Goal: Task Accomplishment & Management: Complete application form

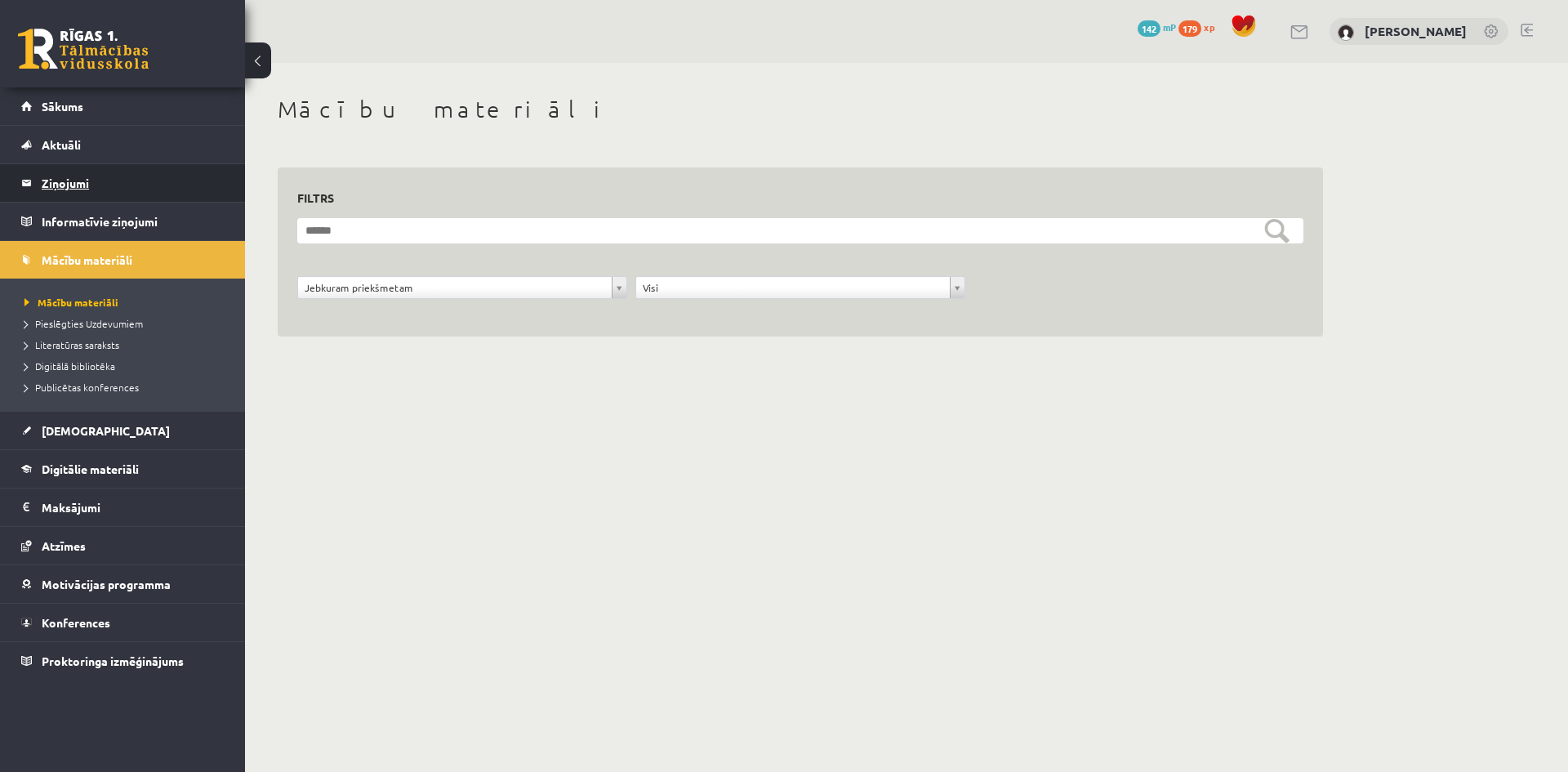
click at [143, 182] on legend "Ziņojumi 0" at bounding box center [132, 183] width 183 height 38
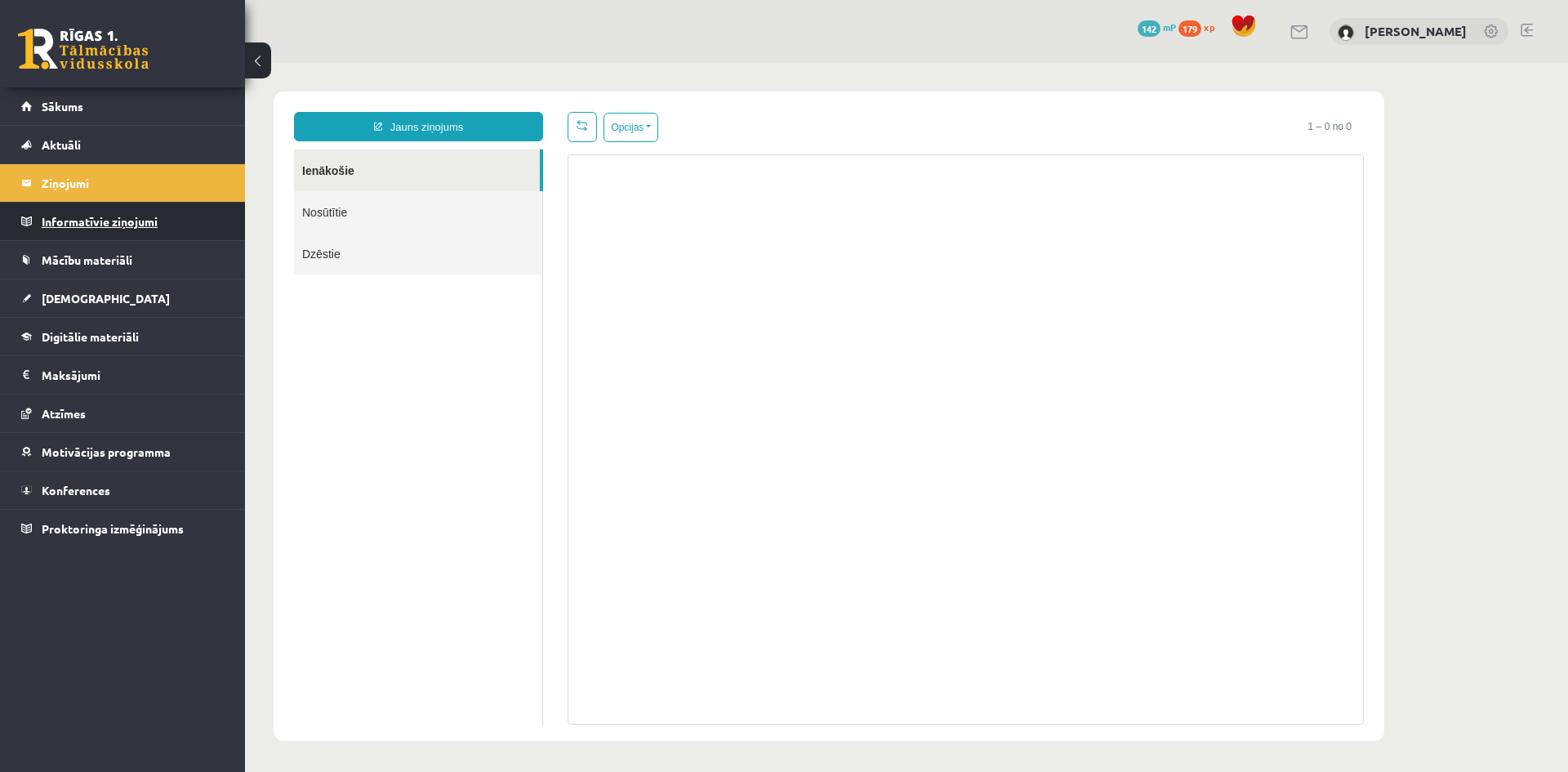
click at [114, 228] on legend "Informatīvie ziņojumi 0" at bounding box center [132, 221] width 183 height 38
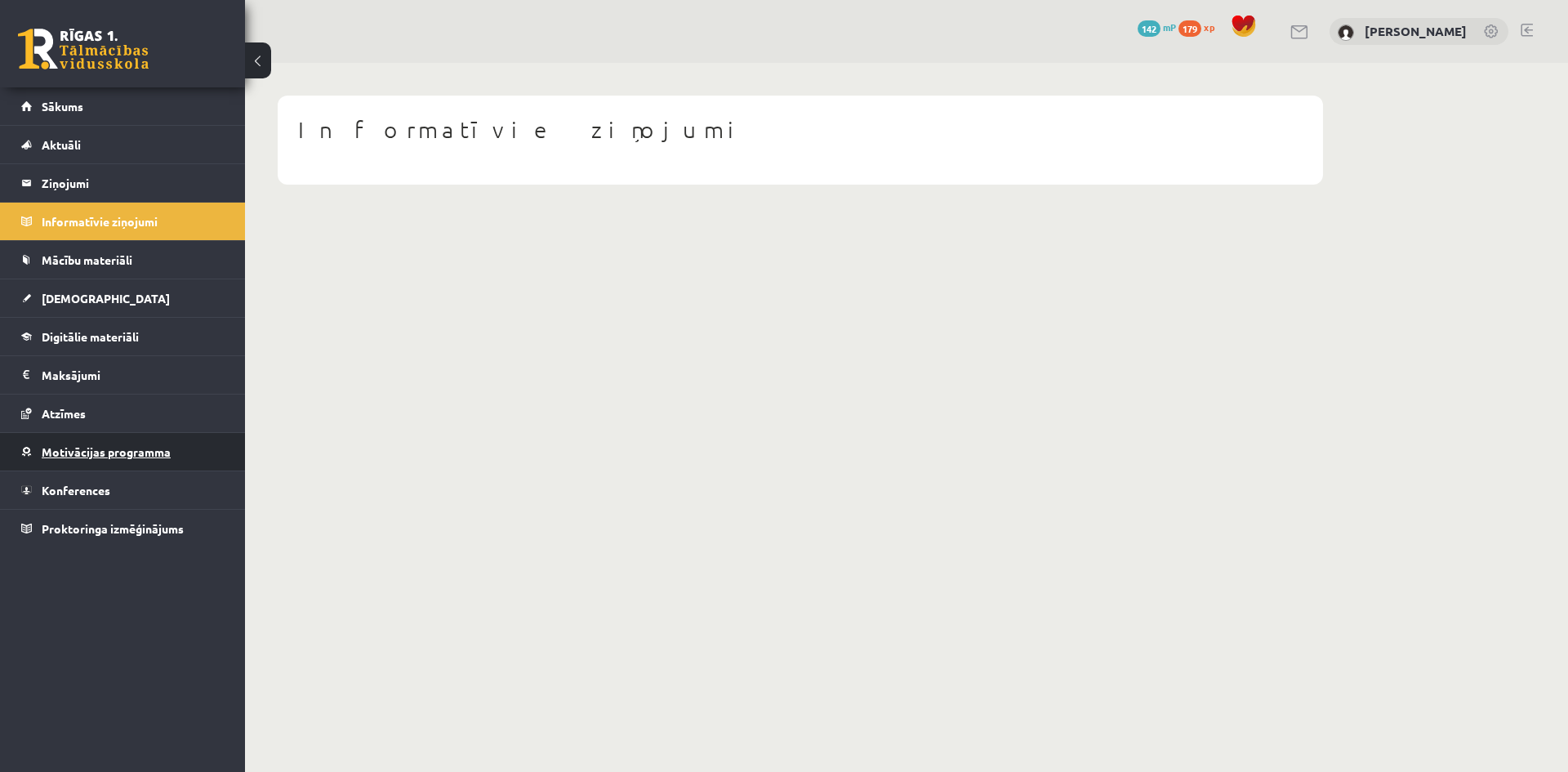
click at [173, 441] on link "Motivācijas programma" at bounding box center [123, 452] width 203 height 38
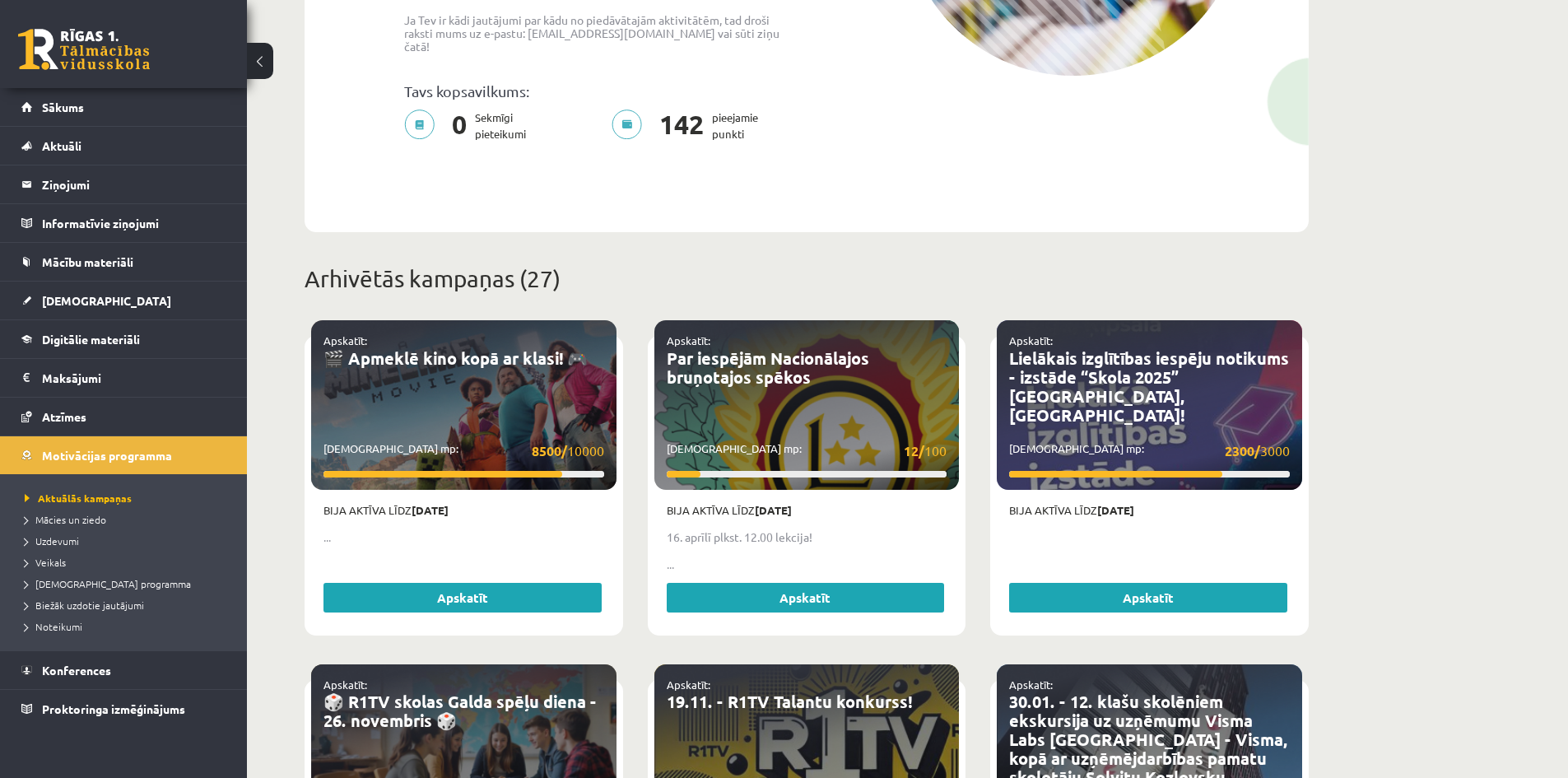
scroll to position [412, 0]
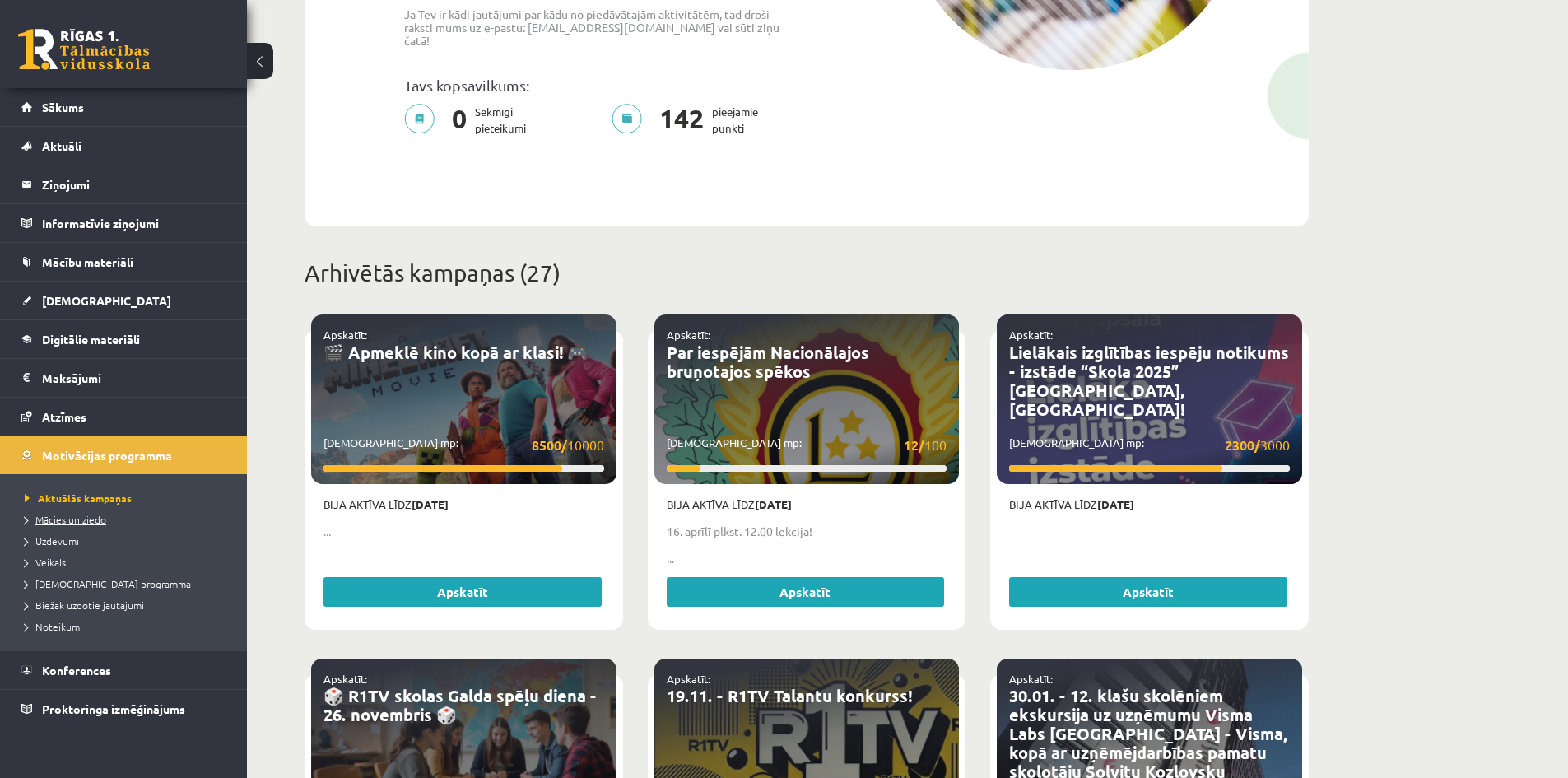
click at [87, 524] on link "Mācies un ziedo" at bounding box center [127, 519] width 206 height 15
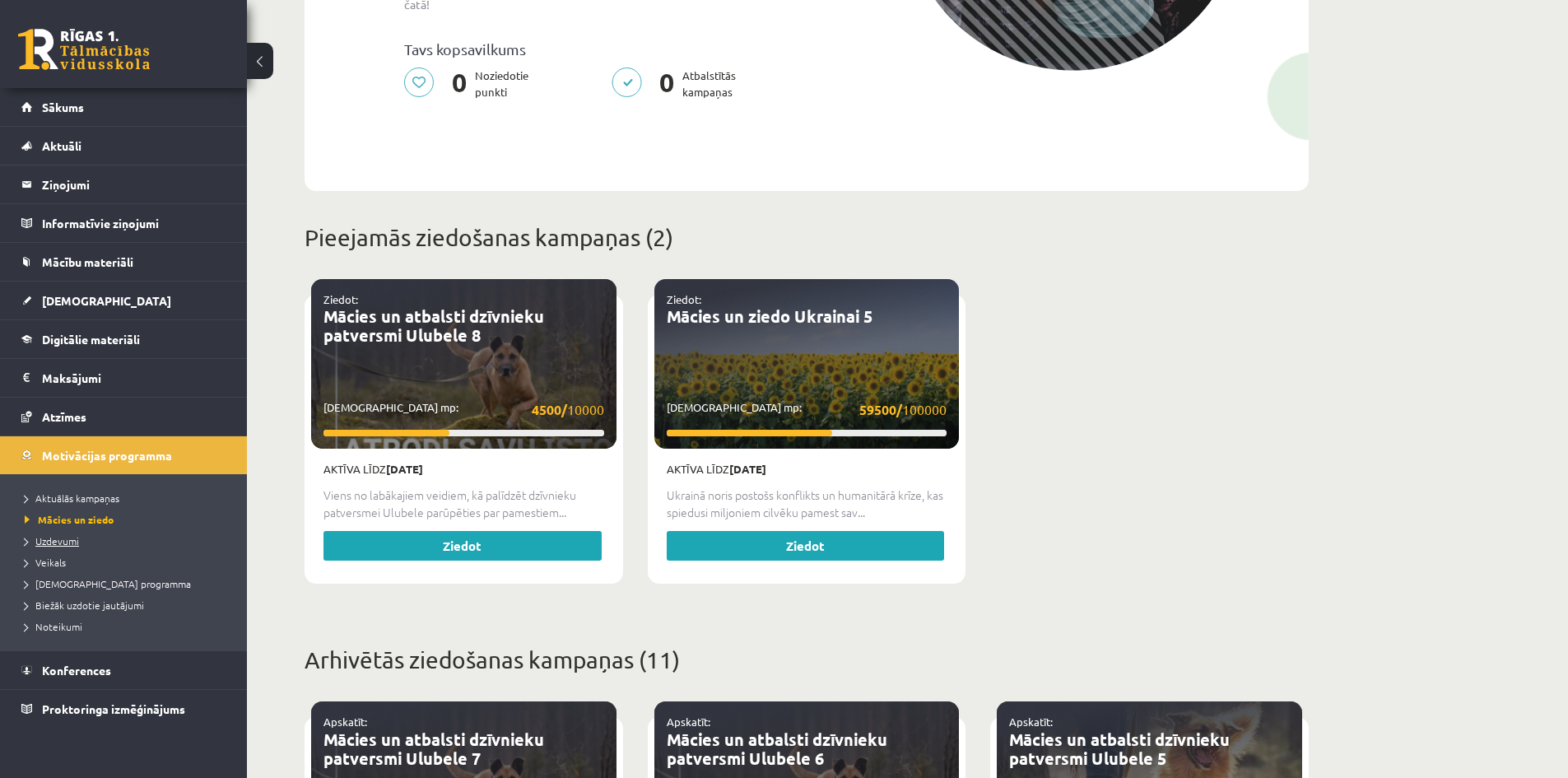
click at [66, 540] on span "Uzdevumi" at bounding box center [52, 540] width 55 height 13
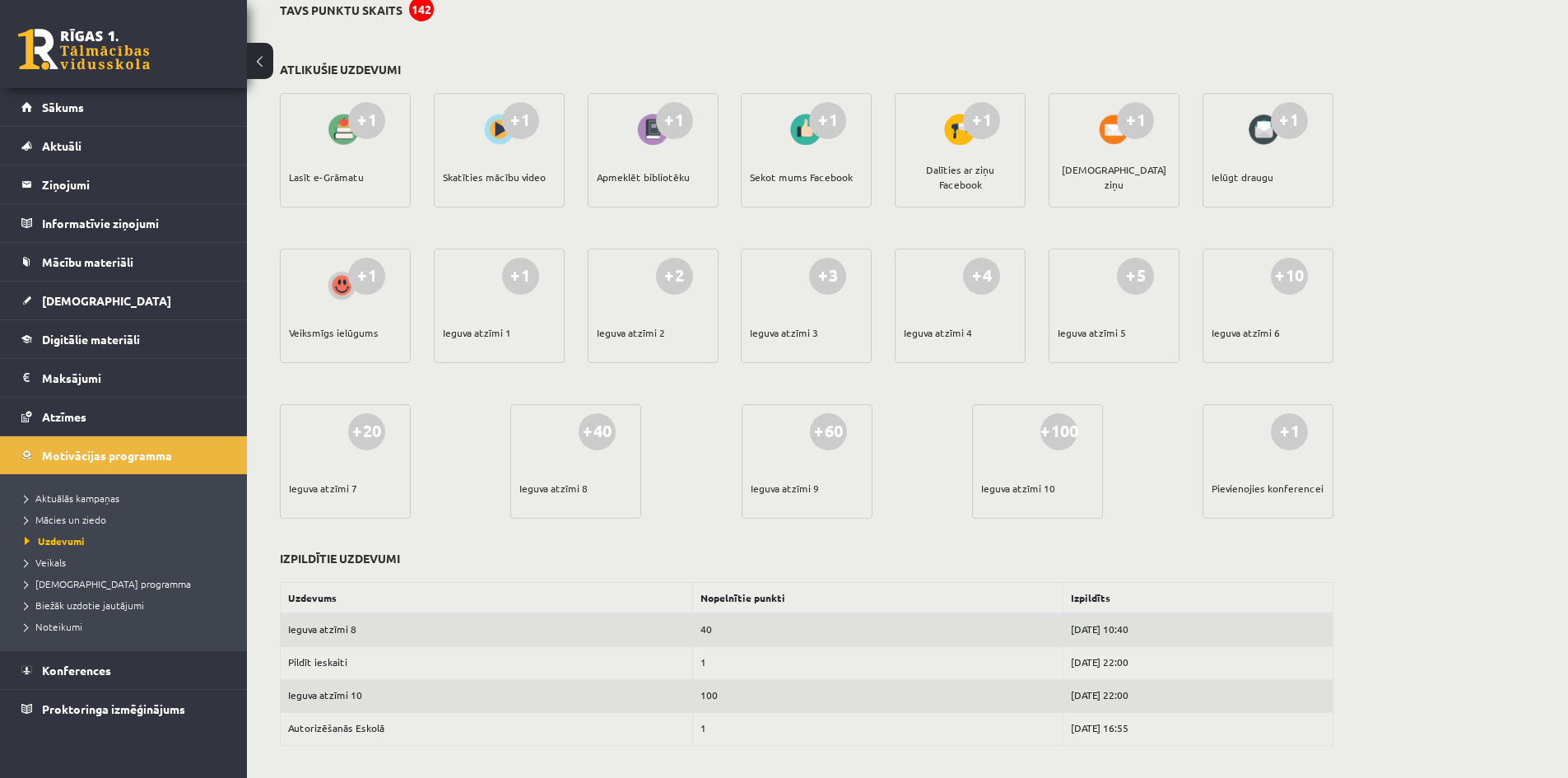
scroll to position [146, 0]
click at [41, 565] on span "Veikals" at bounding box center [45, 562] width 41 height 13
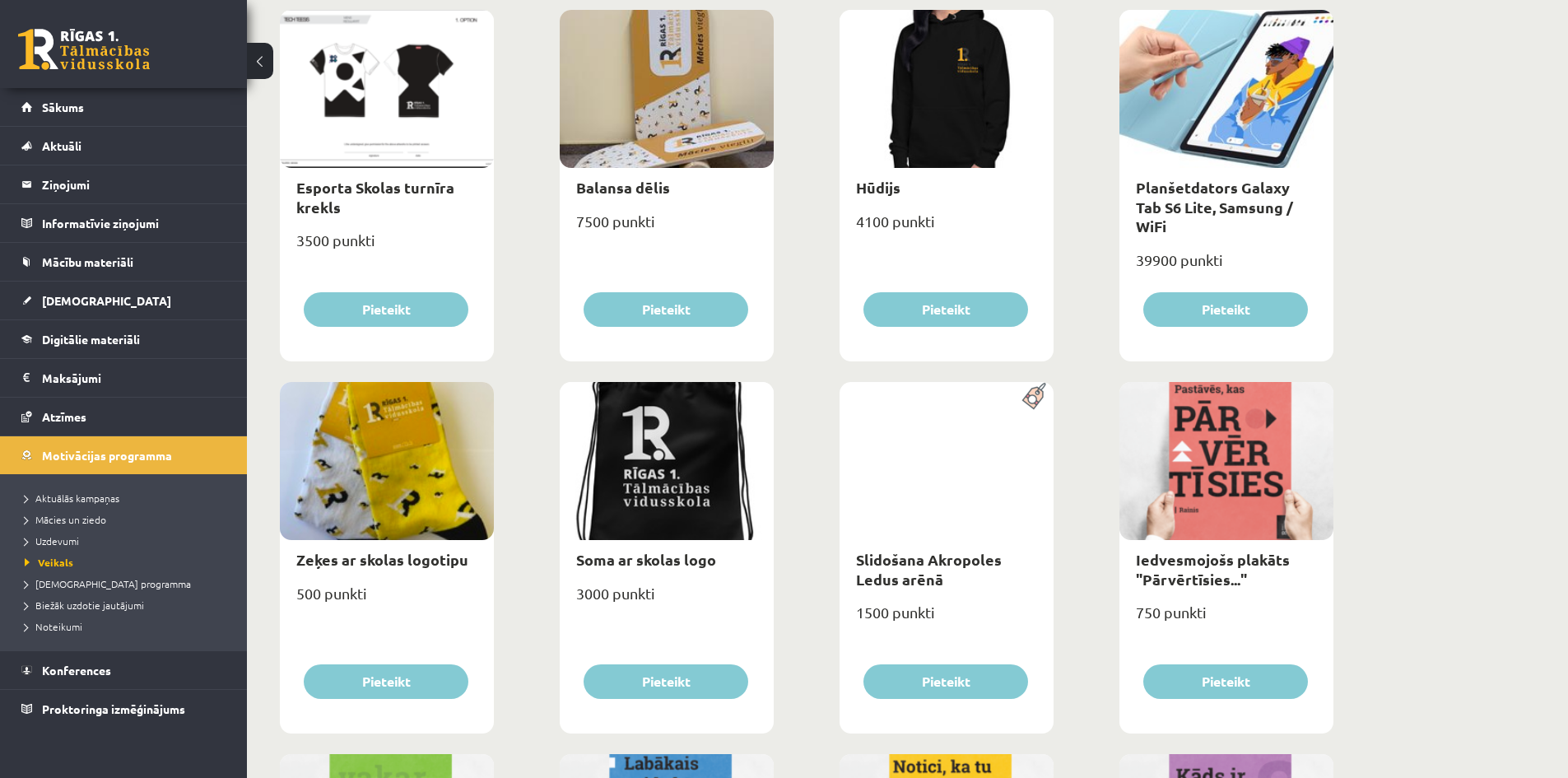
scroll to position [1010, 0]
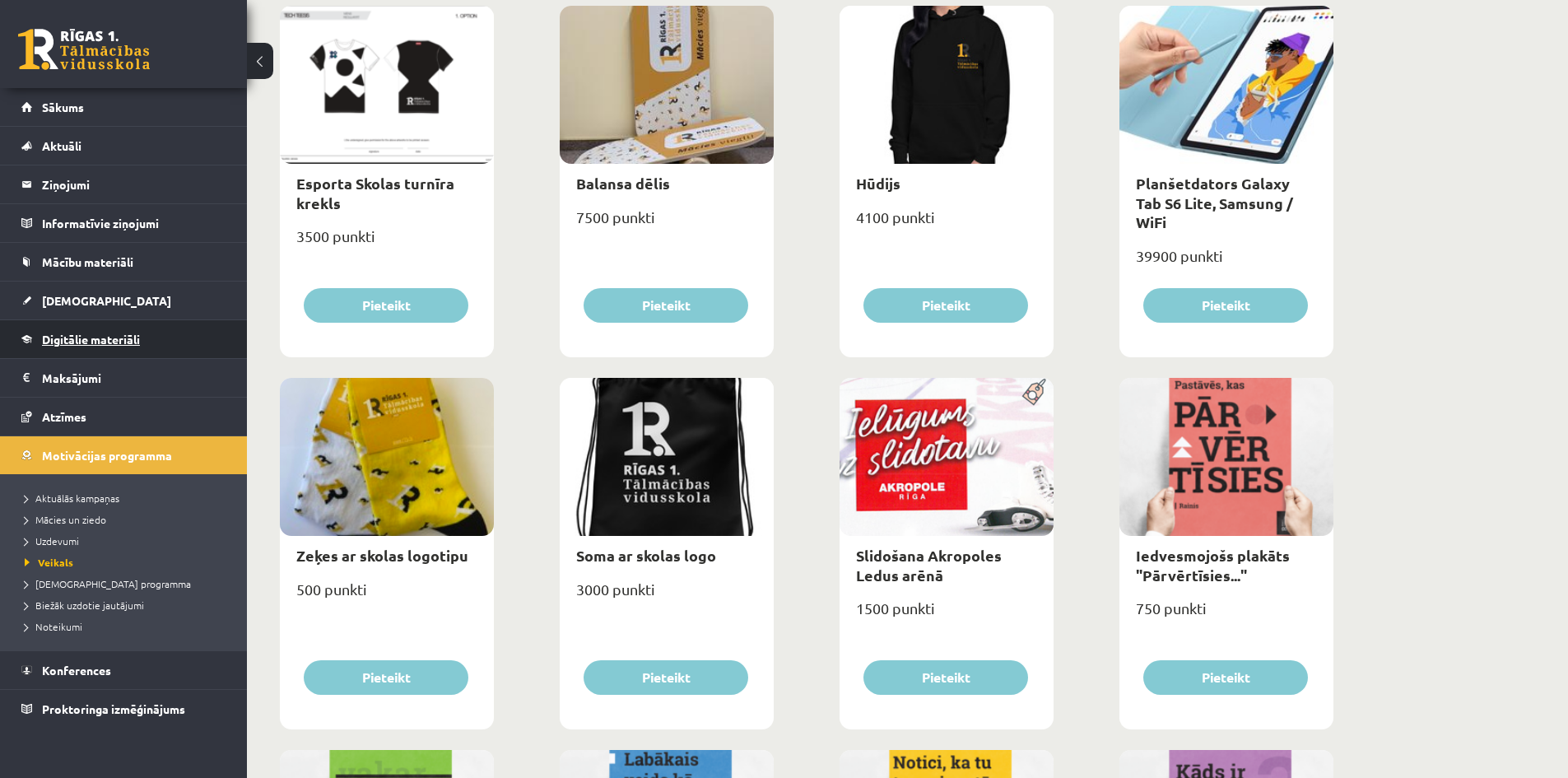
click at [66, 338] on span "Digitālie materiāli" at bounding box center [90, 339] width 97 height 15
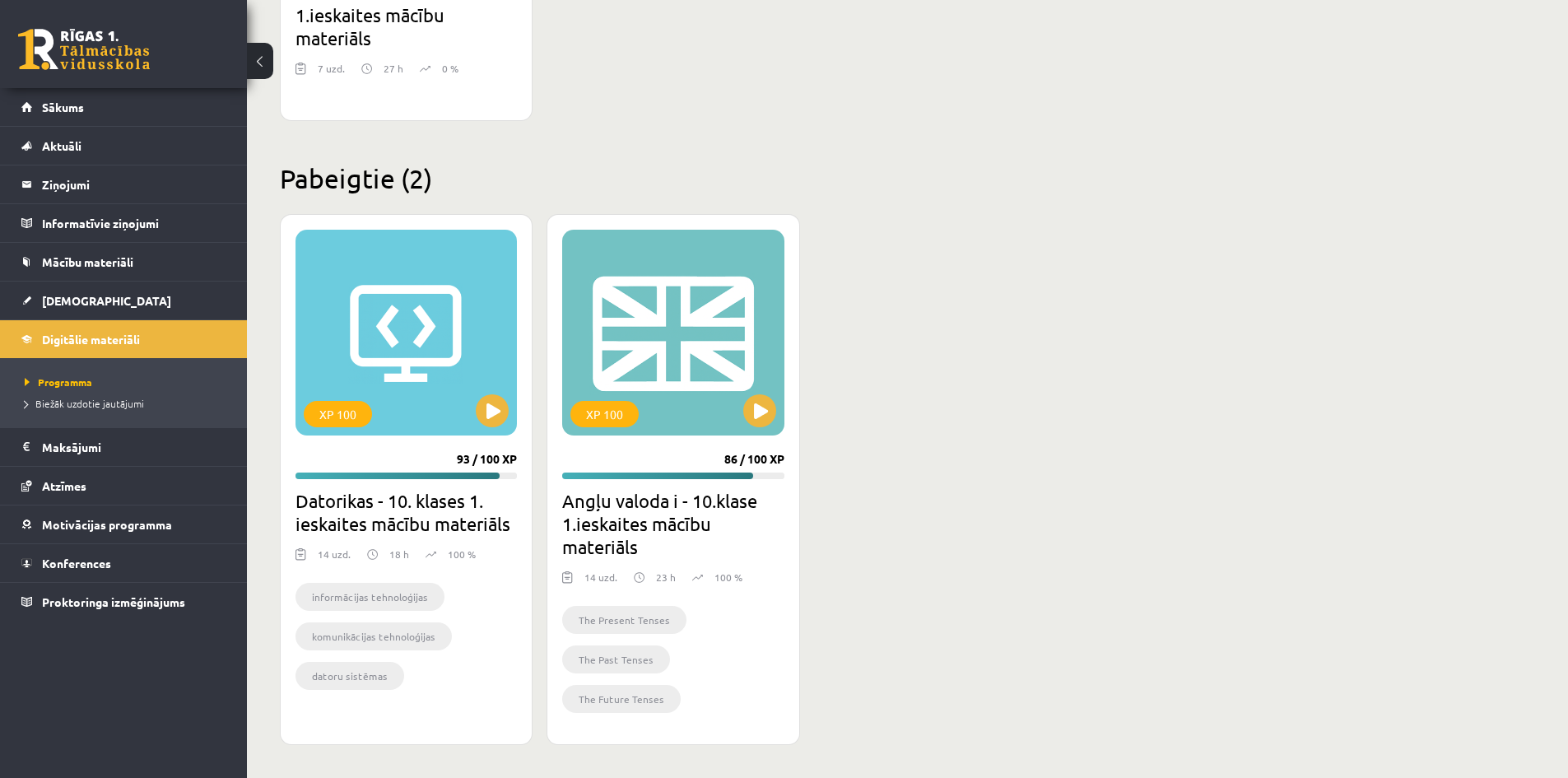
scroll to position [764, 0]
click at [62, 311] on link "[DEMOGRAPHIC_DATA]" at bounding box center [124, 300] width 205 height 38
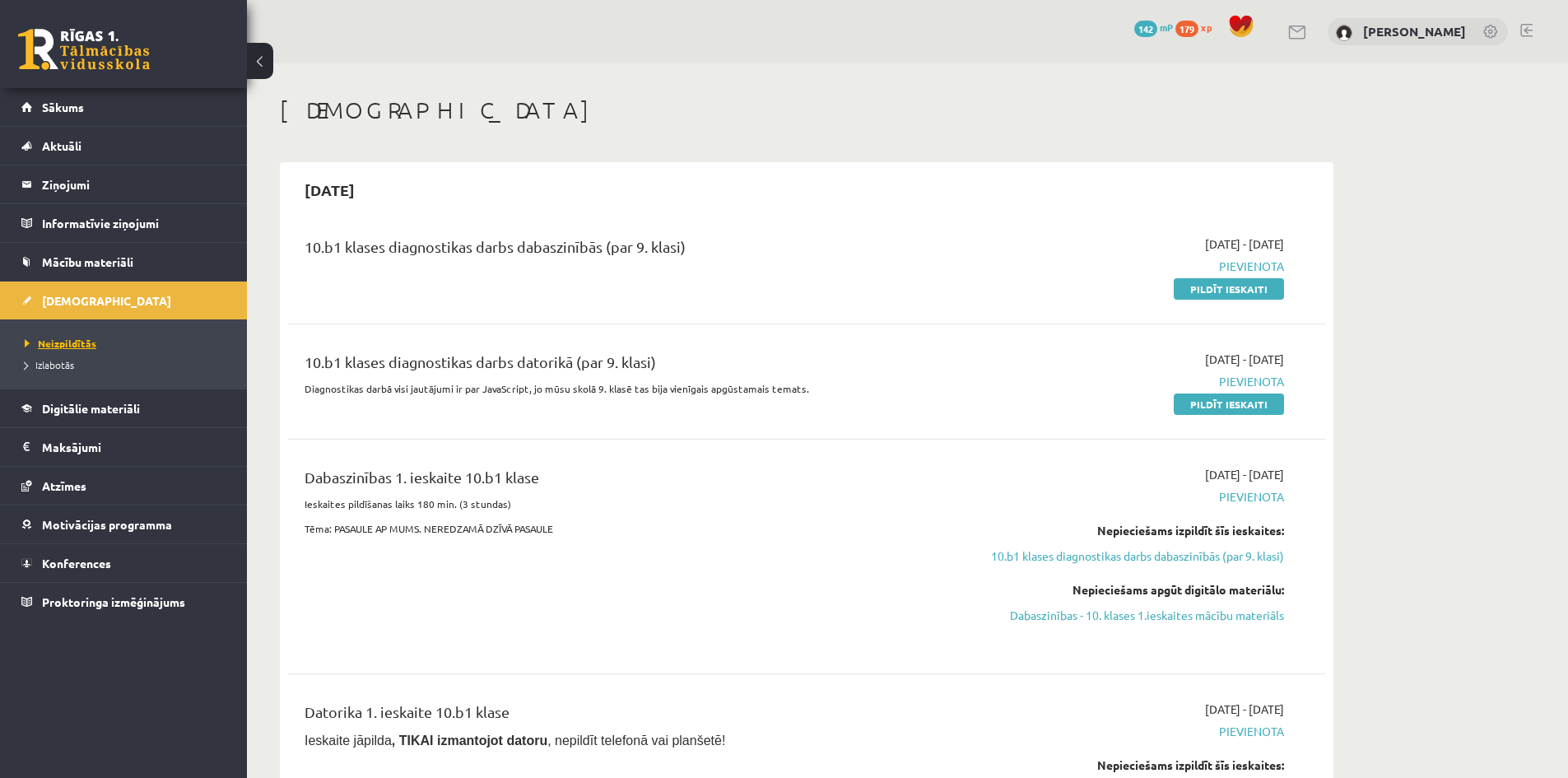
click at [67, 342] on span "Neizpildītās" at bounding box center [61, 342] width 72 height 13
click at [84, 409] on span "Digitālie materiāli" at bounding box center [90, 408] width 97 height 15
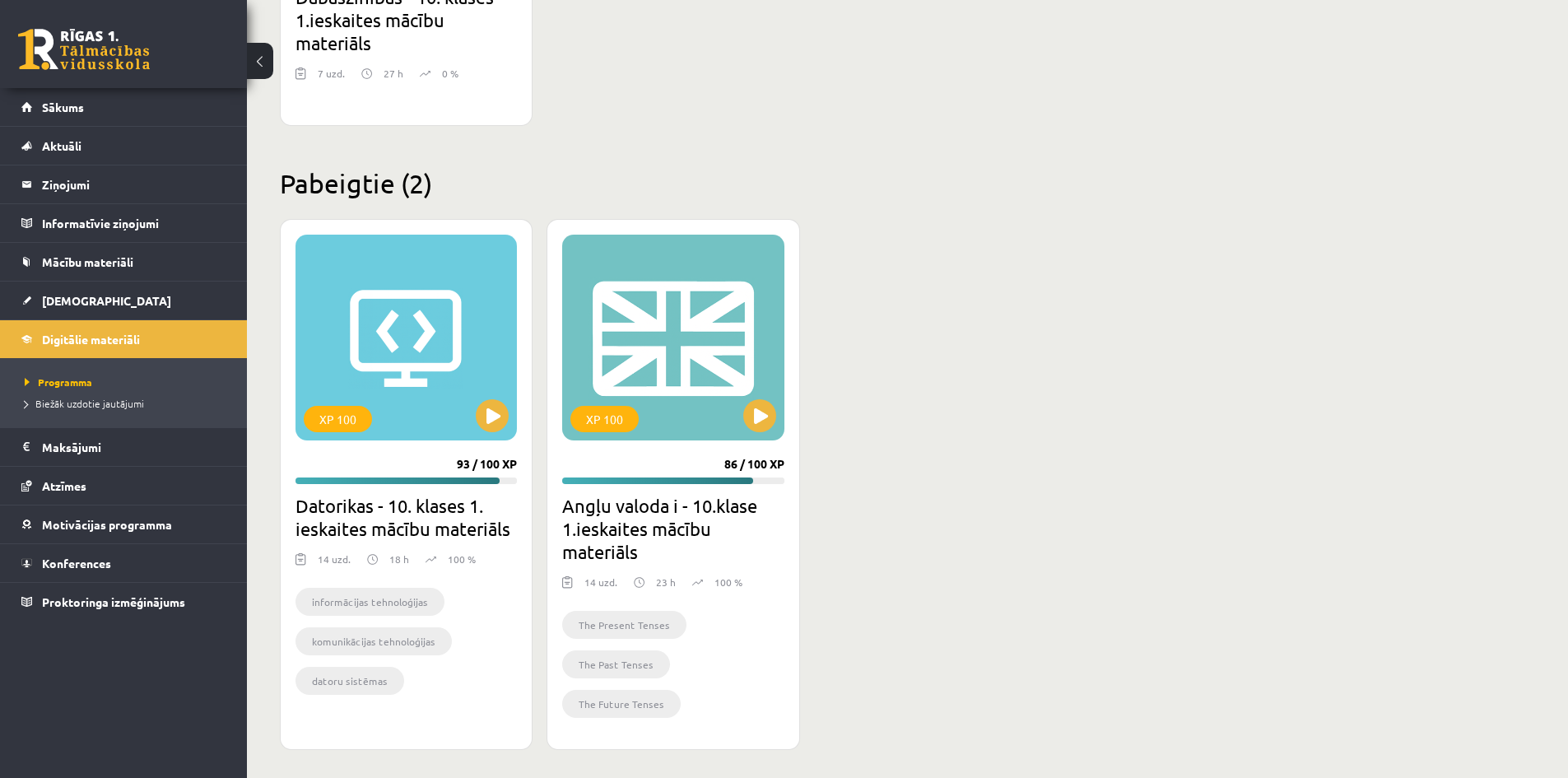
scroll to position [764, 0]
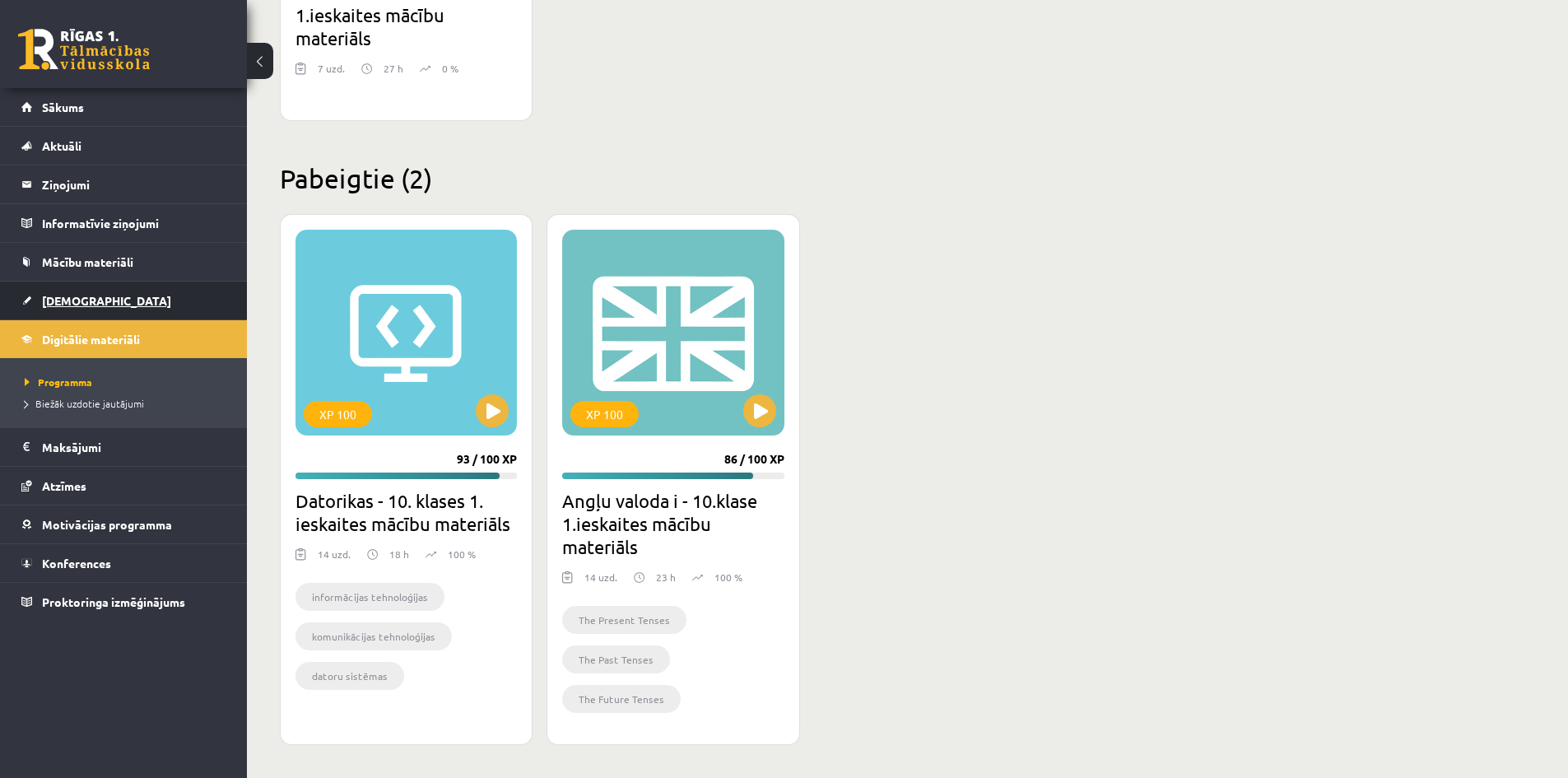
click at [70, 301] on span "[DEMOGRAPHIC_DATA]" at bounding box center [106, 300] width 129 height 15
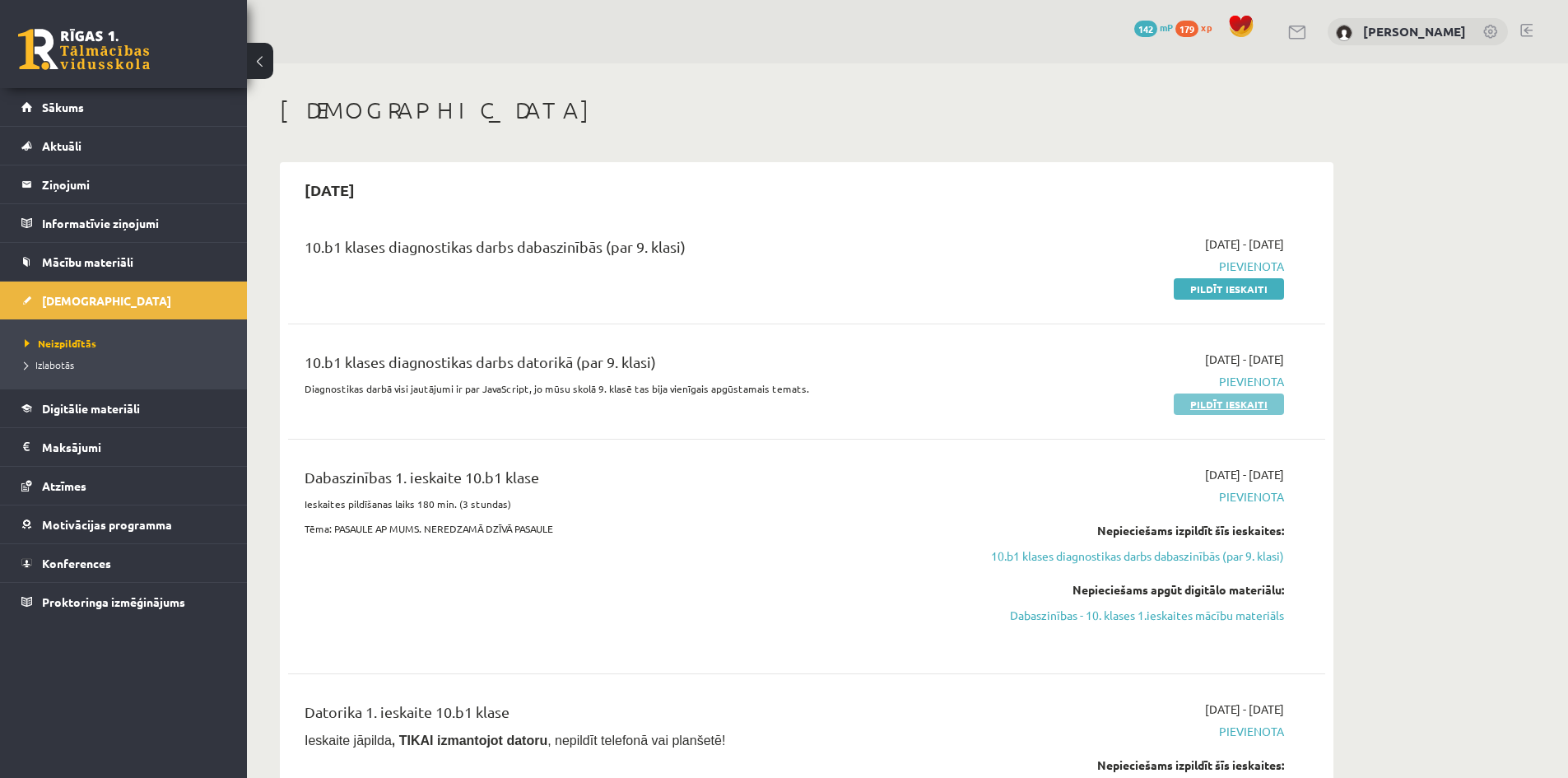
click at [1222, 400] on link "Pildīt ieskaiti" at bounding box center [1228, 405] width 110 height 22
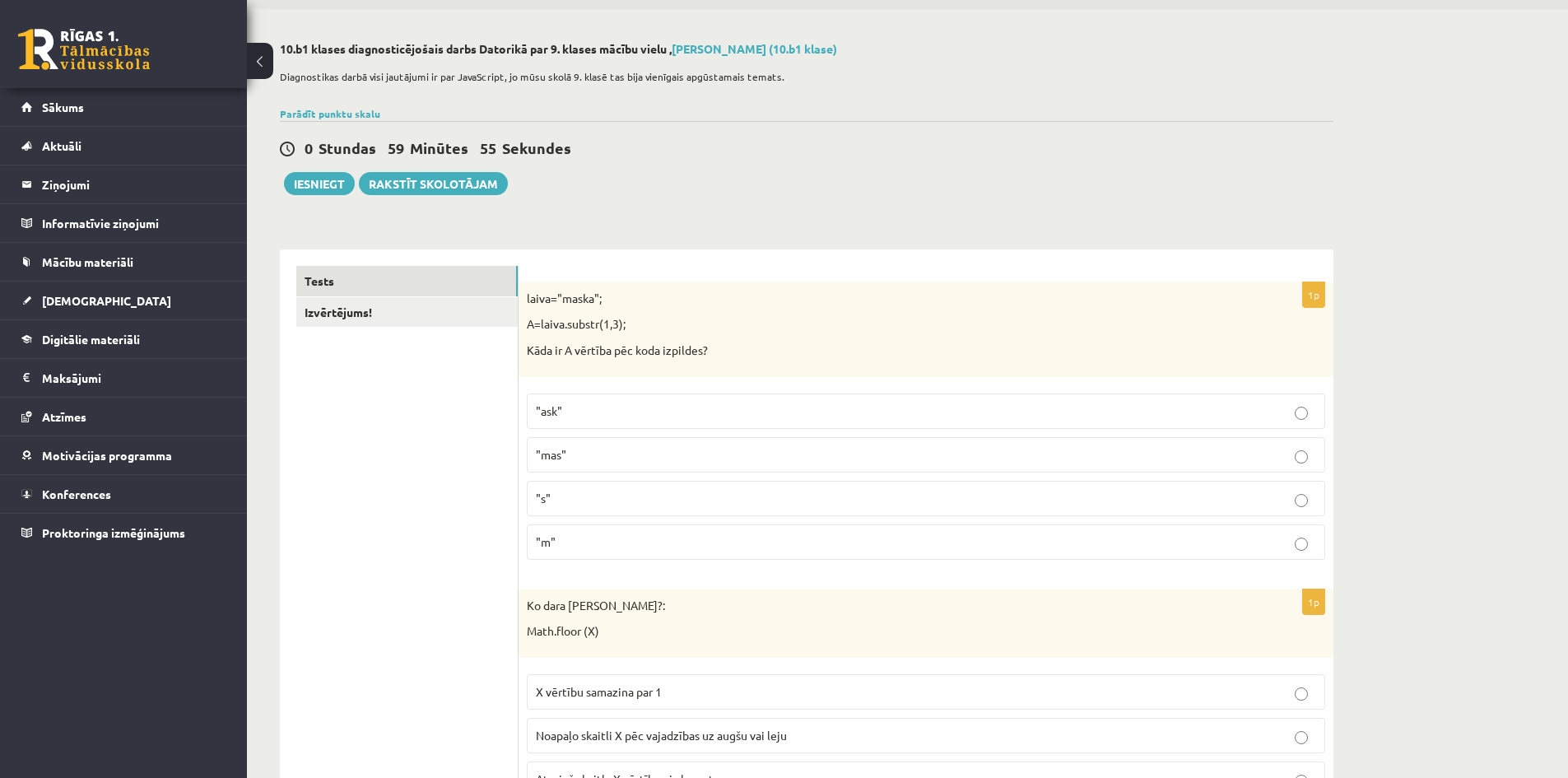
scroll to position [83, 0]
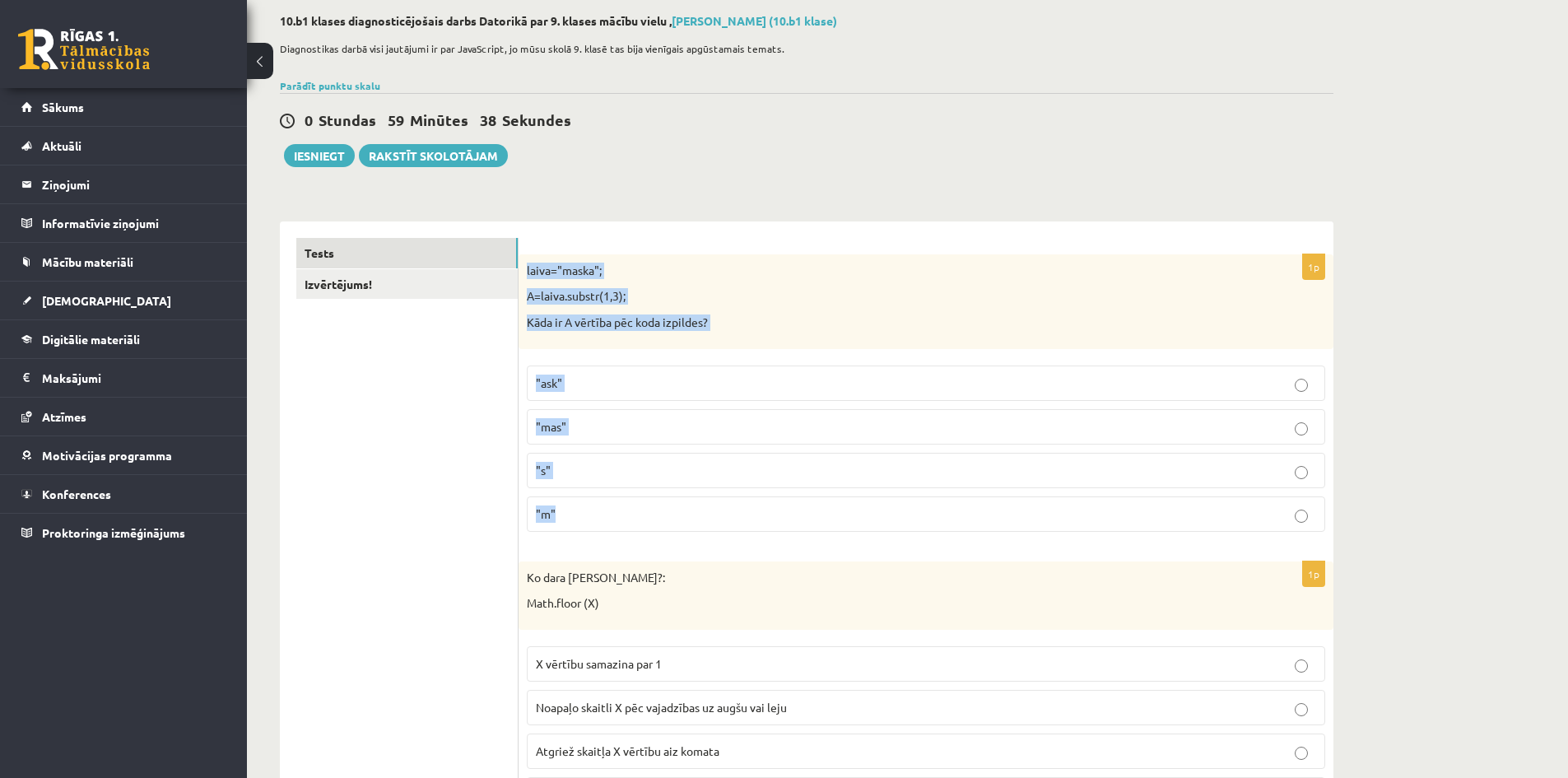
drag, startPoint x: 571, startPoint y: 504, endPoint x: 519, endPoint y: 271, distance: 238.7
click at [519, 271] on div "1p laiva="maska"; A=laiva.substr(1,3); Kāda ir A vērtība pēc koda izpildes? "as…" at bounding box center [925, 400] width 814 height 291
copy div "laiva="maska"; A=laiva.substr(1,3); Kāda ir A vērtība pēc koda izpildes? "ask" …"
click at [623, 366] on label ""ask"" at bounding box center [926, 383] width 798 height 36
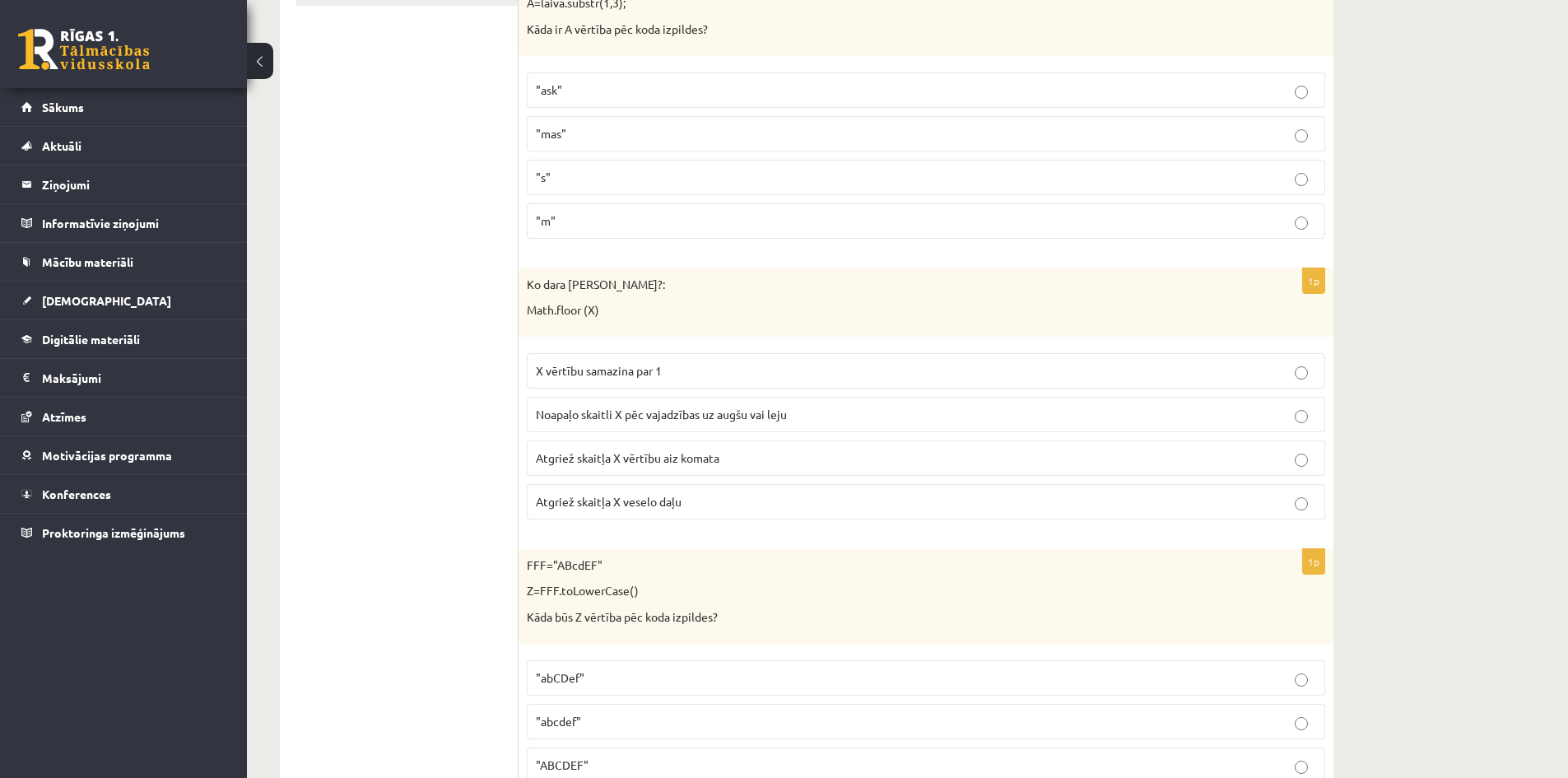
scroll to position [412, 0]
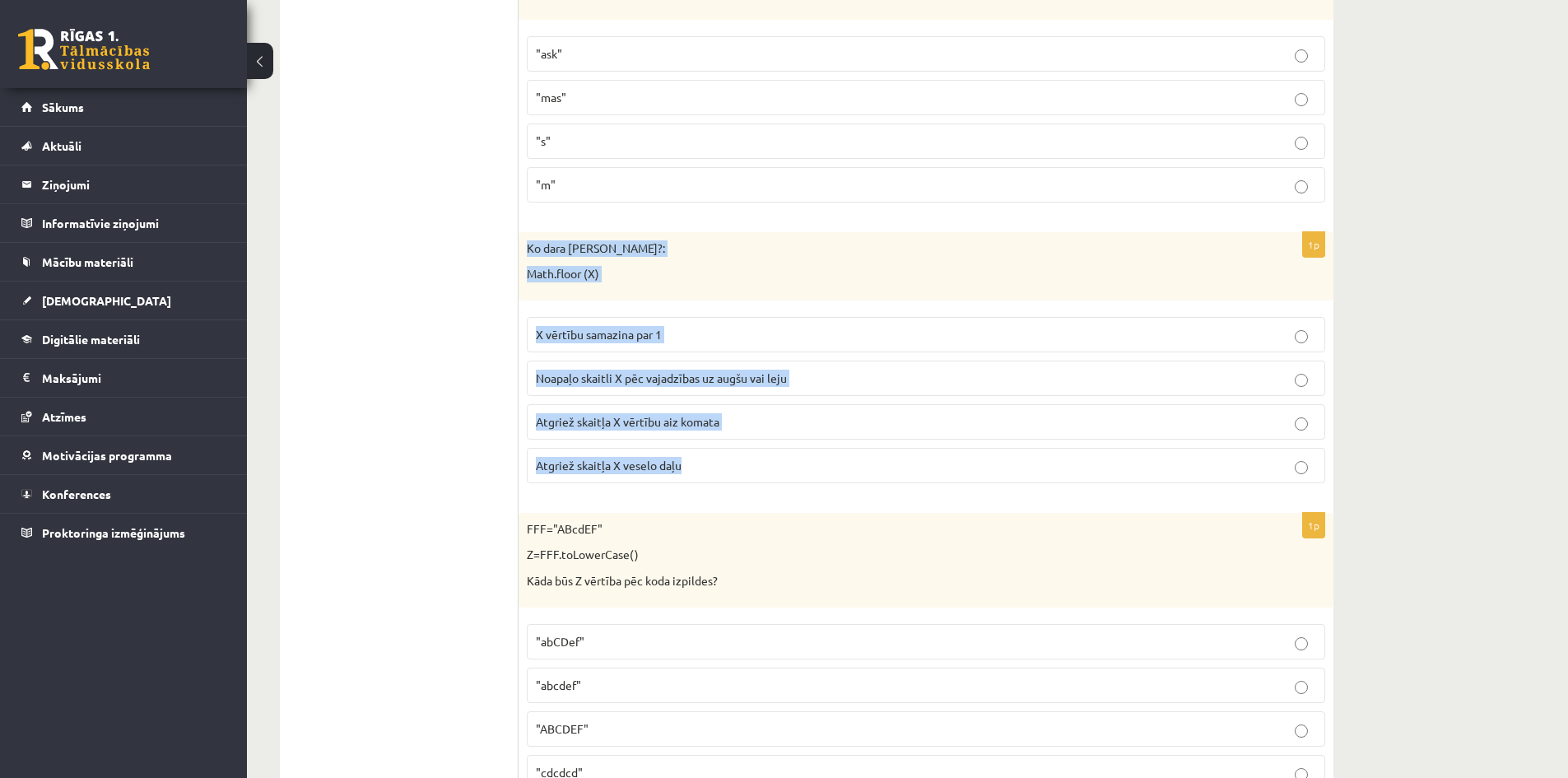
drag, startPoint x: 626, startPoint y: 435, endPoint x: 525, endPoint y: 243, distance: 216.9
click at [525, 243] on div "1p Ko dara koda rindiņa?: Math.floor (X) X vērtību samazina par 1 Noapaļo skait…" at bounding box center [925, 364] width 814 height 265
copy div "Ko dara koda rindiņa?: Math.floor (X) X vērtību samazina par 1 Noapaļo skaitli …"
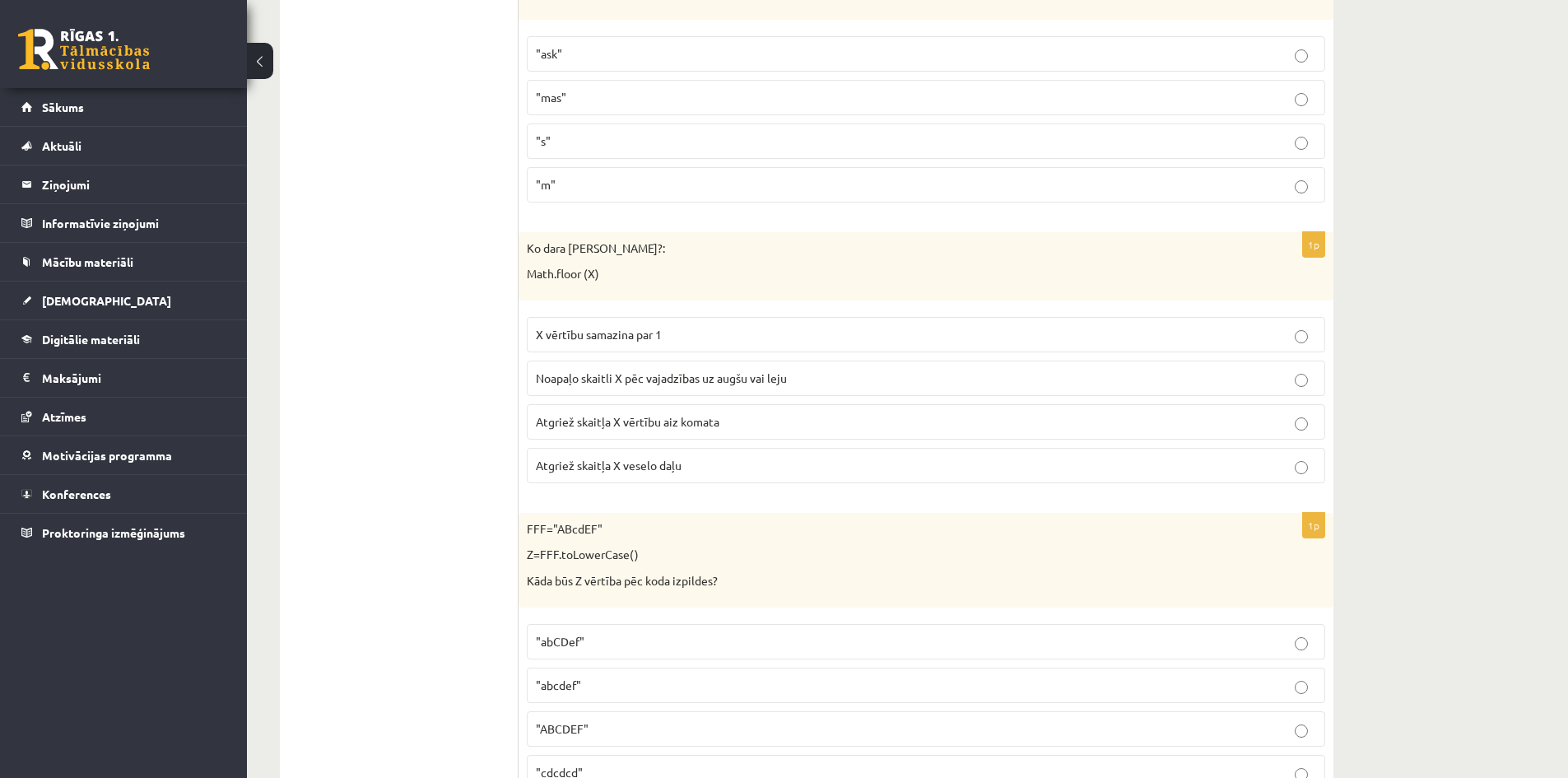
click at [709, 470] on p "Atgriež skaitļa X veselo daļu" at bounding box center [926, 465] width 781 height 17
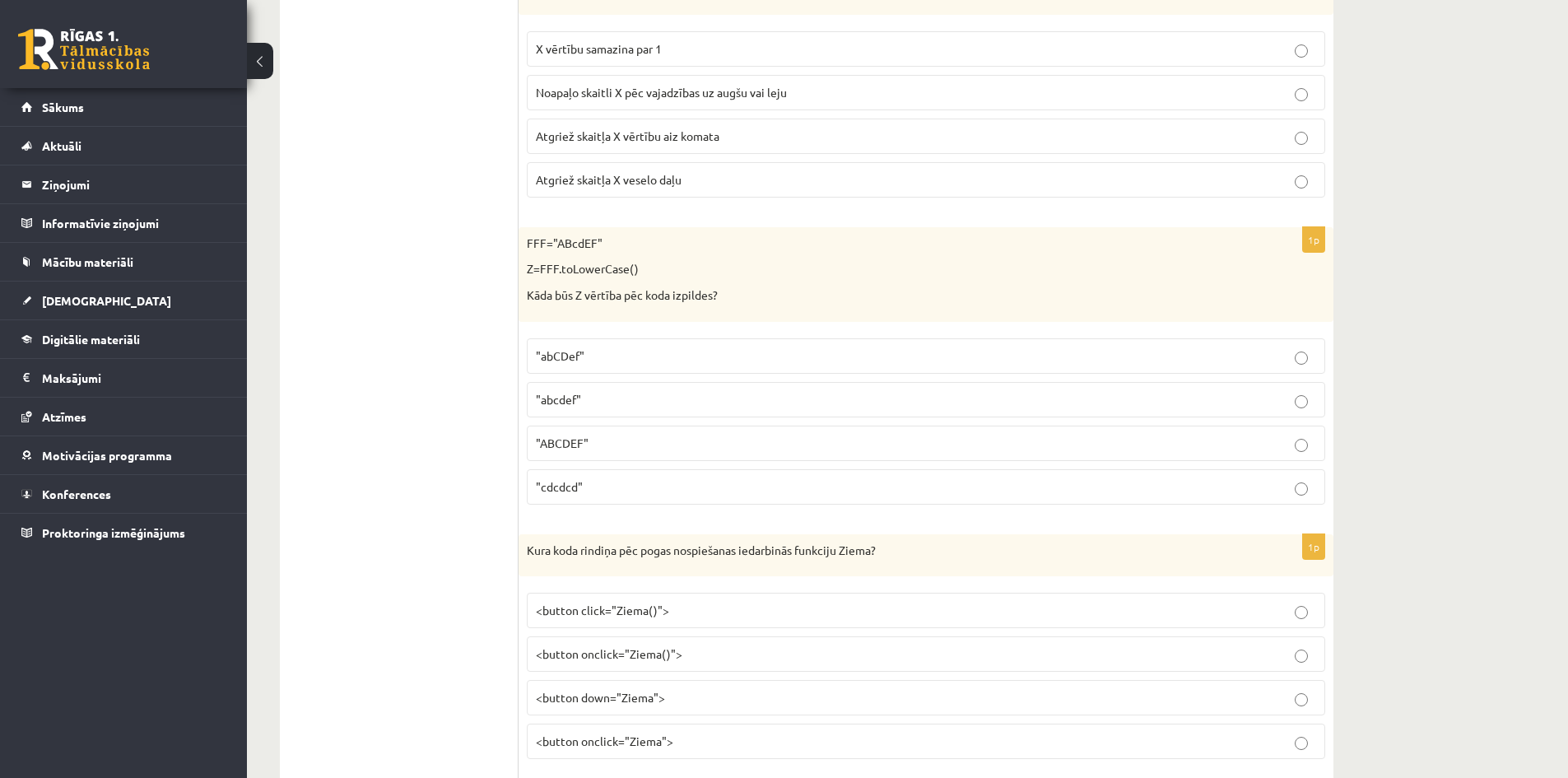
scroll to position [741, 0]
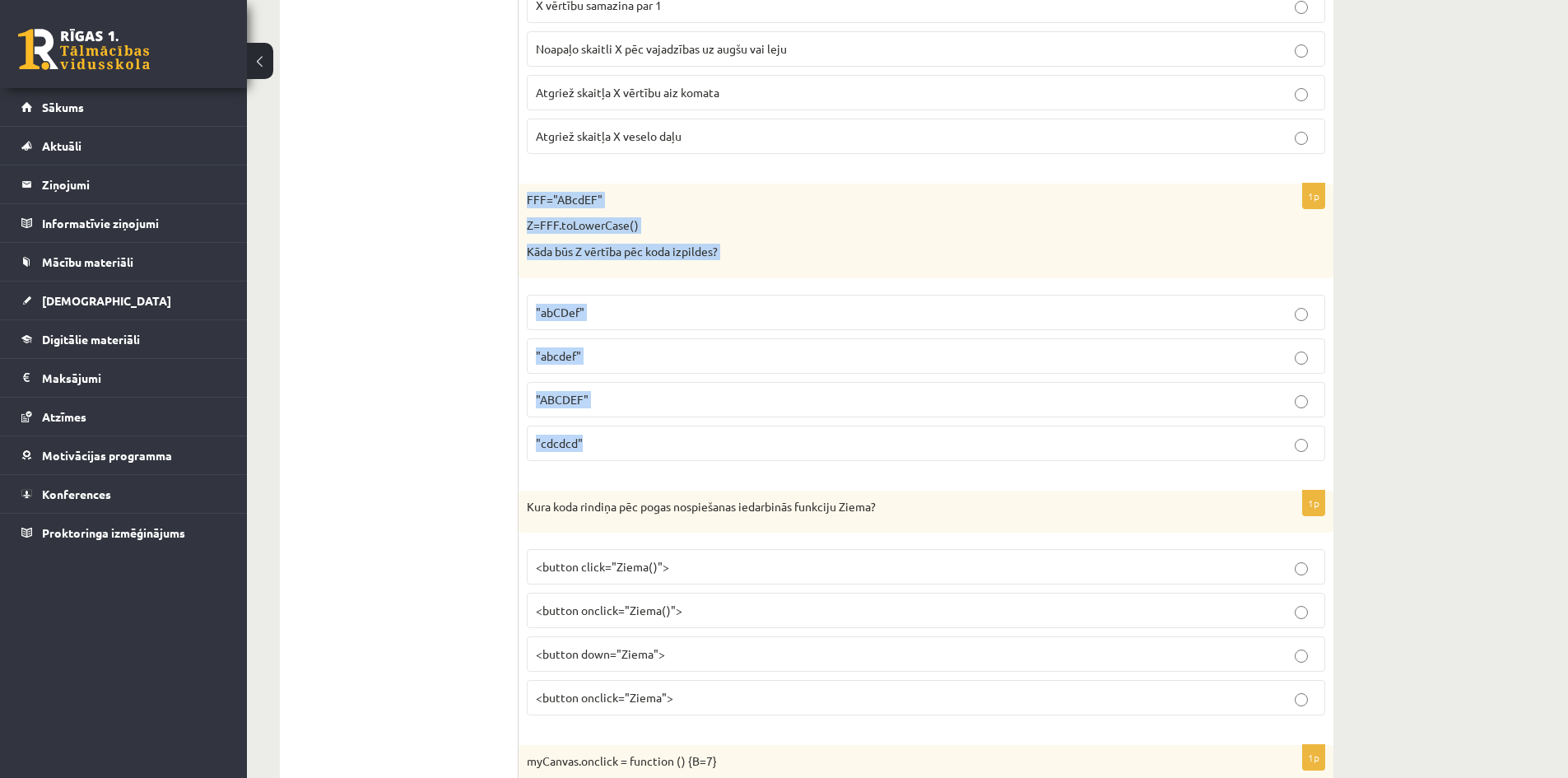
drag, startPoint x: 604, startPoint y: 443, endPoint x: 523, endPoint y: 198, distance: 258.0
click at [523, 198] on div "1p FFF="ABcdEF" Z=FFF.toLowerCase() Kāda būs Z vērtība pēc koda izpildes? "abCD…" at bounding box center [925, 329] width 814 height 291
copy div "FFF="ABcdEF" Z=FFF.toLowerCase() Kāda būs Z vērtība pēc koda izpildes? "abCDef"…"
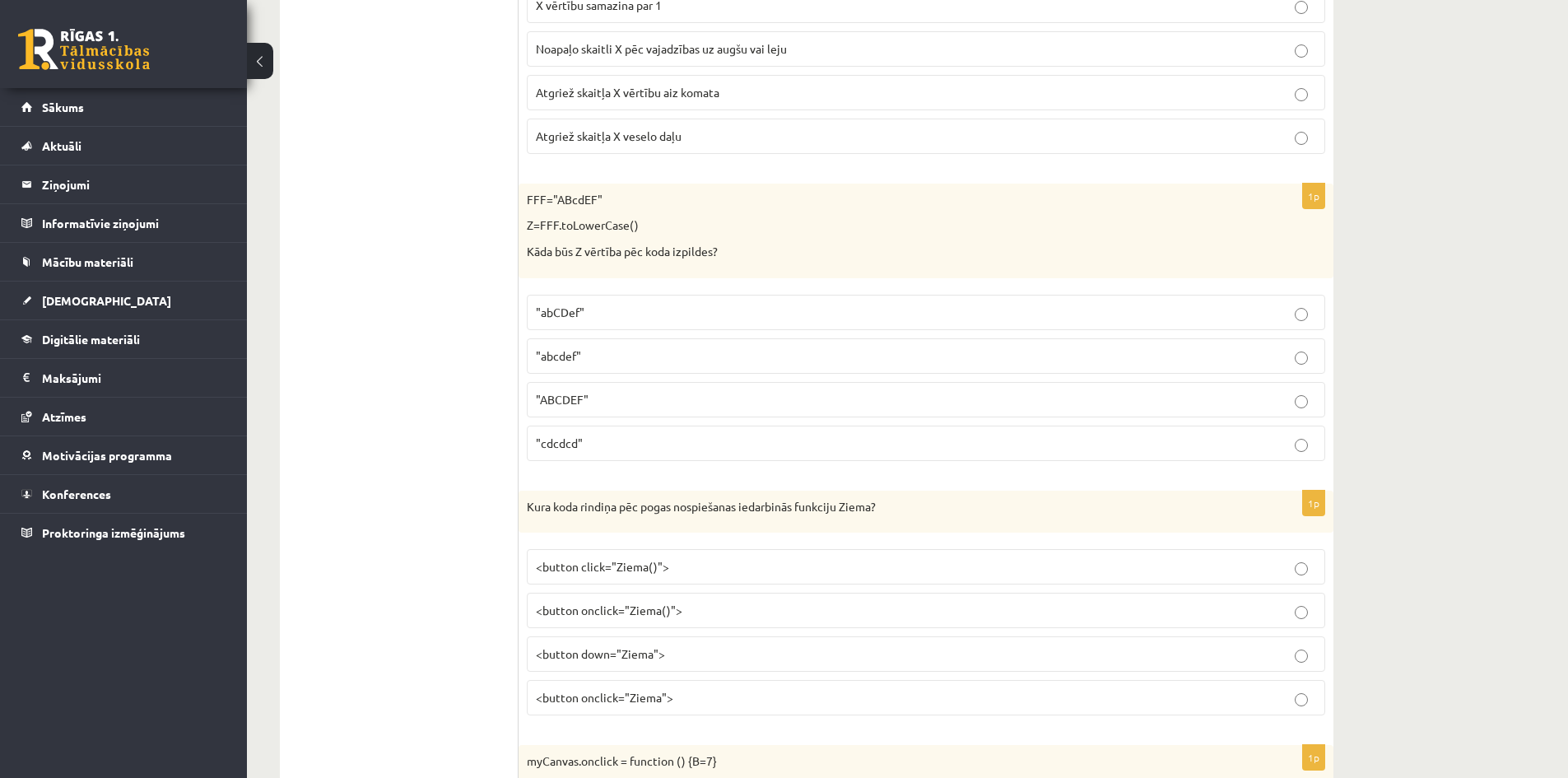
click at [621, 365] on label ""abcdef"" at bounding box center [926, 356] width 798 height 36
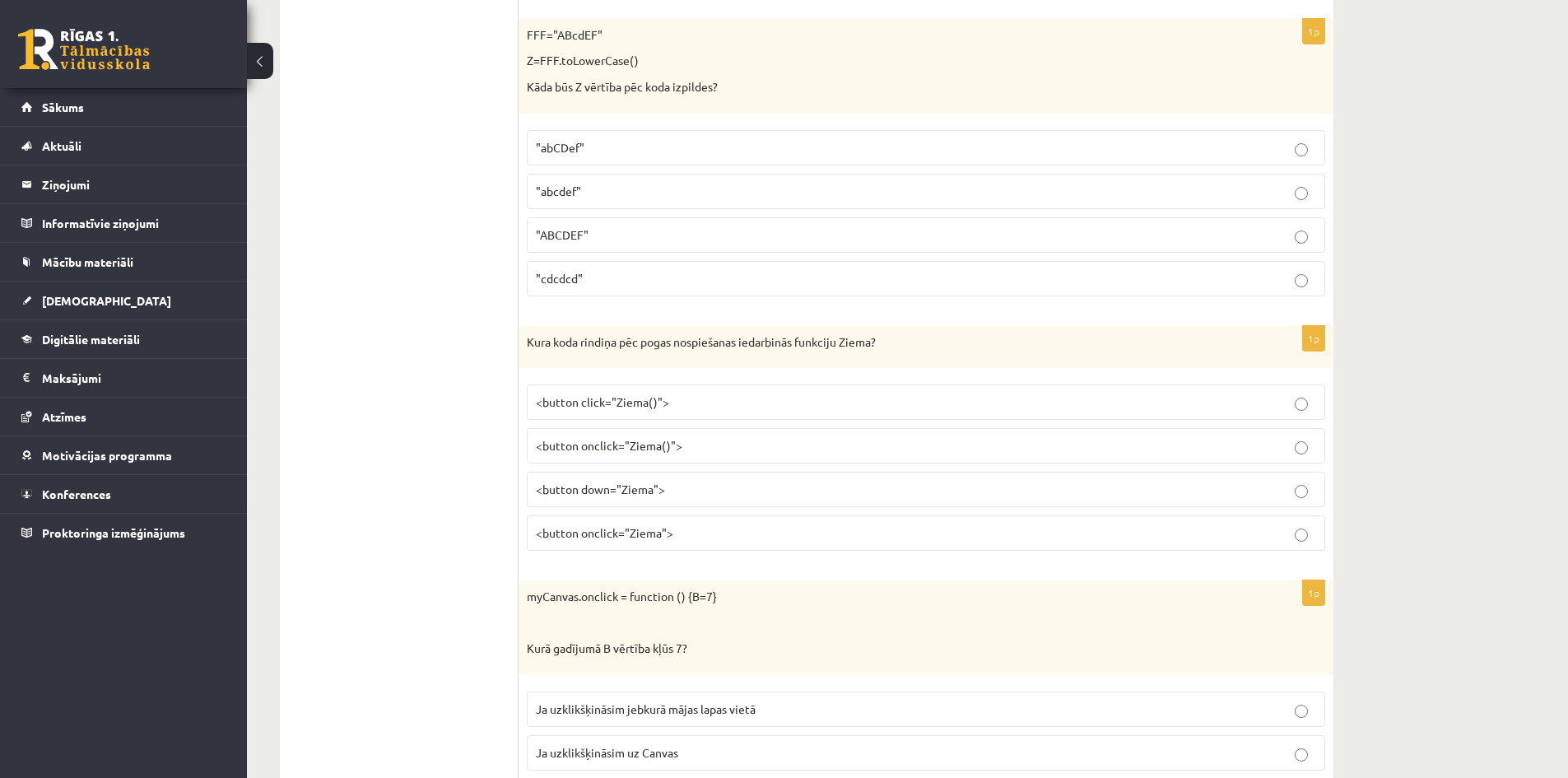
scroll to position [988, 0]
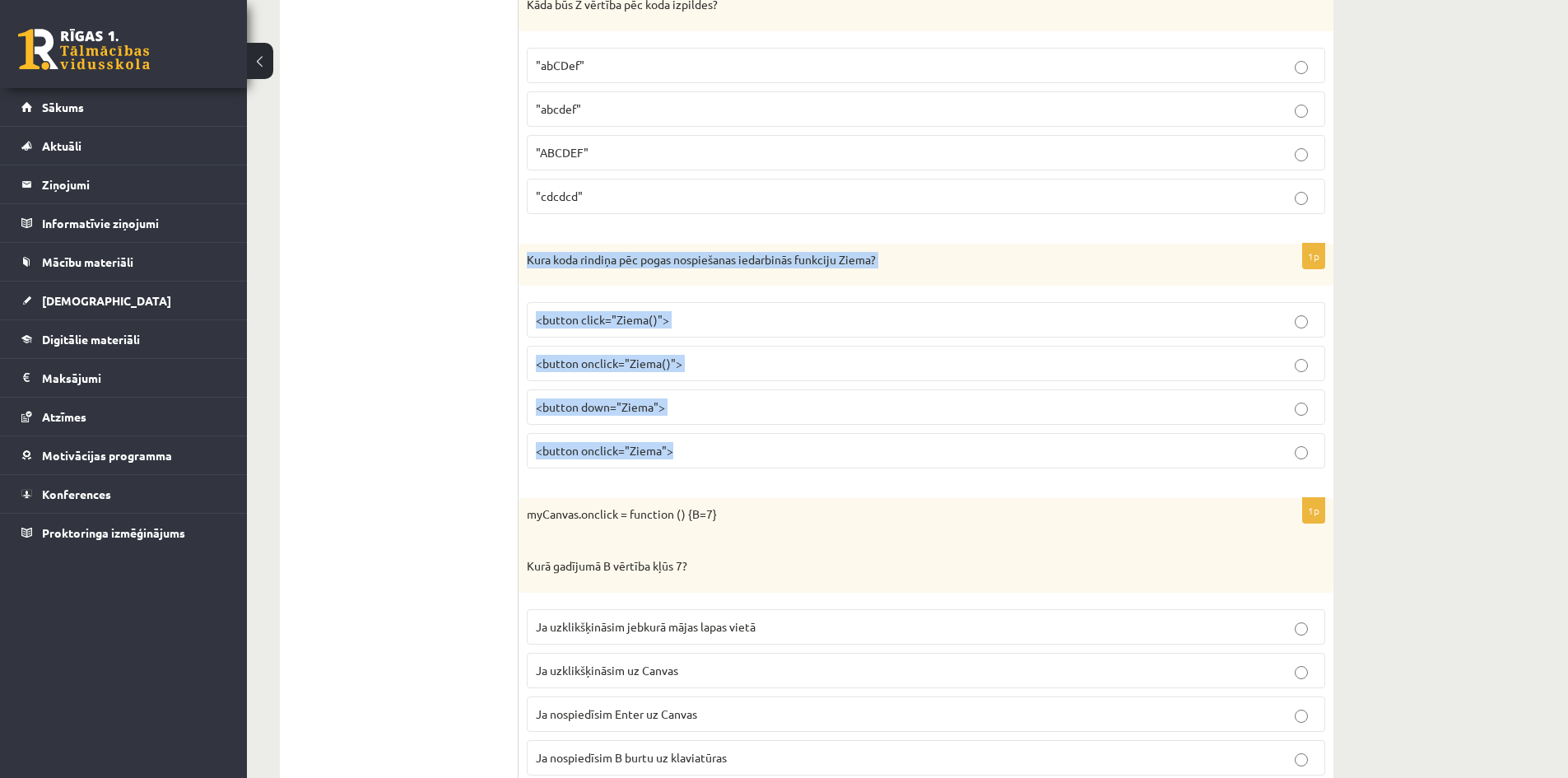
drag, startPoint x: 666, startPoint y: 439, endPoint x: 526, endPoint y: 258, distance: 228.8
click at [526, 258] on div "1p Kura koda rindiņa pēc pogas nospiešanas iedarbinās funkciju Ziema? <button c…" at bounding box center [925, 363] width 814 height 239
copy div "Kura koda rindiņa pēc pogas nospiešanas iedarbinās funkciju Ziema? <button clic…"
click at [731, 308] on label "<button click="Ziema()">" at bounding box center [926, 320] width 798 height 36
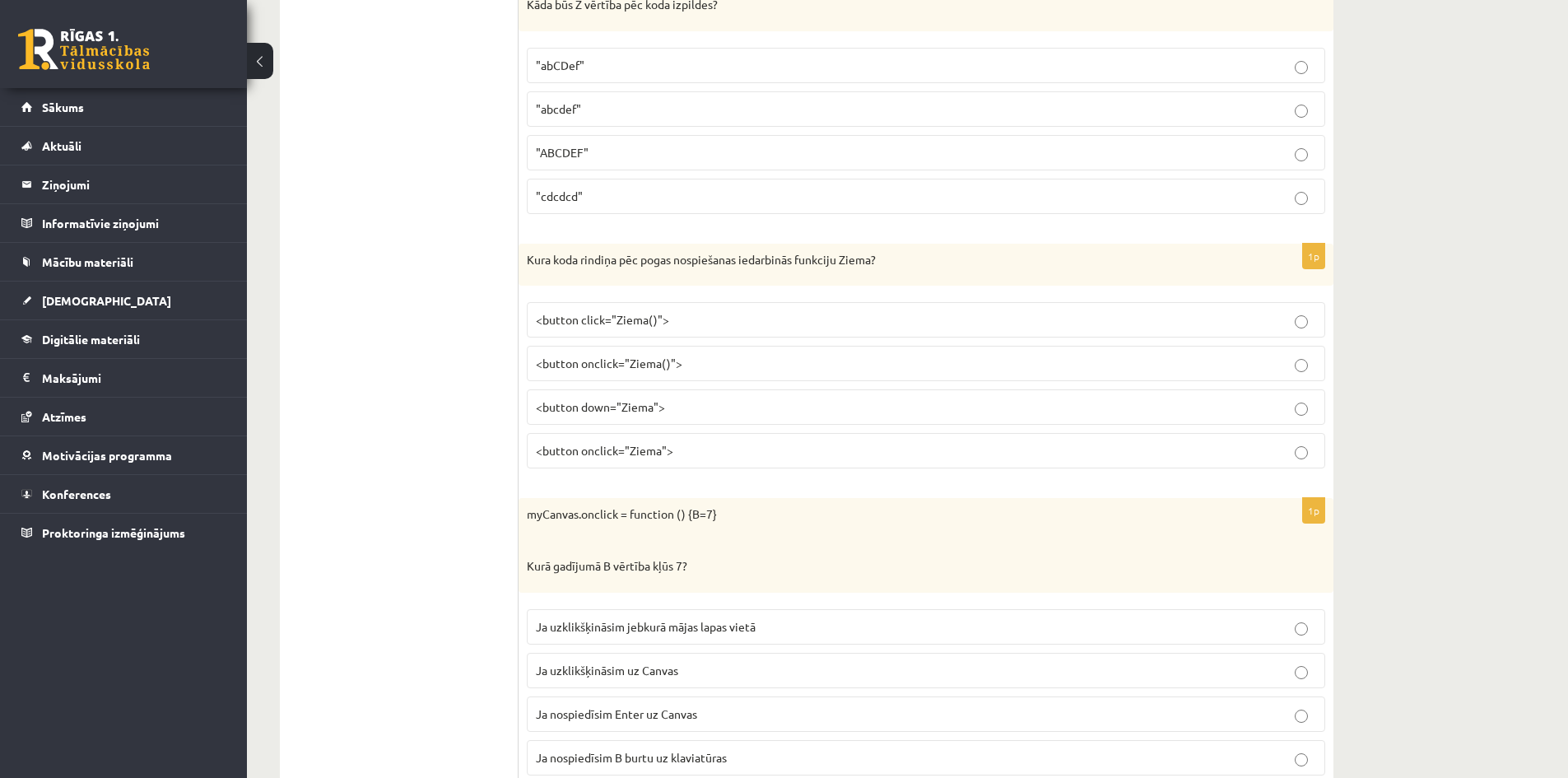
click at [667, 360] on span "<button onclick="Ziema()">" at bounding box center [609, 363] width 146 height 15
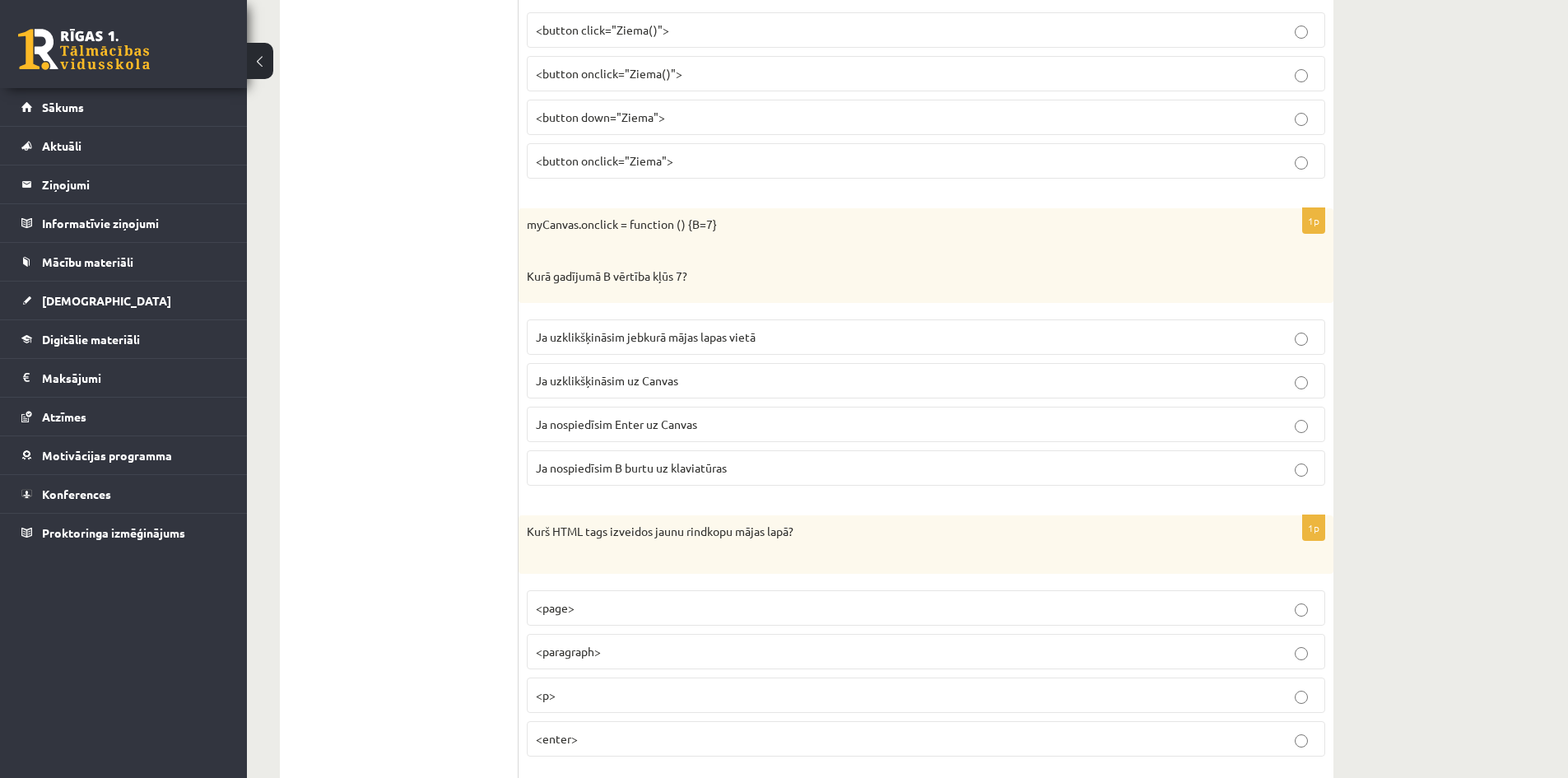
scroll to position [1317, 0]
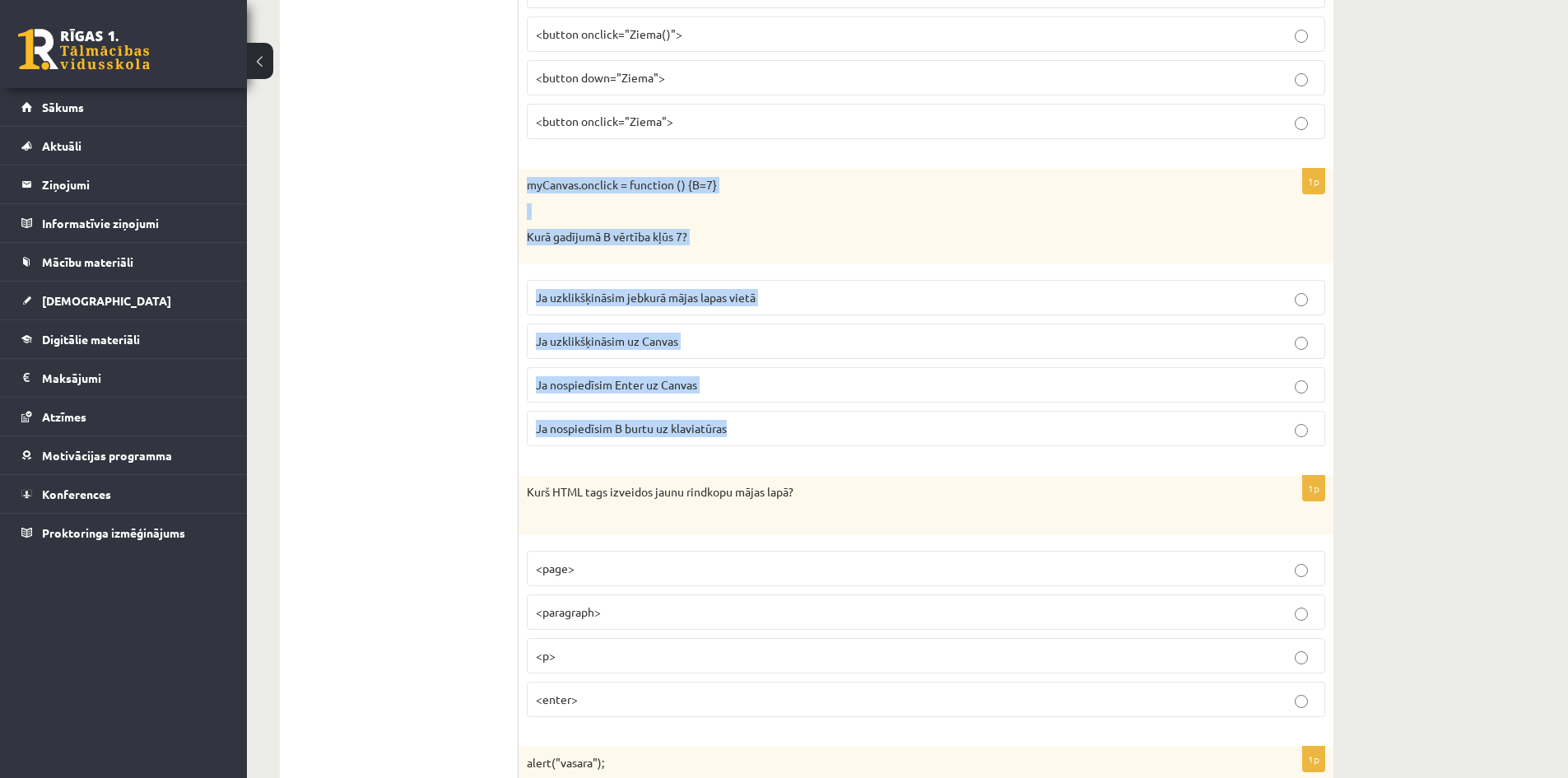
drag, startPoint x: 755, startPoint y: 431, endPoint x: 525, endPoint y: 181, distance: 339.7
click at [525, 181] on div "1p myCanvas.onclick = function () {B=7} Kurā gadījumā B vērtība kļūs 7? Ja uzkl…" at bounding box center [925, 314] width 814 height 291
copy div "myCanvas.onclick = function () {B=7} Kurā gadījumā B vērtība kļūs 7? Ja uzklikš…"
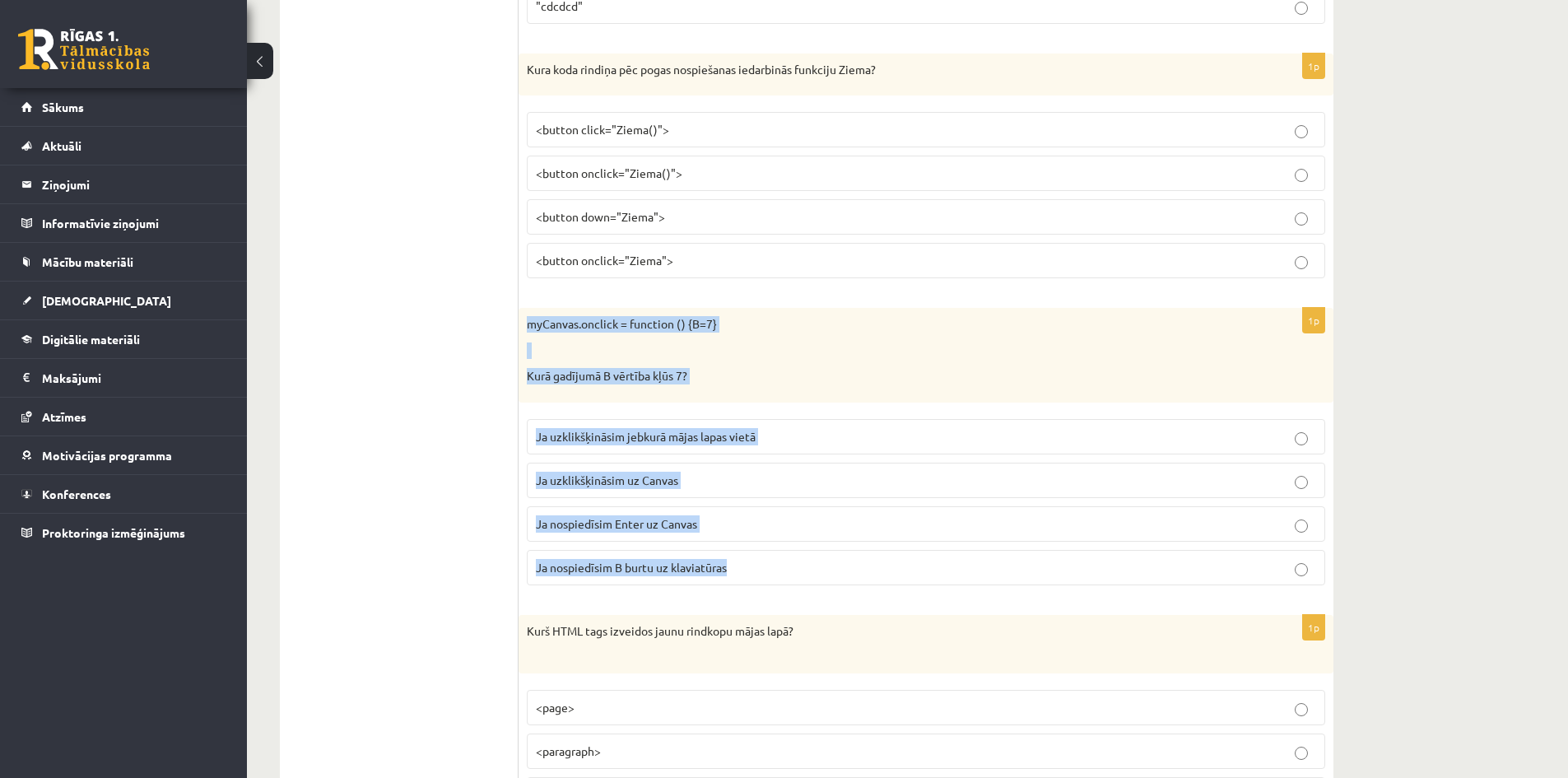
scroll to position [1153, 0]
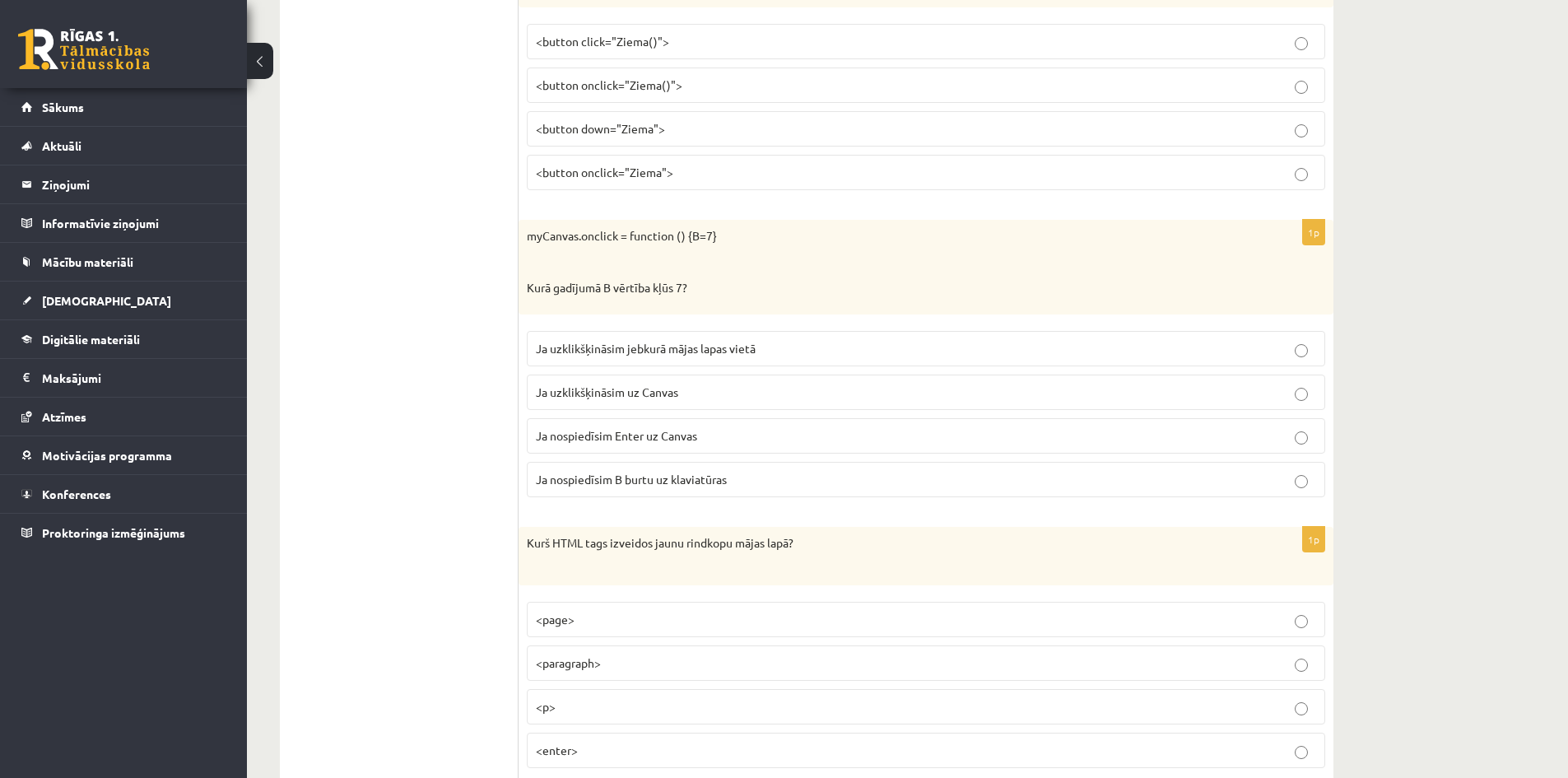
scroll to position [1317, 0]
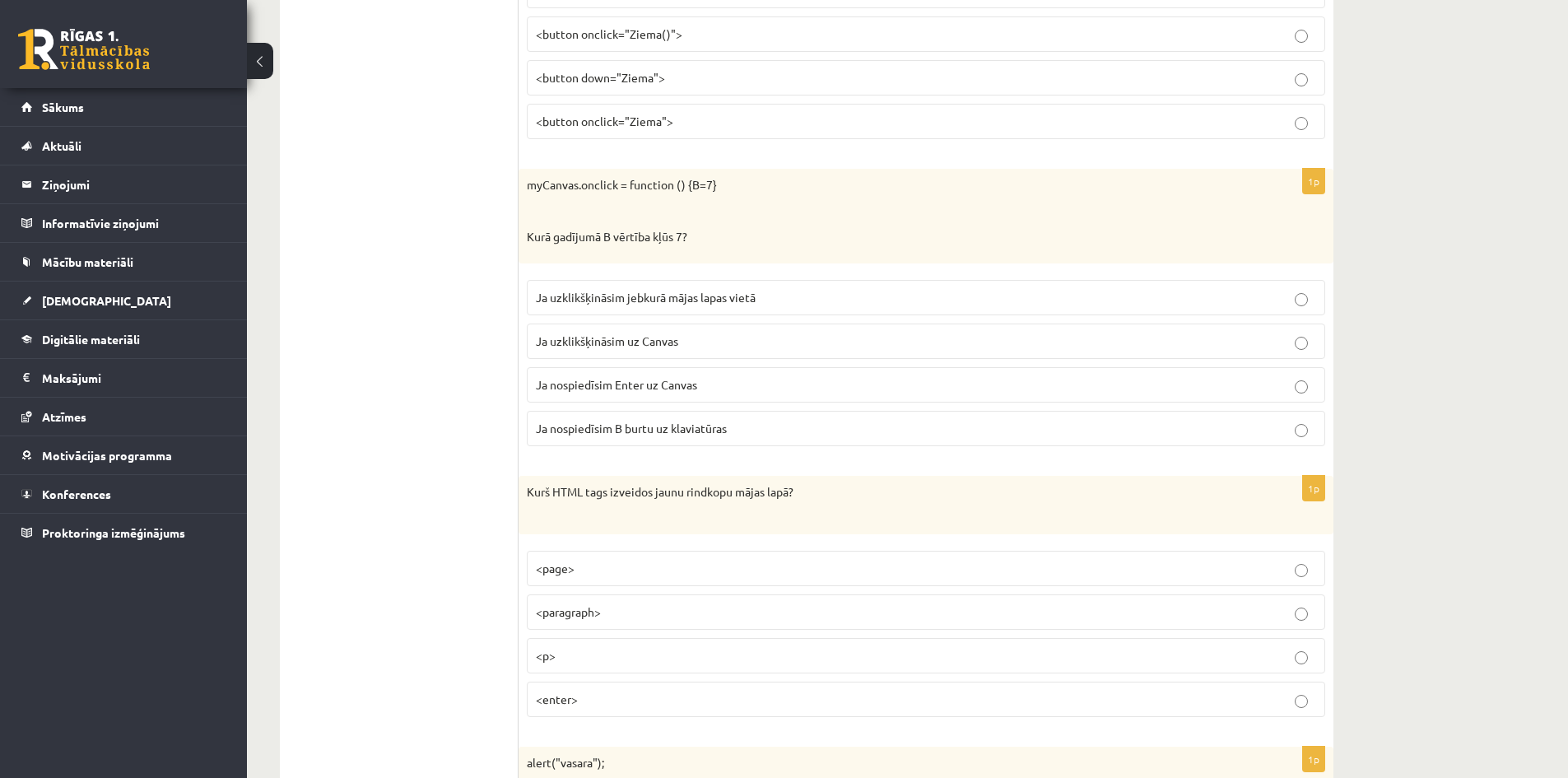
click at [711, 338] on p "Ja uzklikšķināsim uz Canvas" at bounding box center [926, 340] width 781 height 17
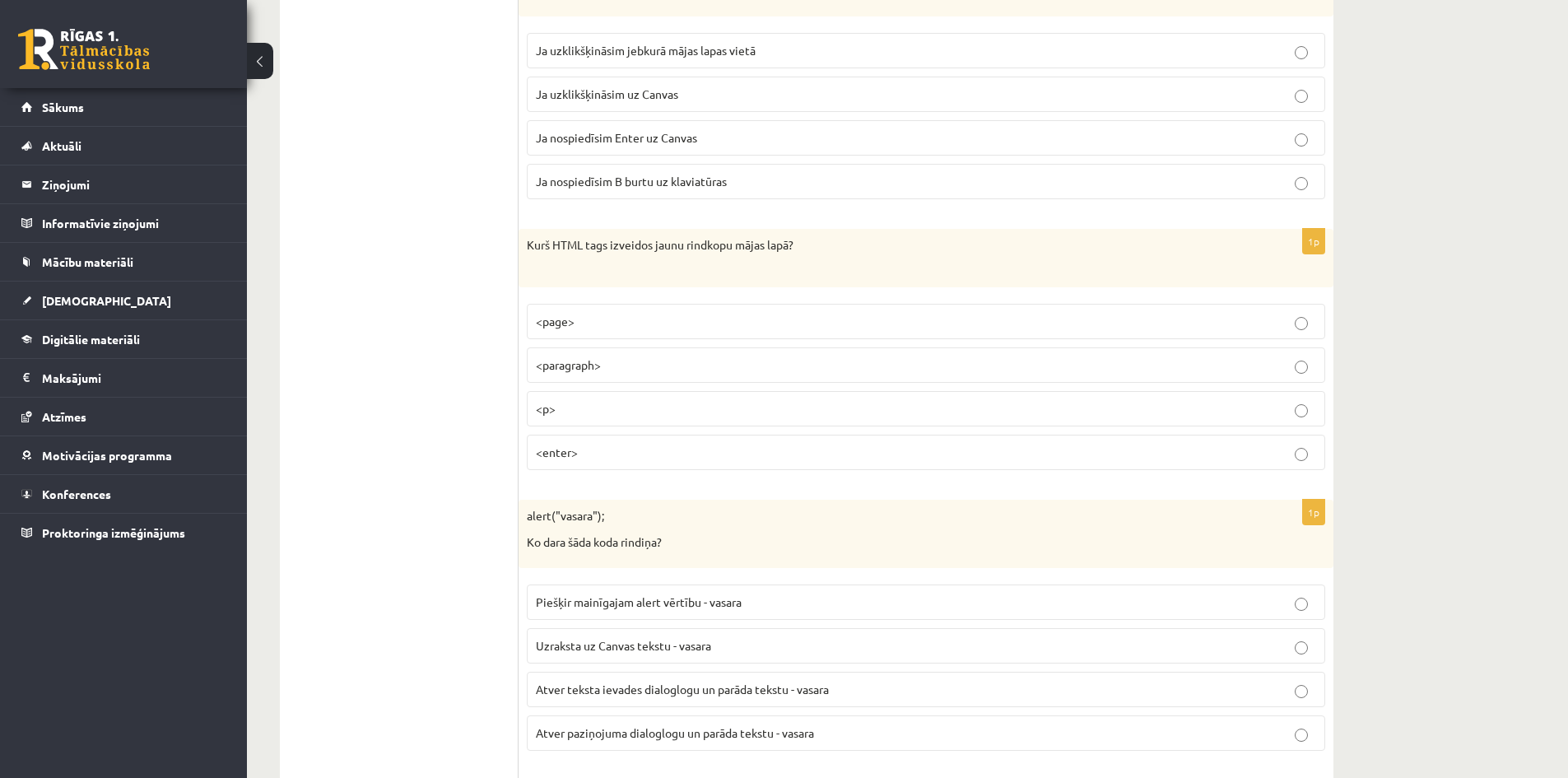
scroll to position [1647, 0]
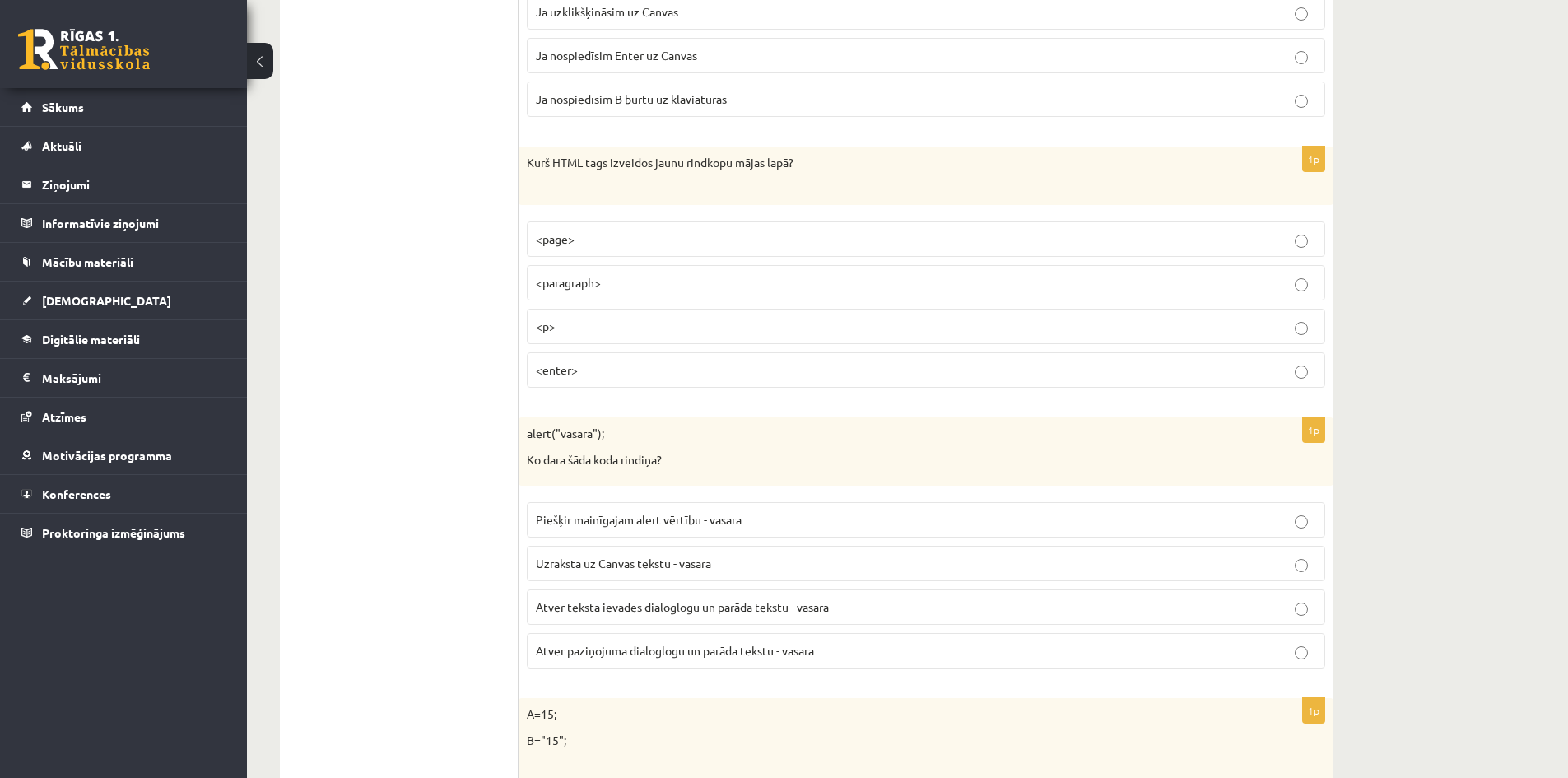
click at [613, 329] on p "<p>" at bounding box center [926, 325] width 781 height 17
drag, startPoint x: 596, startPoint y: 373, endPoint x: 525, endPoint y: 168, distance: 216.9
click at [525, 168] on div "1p Kurš HTML tags izveidos jaunu rindkopu mājas lapā? <page> <paragraph> <p> <e…" at bounding box center [925, 274] width 814 height 255
copy div "Kurš HTML tags izveidos jaunu rindkopu mājas lapā? <page> <paragraph> <p> <ente…"
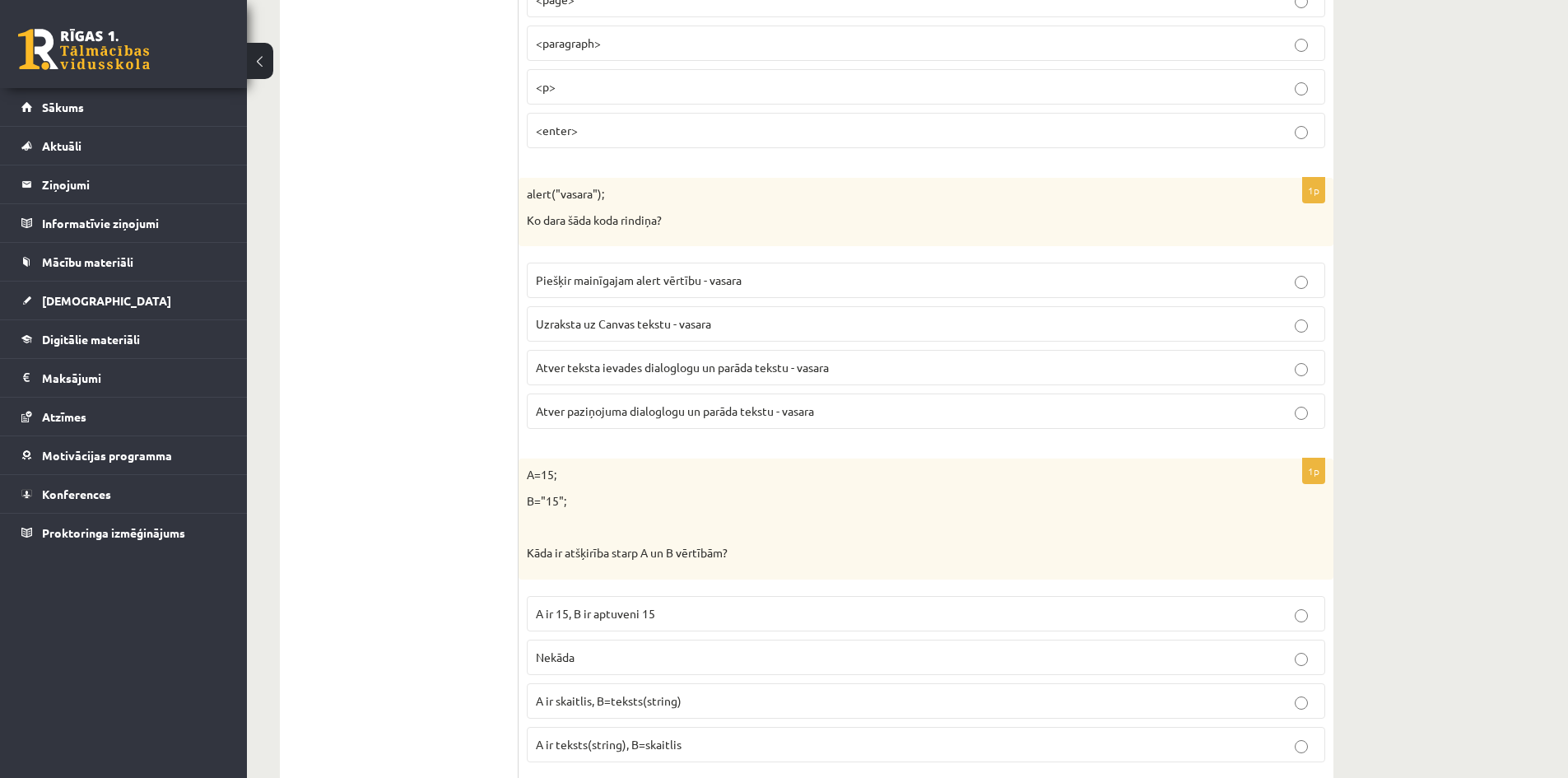
scroll to position [1894, 0]
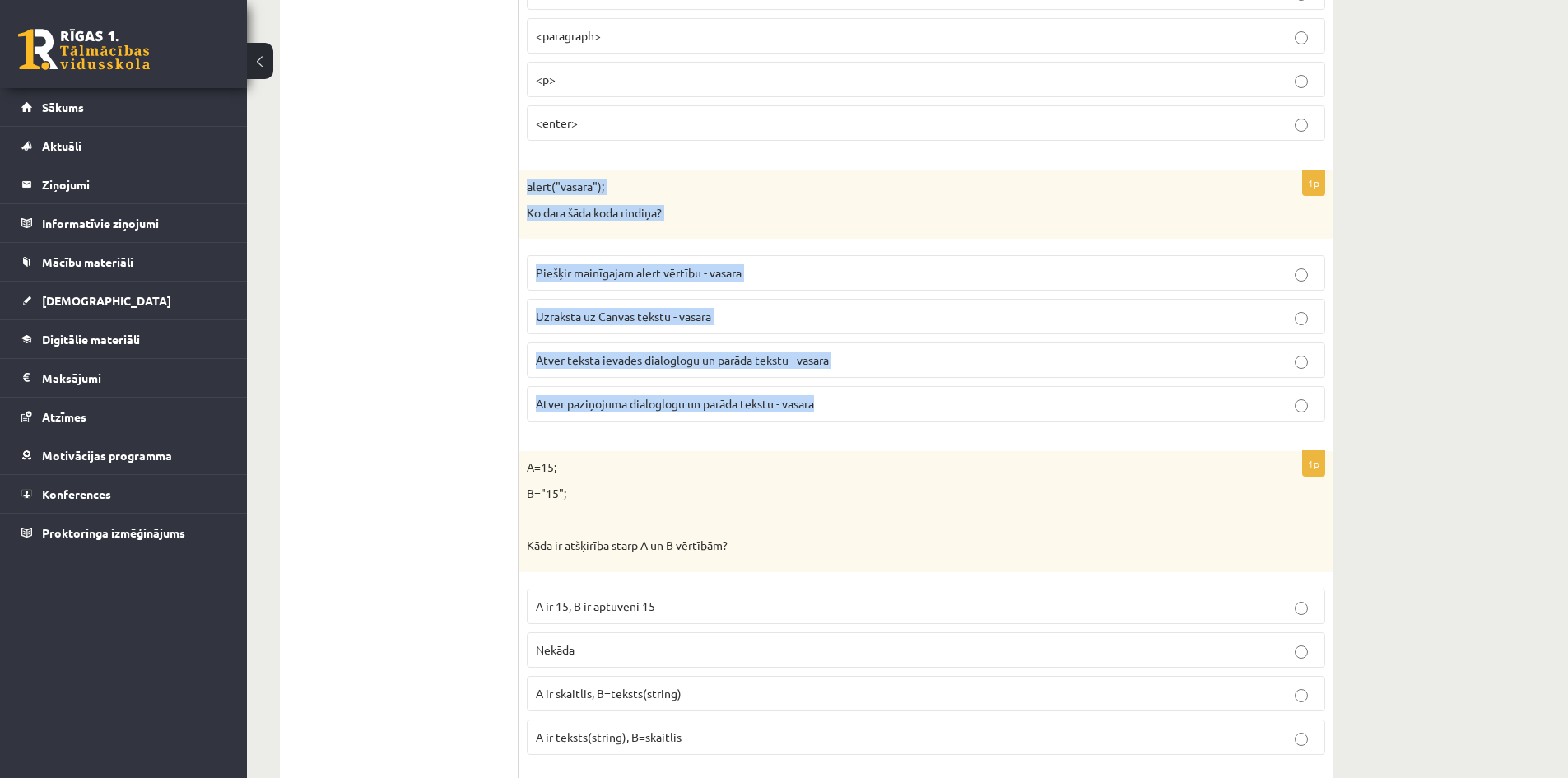
drag, startPoint x: 840, startPoint y: 404, endPoint x: 525, endPoint y: 193, distance: 379.1
click at [525, 193] on div "1p alert("vasara"); Ko dara šāda koda rindiņa? Piešķir mainīgajam alert vērtību…" at bounding box center [925, 302] width 814 height 265
copy div "alert("vasara"); Ko dara šāda koda rindiņa? Piešķir mainīgajam alert vērtību - …"
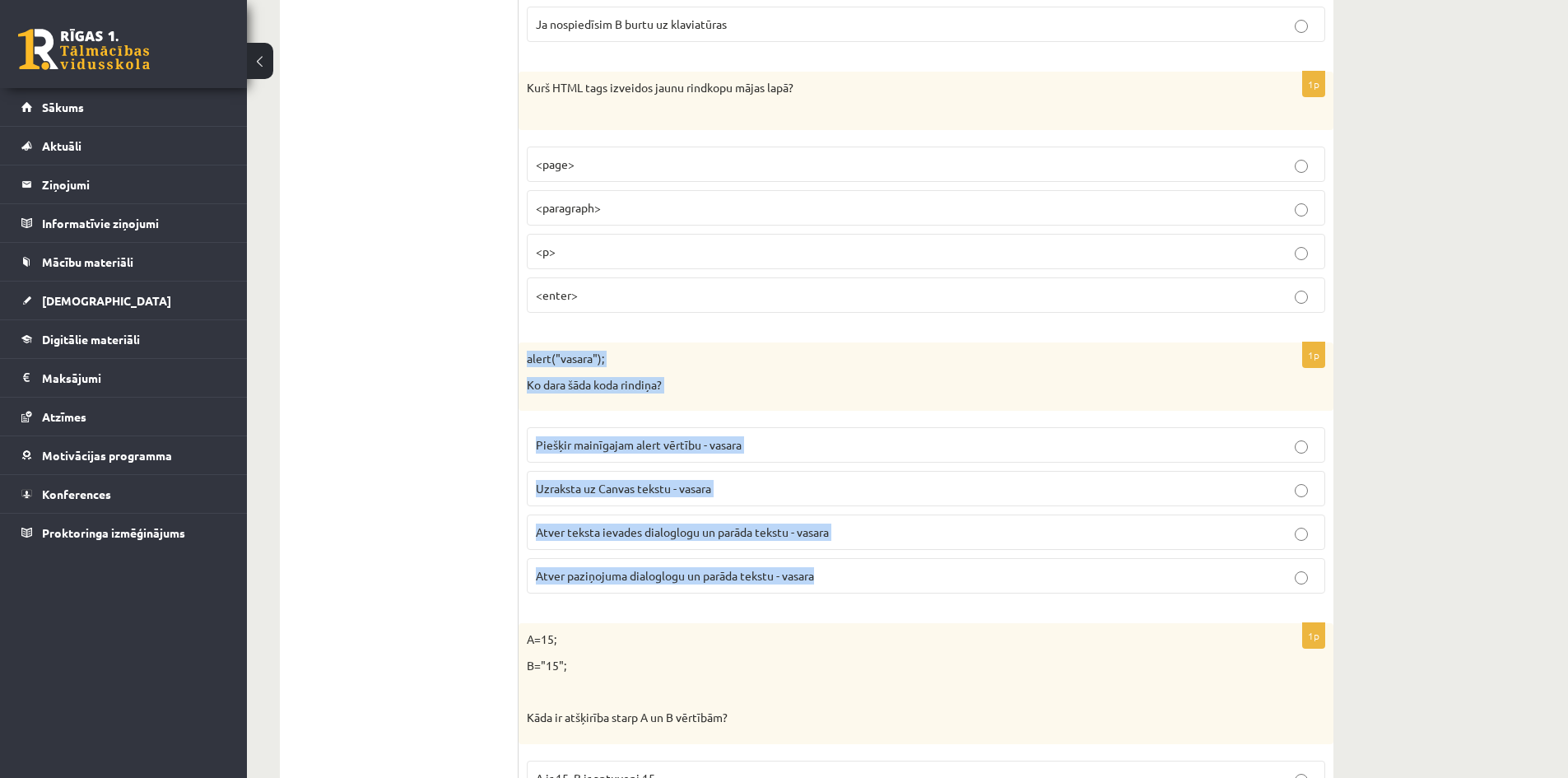
scroll to position [1729, 0]
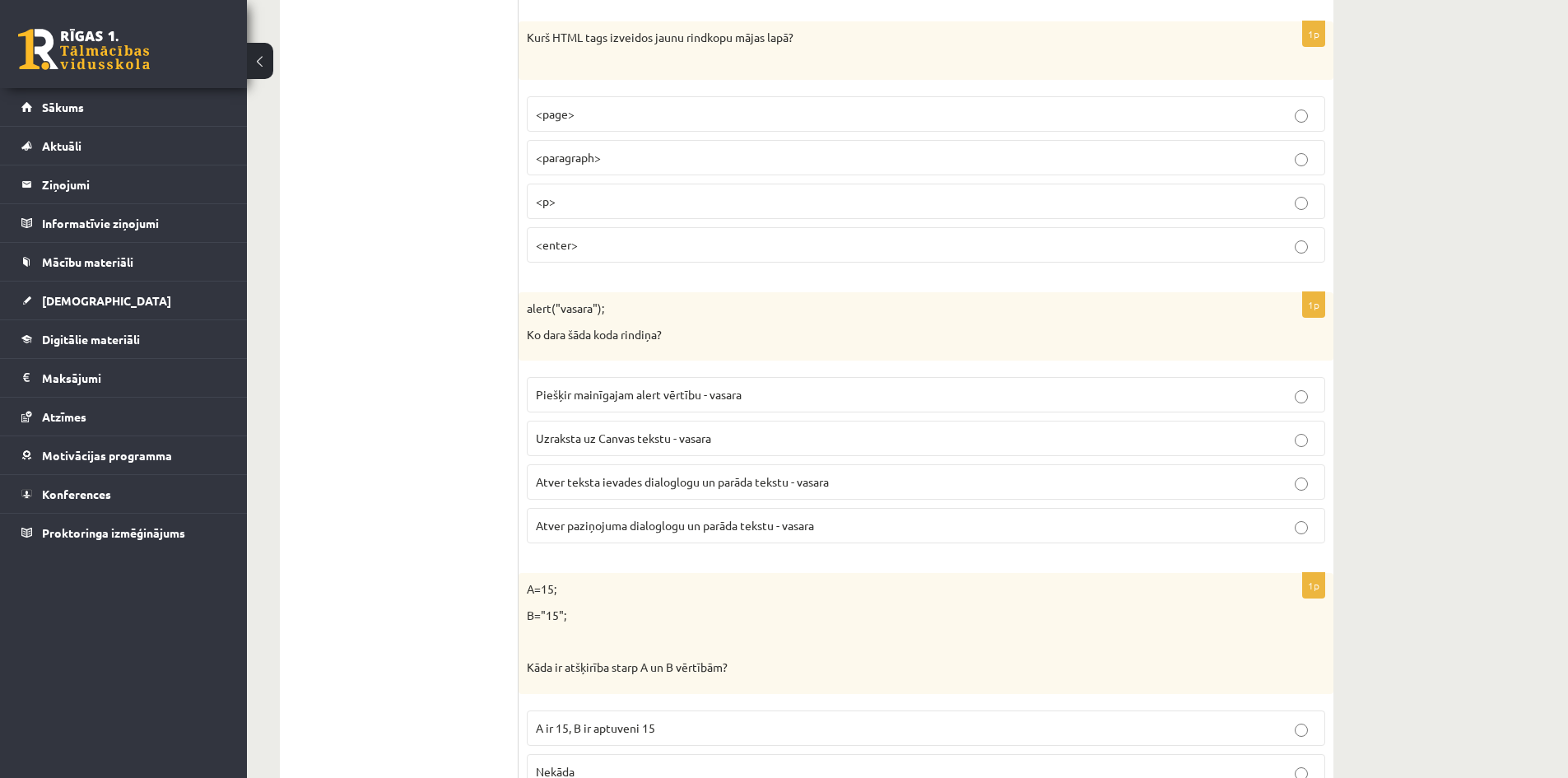
scroll to position [1812, 0]
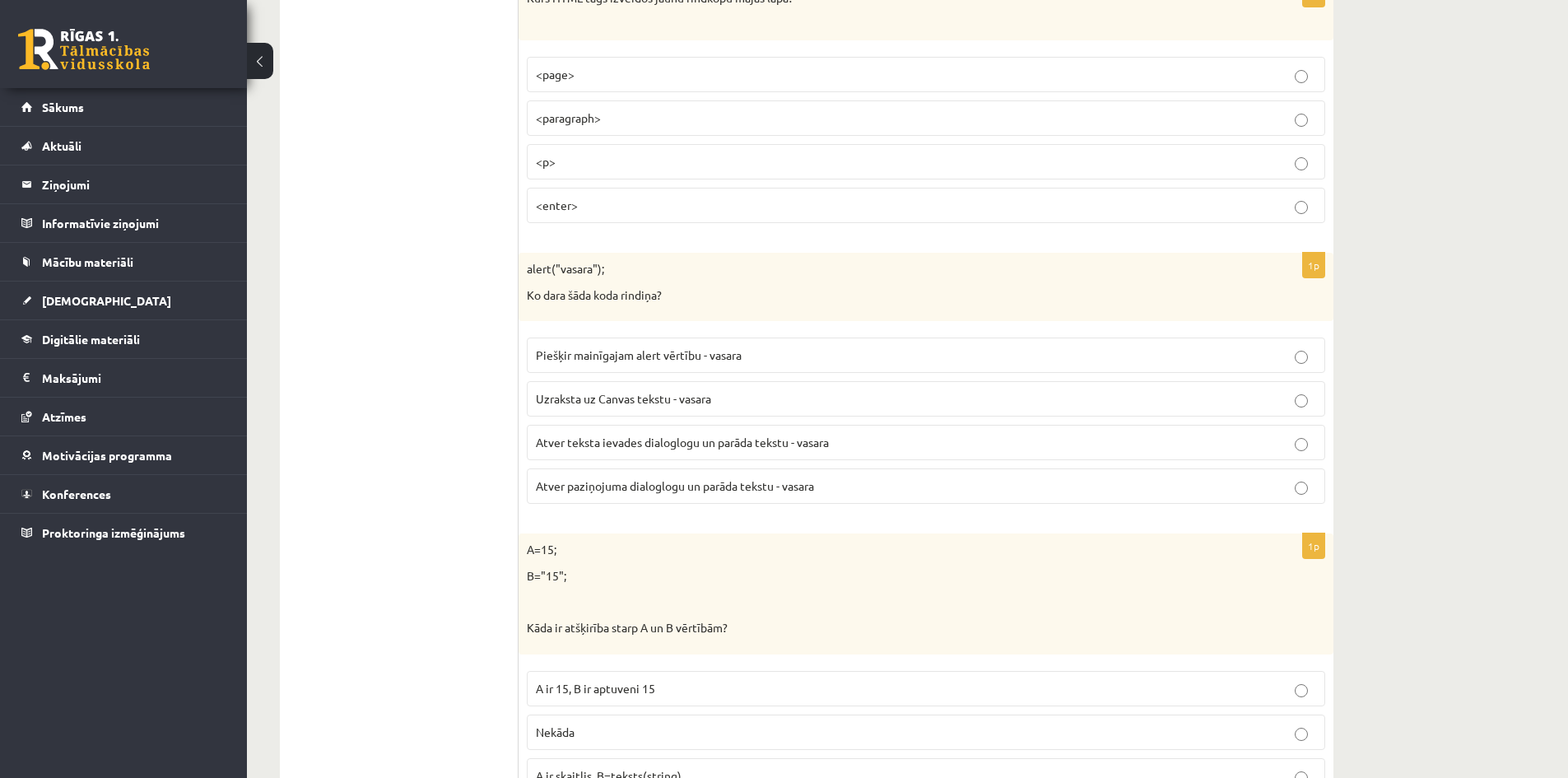
click at [857, 443] on p "Atver teksta ievades dialoglogu un parāda tekstu - vasara" at bounding box center [926, 442] width 781 height 17
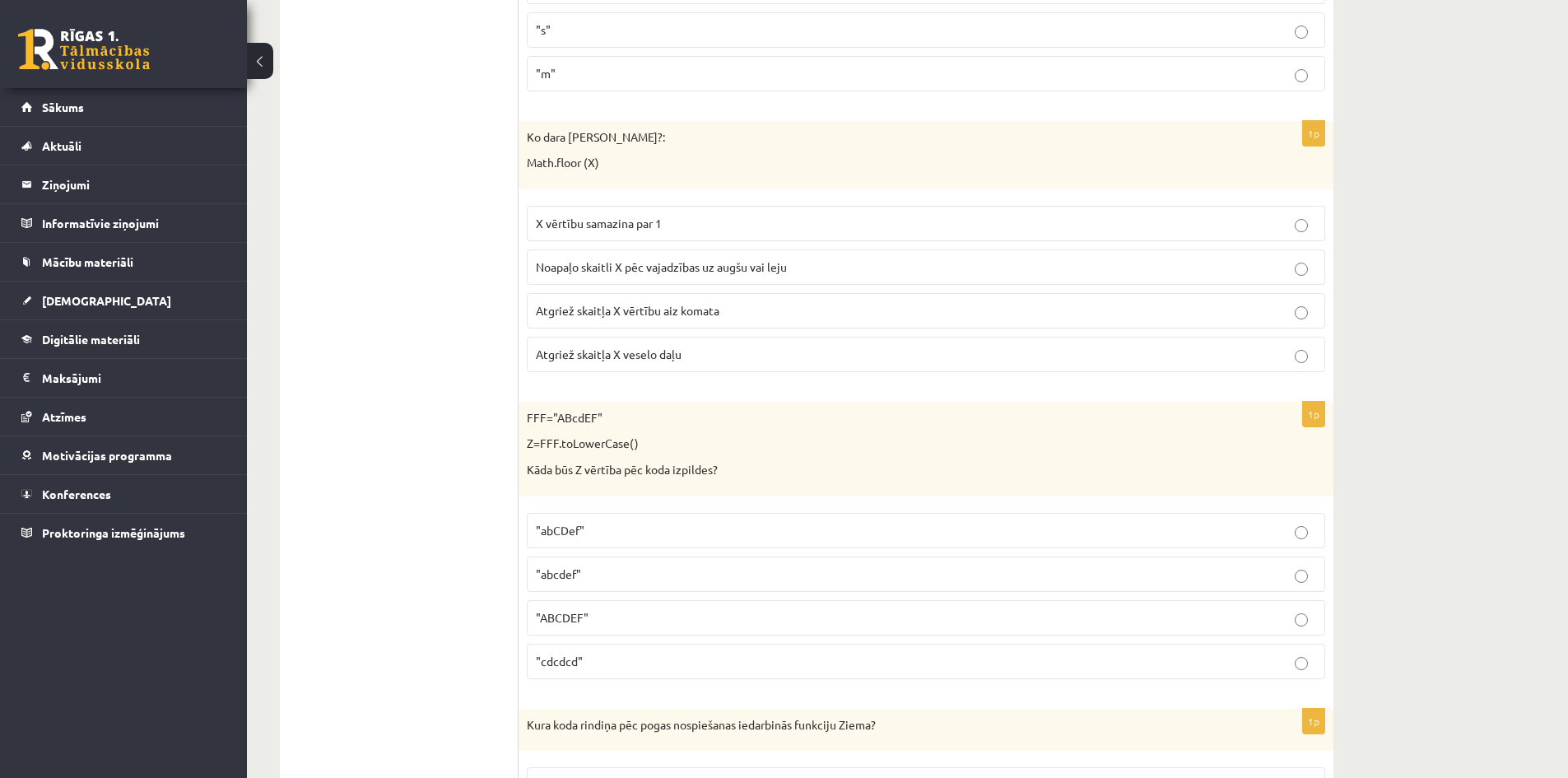
scroll to position [494, 0]
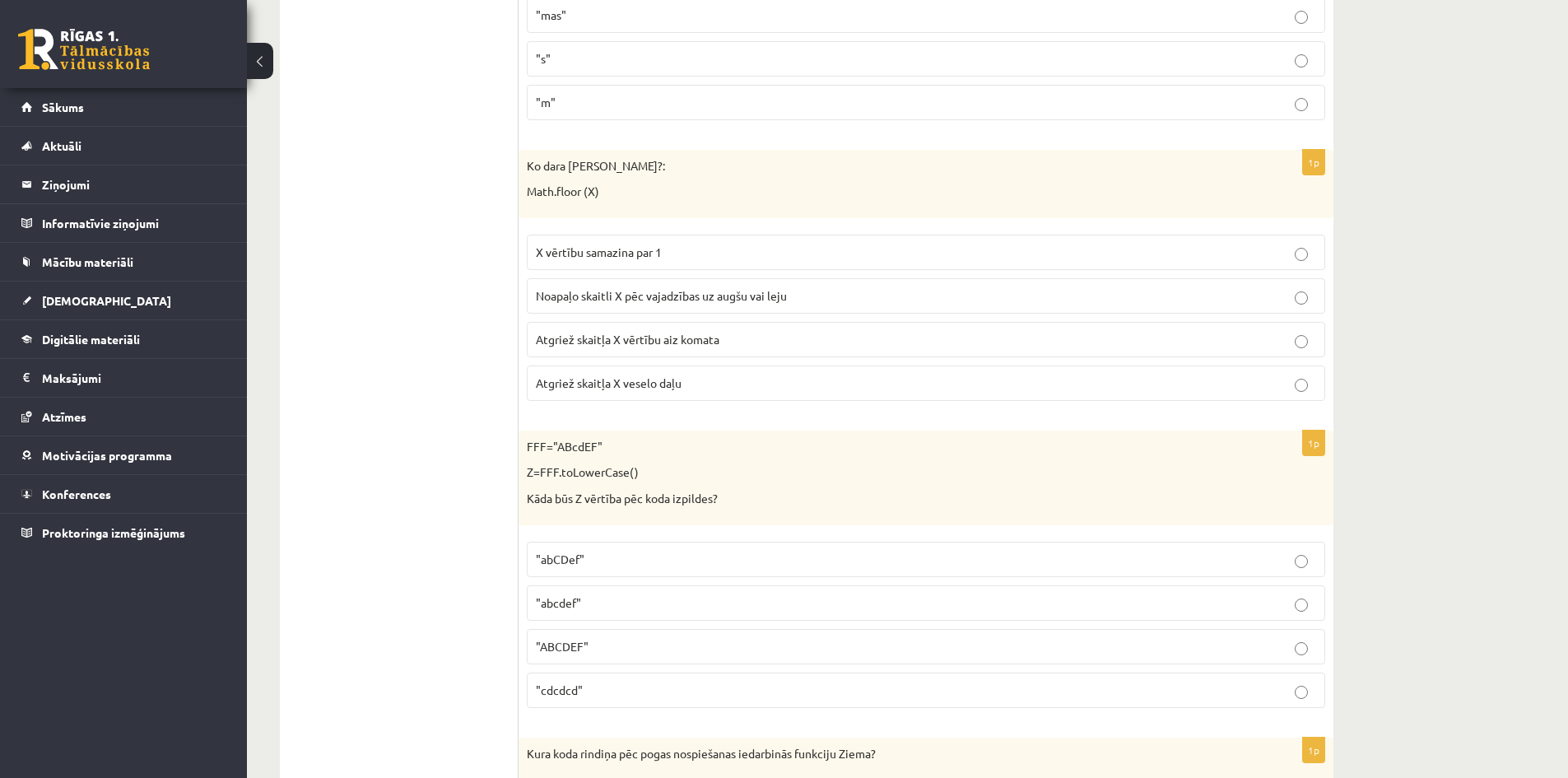
click at [833, 294] on p "Noapaļo skaitli X pēc vajadzības uz augšu vai leju" at bounding box center [926, 295] width 781 height 17
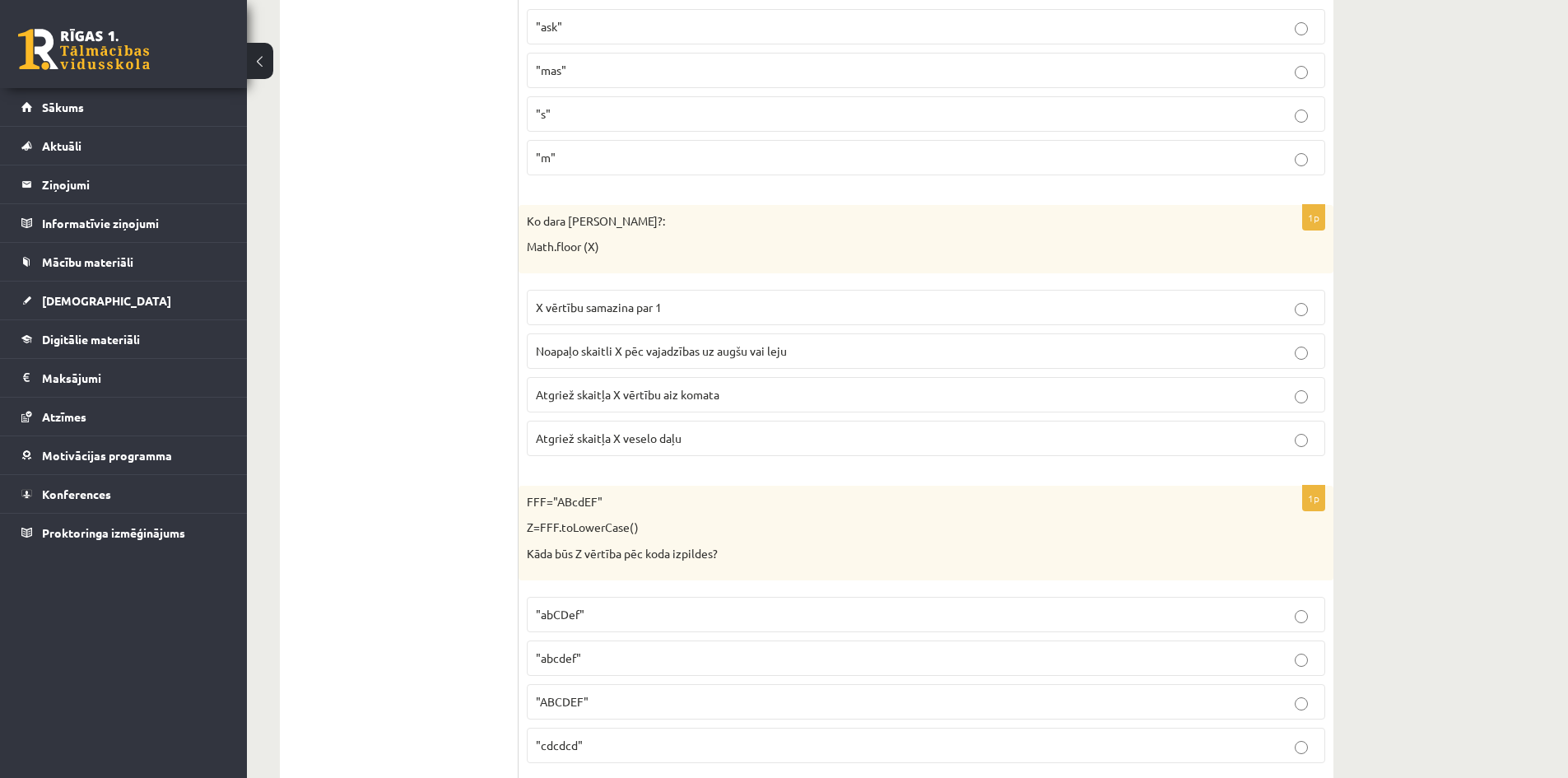
scroll to position [412, 0]
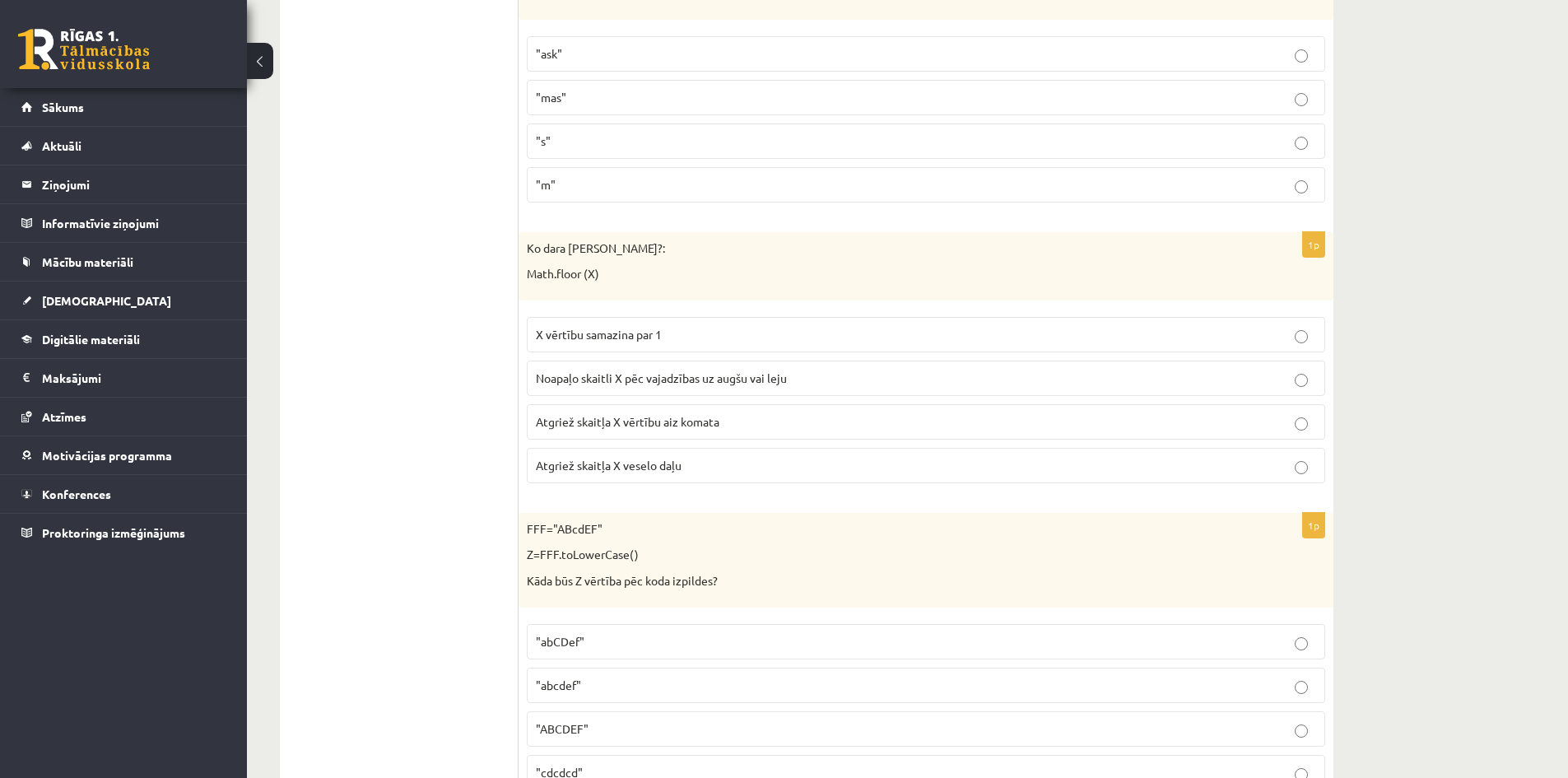
click at [750, 425] on p "Atgriež skaitļa X vērtību aiz komata" at bounding box center [926, 421] width 781 height 17
click at [723, 340] on p "X vērtību samazina par 1" at bounding box center [926, 334] width 781 height 17
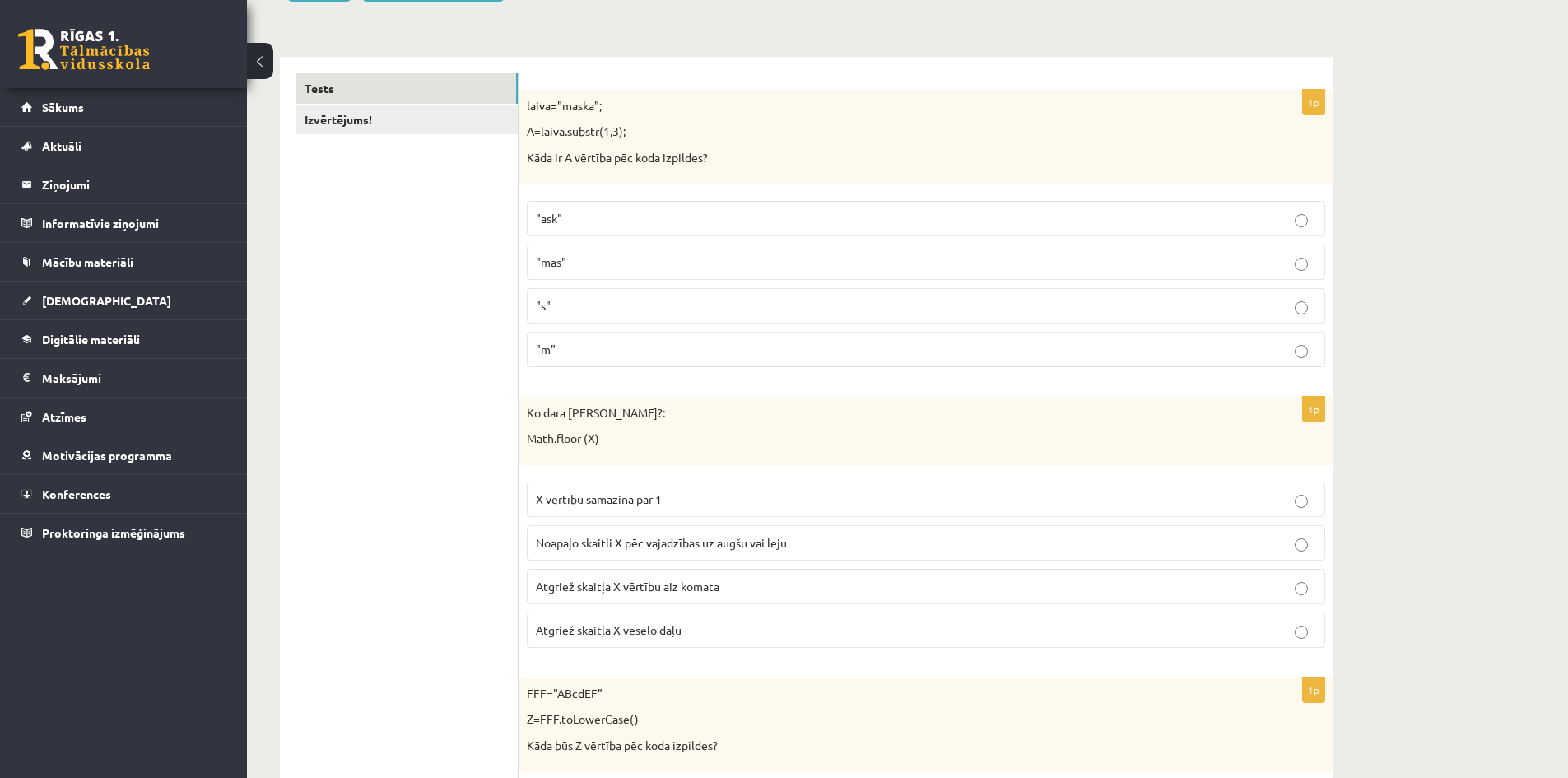
scroll to position [329, 0]
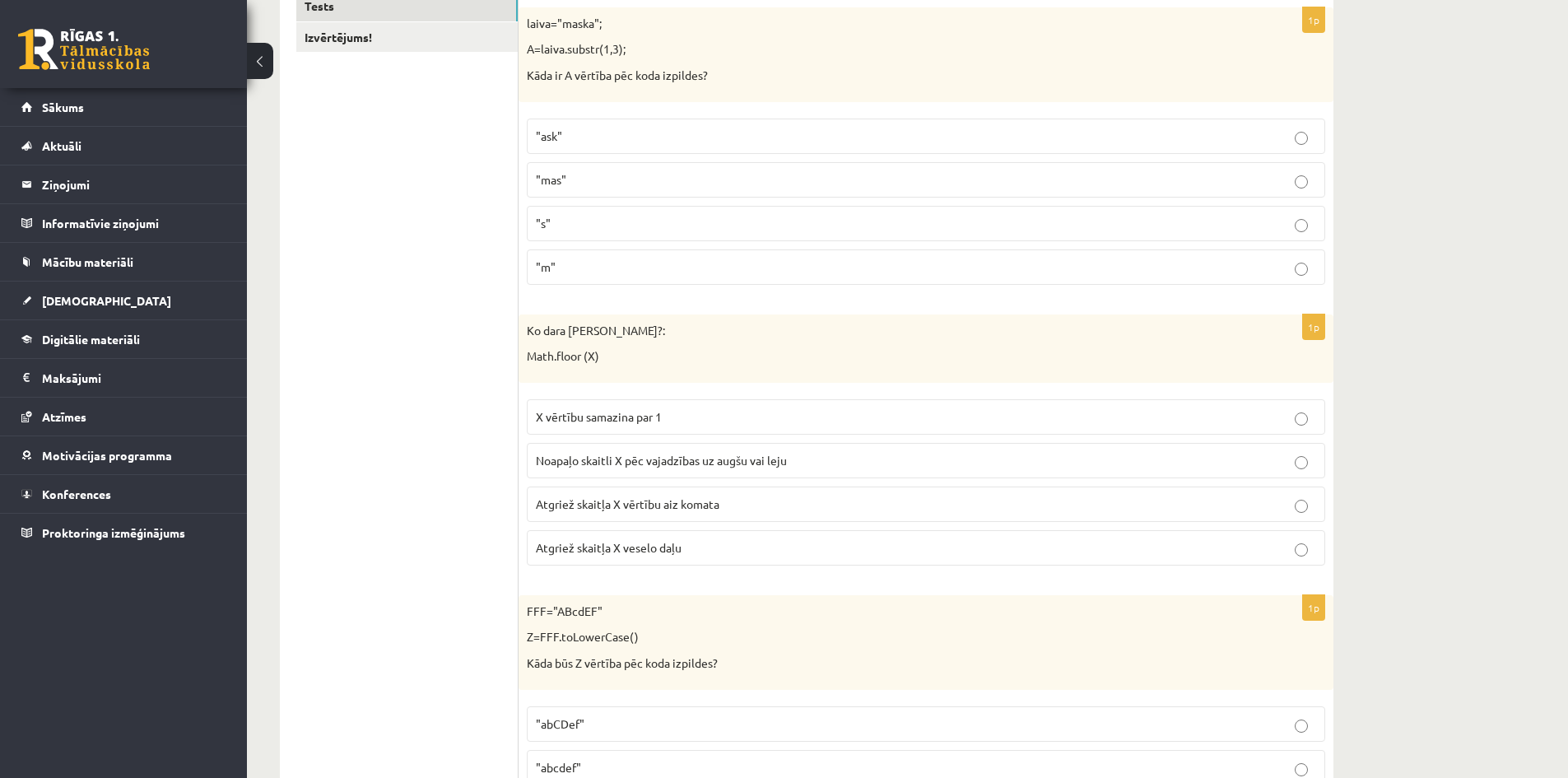
click at [824, 460] on p "Noapaļo skaitli X pēc vajadzības uz augšu vai leju" at bounding box center [926, 460] width 781 height 17
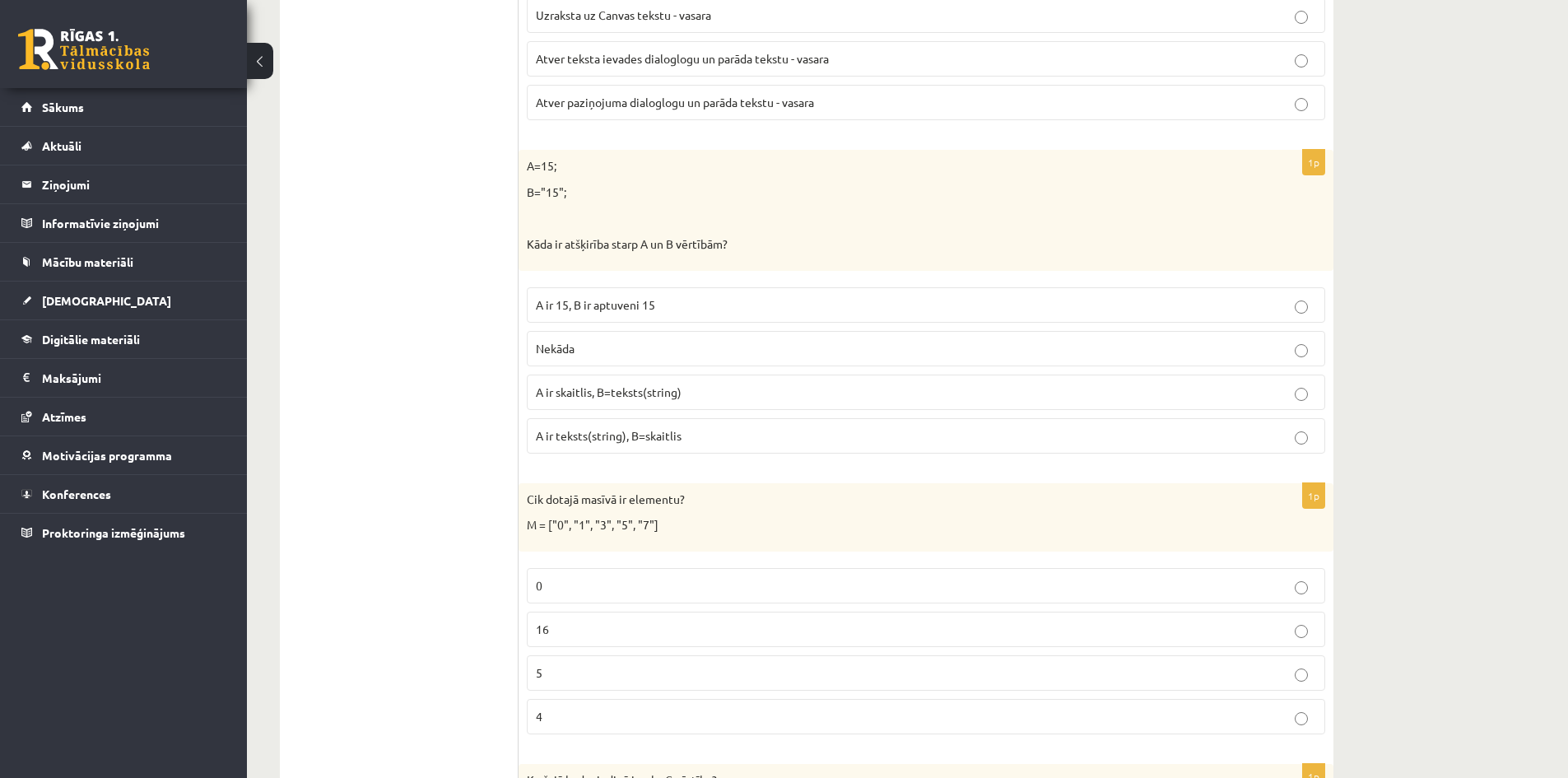
scroll to position [2224, 0]
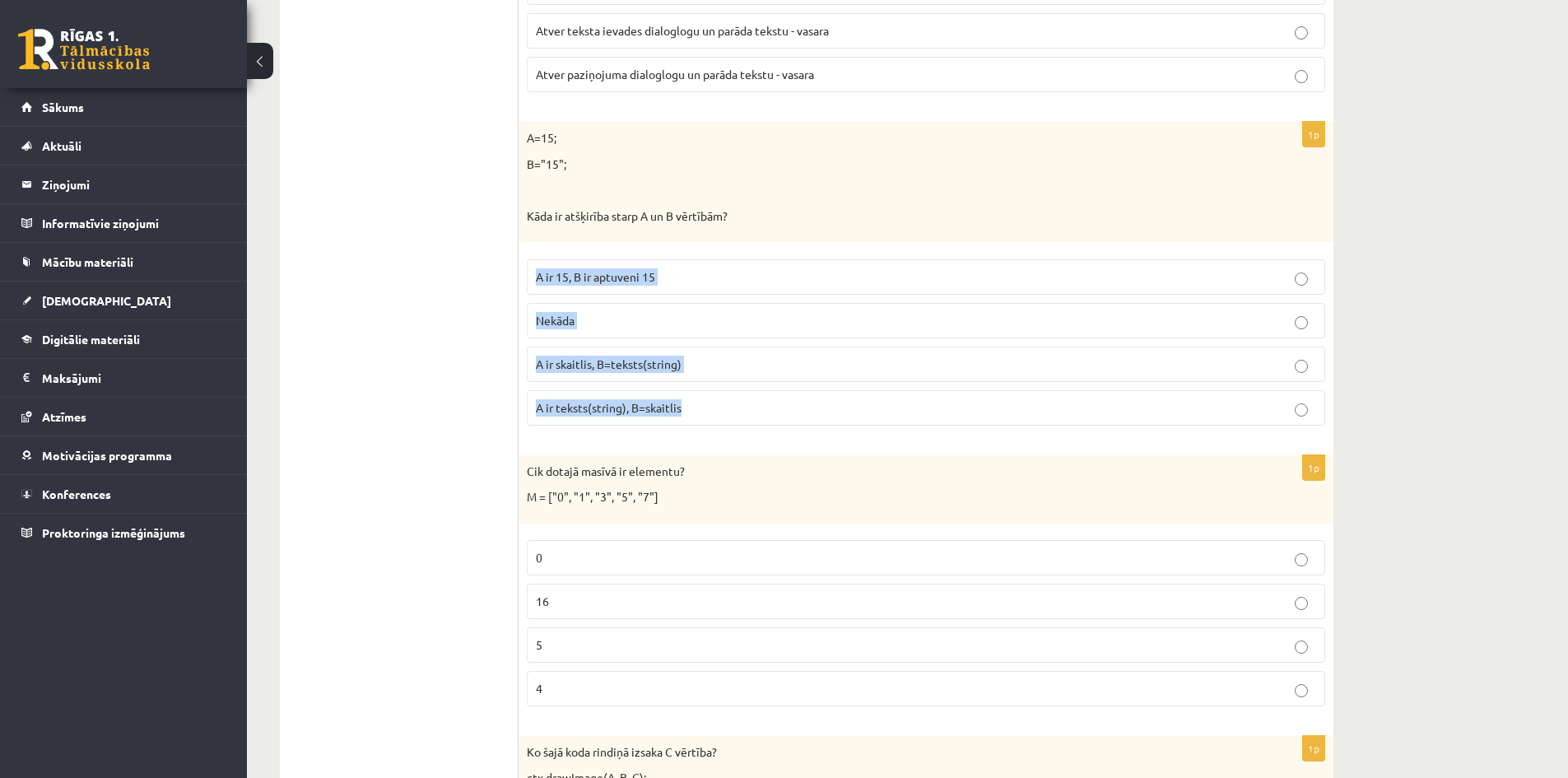
drag, startPoint x: 701, startPoint y: 406, endPoint x: 537, endPoint y: 280, distance: 206.8
click at [537, 280] on fieldset "A ir 15, B ir aptuveni 15 Nekāda A ir skaitlis, B=teksts(string) A ir teksts(st…" at bounding box center [926, 340] width 798 height 179
copy fieldset "A ir 15, B ir aptuveni 15 Nekāda A ir skaitlis, B=teksts(string) A ir teksts(st…"
click at [690, 408] on p "A ir teksts(string), B=skaitlis" at bounding box center [926, 407] width 781 height 17
drag, startPoint x: 641, startPoint y: 397, endPoint x: 520, endPoint y: 144, distance: 280.4
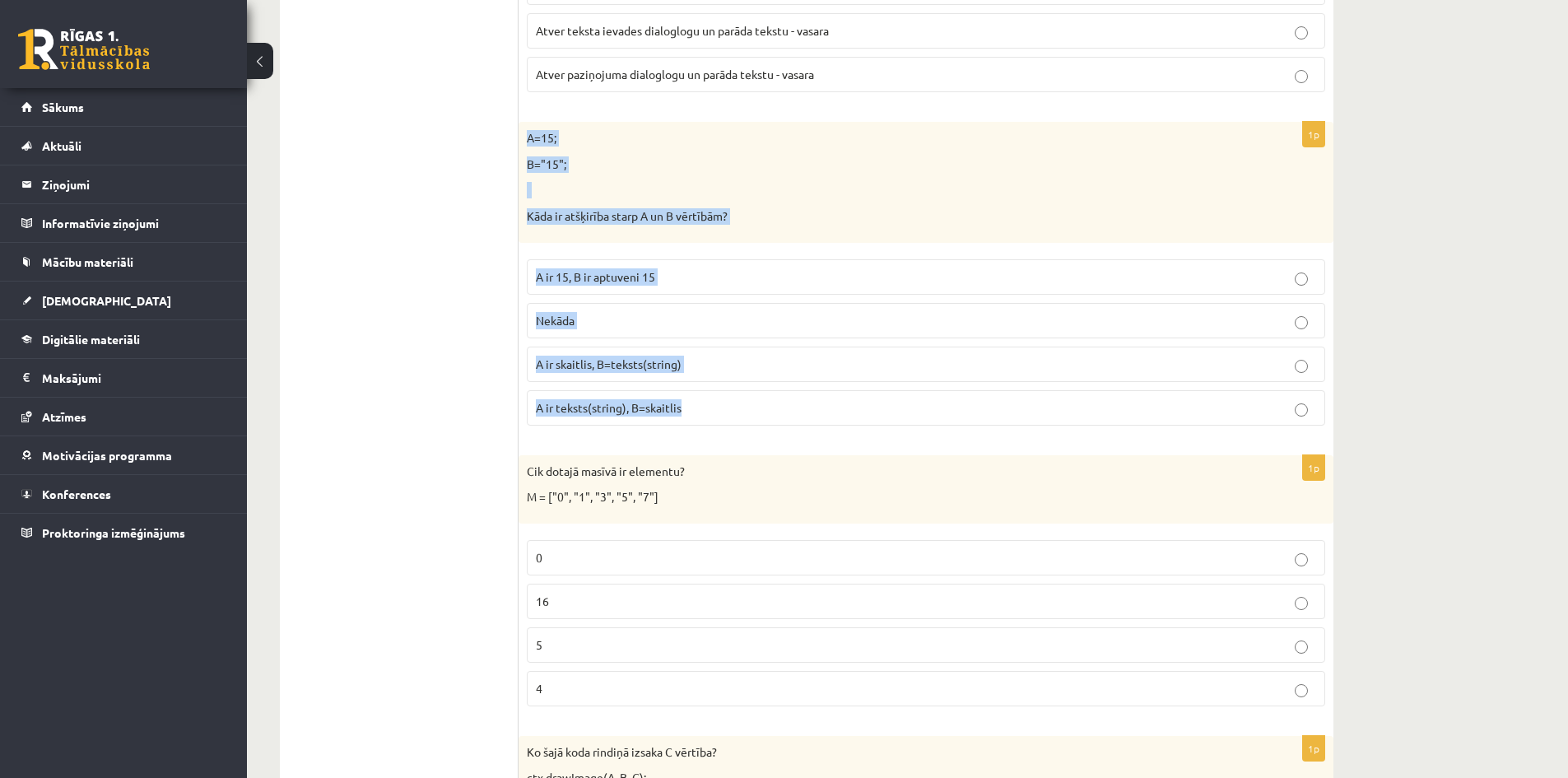
click at [520, 144] on div "1p A=15; B="15"; Kāda ir atšķirība starp A un B vērtībām? A ir 15, B ir aptuven…" at bounding box center [925, 280] width 814 height 316
copy div "A=15; B="15"; Kāda ir atšķirība starp A un B vērtībām? A ir 15, B ir aptuveni 1…"
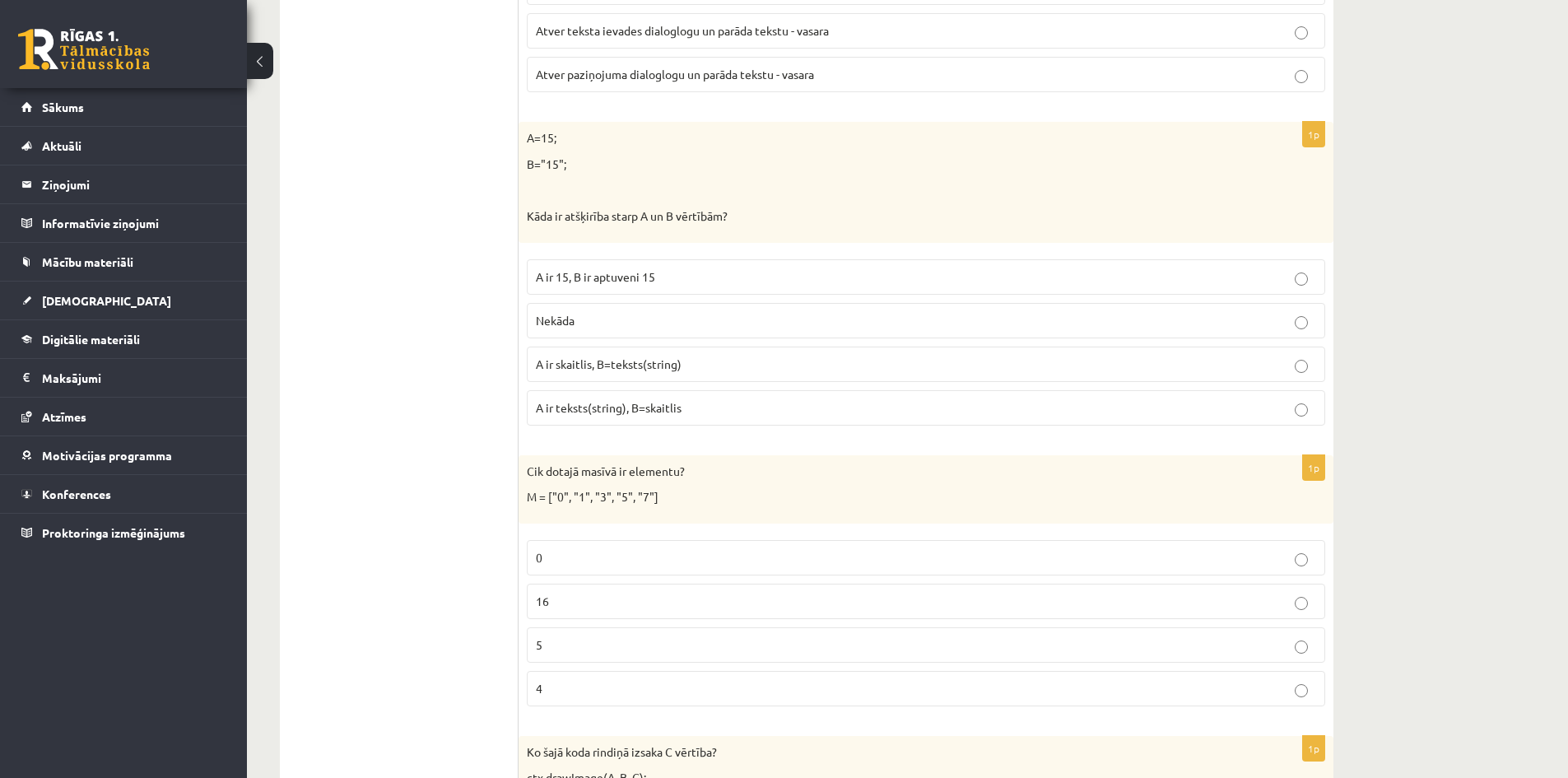
click at [732, 363] on p "A ir skaitlis, B=teksts(string)" at bounding box center [926, 364] width 781 height 17
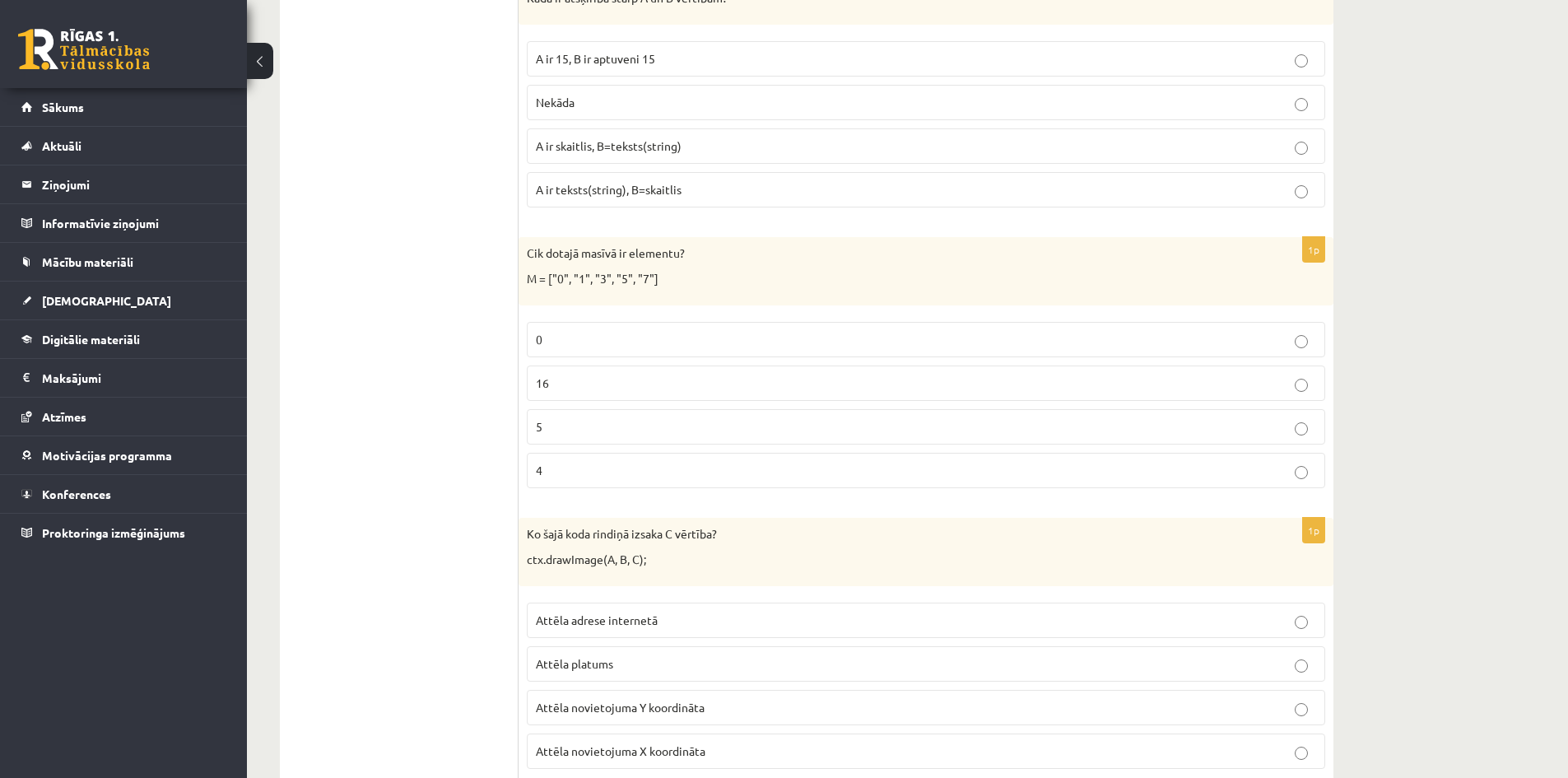
scroll to position [2470, 0]
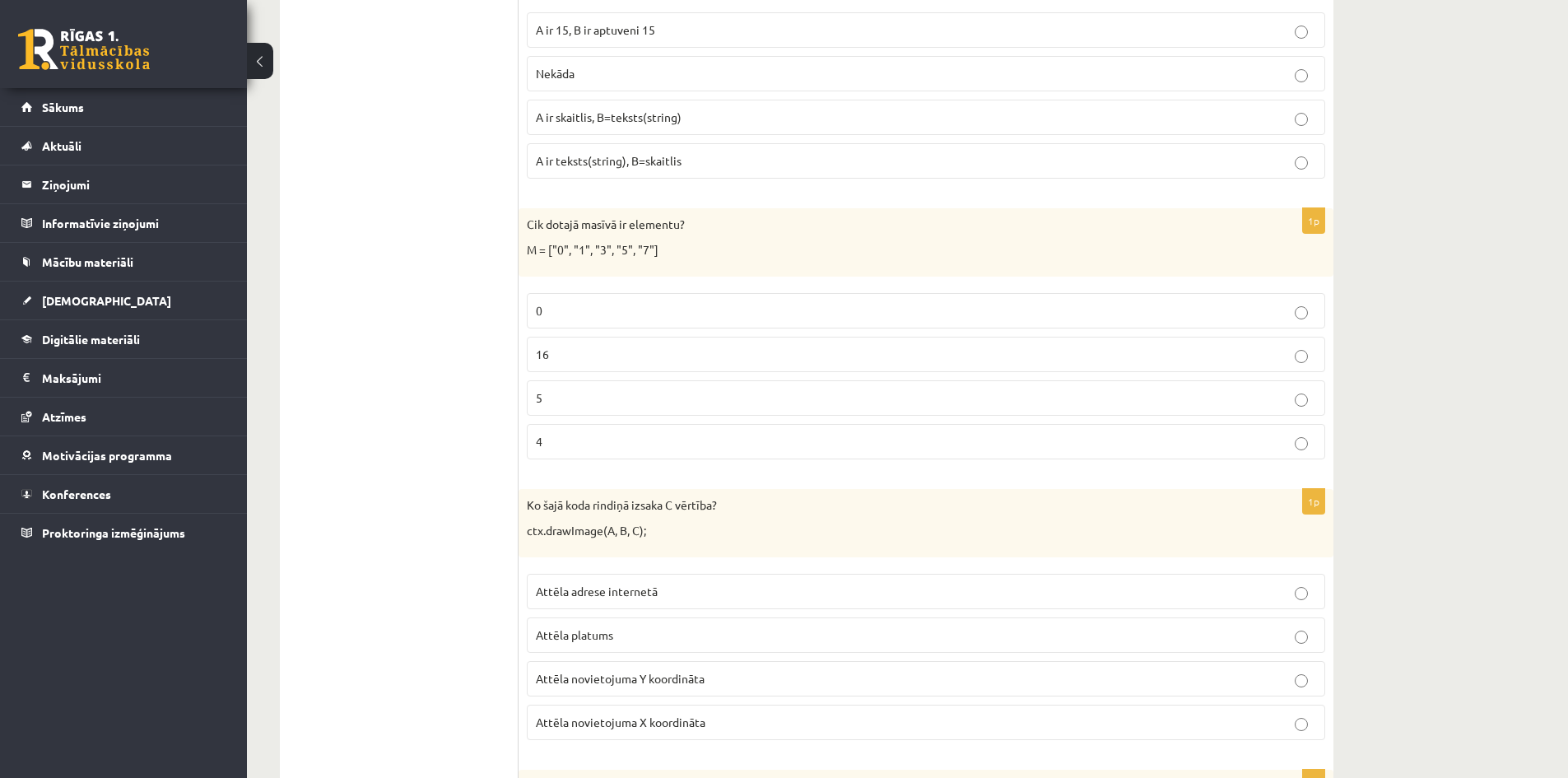
click at [590, 396] on p "5" at bounding box center [926, 397] width 781 height 17
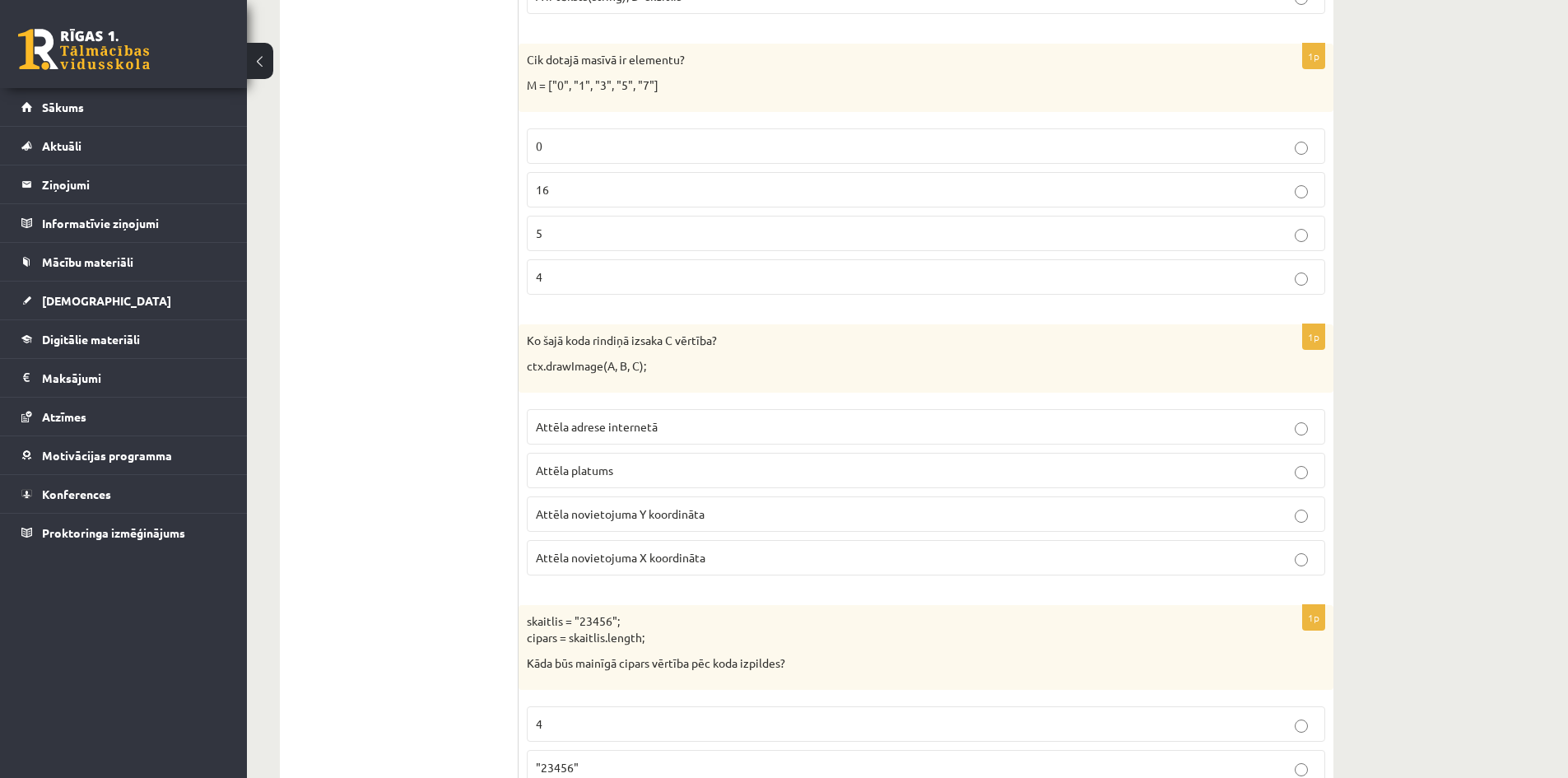
scroll to position [2717, 0]
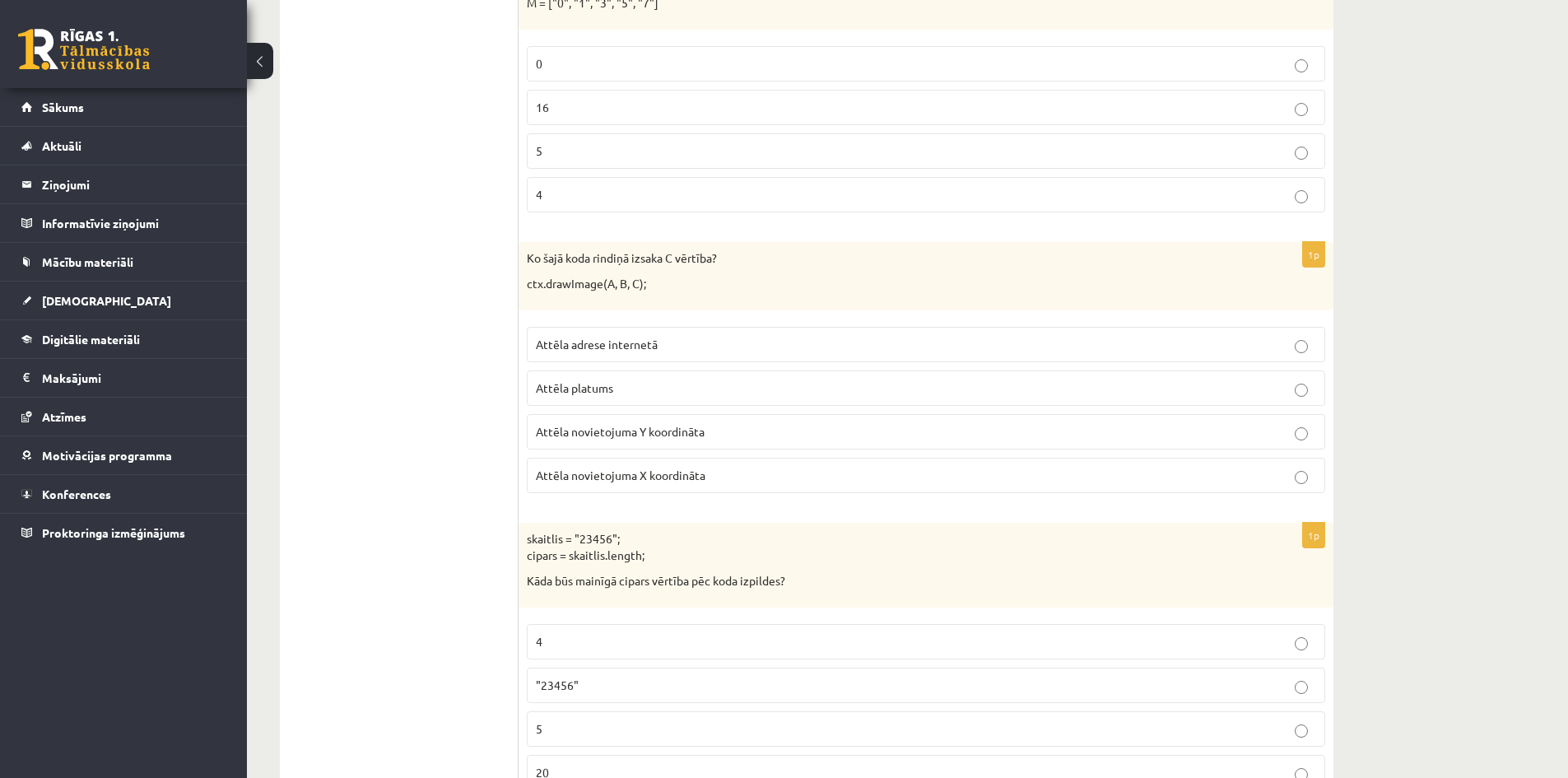
click at [713, 437] on p "Attēla novietojuma Y koordināta" at bounding box center [926, 431] width 781 height 17
click at [713, 412] on fieldset "Attēla adrese internetā Attēla platums Attēla novietojuma Y koordināta Attēla n…" at bounding box center [926, 408] width 798 height 179
click at [714, 395] on p "Attēla platums" at bounding box center [926, 388] width 781 height 17
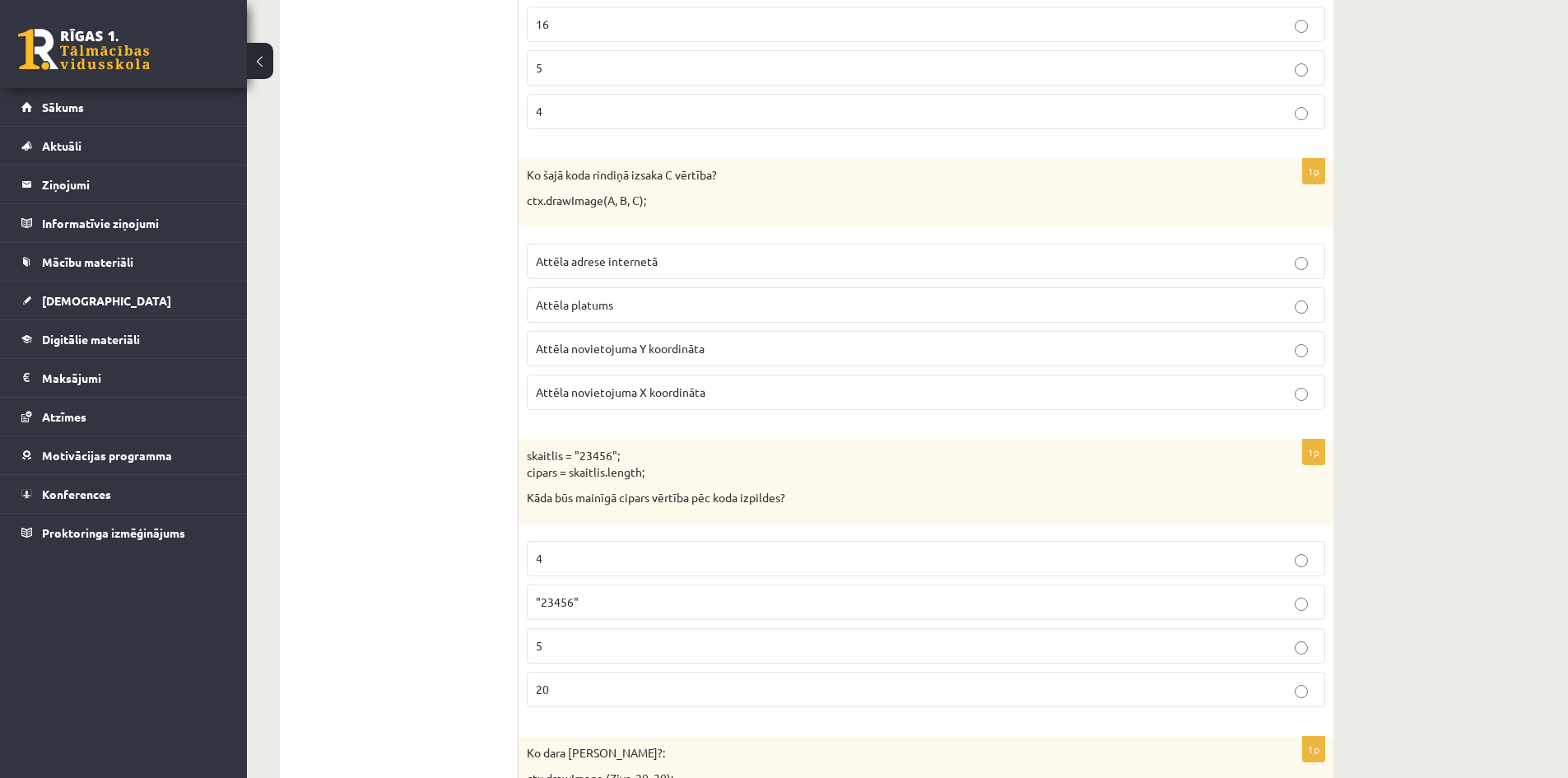
scroll to position [2800, 0]
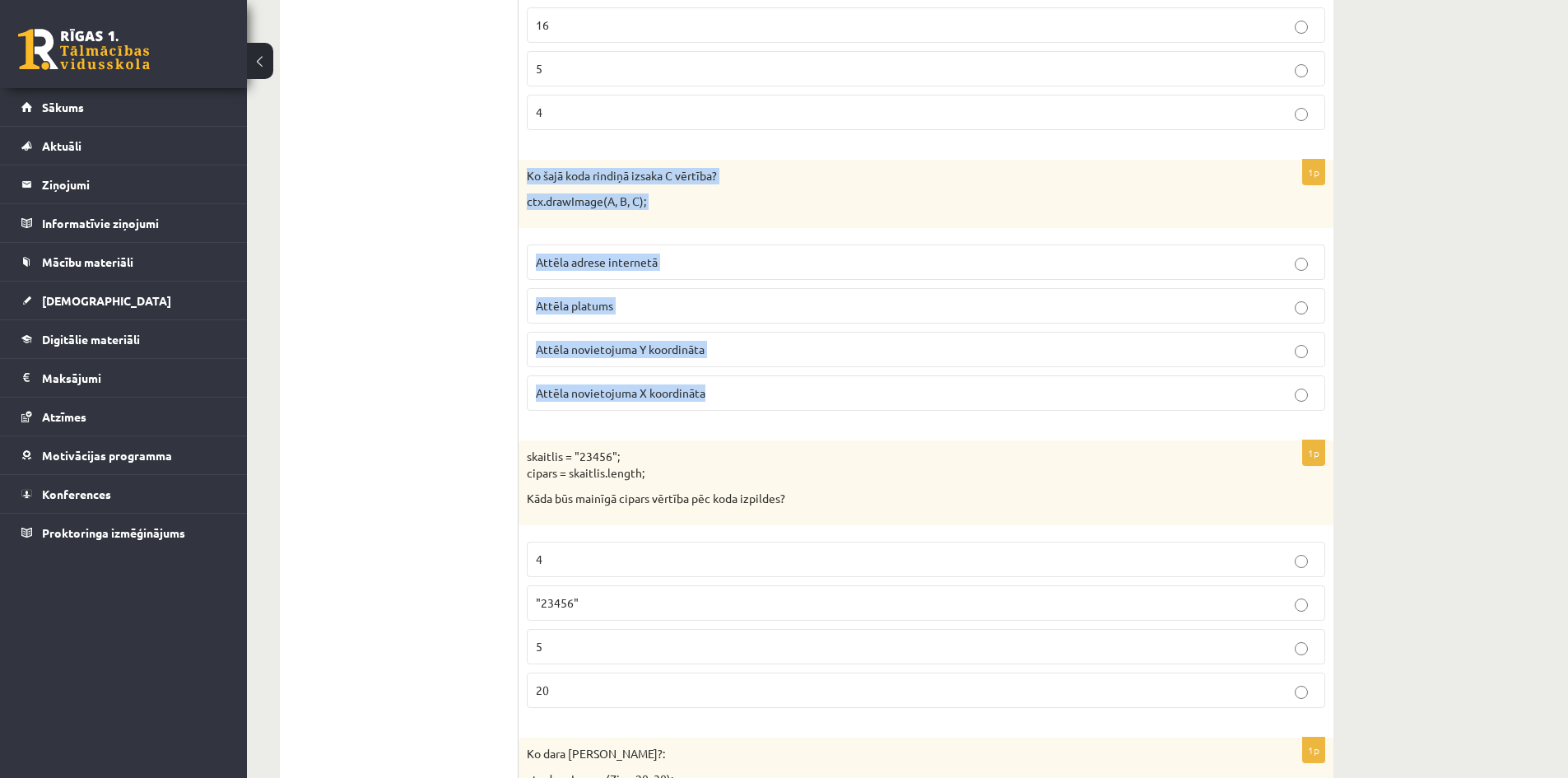
drag, startPoint x: 738, startPoint y: 396, endPoint x: 528, endPoint y: 184, distance: 298.4
click at [528, 184] on div "1p Ko šajā koda rindiņā izsaka C vērtība? ctx.drawImage(A, B, C); Attēla adrese…" at bounding box center [925, 292] width 814 height 265
copy div "Ko šajā koda rindiņā izsaka C vērtība? ctx.drawImage(A, B, C); Attēla adrese in…"
click at [1159, 343] on p "Attēla novietojuma Y koordināta" at bounding box center [926, 349] width 781 height 17
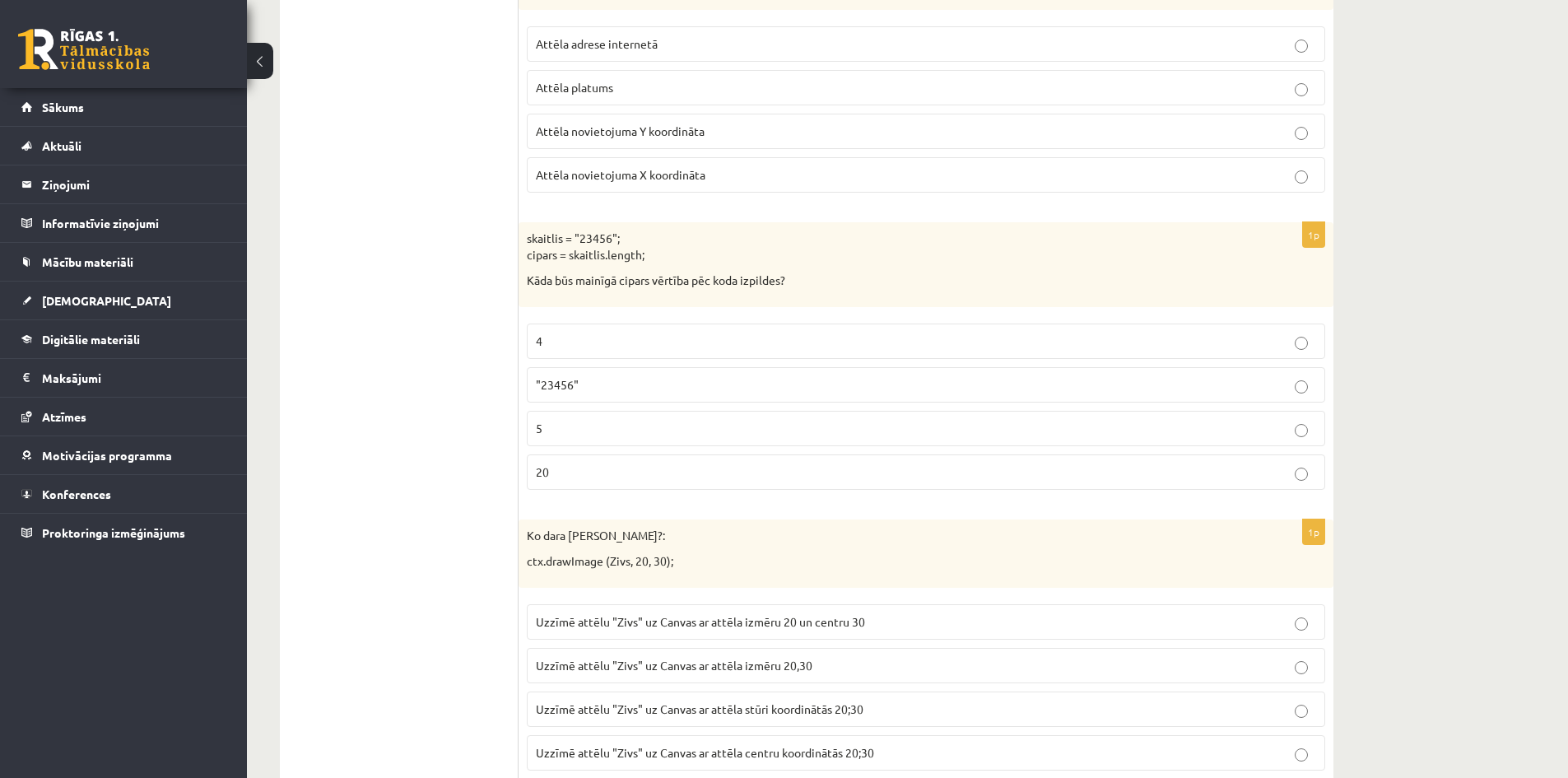
scroll to position [3046, 0]
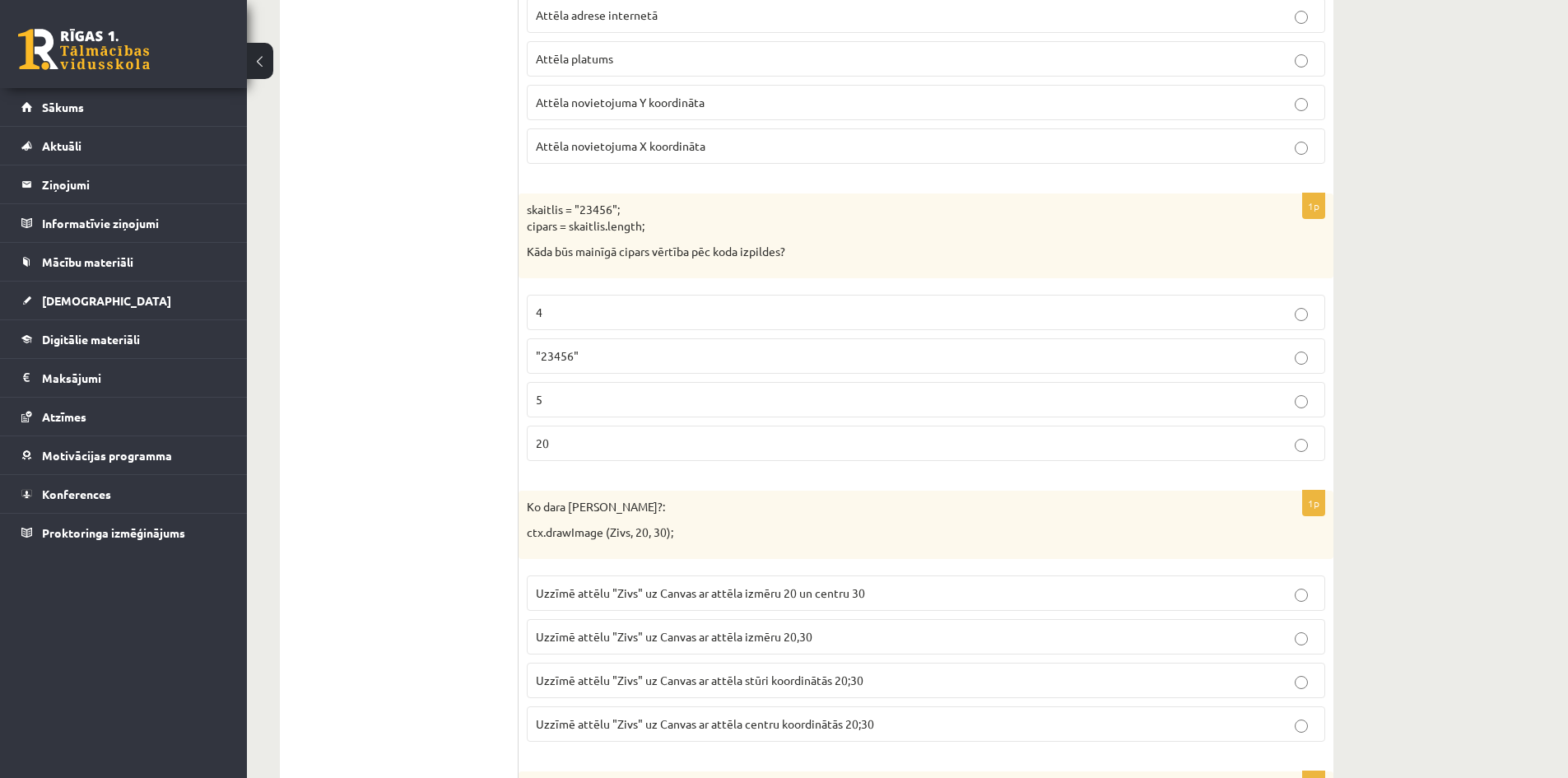
click at [564, 399] on p "5" at bounding box center [926, 399] width 781 height 17
drag, startPoint x: 564, startPoint y: 450, endPoint x: 527, endPoint y: 223, distance: 230.0
click at [527, 223] on div "1p skaitlis = "23456"; cipars = skaitlis.length; Kāda būs mainīgā cipars vērtīb…" at bounding box center [925, 333] width 814 height 281
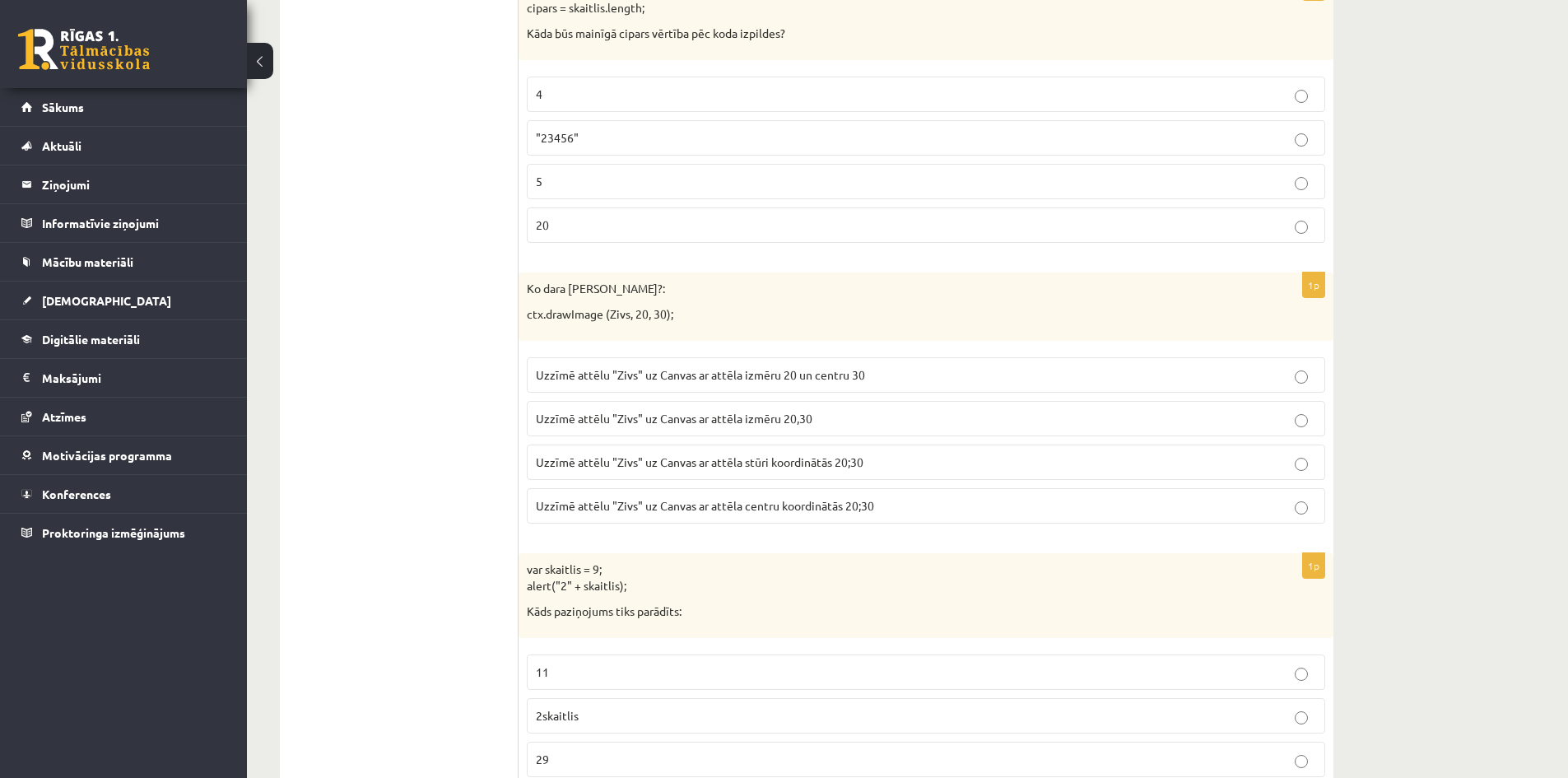
scroll to position [3293, 0]
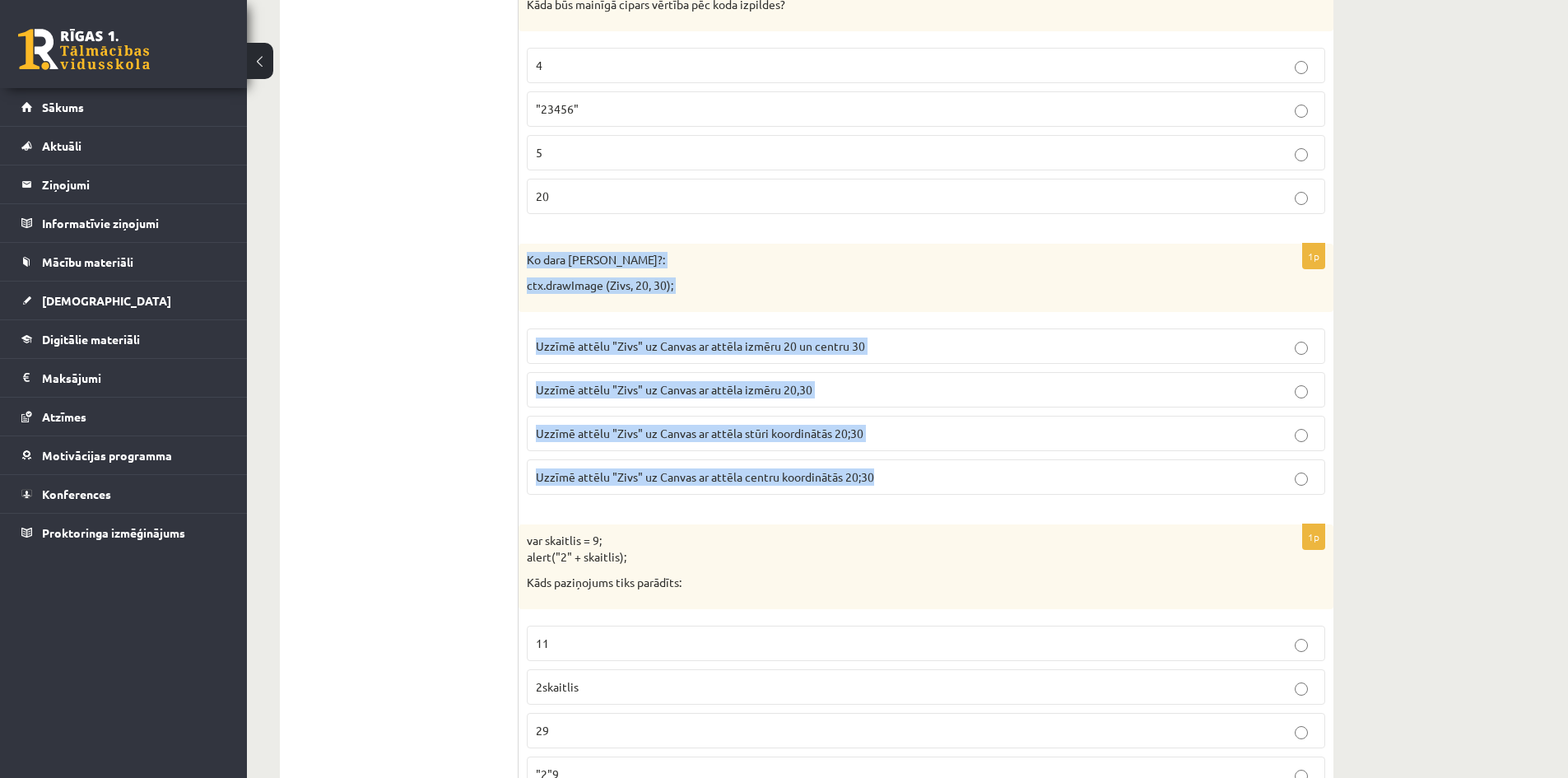
drag, startPoint x: 910, startPoint y: 475, endPoint x: 524, endPoint y: 261, distance: 441.4
click at [524, 261] on div "1p Ko dara koda rindiņa?: ctx.drawImage (Zivs, 20, 30); Uzzīmē attēlu "Zivs" uz…" at bounding box center [925, 376] width 814 height 265
click at [925, 428] on p "Uzzīmē attēlu "Zivs" uz Canvas ar attēla stūri koordinātās 20;30" at bounding box center [926, 433] width 781 height 17
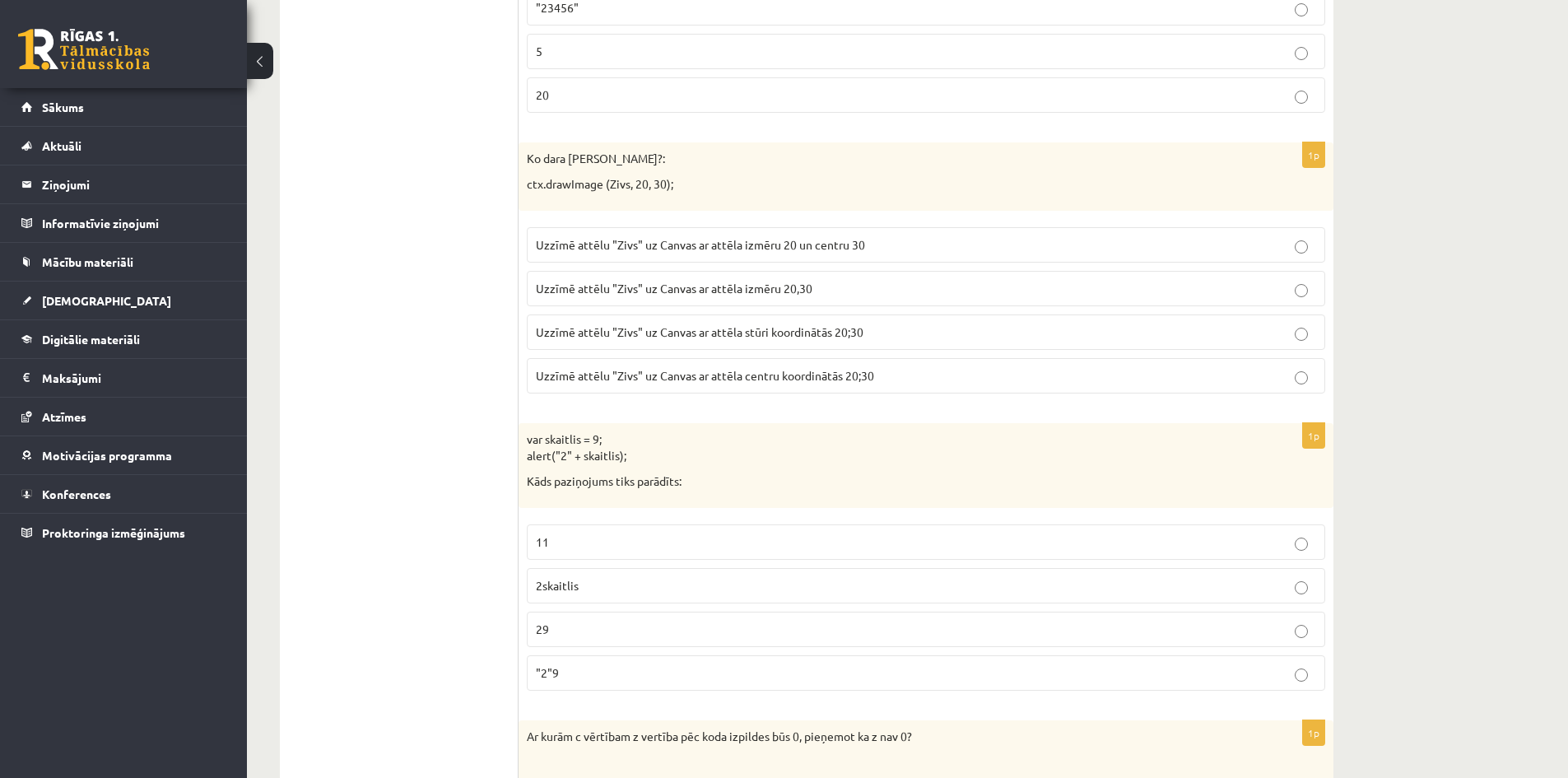
scroll to position [3458, 0]
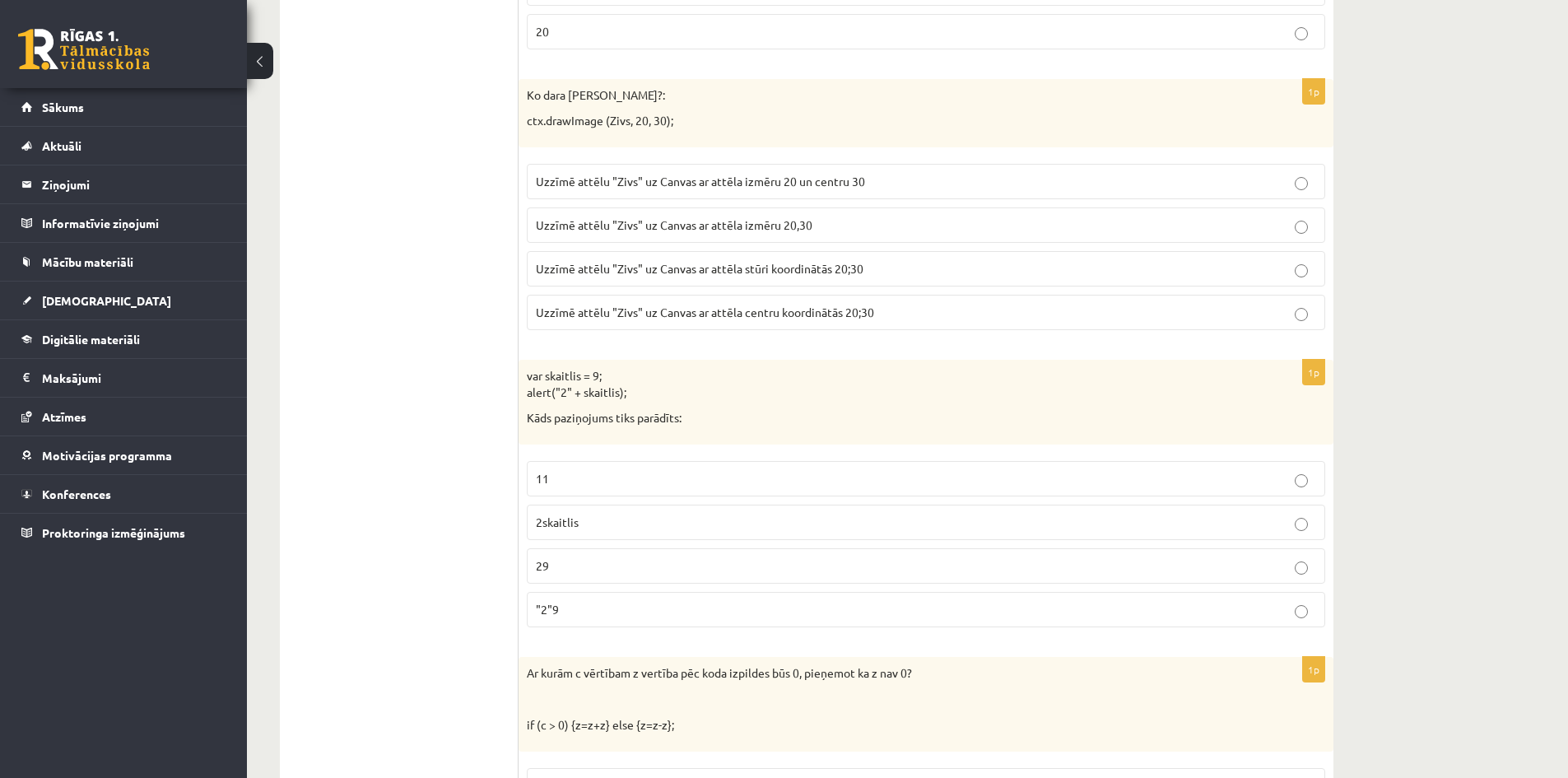
click at [895, 312] on p "Uzzīmē attēlu "Zivs" uz Canvas ar attēla centru koordinātās 20;30" at bounding box center [926, 311] width 781 height 17
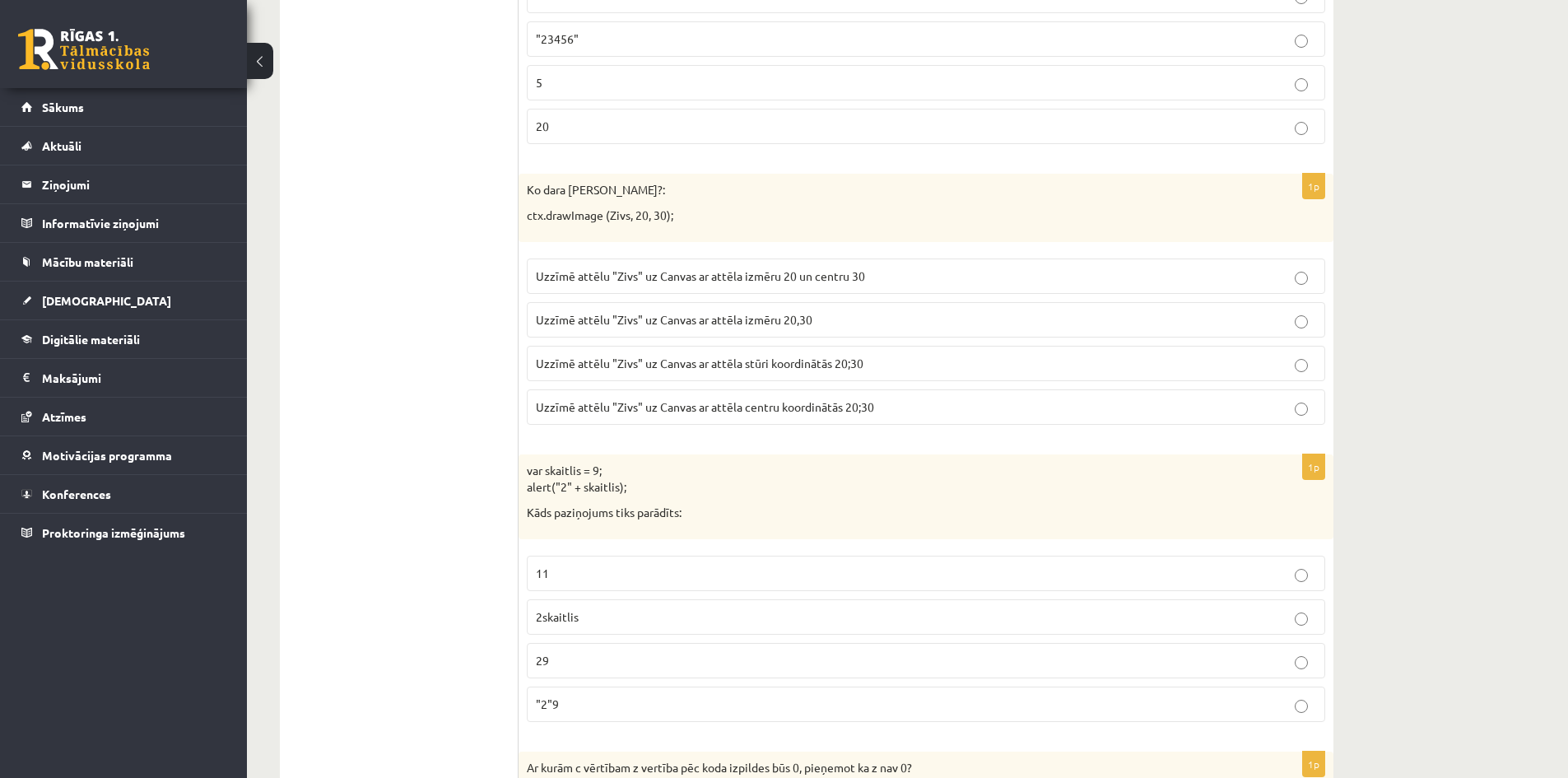
scroll to position [3376, 0]
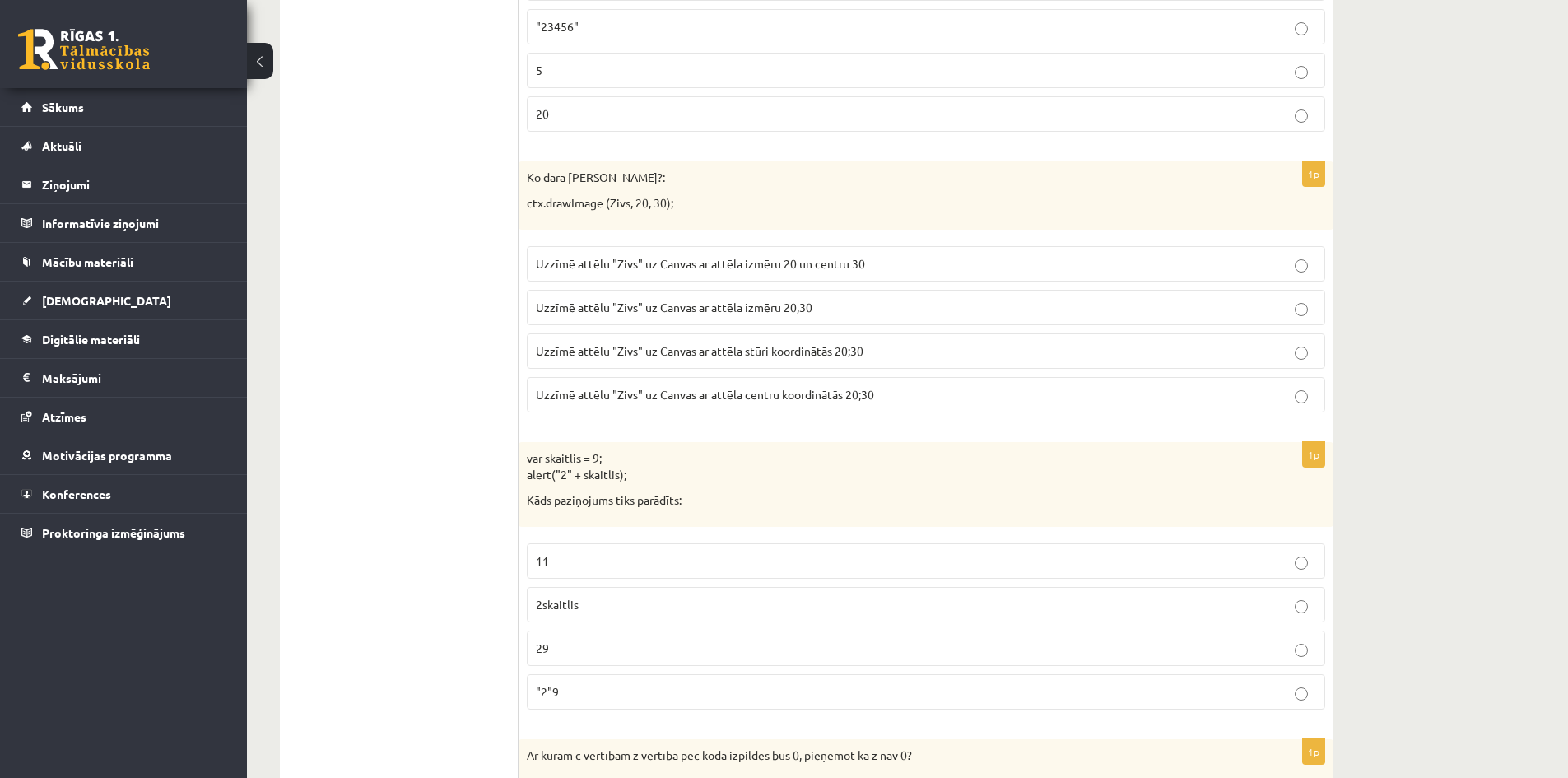
click at [887, 364] on label "Uzzīmē attēlu "Zivs" uz Canvas ar attēla stūri koordinātās 20;30" at bounding box center [926, 351] width 798 height 36
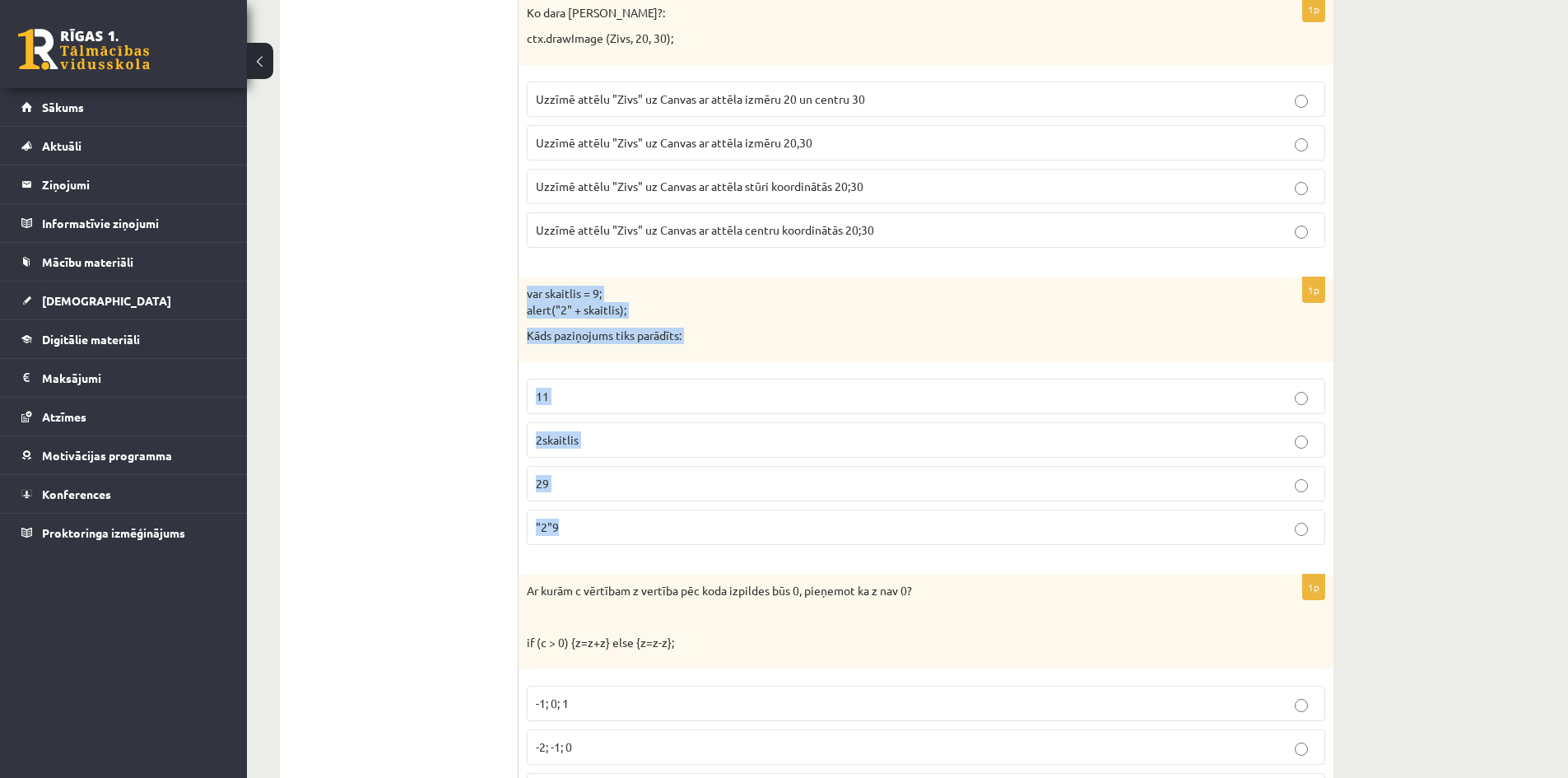
drag, startPoint x: 569, startPoint y: 525, endPoint x: 521, endPoint y: 296, distance: 234.0
click at [521, 296] on div "1p var skaitlis = 9; alert("2" + skaitlis); Kāds paziņojums tiks parādīts: 11 2…" at bounding box center [925, 418] width 814 height 281
click at [586, 483] on p "29" at bounding box center [926, 484] width 781 height 17
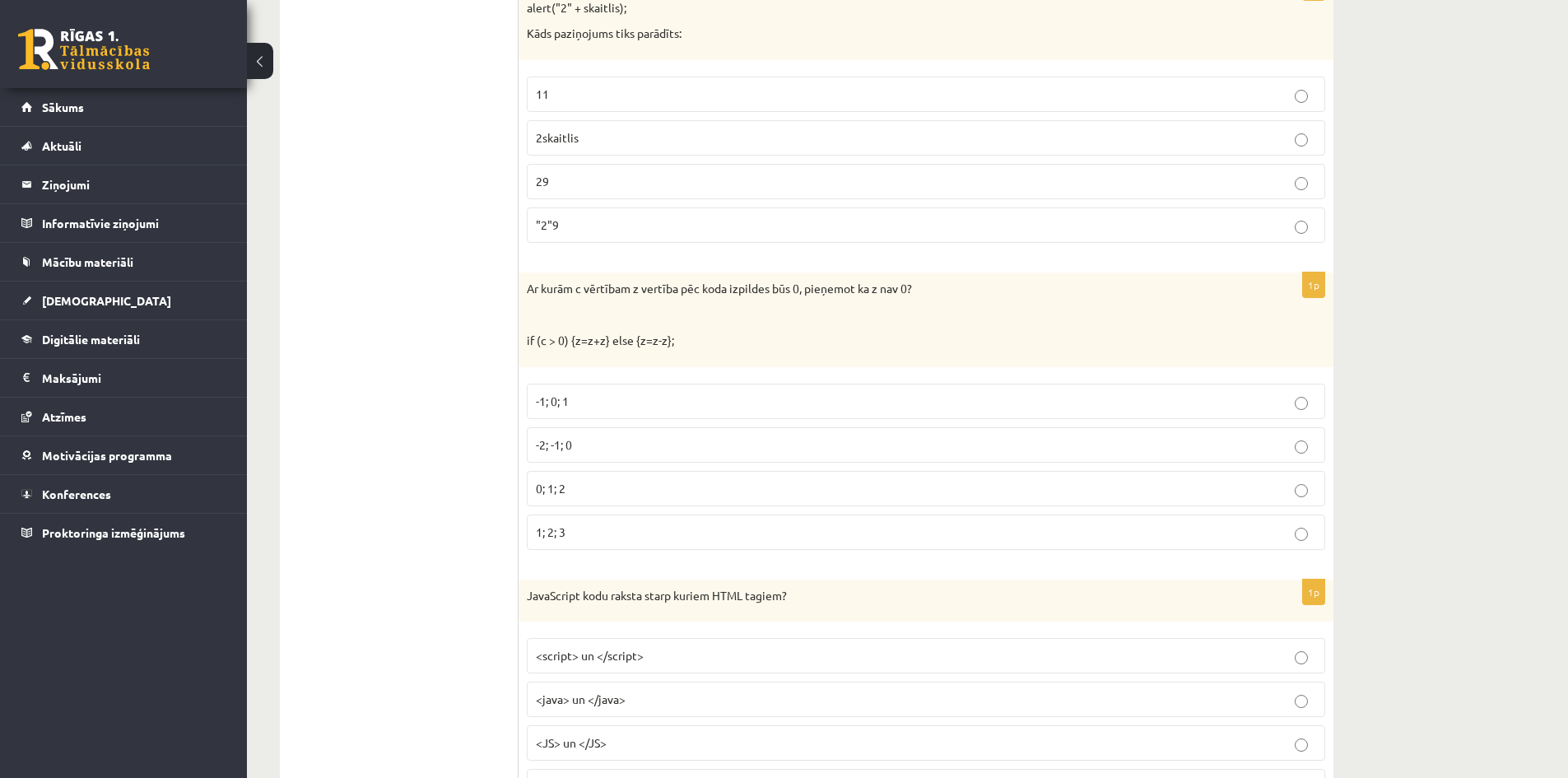
scroll to position [3870, 0]
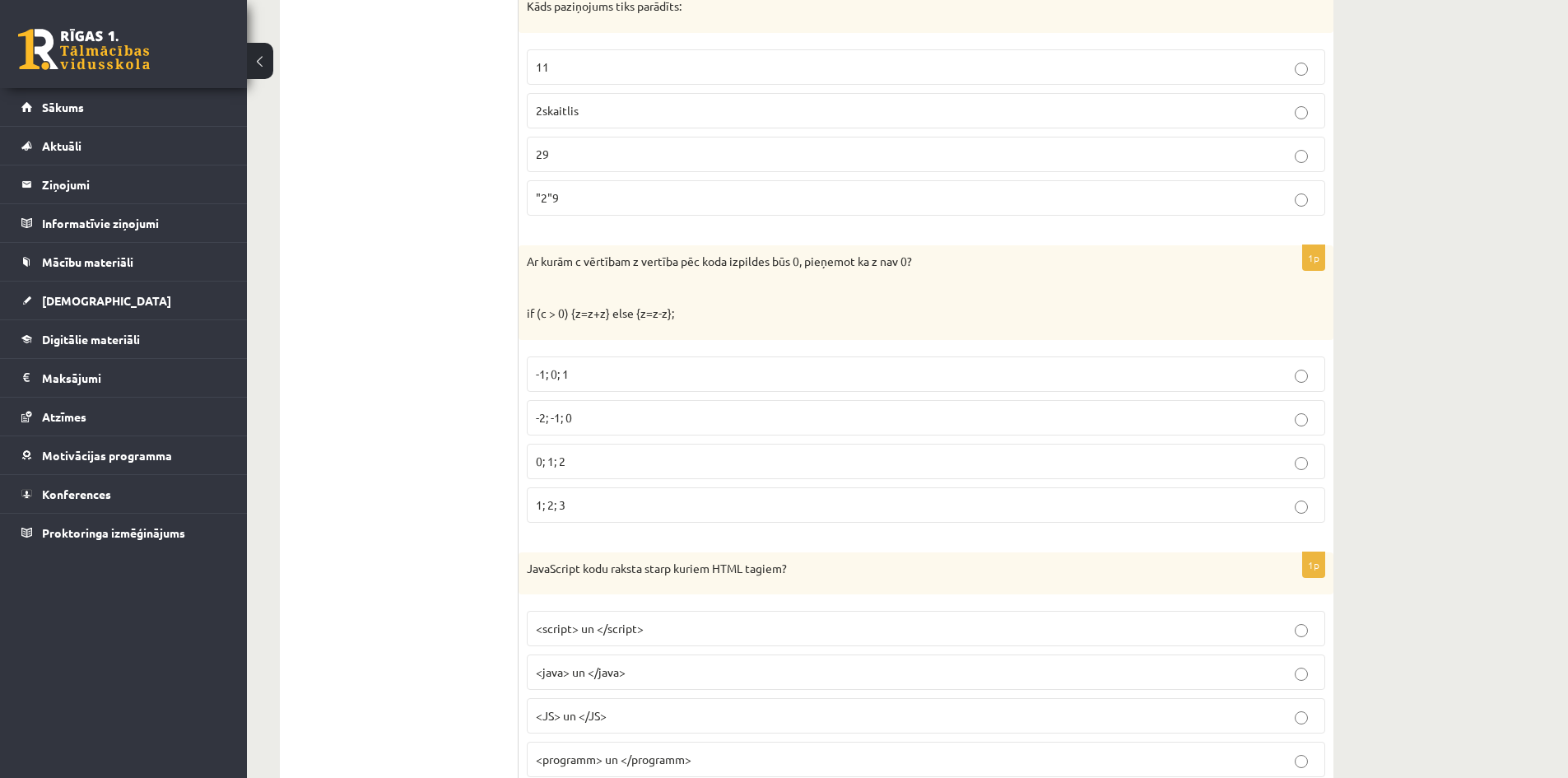
click at [583, 425] on p "-2; -1; 0" at bounding box center [926, 417] width 781 height 17
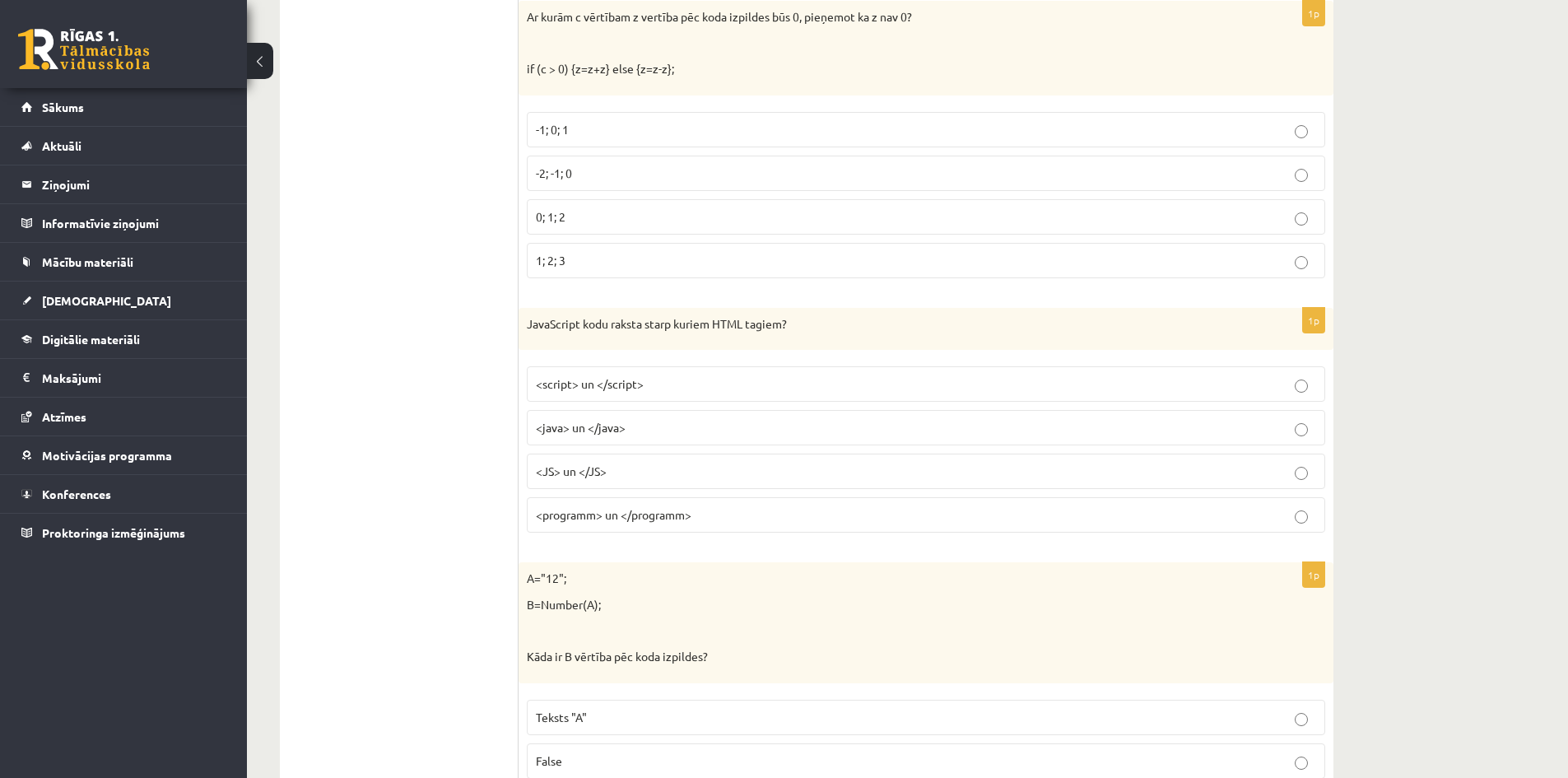
scroll to position [4117, 0]
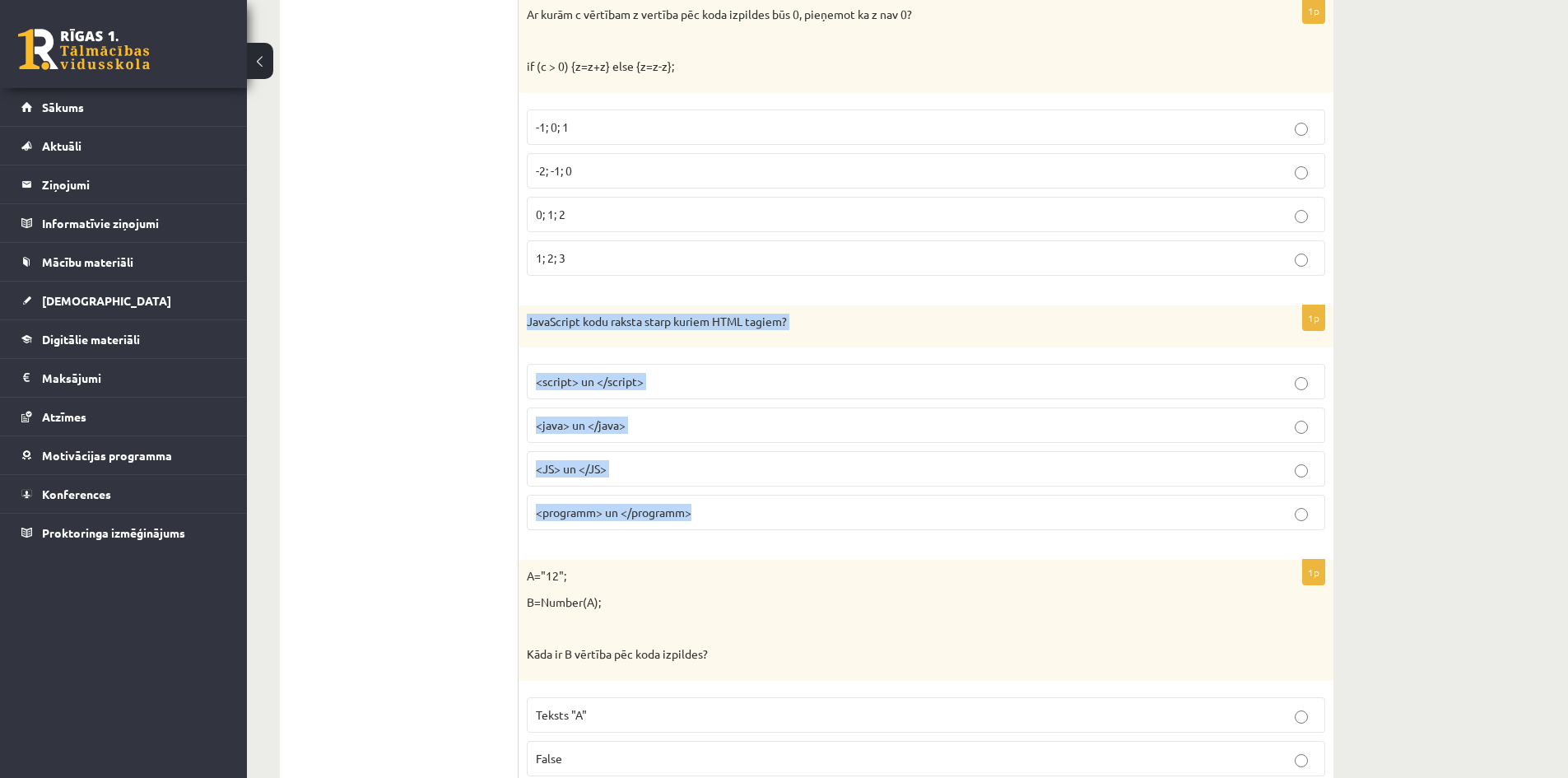
drag, startPoint x: 709, startPoint y: 509, endPoint x: 523, endPoint y: 332, distance: 256.8
click at [523, 332] on div "1p JavaScript kodu raksta starp kuriem HTML tagiem? <script> un </script> <java…" at bounding box center [925, 425] width 814 height 239
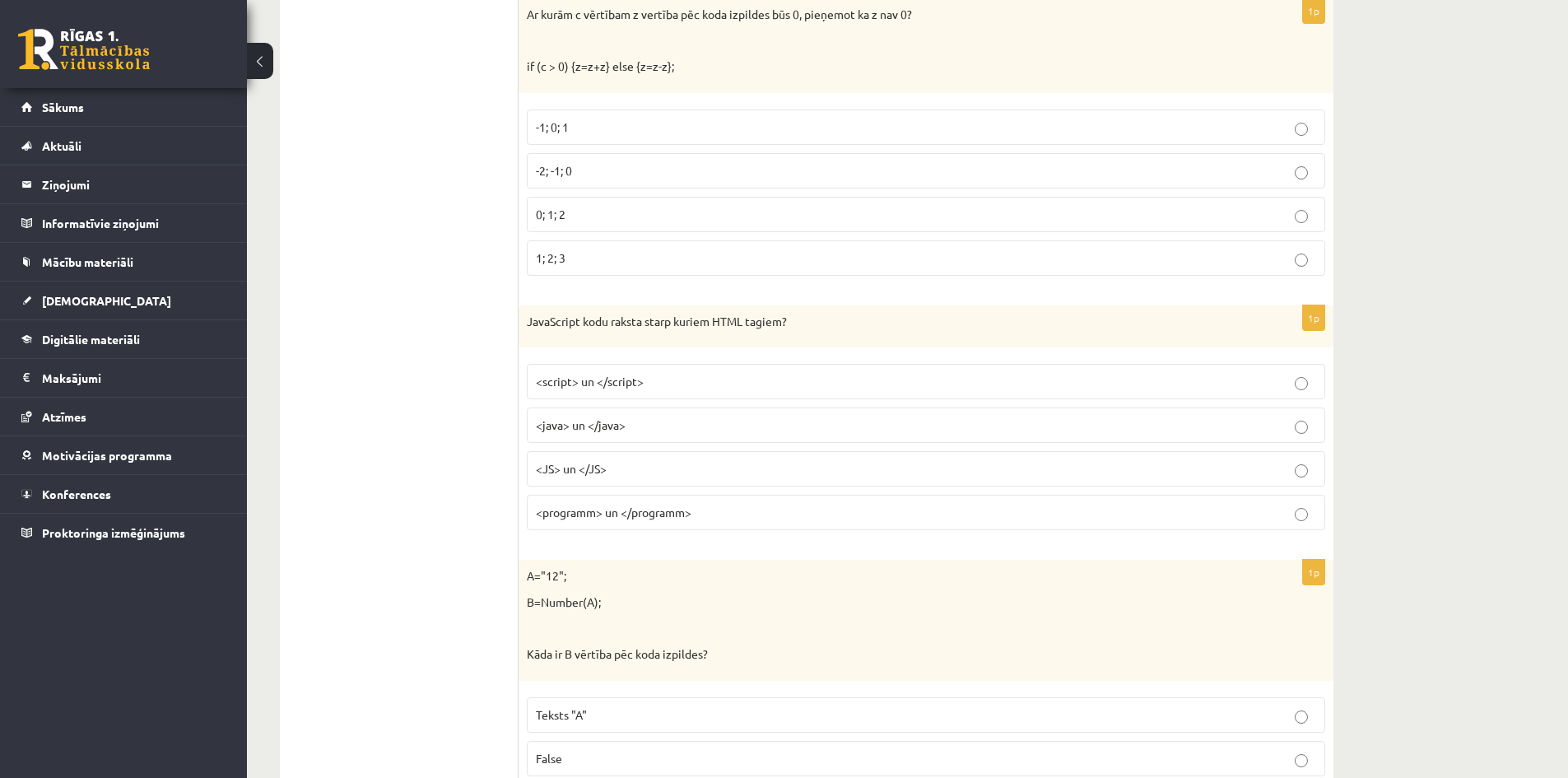
click at [470, 351] on ul "Tests Izvērtējums!" at bounding box center [407, 493] width 222 height 8581
click at [669, 377] on p "<script> un </script>" at bounding box center [926, 381] width 781 height 17
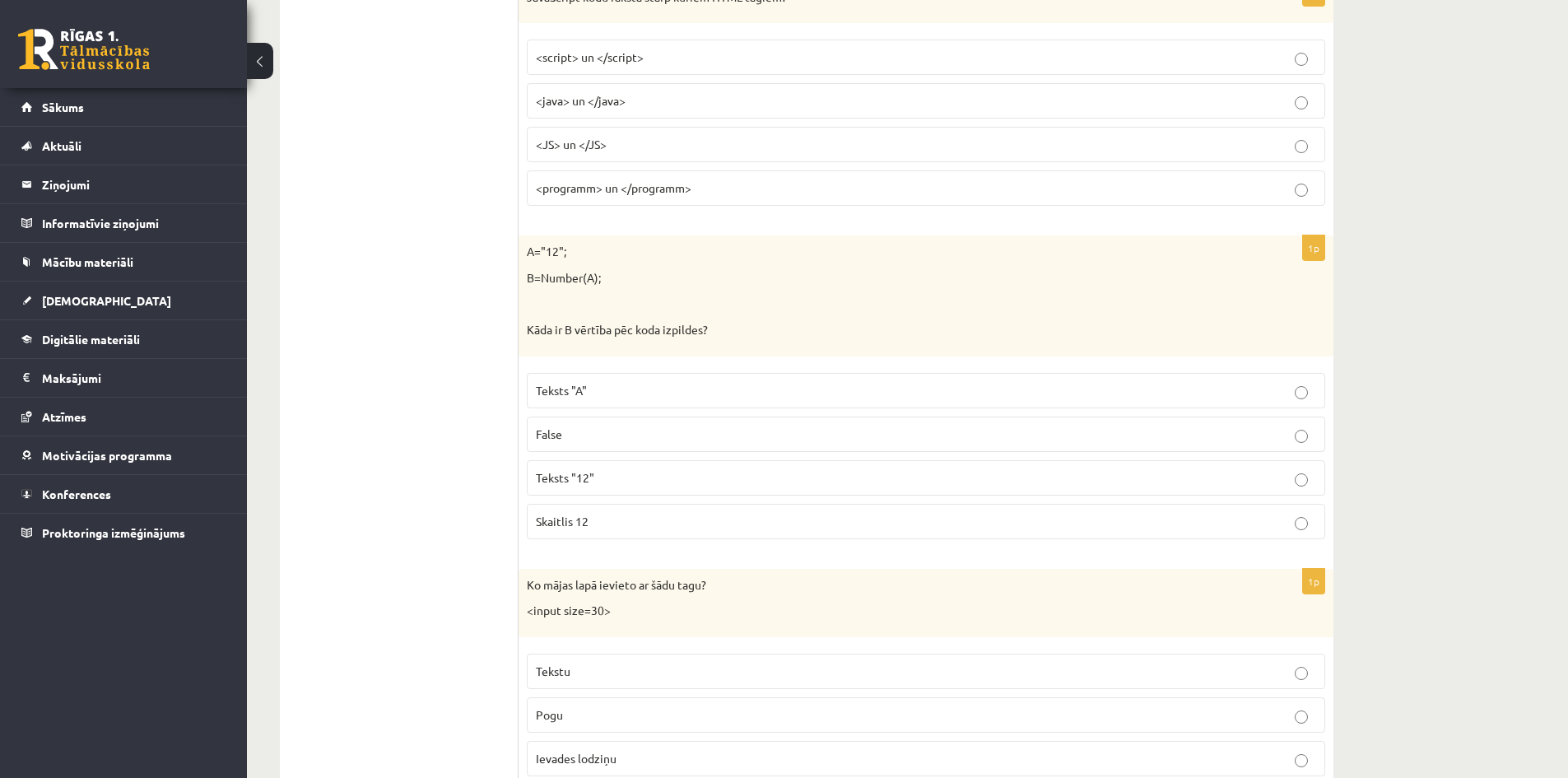
scroll to position [4446, 0]
click at [636, 473] on p "Teksts "12"" at bounding box center [926, 473] width 781 height 17
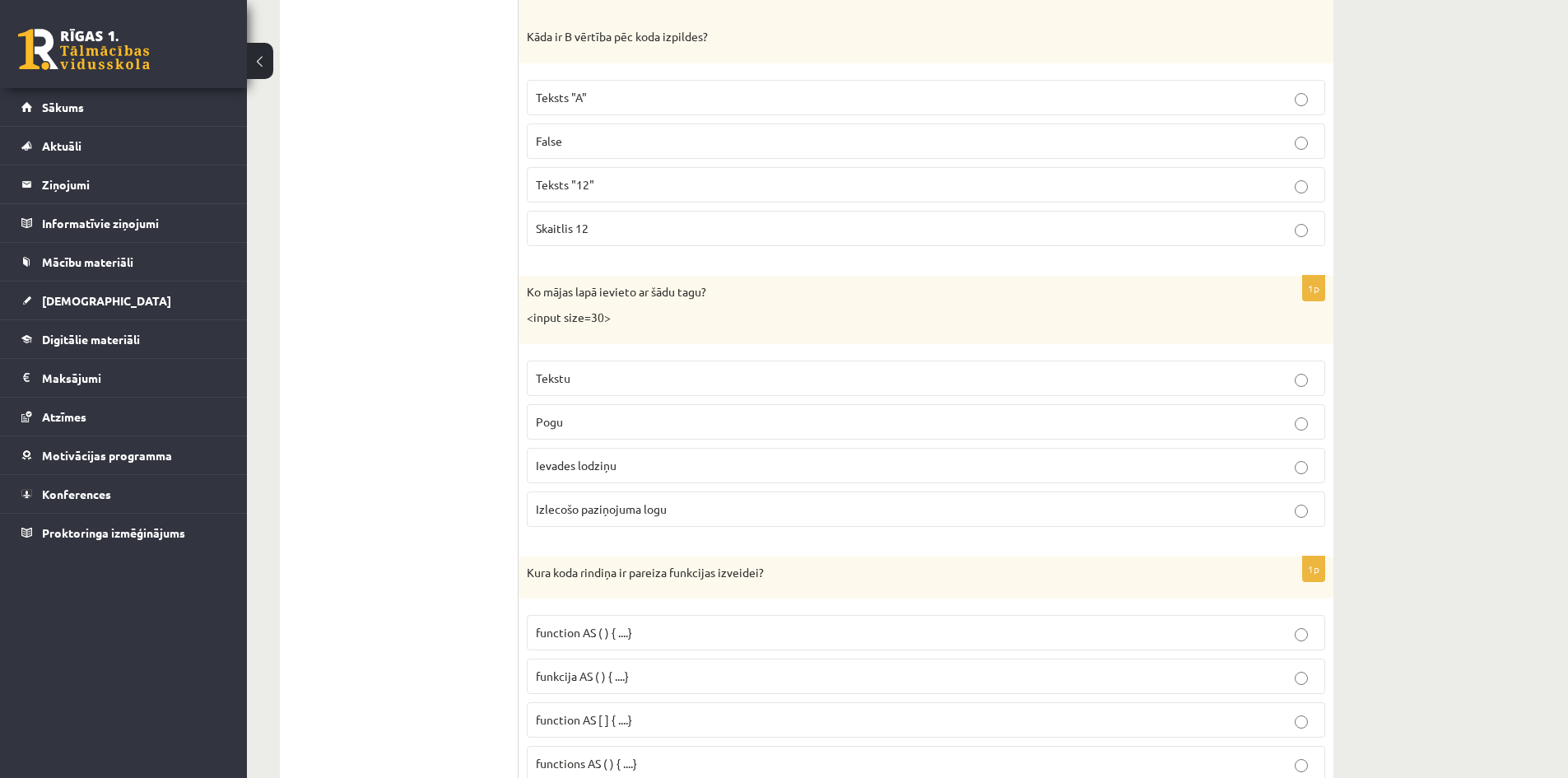
scroll to position [4775, 0]
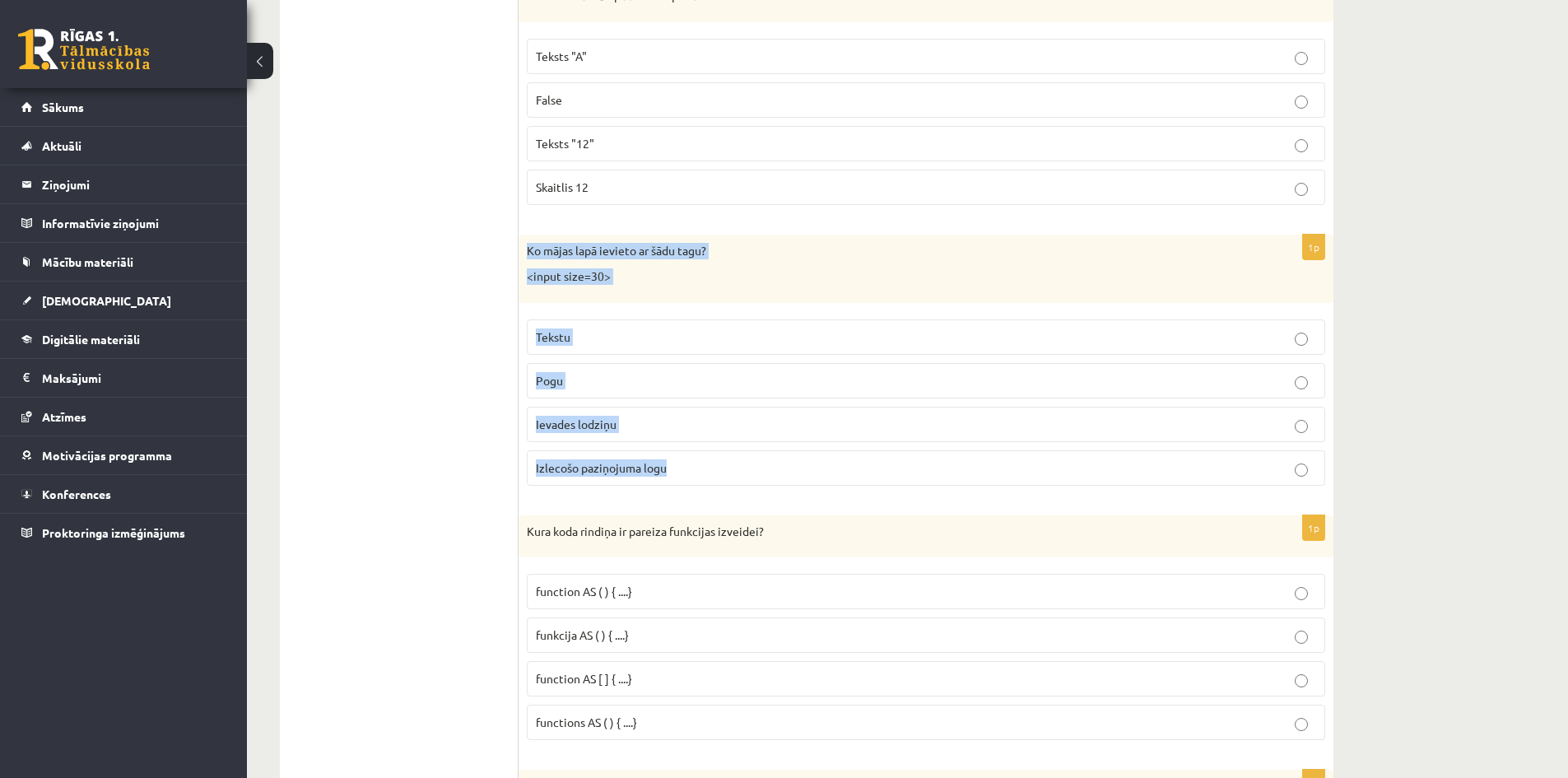
drag, startPoint x: 666, startPoint y: 463, endPoint x: 528, endPoint y: 256, distance: 248.8
click at [528, 256] on div "1p Ko mājas lapā ievieto ar šādu tagu? <input size=30> Tekstu Pogu Ievades lodz…" at bounding box center [925, 367] width 814 height 265
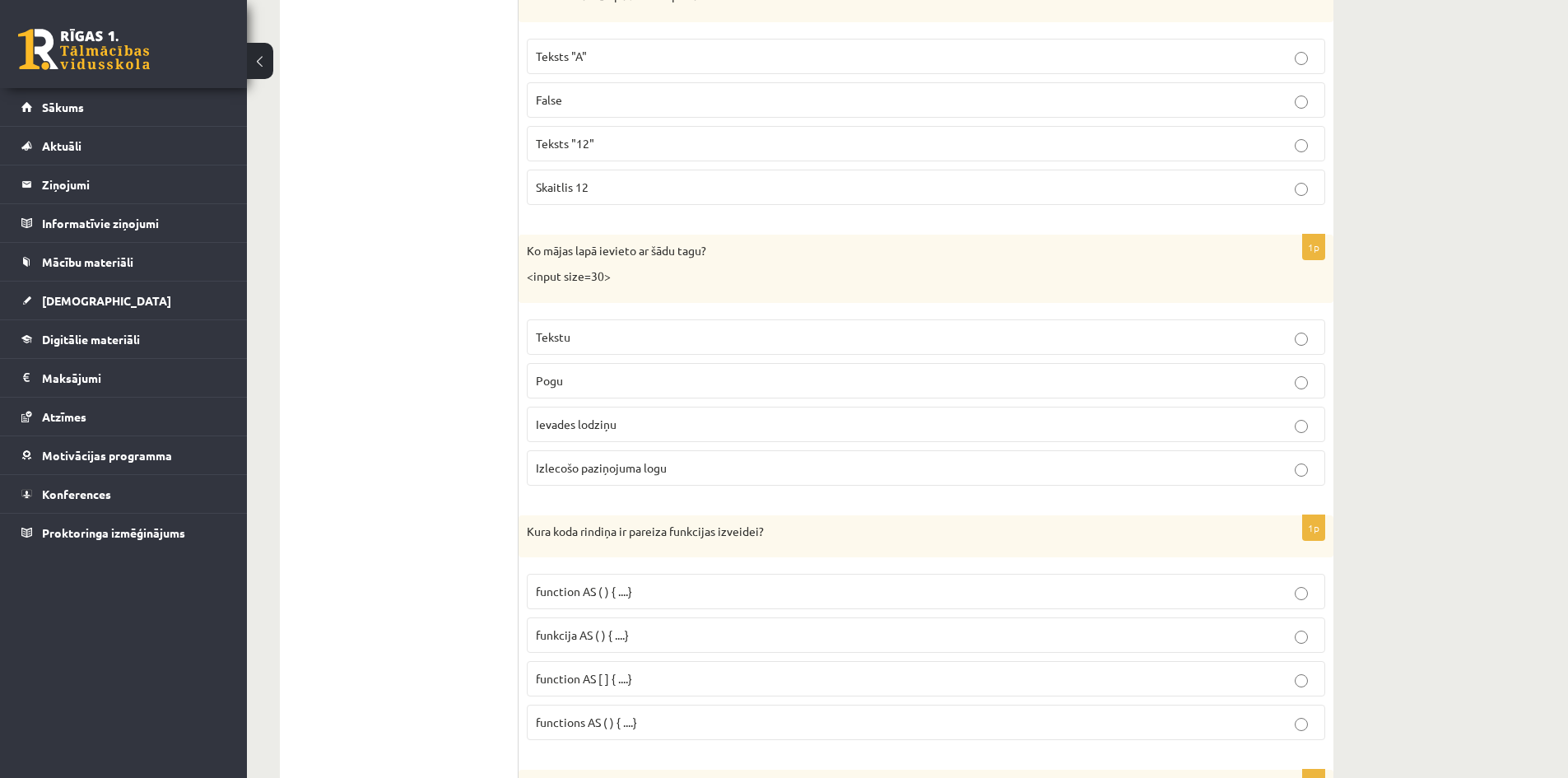
click at [671, 423] on p "Ievades lodziņu" at bounding box center [926, 424] width 781 height 17
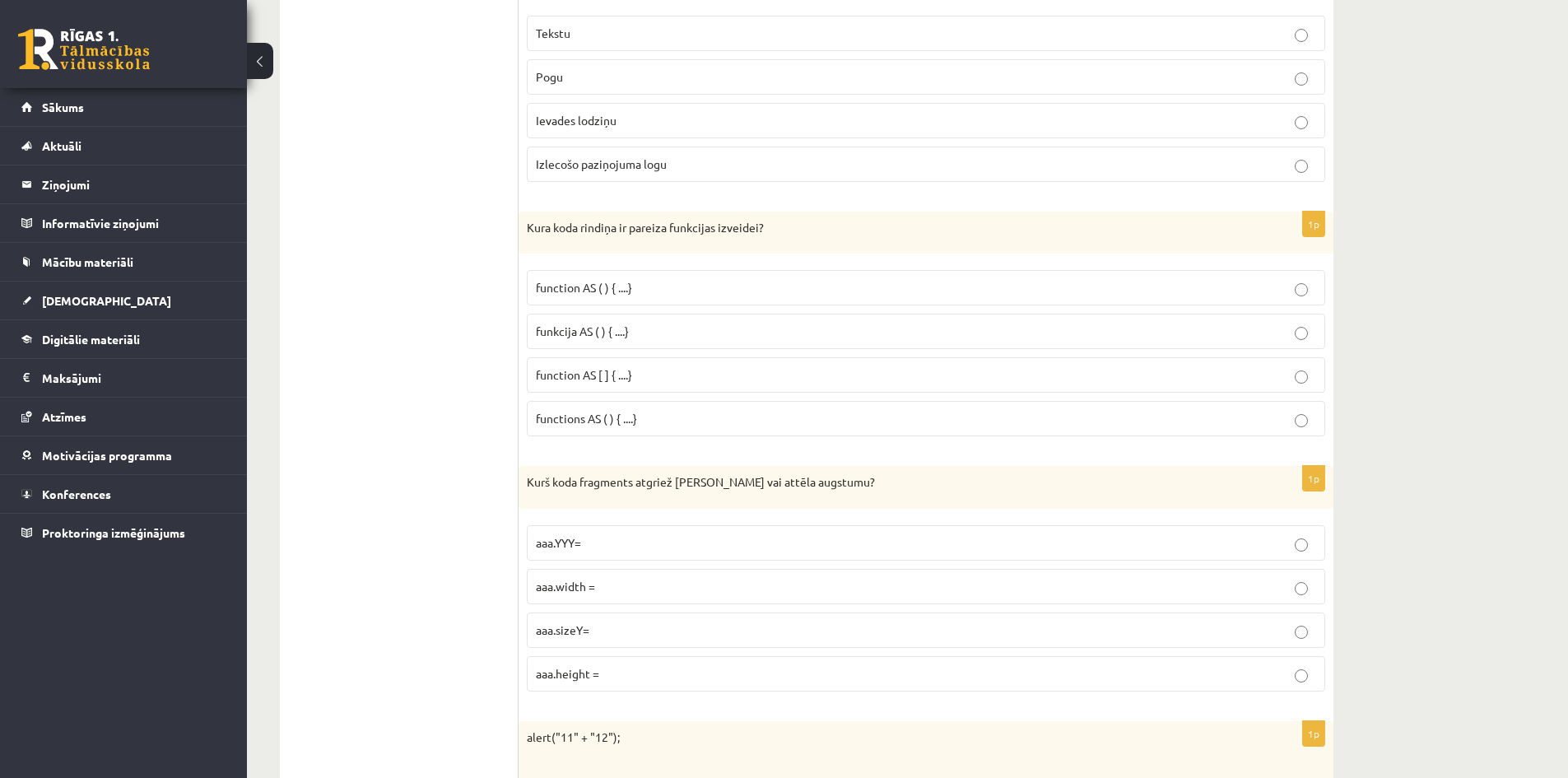
scroll to position [5105, 0]
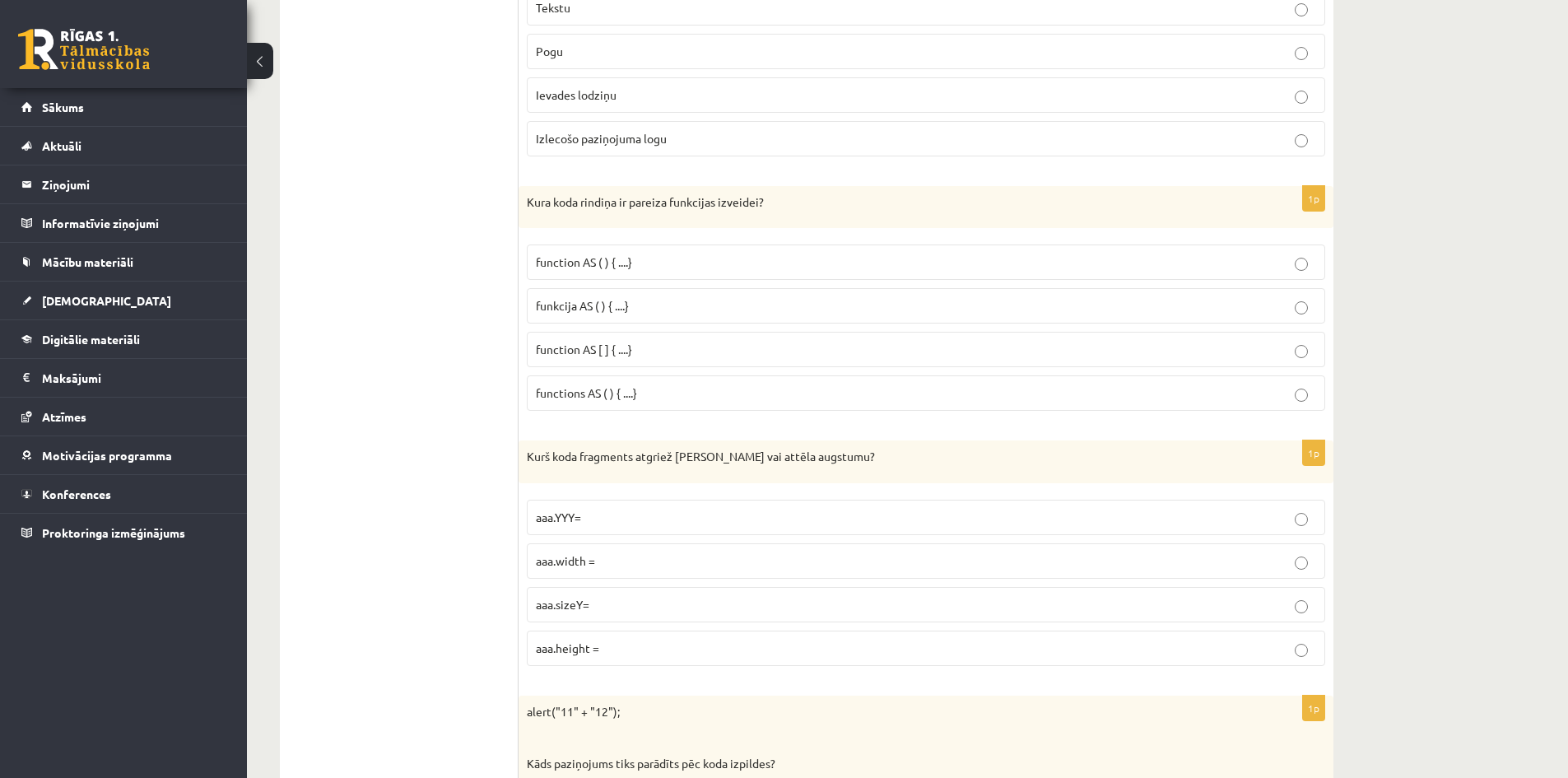
drag, startPoint x: 657, startPoint y: 394, endPoint x: 649, endPoint y: 381, distance: 15.3
click at [649, 381] on label "functions AS ( ) { ....}" at bounding box center [926, 393] width 798 height 36
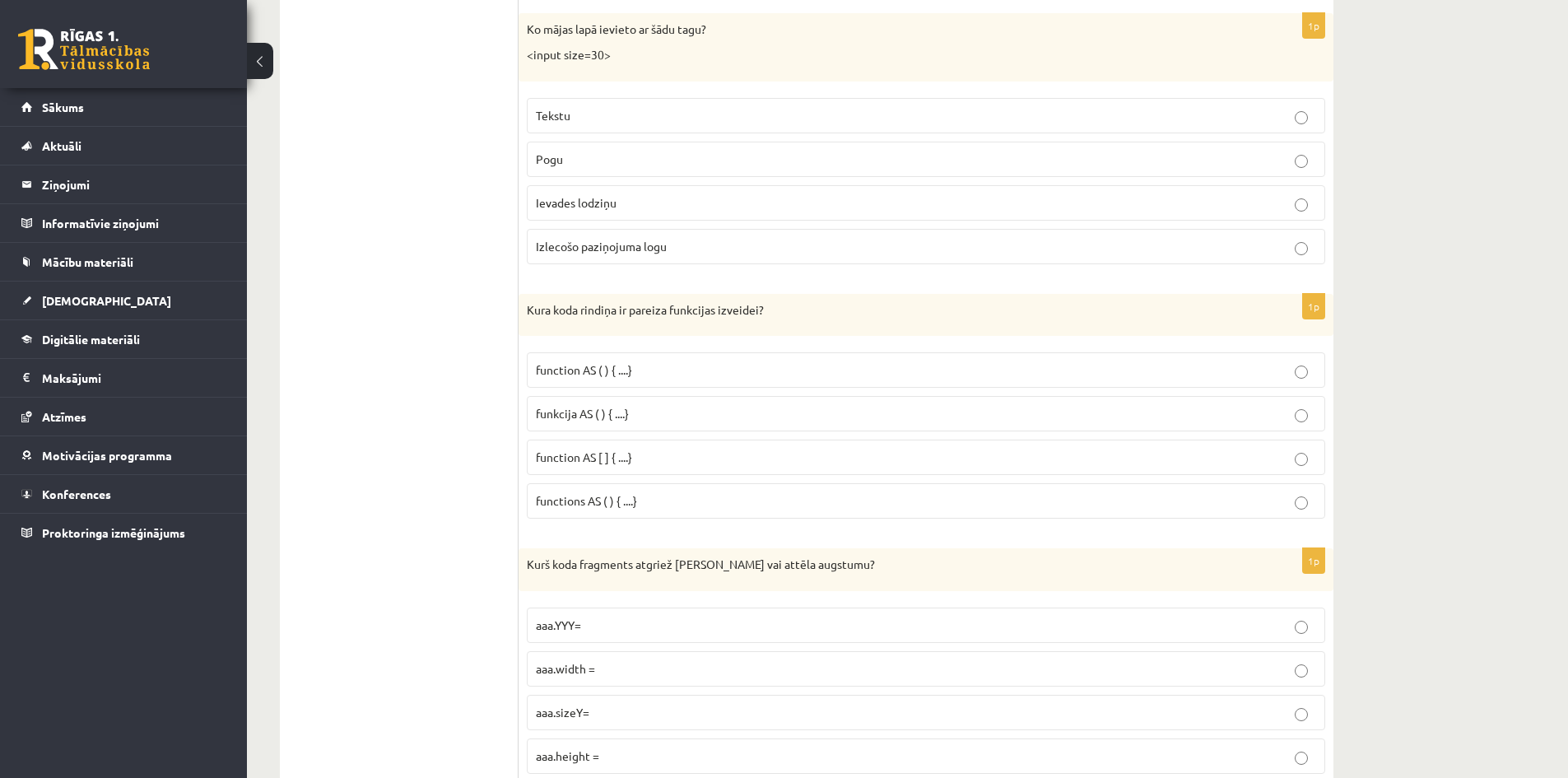
scroll to position [5022, 0]
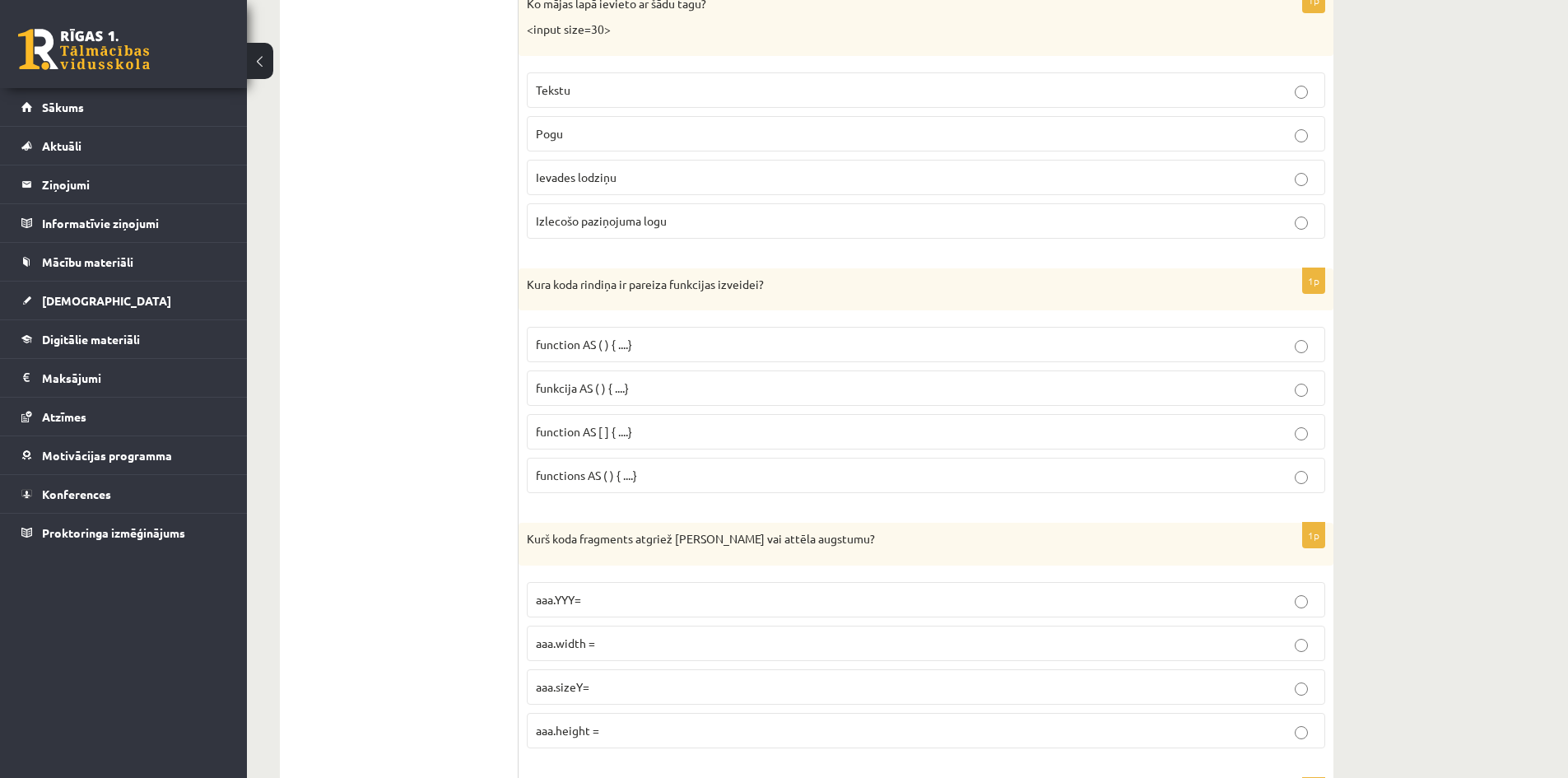
click at [661, 427] on p "function AS [ ] { ....}" at bounding box center [926, 431] width 781 height 17
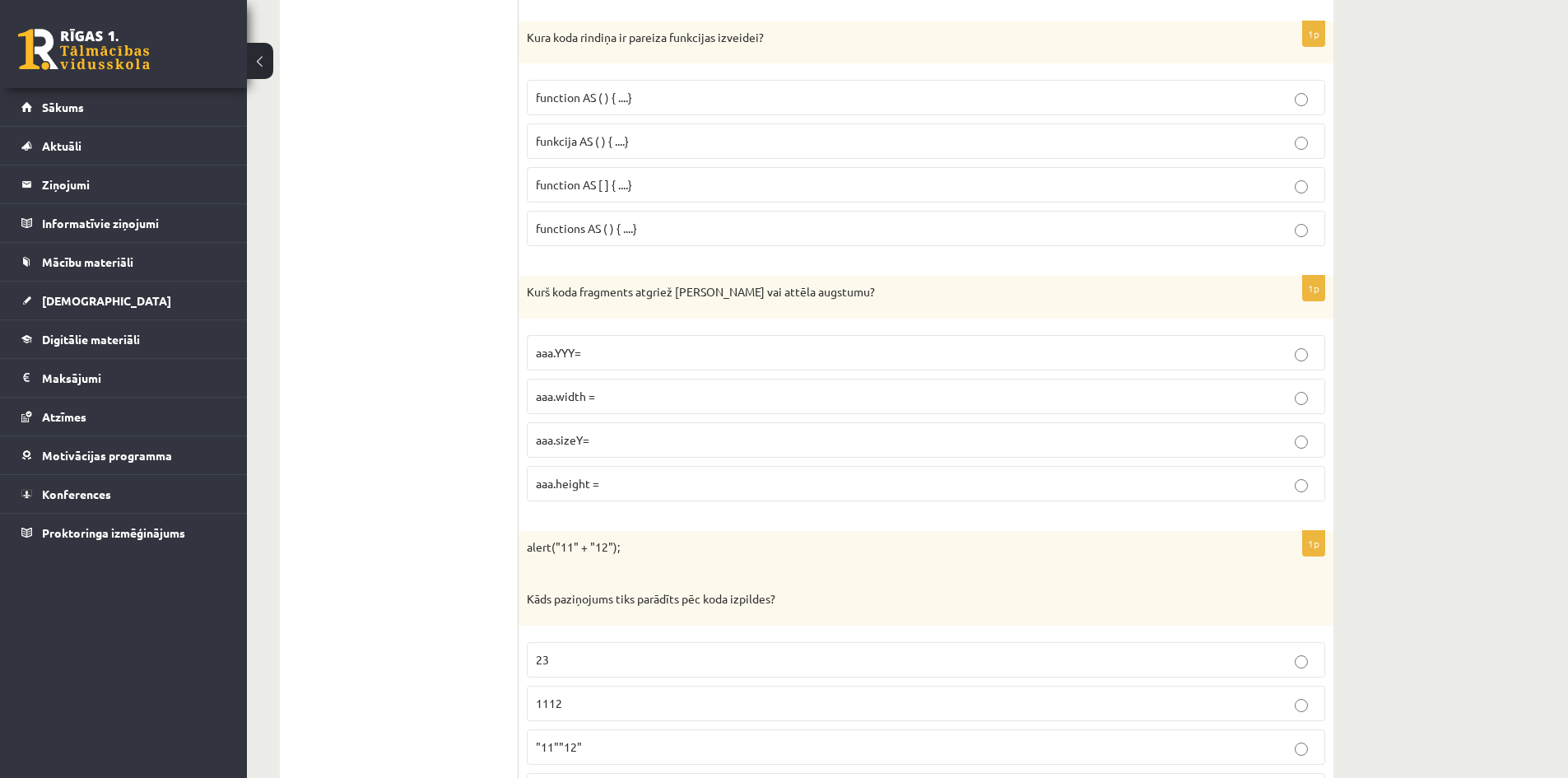
scroll to position [5351, 0]
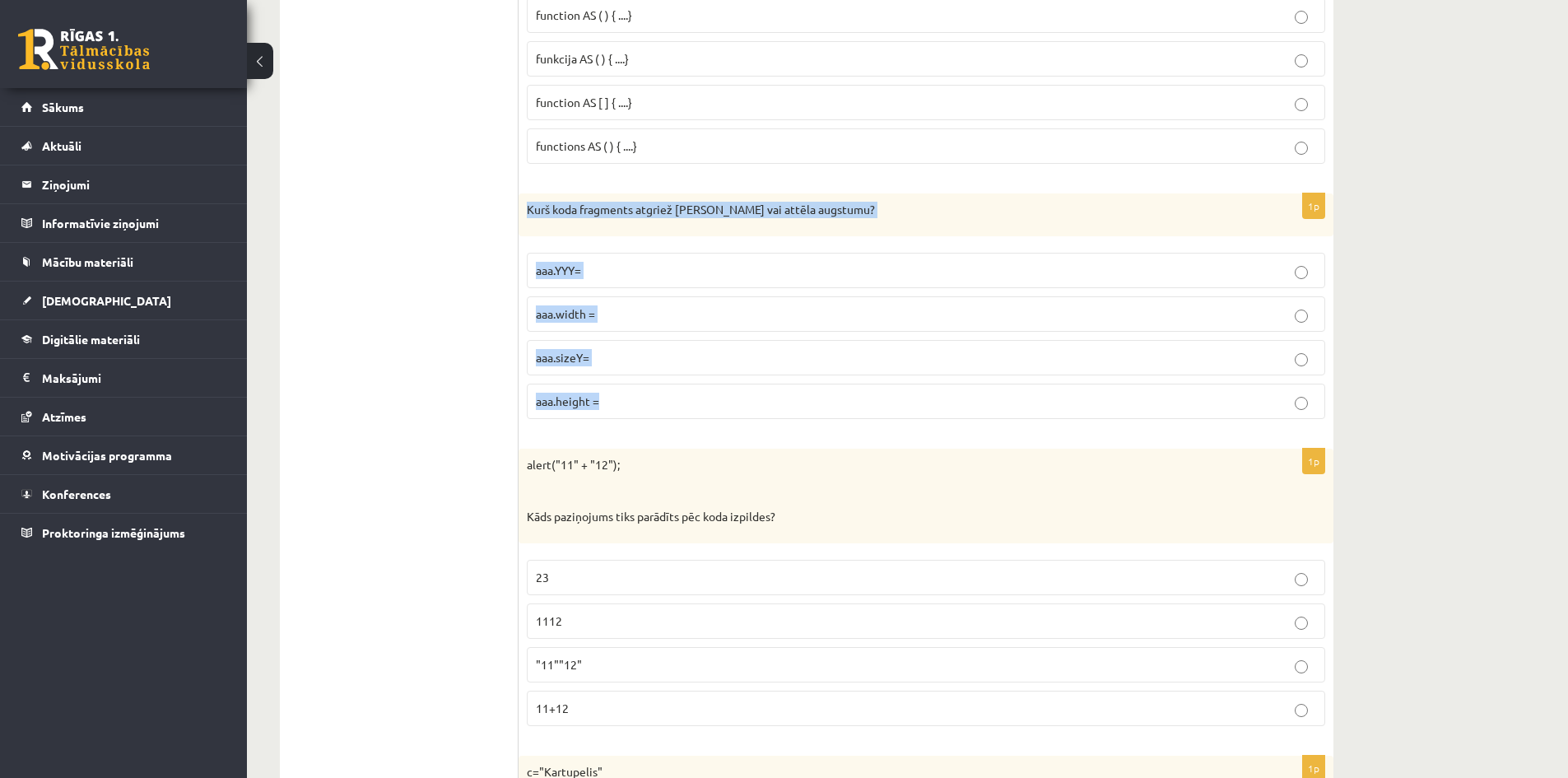
drag, startPoint x: 616, startPoint y: 402, endPoint x: 526, endPoint y: 217, distance: 205.7
click at [526, 217] on div "1p Kurš koda fragments atgriež Canvas vai attēla augstumu? aaa.YYY= aaa.width =…" at bounding box center [925, 312] width 814 height 239
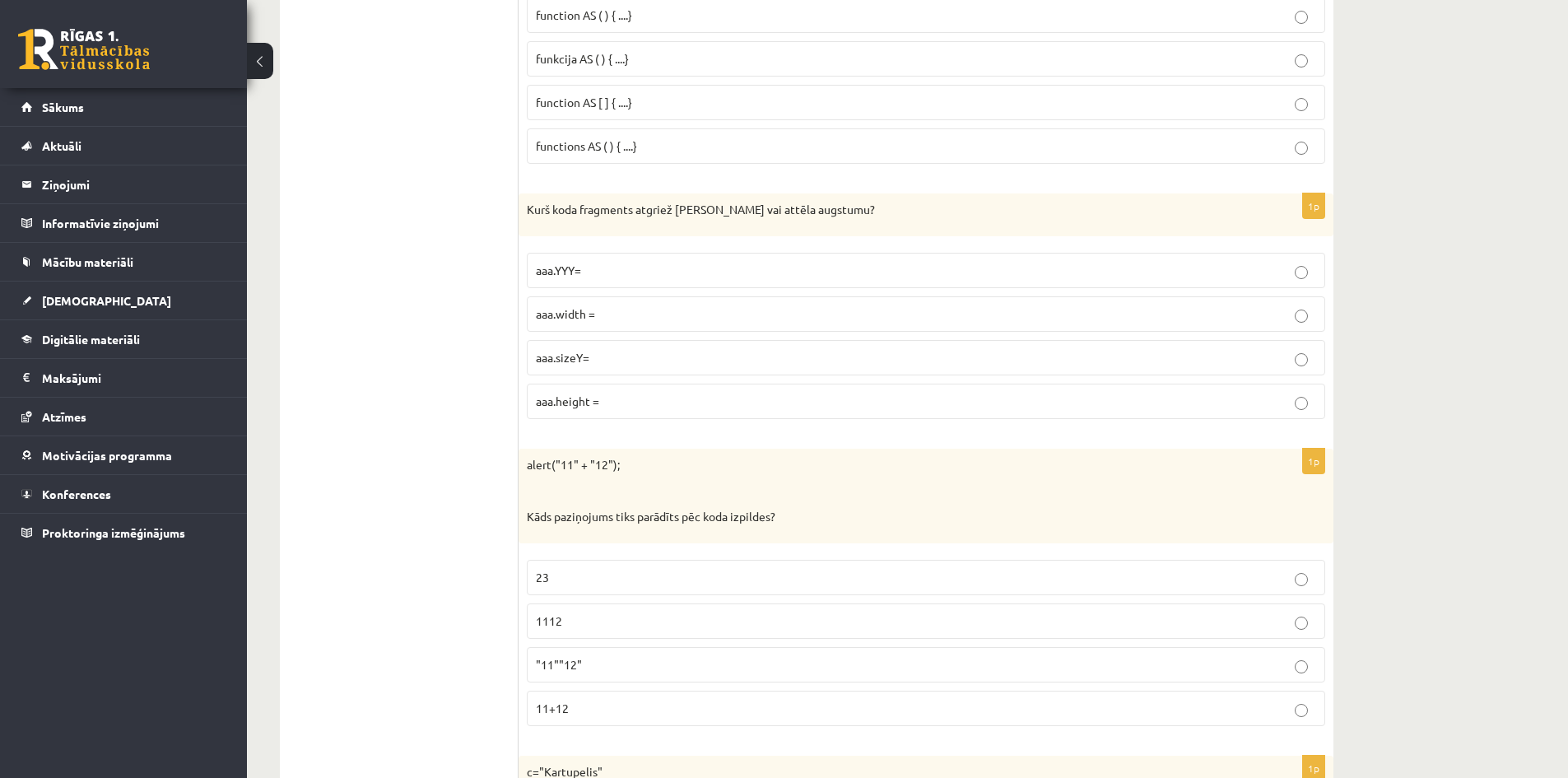
click at [627, 396] on p "aaa.height =" at bounding box center [926, 401] width 781 height 17
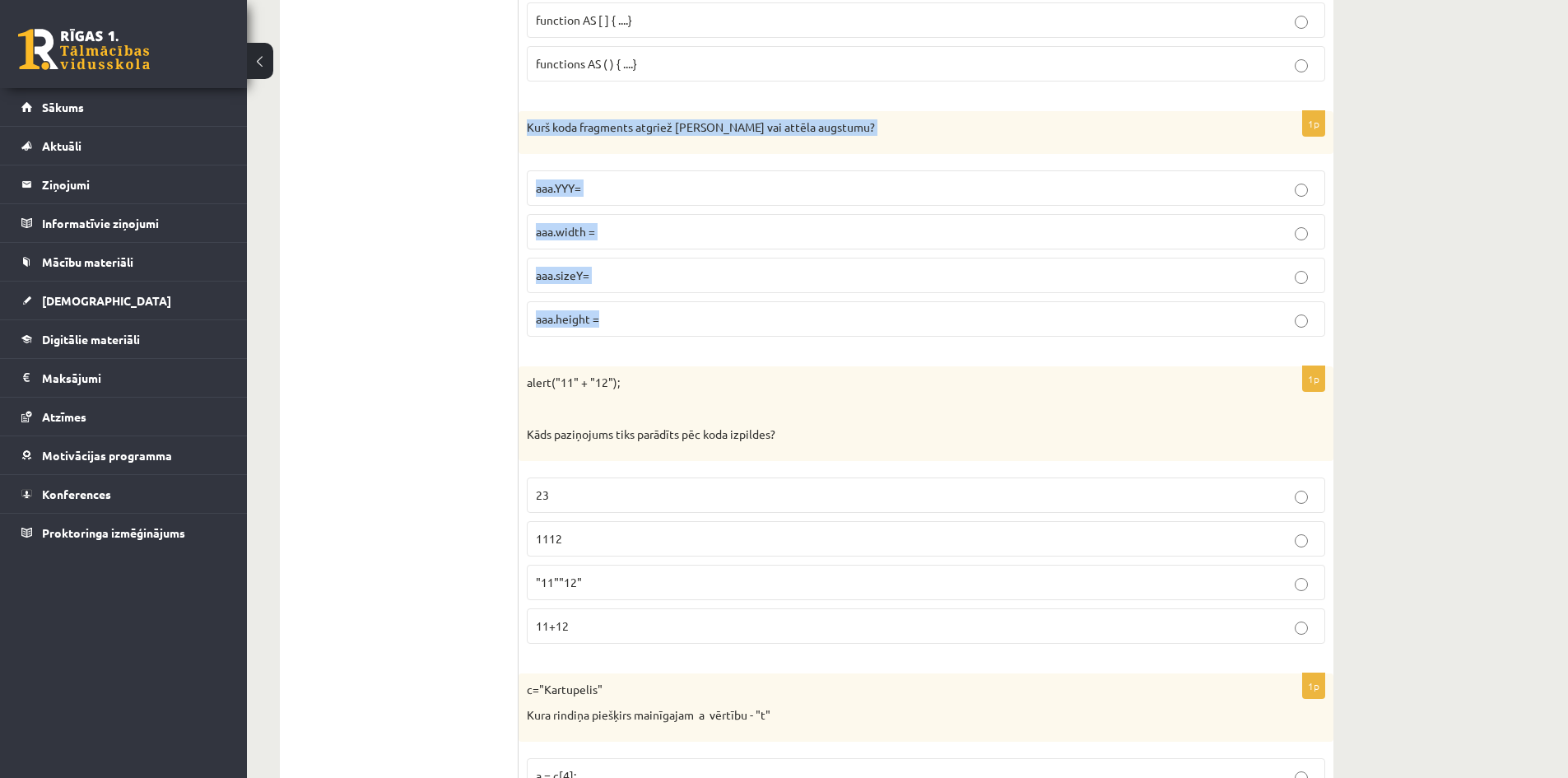
drag, startPoint x: 620, startPoint y: 311, endPoint x: 527, endPoint y: 123, distance: 209.7
click at [527, 123] on div "1p Kurš koda fragments atgriež Canvas vai attēla augstumu? aaa.YYY= aaa.width =…" at bounding box center [925, 231] width 814 height 239
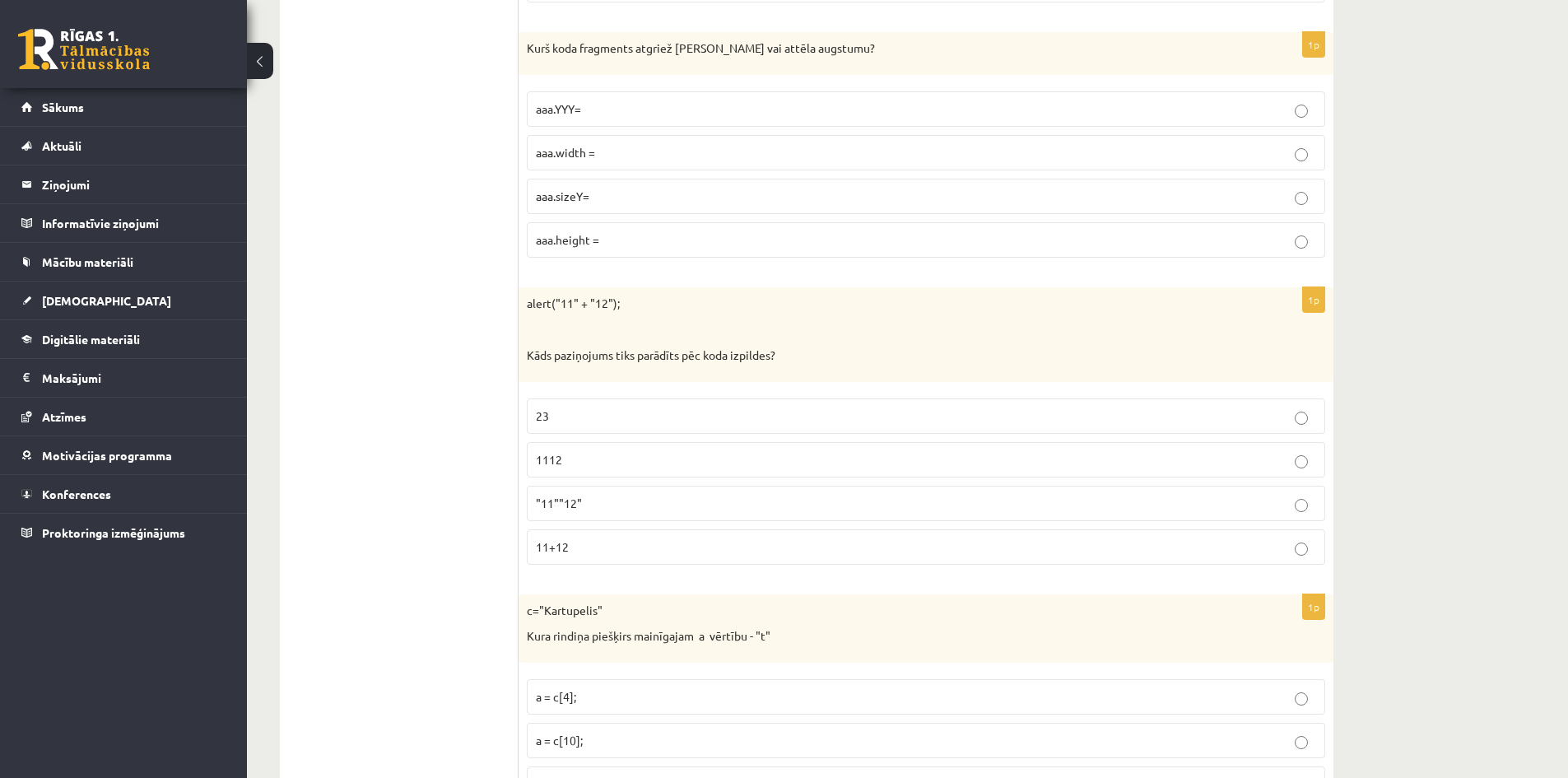
scroll to position [5599, 0]
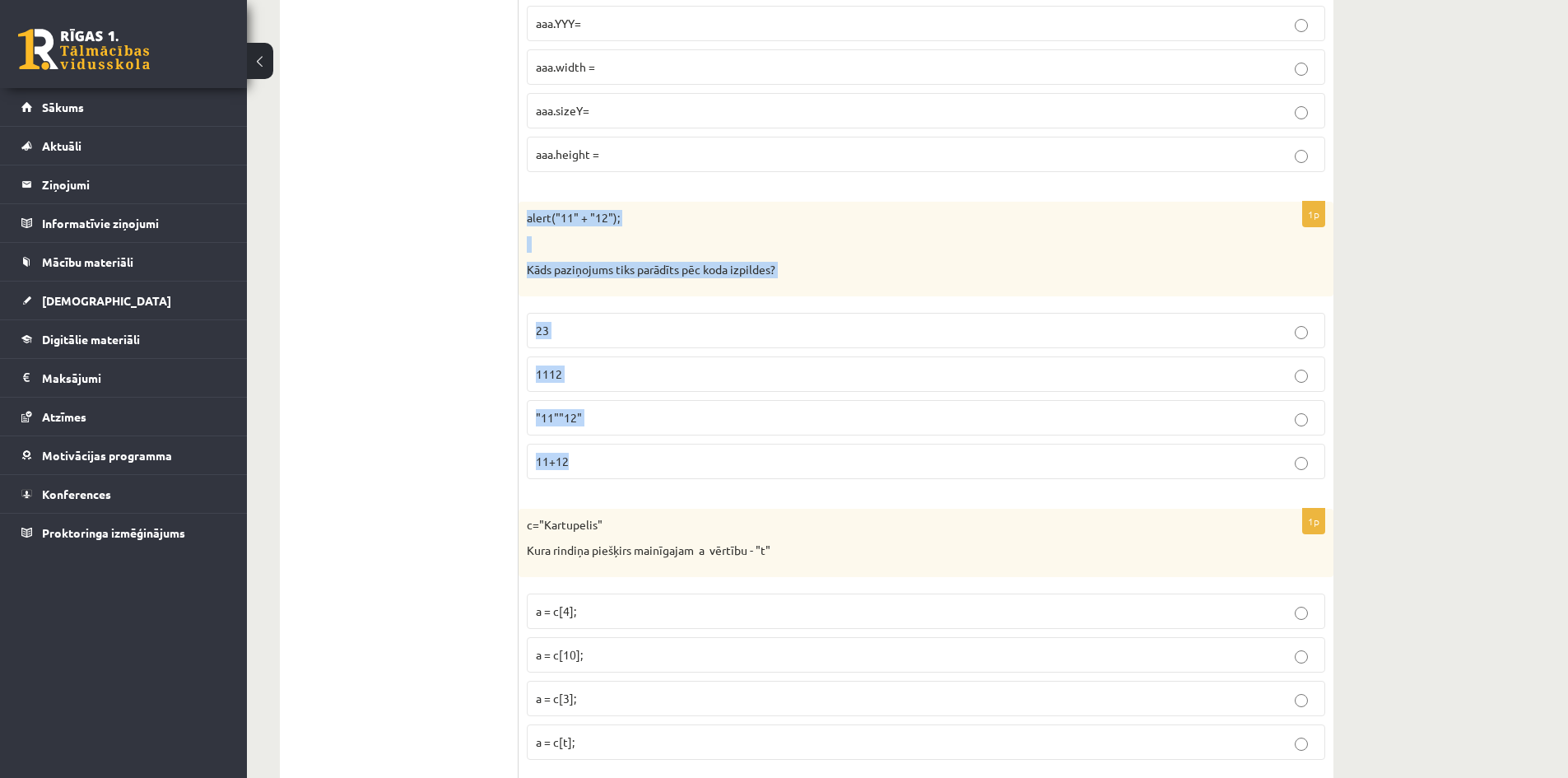
drag, startPoint x: 575, startPoint y: 455, endPoint x: 526, endPoint y: 222, distance: 238.1
click at [526, 222] on div "1p alert("11" + "12"); Kāds paziņojums tiks parādīts pēc koda izpildes? 23 1112…" at bounding box center [925, 347] width 814 height 291
click at [623, 373] on p "1112" at bounding box center [926, 373] width 781 height 17
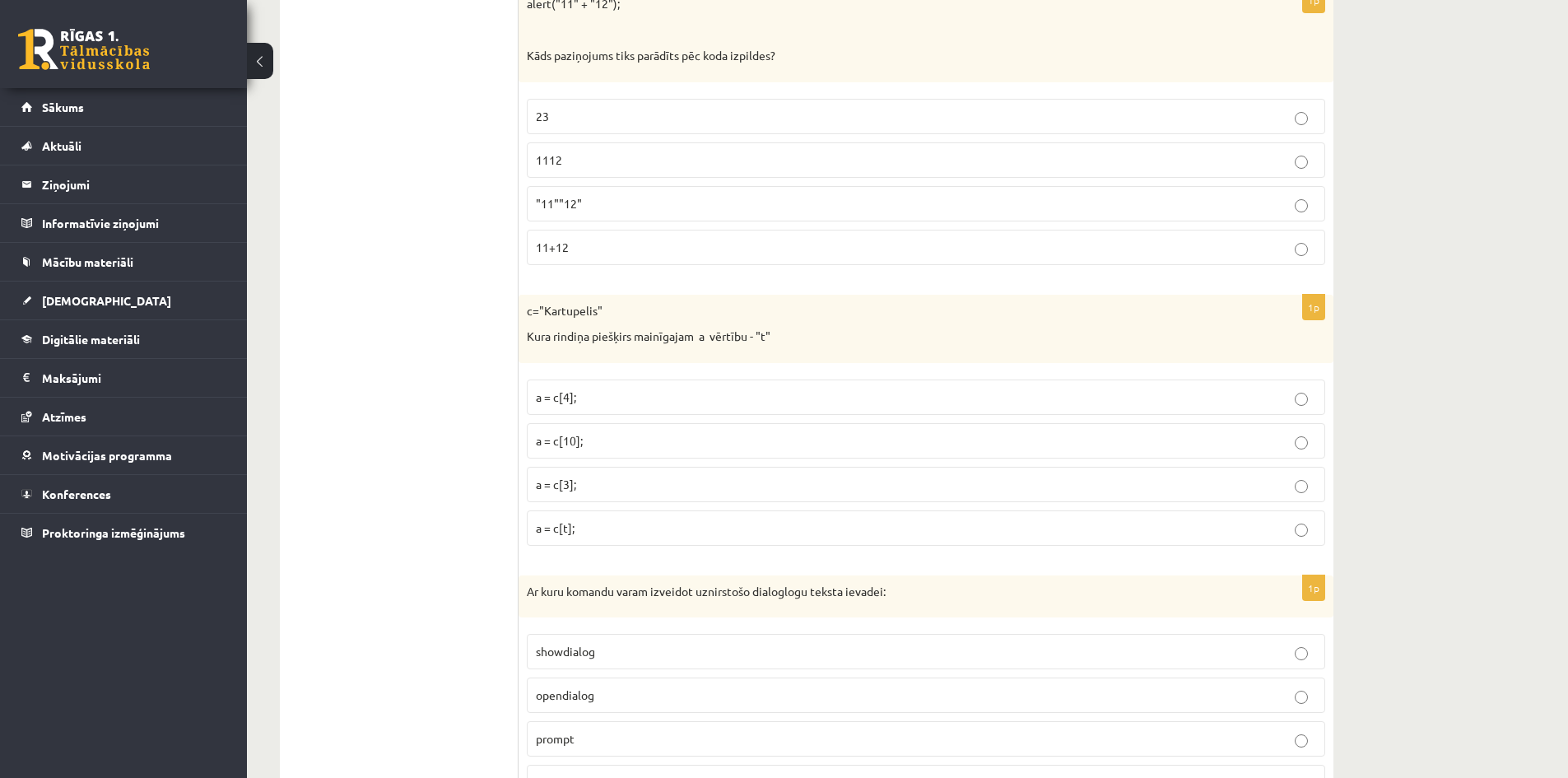
scroll to position [5868, 0]
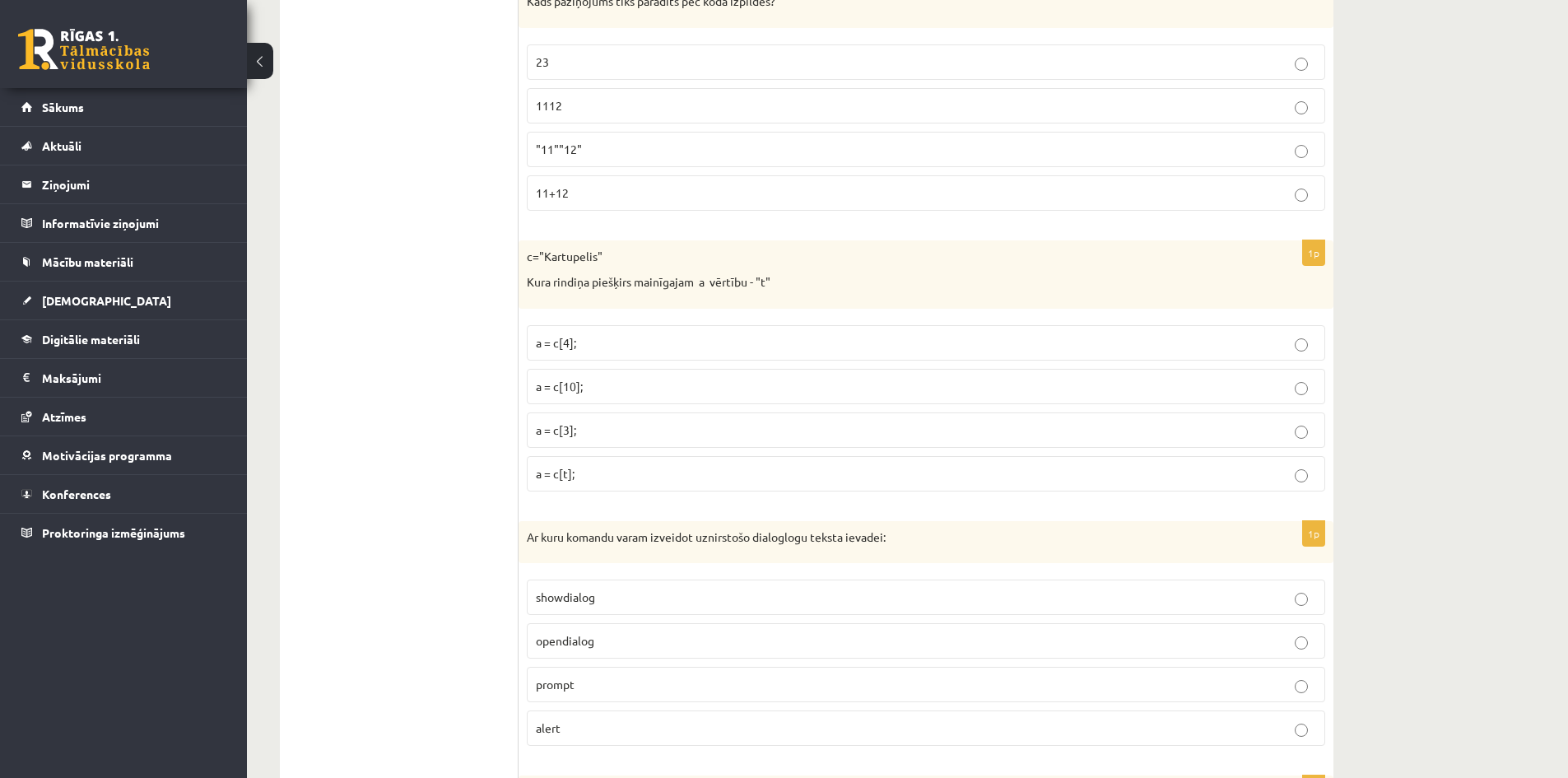
click at [597, 471] on p "a = c[t];" at bounding box center [926, 474] width 781 height 17
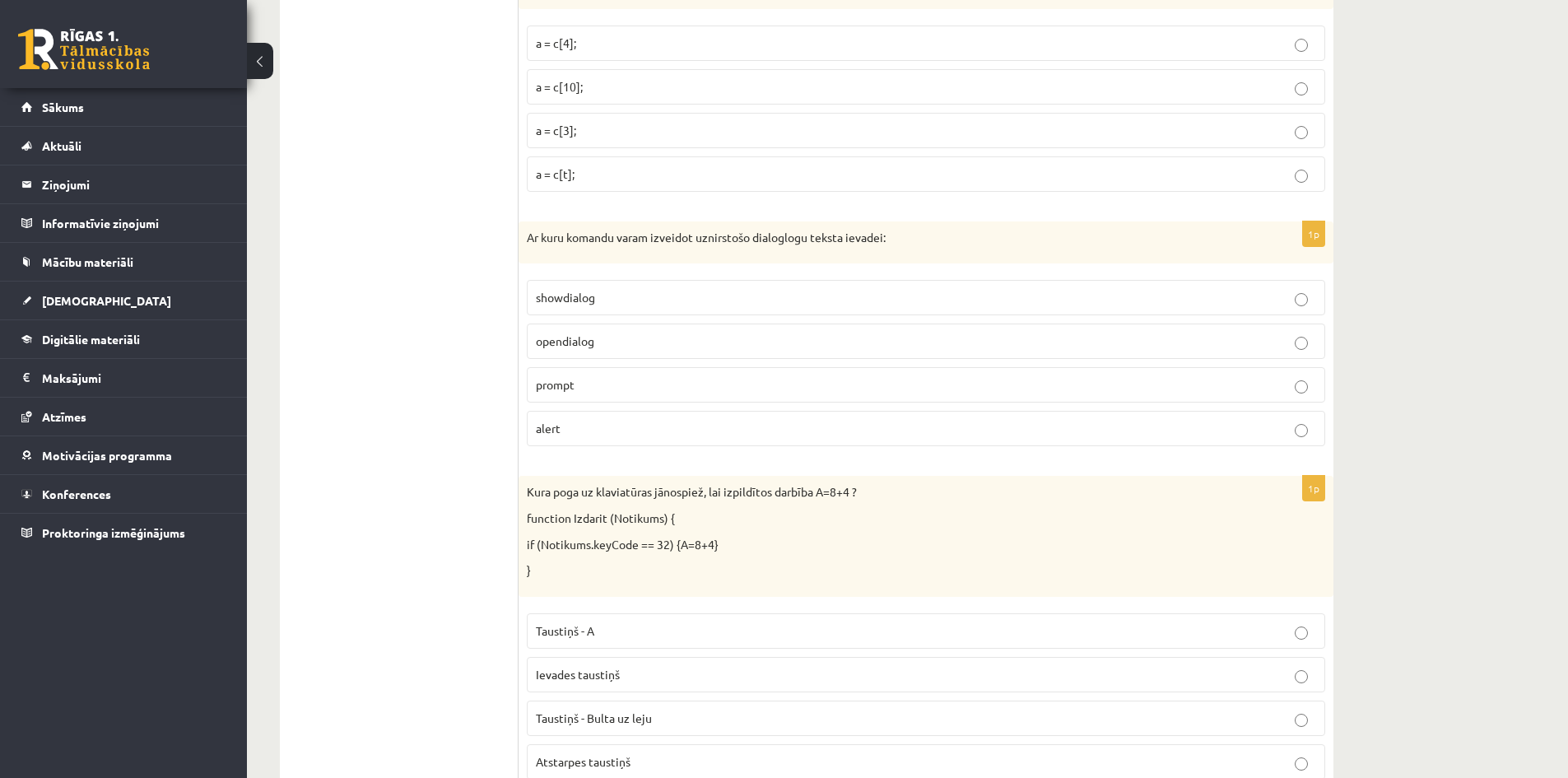
scroll to position [6197, 0]
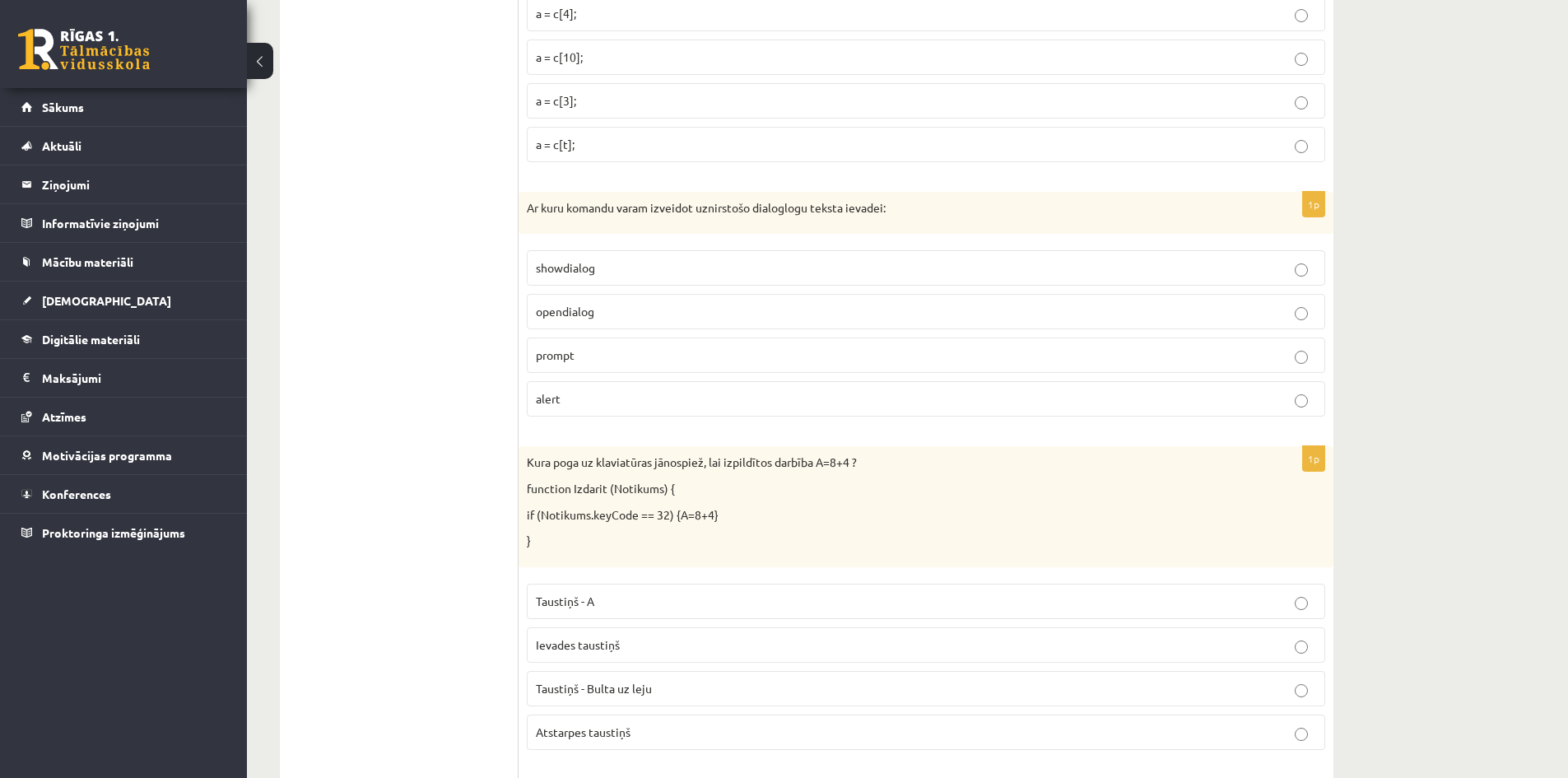
click at [619, 317] on p "opendialog" at bounding box center [926, 311] width 781 height 17
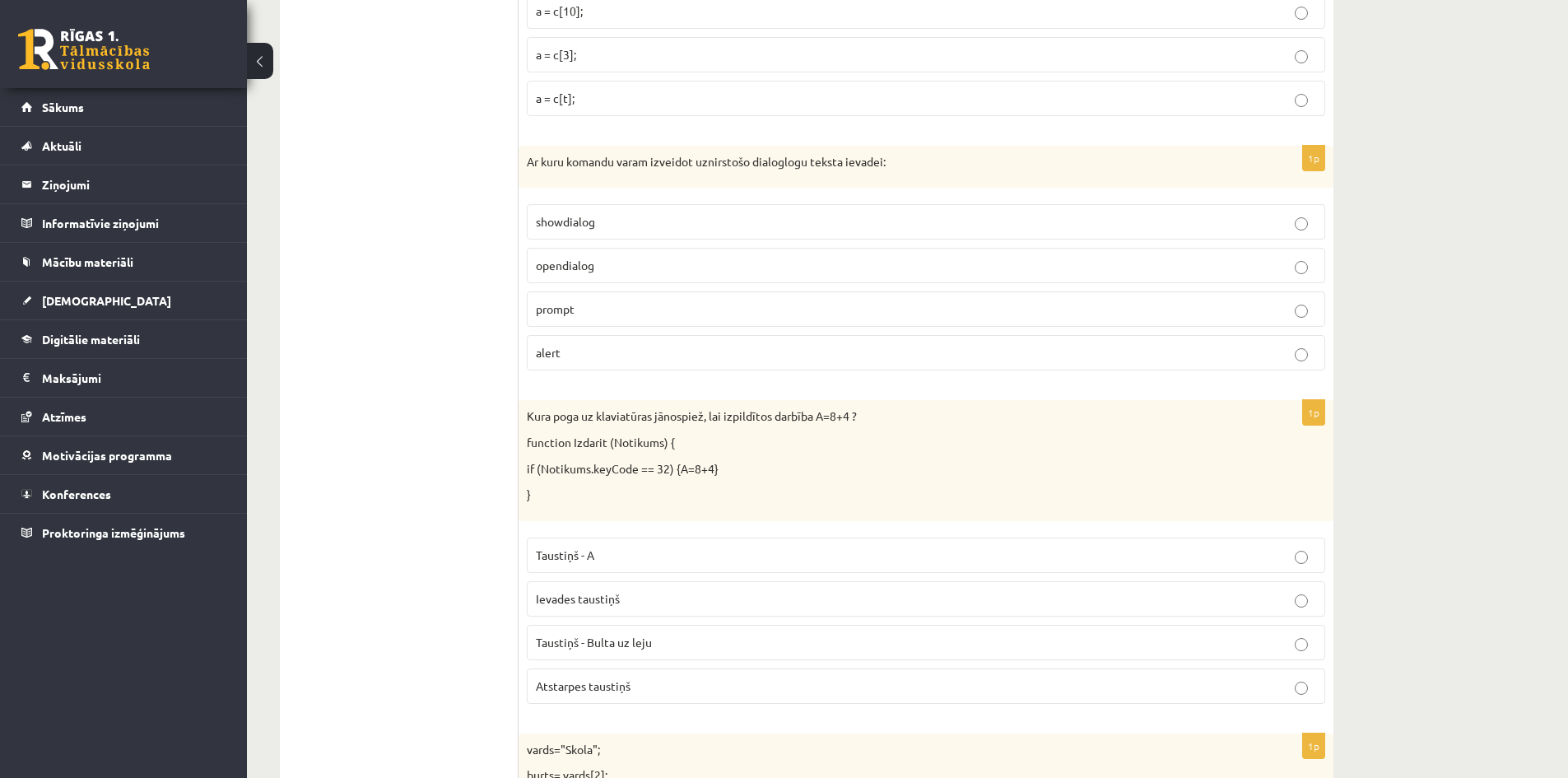
scroll to position [6279, 0]
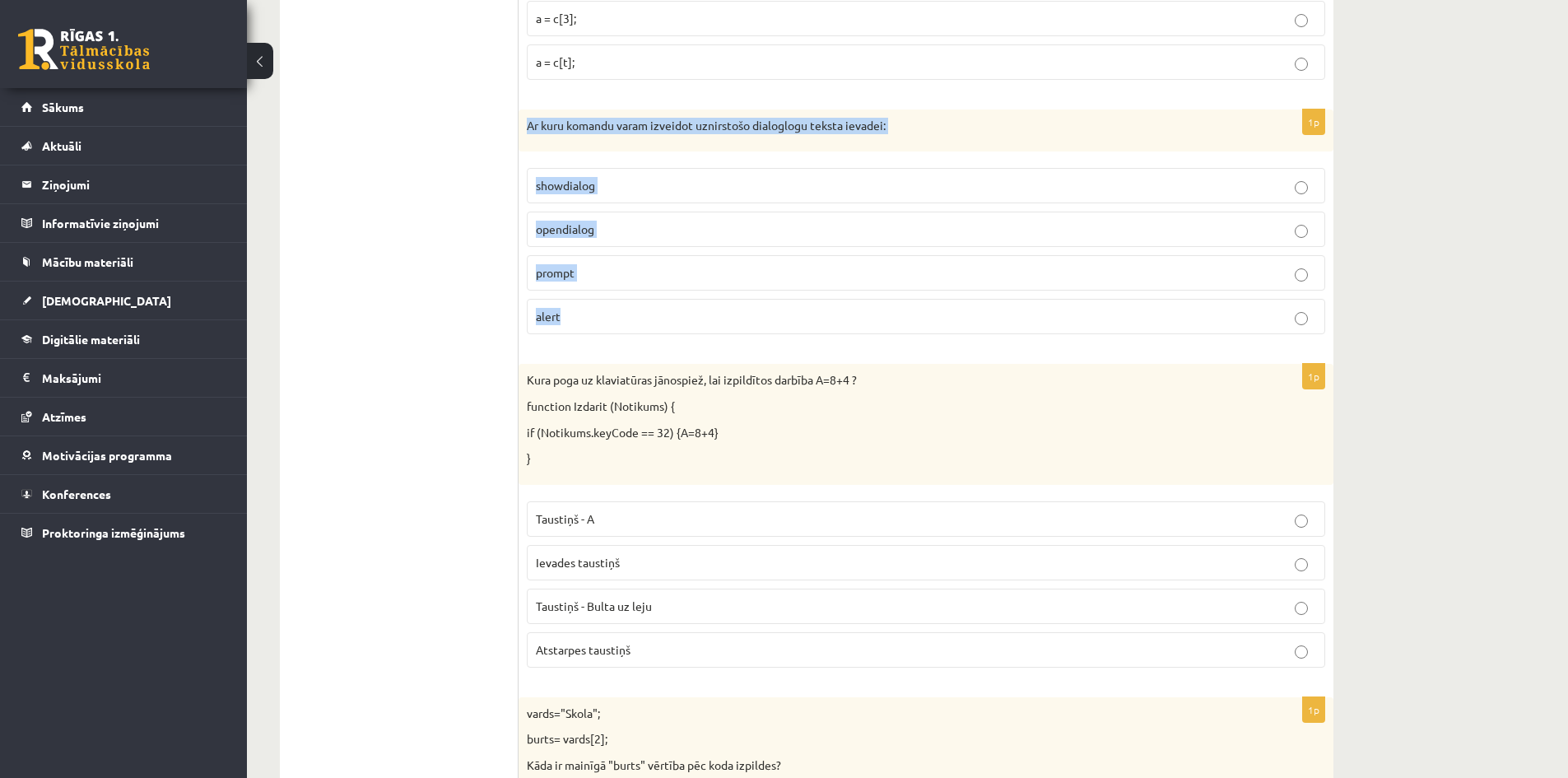
drag, startPoint x: 576, startPoint y: 312, endPoint x: 519, endPoint y: 127, distance: 193.6
click at [519, 127] on div "1p Ar kuru komandu varam izveidot uznirstošo dialoglogu teksta ievadei: showdia…" at bounding box center [925, 229] width 814 height 239
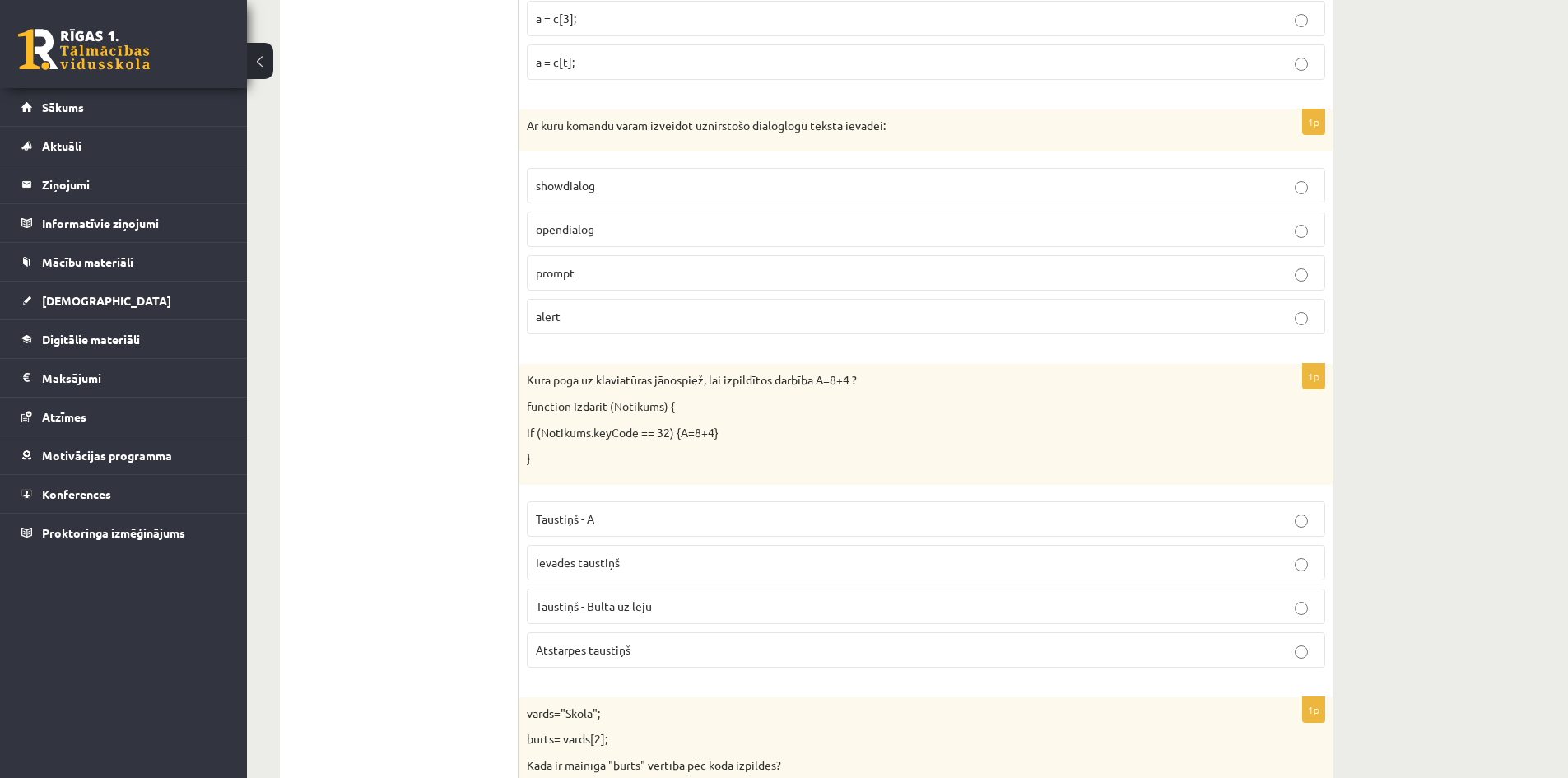
click at [675, 275] on p "prompt" at bounding box center [926, 273] width 781 height 17
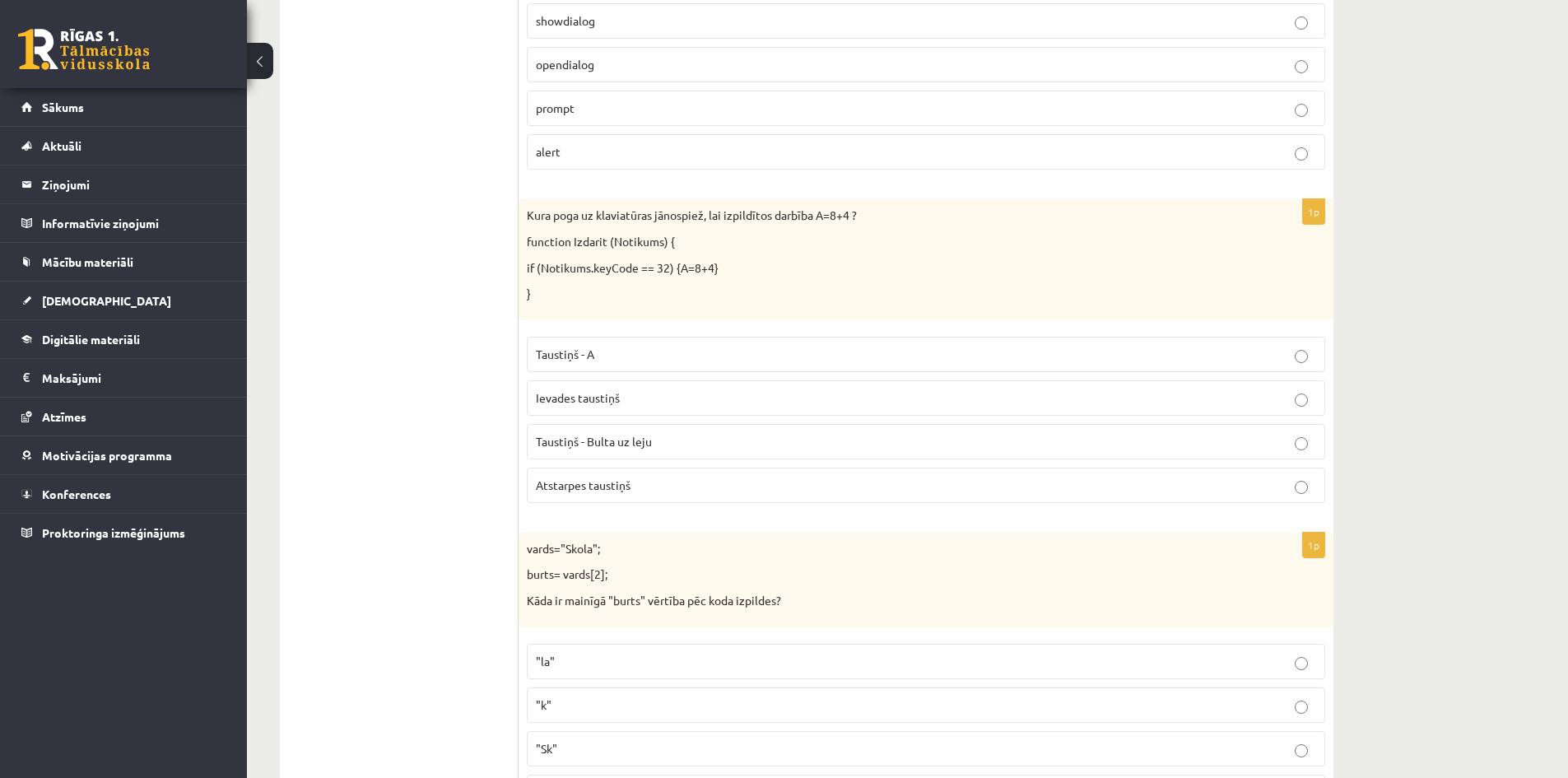
scroll to position [6526, 0]
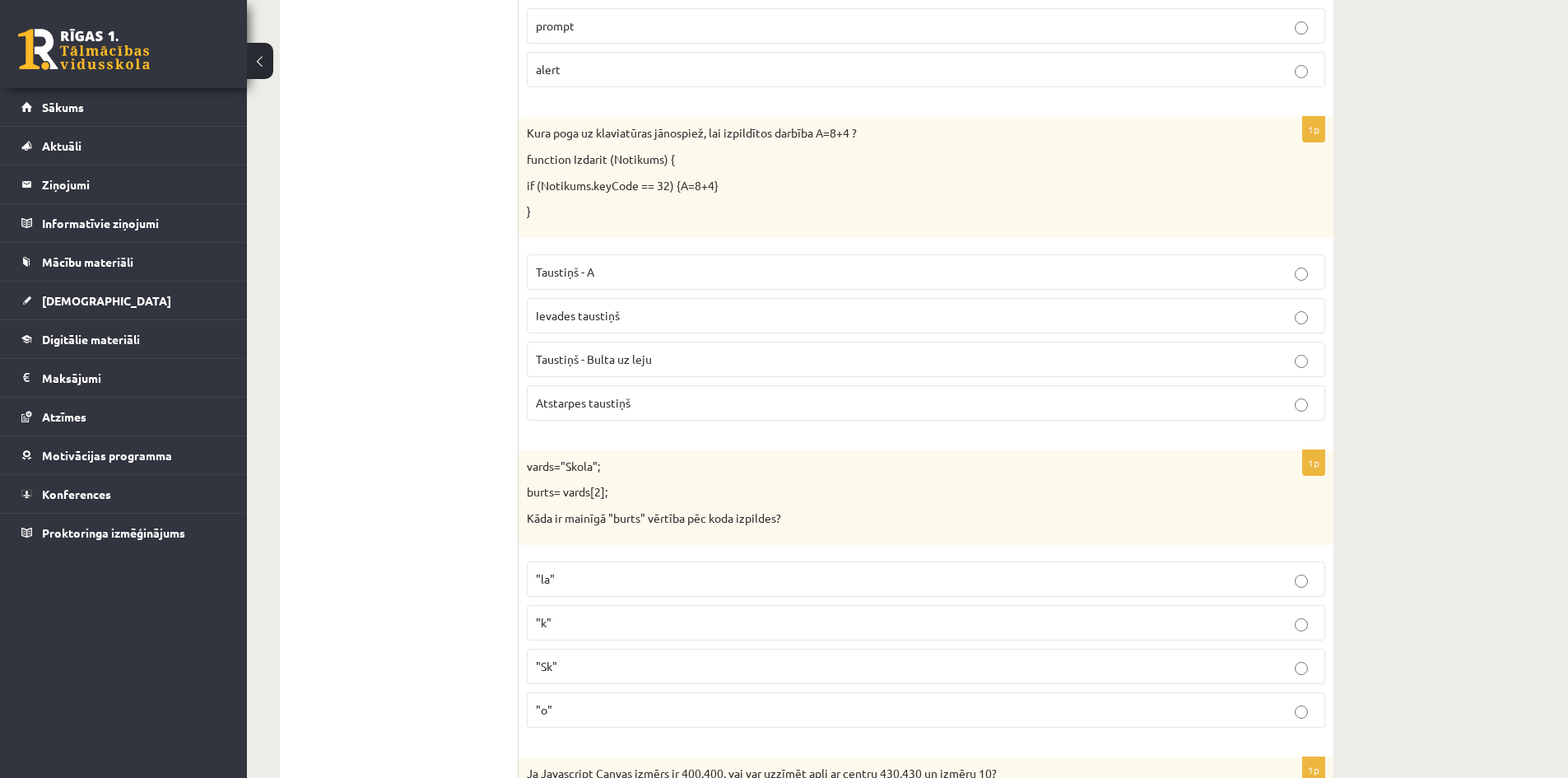
click at [633, 264] on p "Taustiņš - A" at bounding box center [926, 272] width 781 height 17
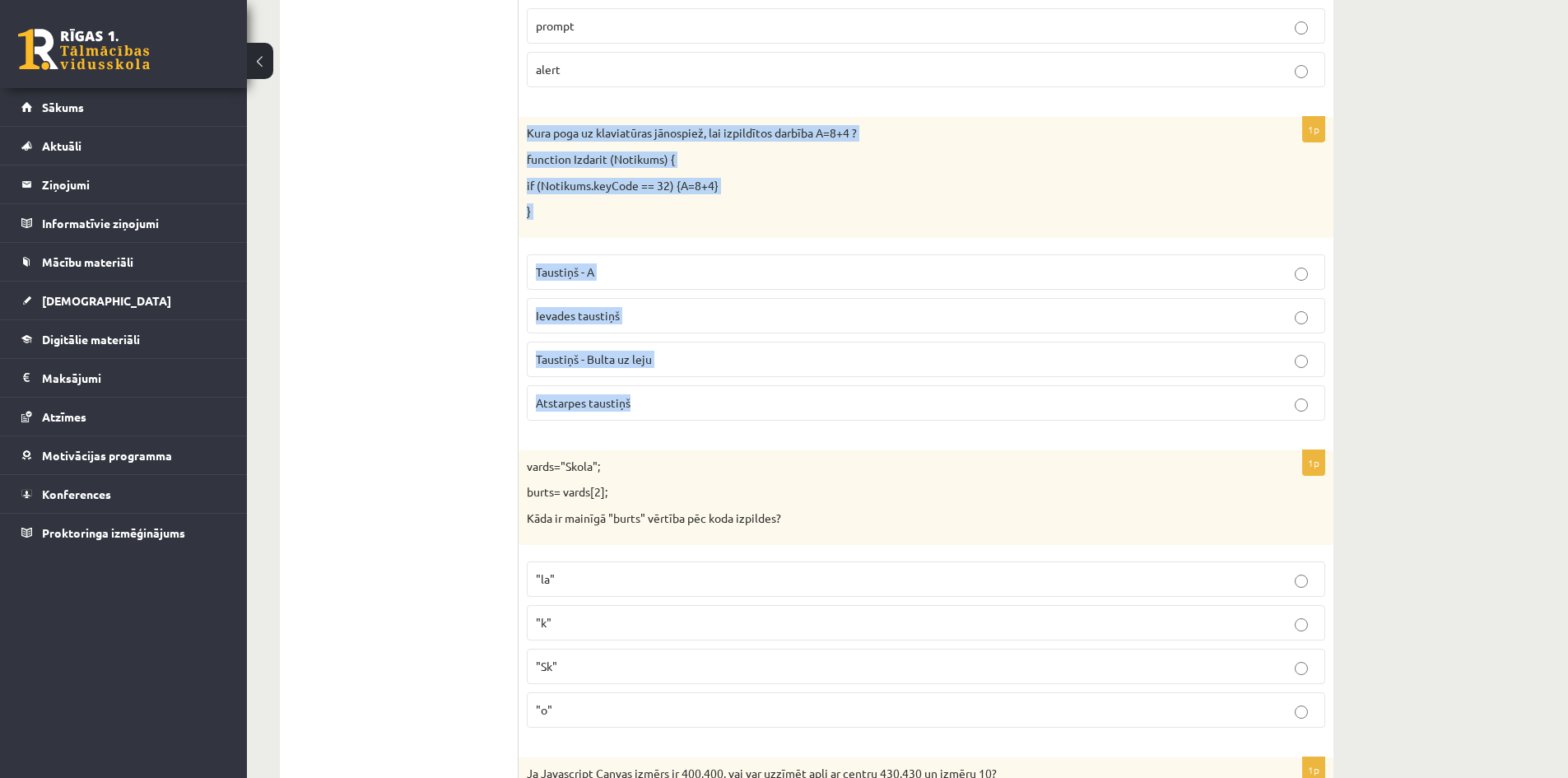
drag, startPoint x: 647, startPoint y: 408, endPoint x: 522, endPoint y: 133, distance: 302.1
click at [522, 133] on div "1p Kura poga uz klaviatūras jānospiež, lai izpildītos darbība A=8+4 ? function …" at bounding box center [925, 276] width 814 height 316
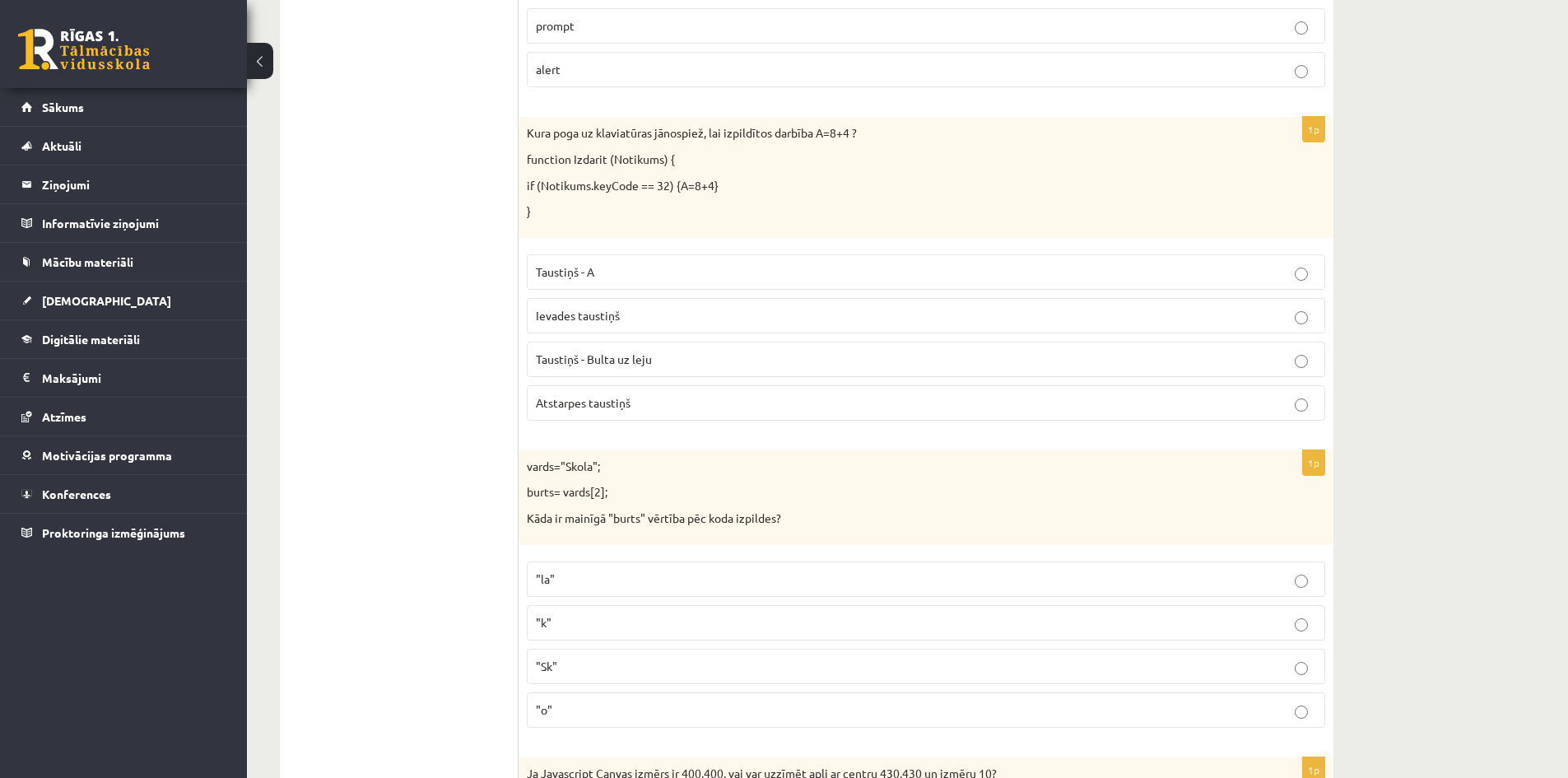
click at [666, 411] on p "Atstarpes taustiņš" at bounding box center [926, 402] width 781 height 17
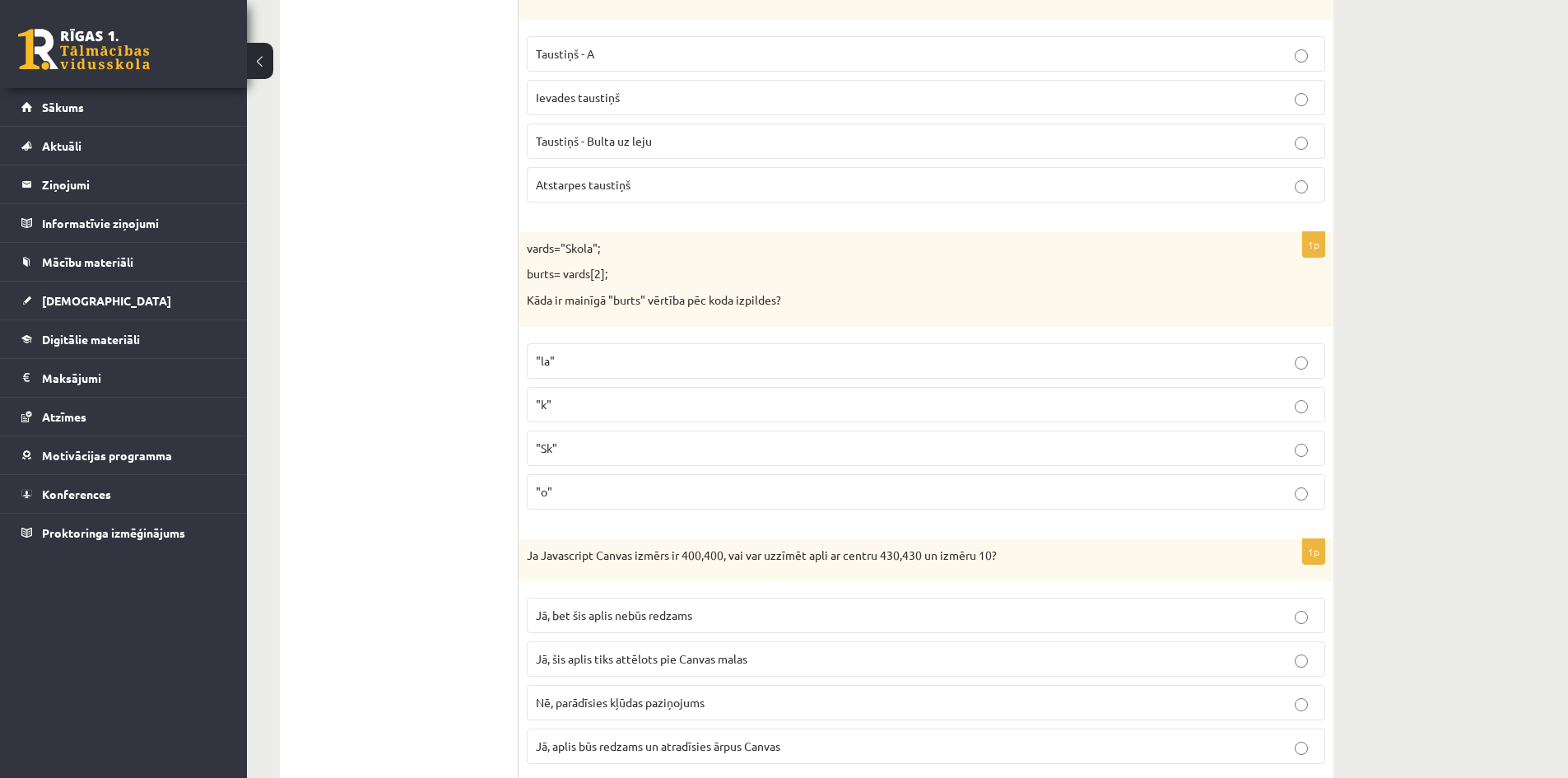
scroll to position [6773, 0]
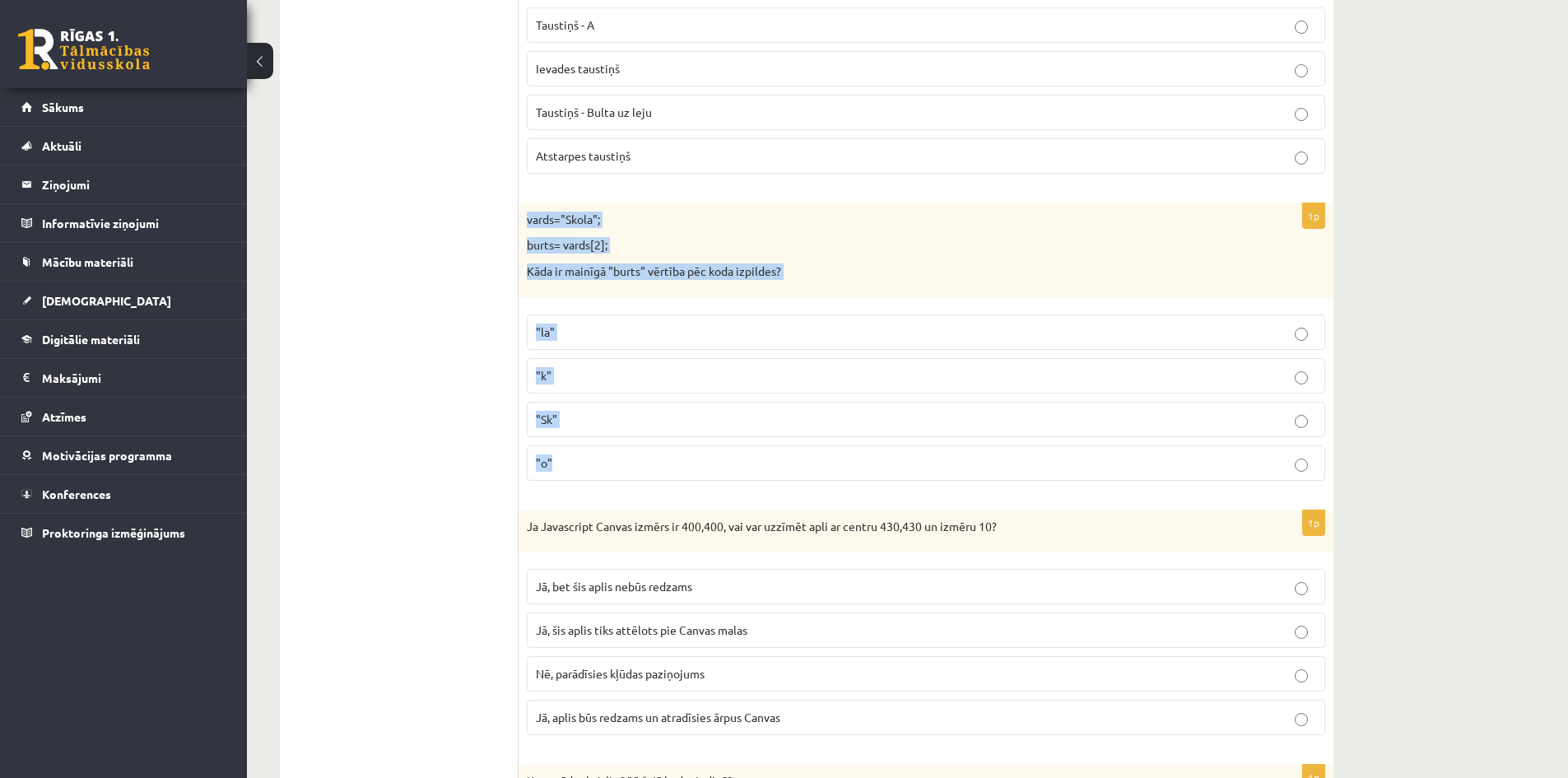
drag, startPoint x: 571, startPoint y: 465, endPoint x: 523, endPoint y: 217, distance: 252.6
click at [523, 217] on div "1p vards="Skola"; burts= vards[2]; Kāda ir mainīgā "burts" vērtība pēc koda izp…" at bounding box center [925, 348] width 814 height 291
click at [627, 455] on p ""o"" at bounding box center [926, 463] width 781 height 17
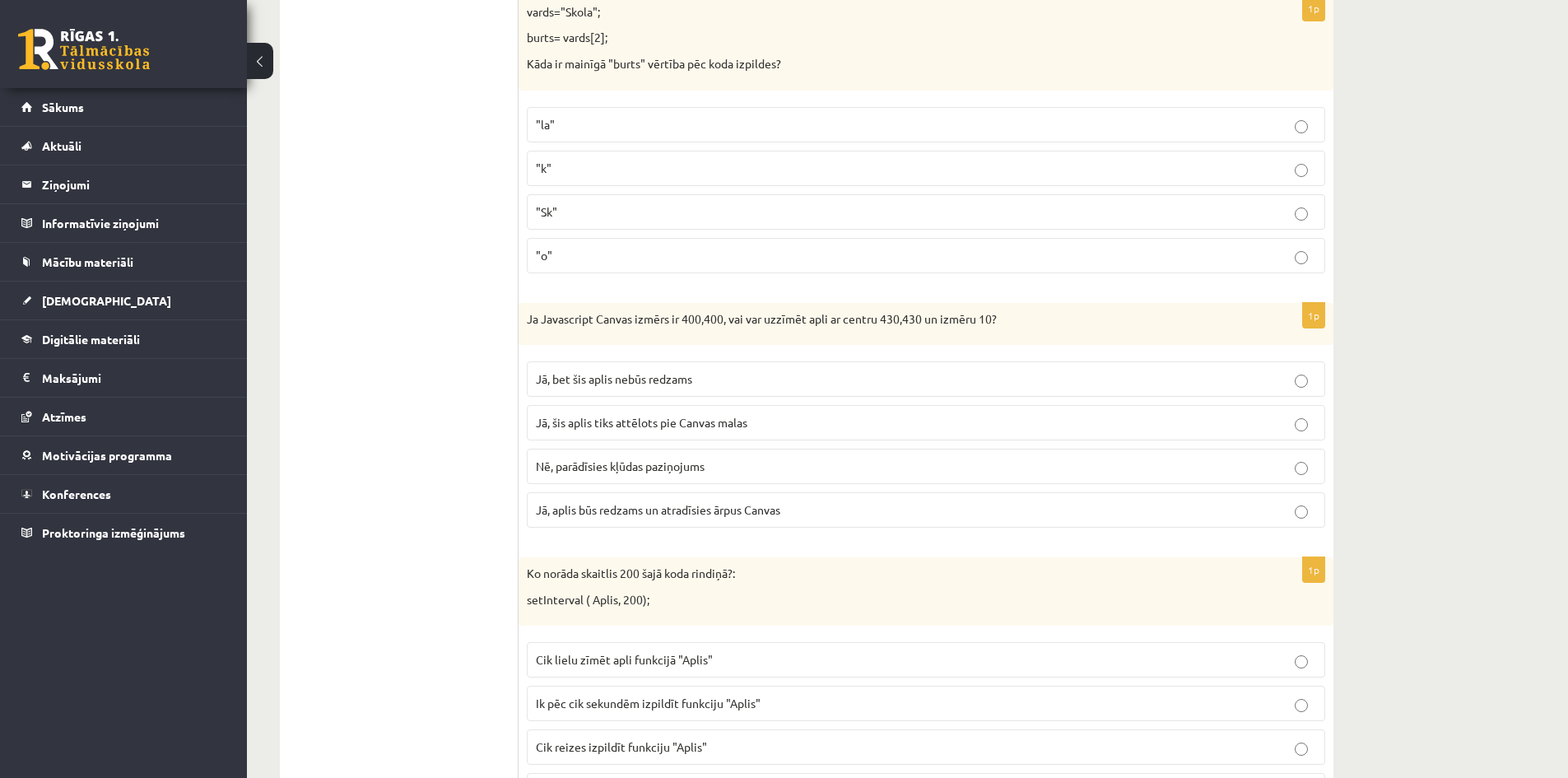
scroll to position [7020, 0]
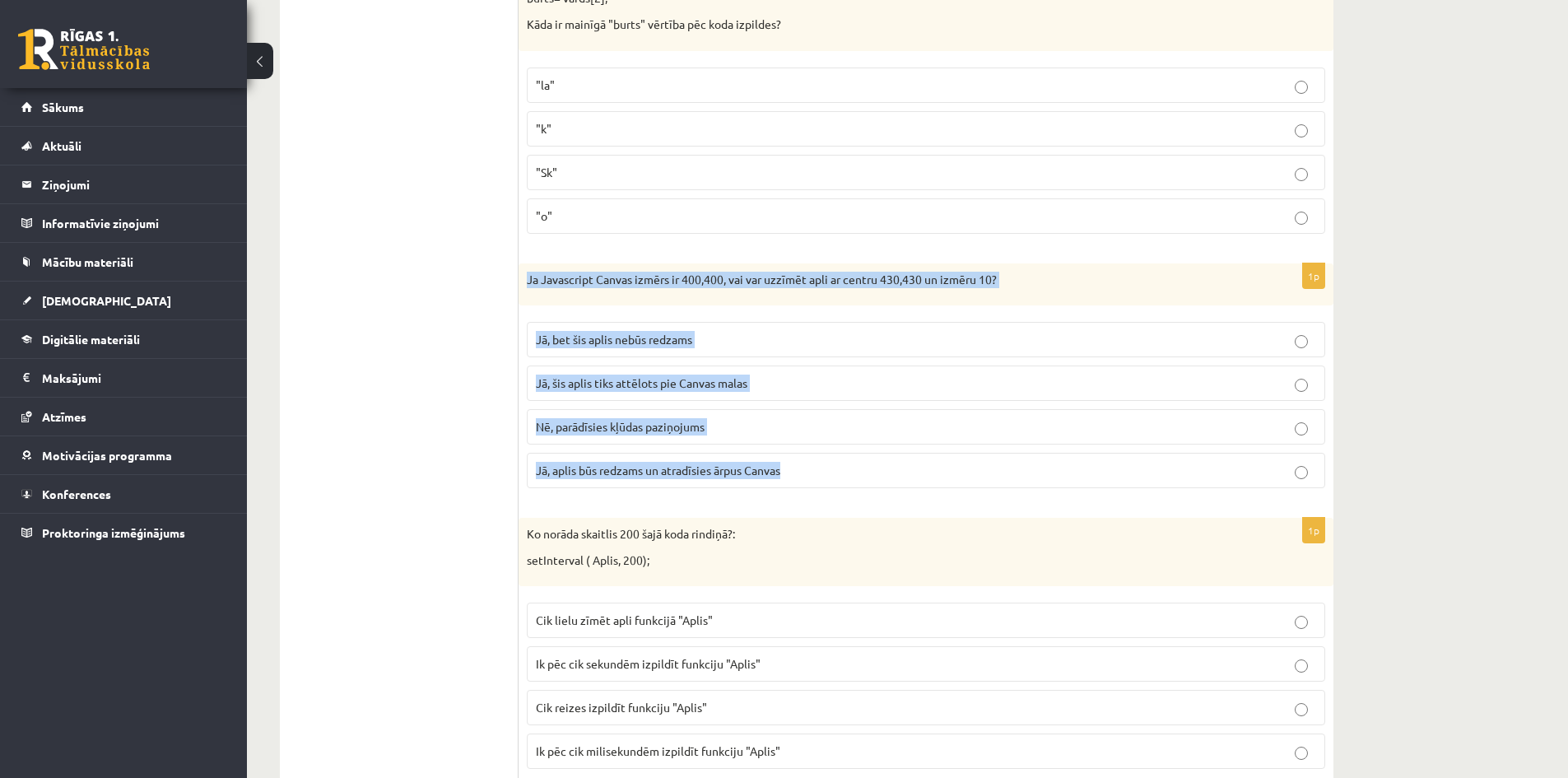
drag, startPoint x: 809, startPoint y: 468, endPoint x: 518, endPoint y: 296, distance: 338.0
click at [518, 296] on div "1p Ja Javascript Canvas izmērs ir 400,400, vai var uzzīmēt apli ar centru 430,4…" at bounding box center [925, 383] width 814 height 239
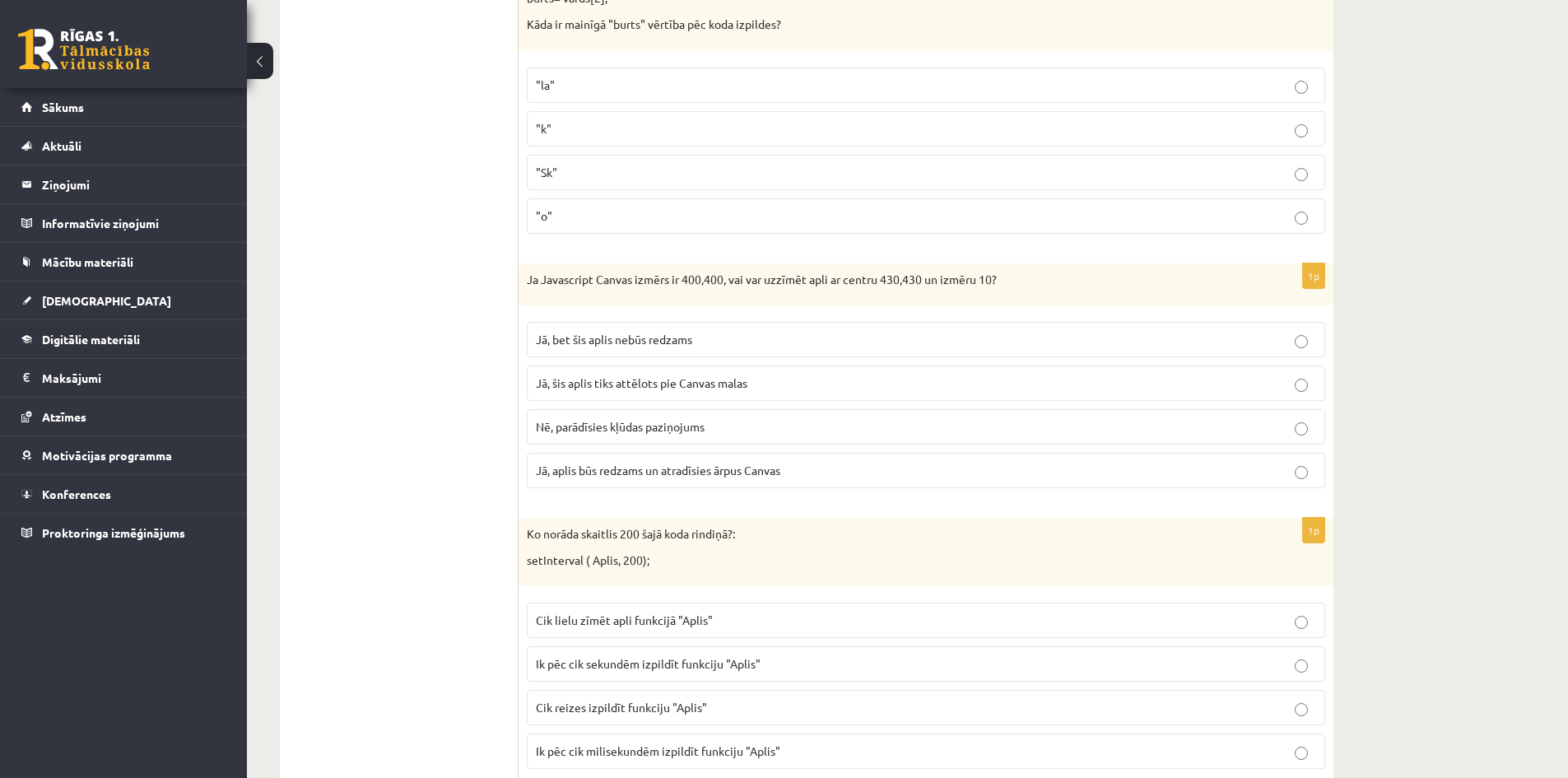
click at [757, 341] on p "Jā, bet šis aplis nebūs redzams" at bounding box center [926, 339] width 781 height 17
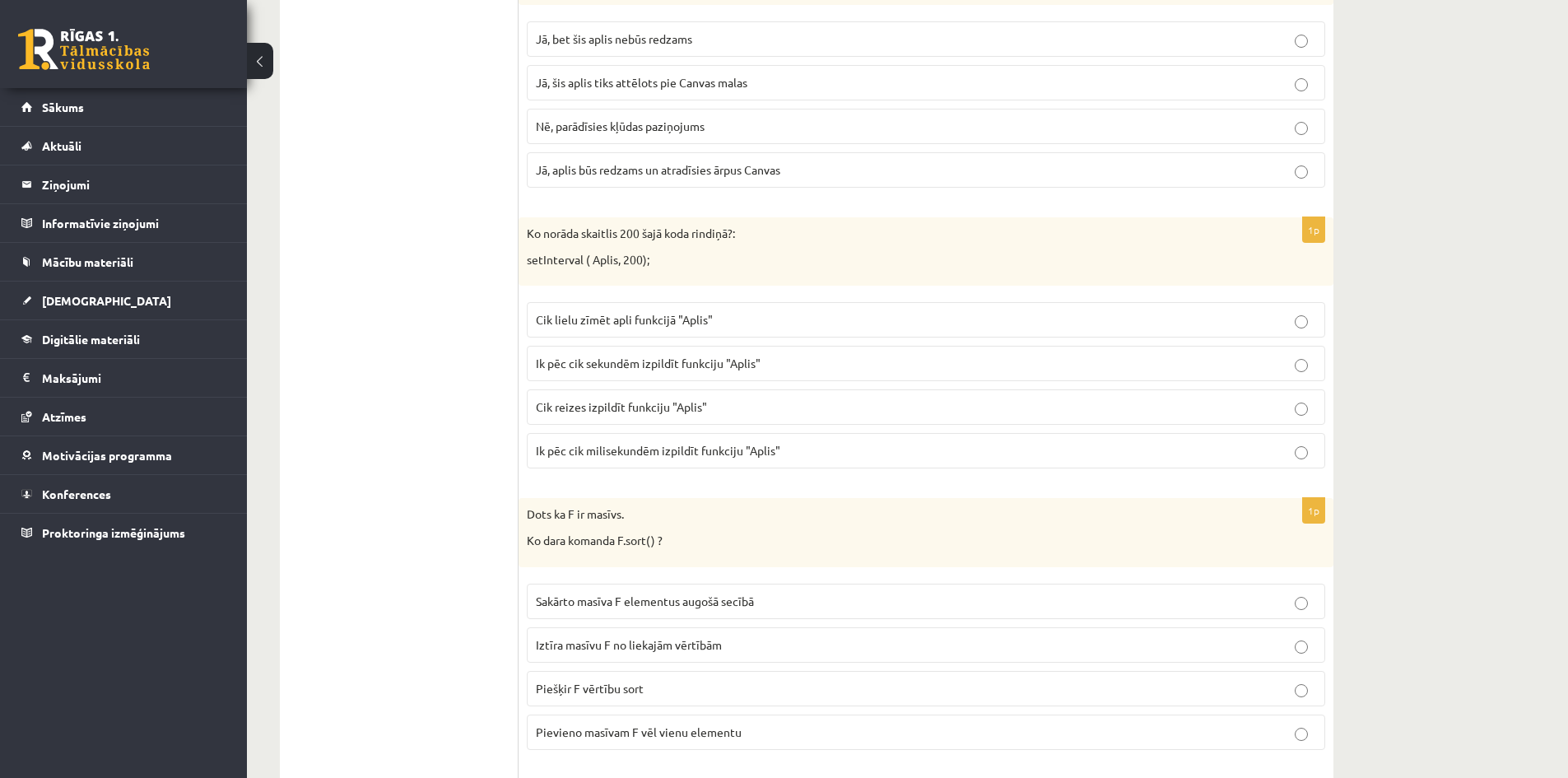
scroll to position [7349, 0]
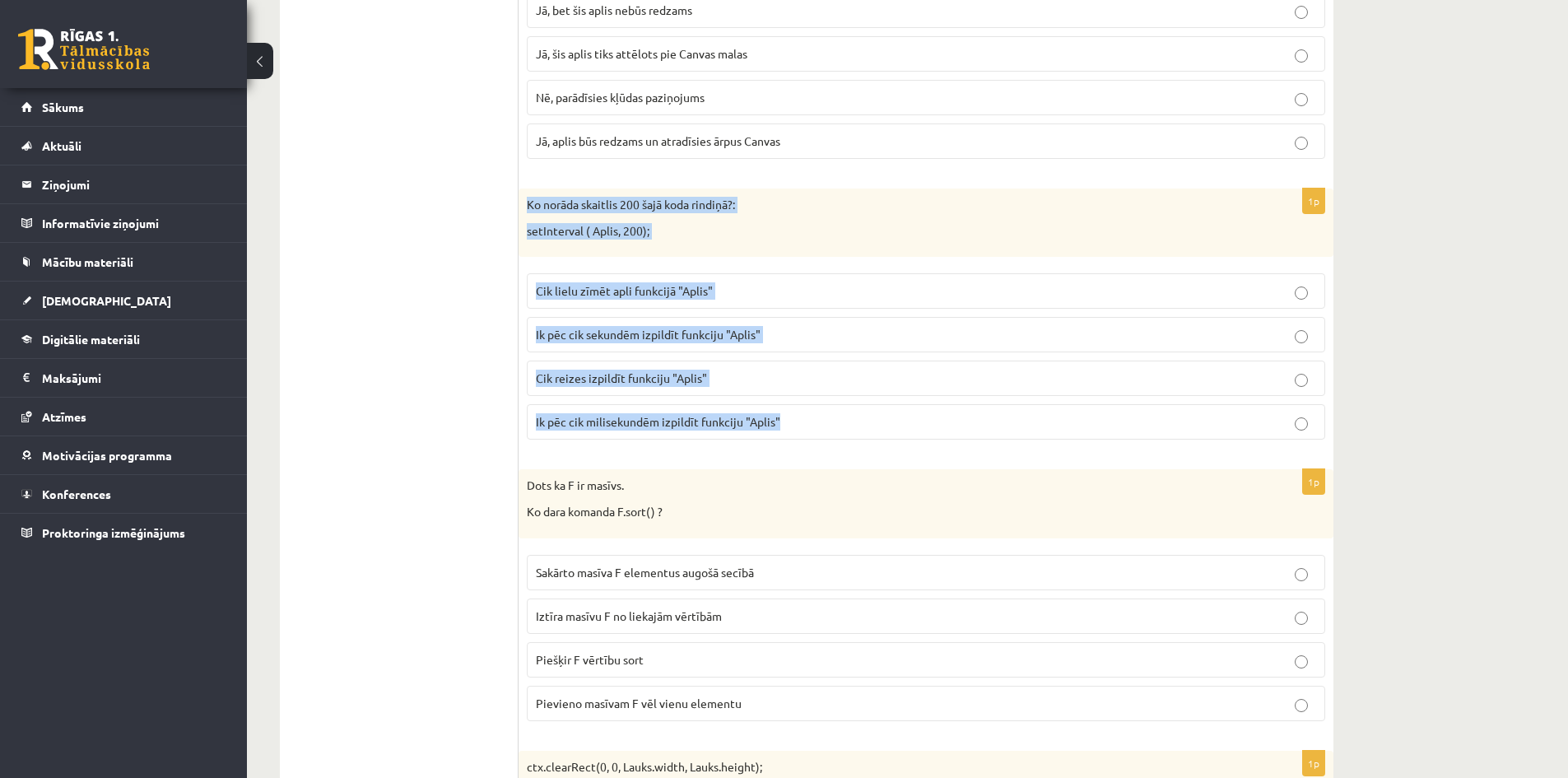
drag, startPoint x: 800, startPoint y: 423, endPoint x: 528, endPoint y: 212, distance: 344.2
click at [528, 212] on div "1p Ko norāda skaitlis 200 šajā koda rindiņā?: setInterval ( Aplis, 200); Cik li…" at bounding box center [925, 321] width 814 height 265
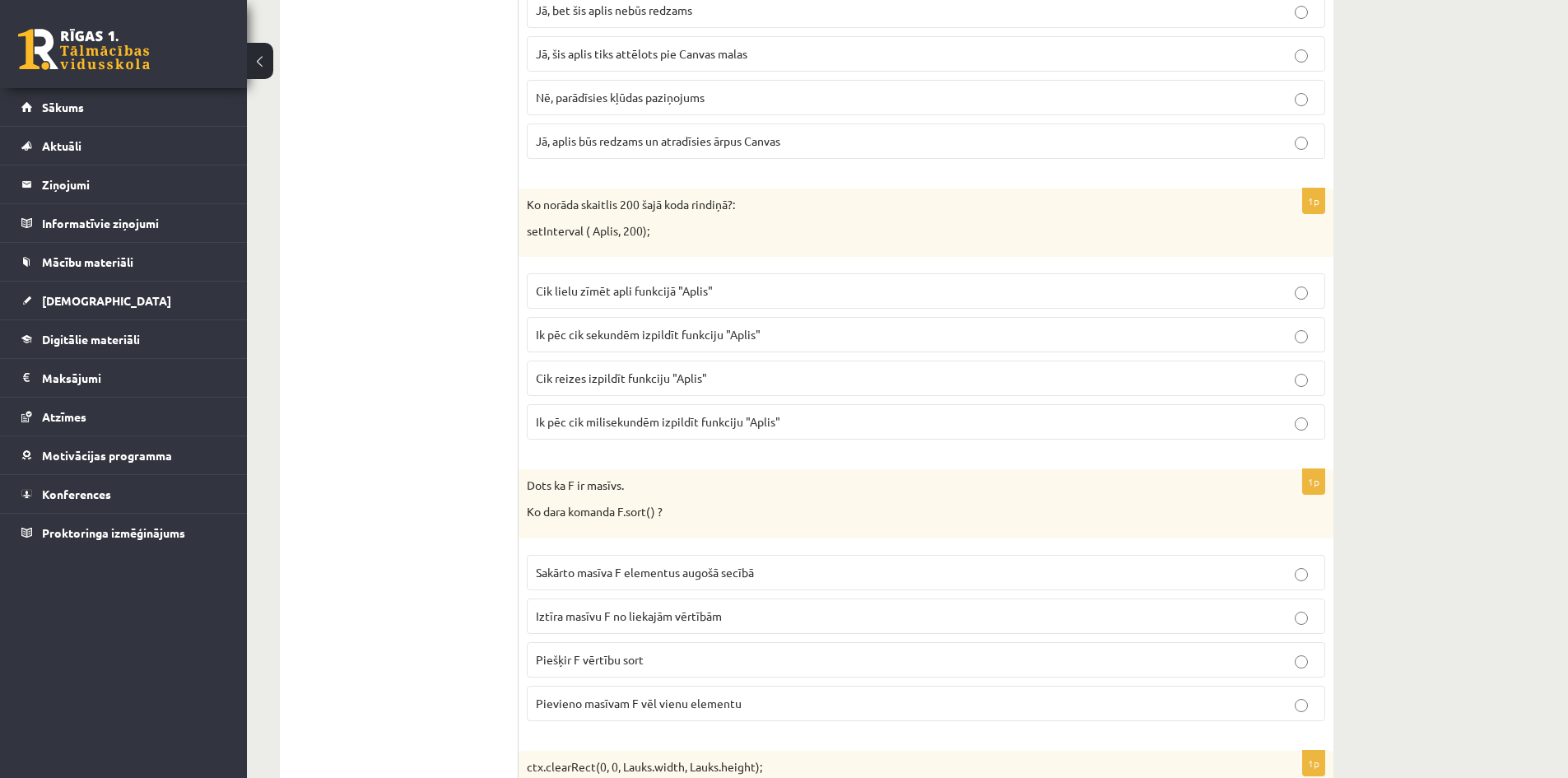
click at [760, 285] on p "Cik lielu zīmēt apli funkcijā "Aplis"" at bounding box center [926, 291] width 781 height 17
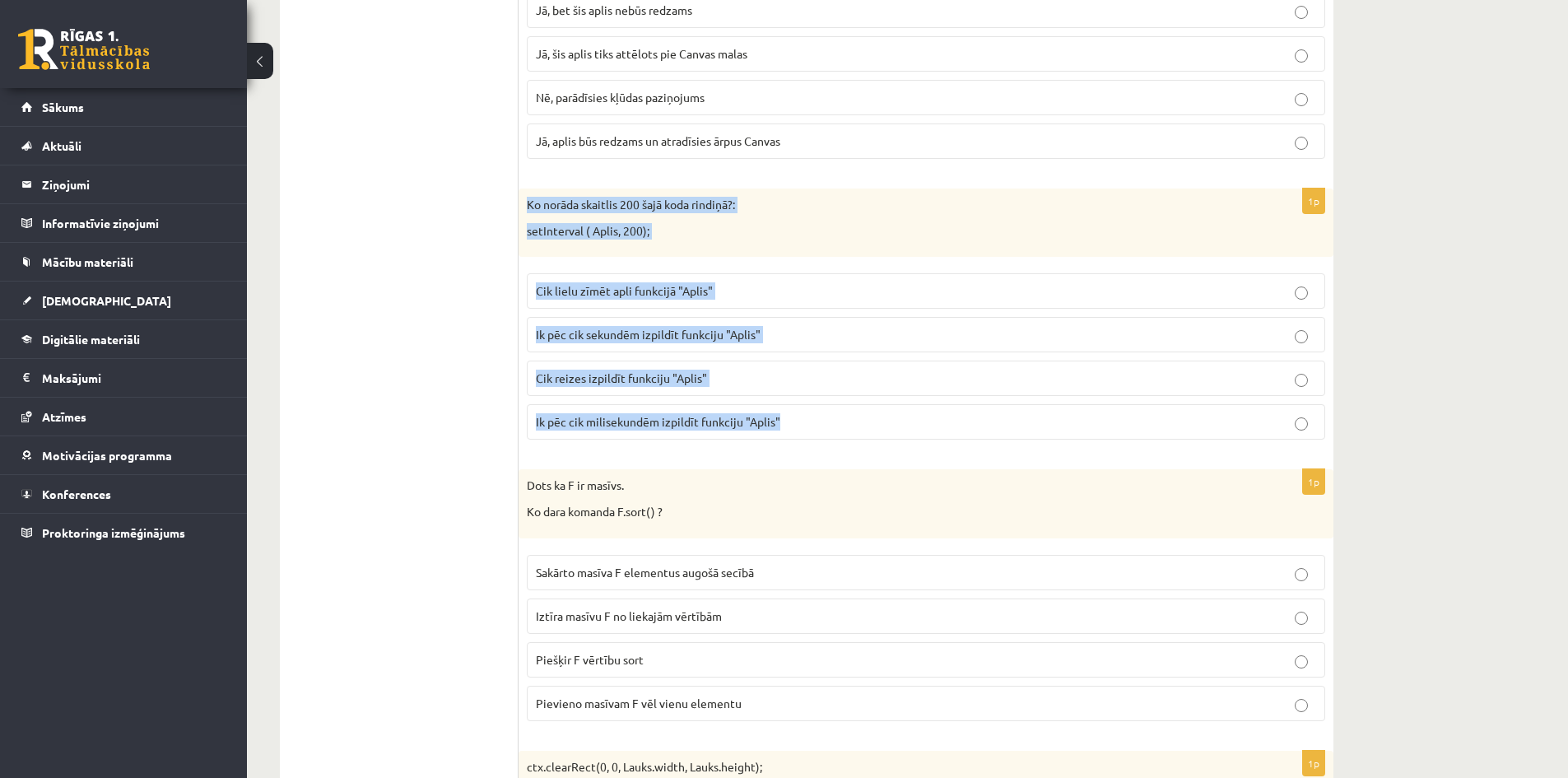
drag, startPoint x: 794, startPoint y: 415, endPoint x: 525, endPoint y: 209, distance: 338.8
click at [525, 209] on div "1p Ko norāda skaitlis 200 šajā koda rindiņā?: setInterval ( Aplis, 200); Cik li…" at bounding box center [925, 321] width 814 height 265
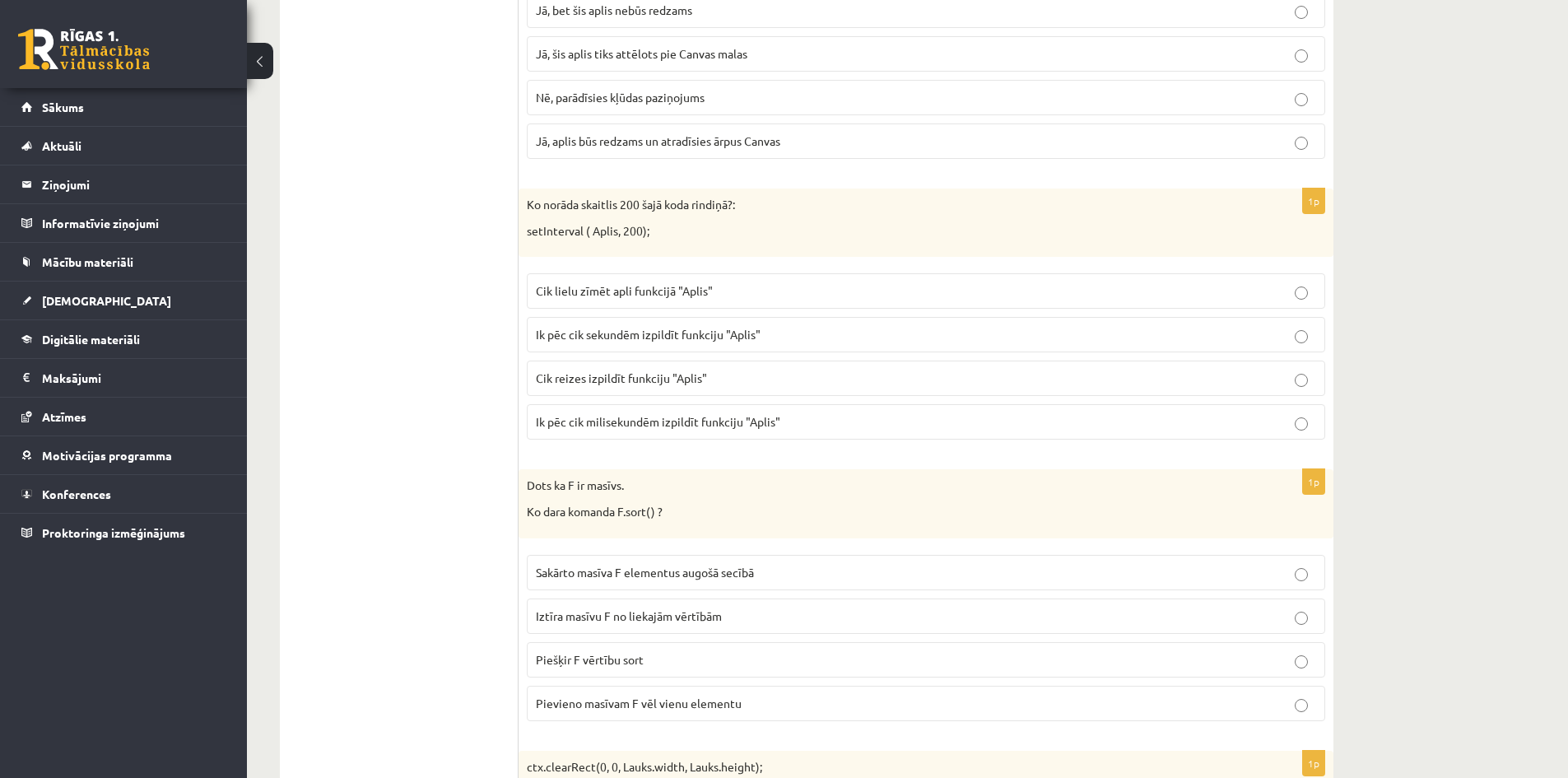
click at [878, 412] on label "Ik pēc cik milisekundēm izpildīt funkciju "Aplis"" at bounding box center [926, 422] width 798 height 36
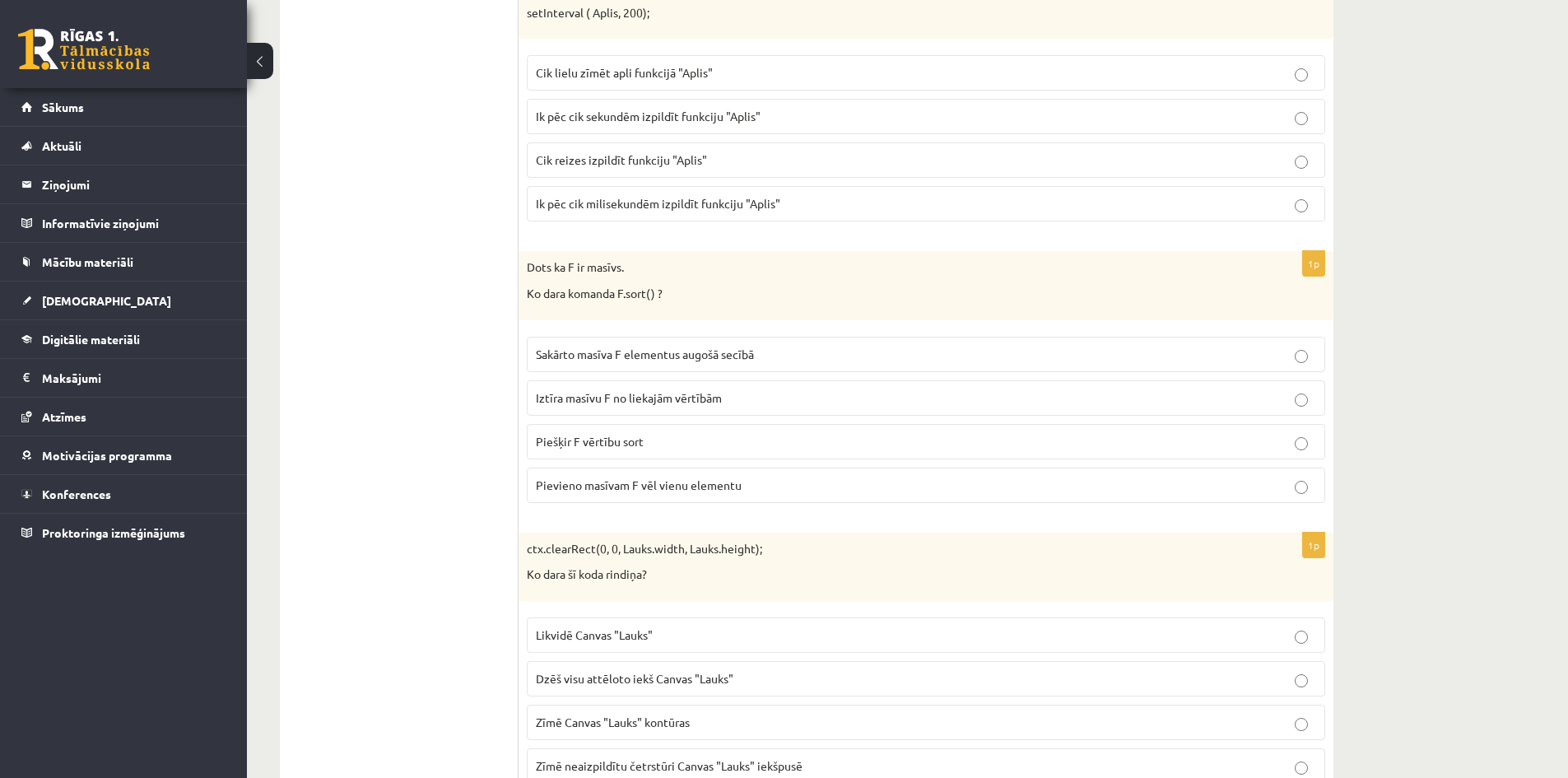
scroll to position [7597, 0]
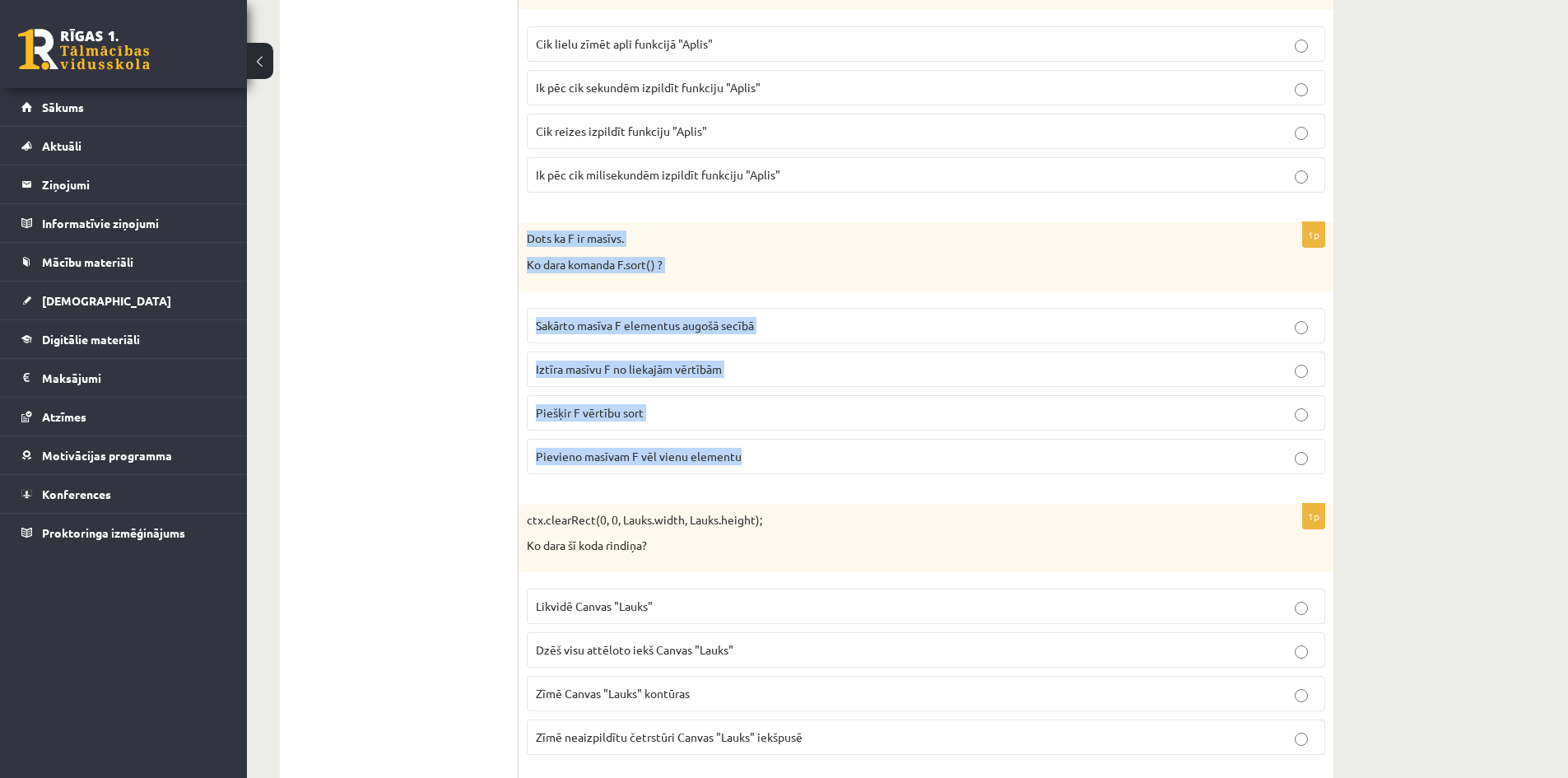
drag, startPoint x: 759, startPoint y: 455, endPoint x: 520, endPoint y: 240, distance: 321.5
click at [520, 240] on div "1p Dots ka F ir masīvs. Ko dara komanda F.sort() ? Sakārto masīva F elementus a…" at bounding box center [925, 354] width 814 height 265
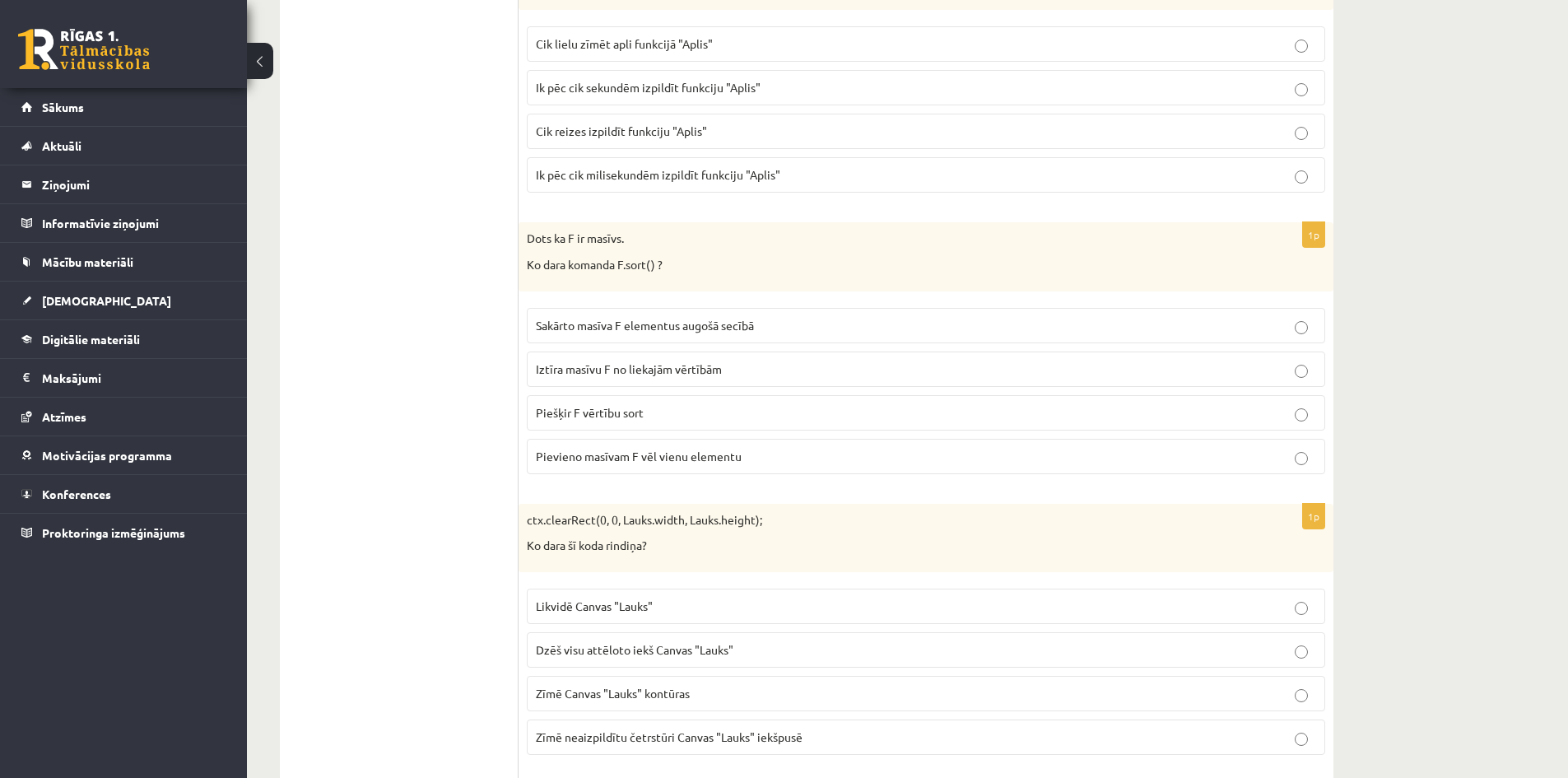
click at [775, 326] on p "Sakārto masīva F elementus augošā secībā" at bounding box center [926, 325] width 781 height 17
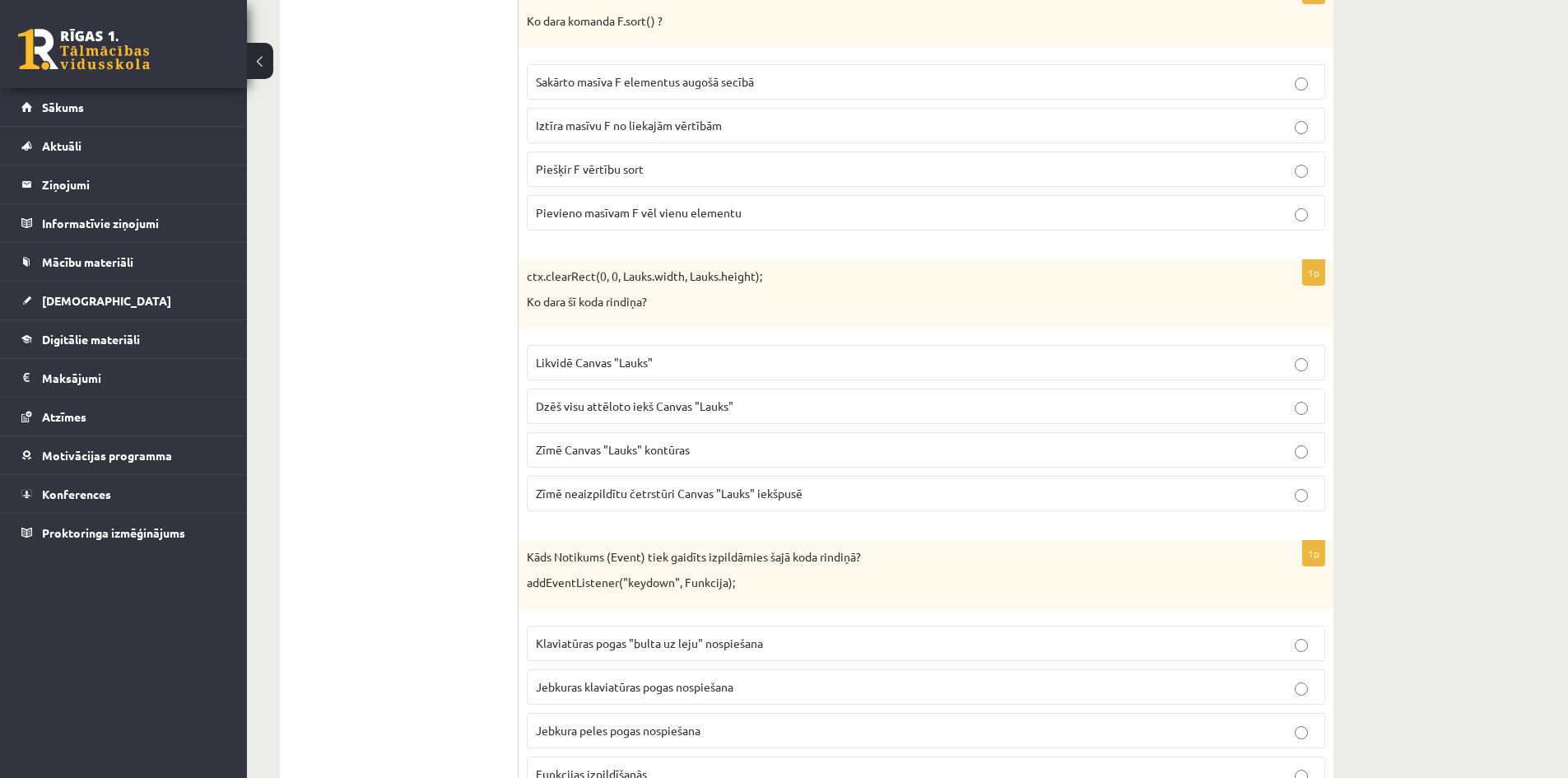
scroll to position [7844, 0]
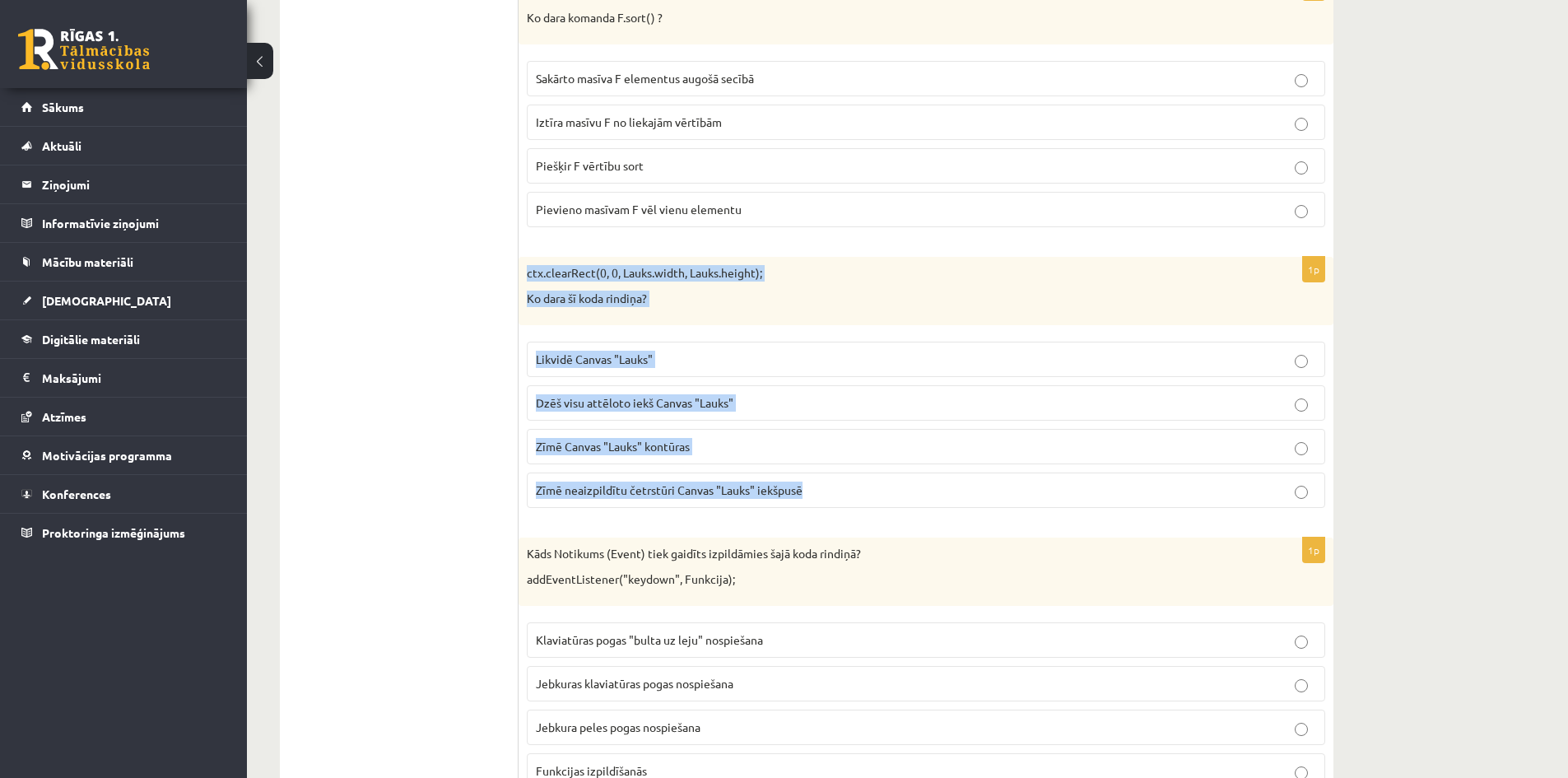
drag, startPoint x: 827, startPoint y: 484, endPoint x: 527, endPoint y: 278, distance: 363.9
click at [527, 278] on div "1p ctx.clearRect(0, 0, Lauks.width, Lauks.height); Ko dara šī koda rindiņa? Lik…" at bounding box center [925, 389] width 814 height 265
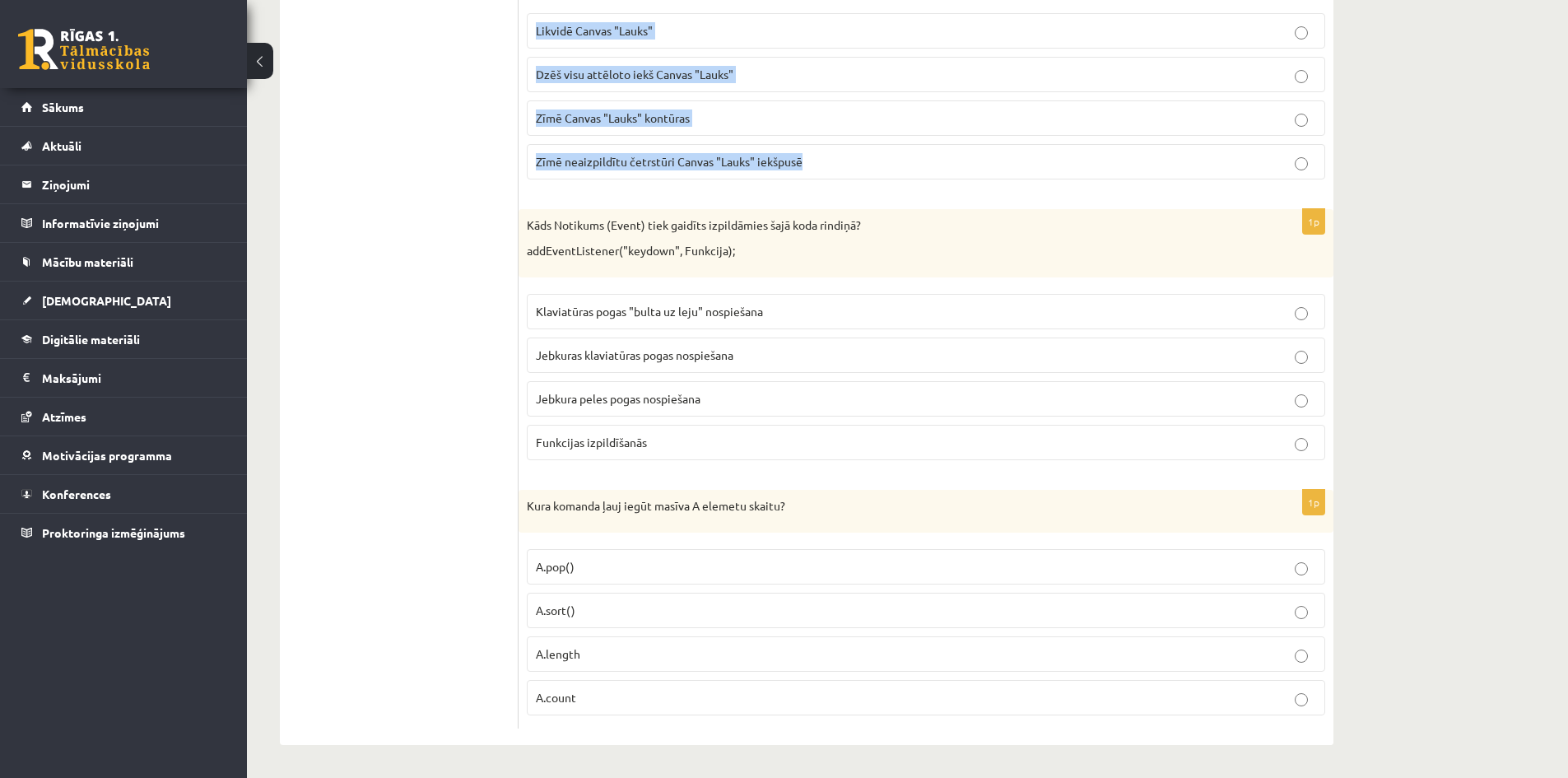
scroll to position [7926, 0]
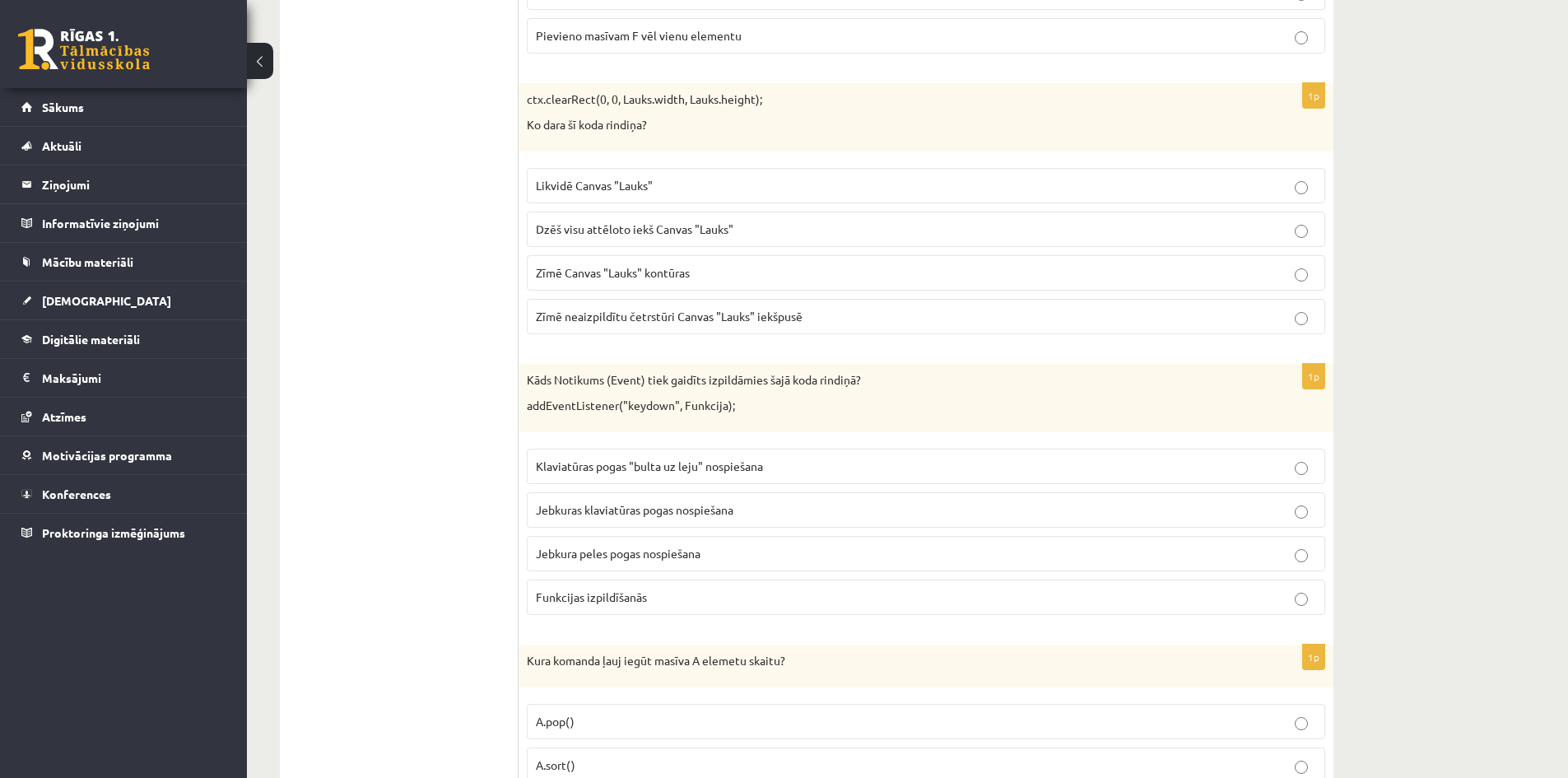
scroll to position [8090, 0]
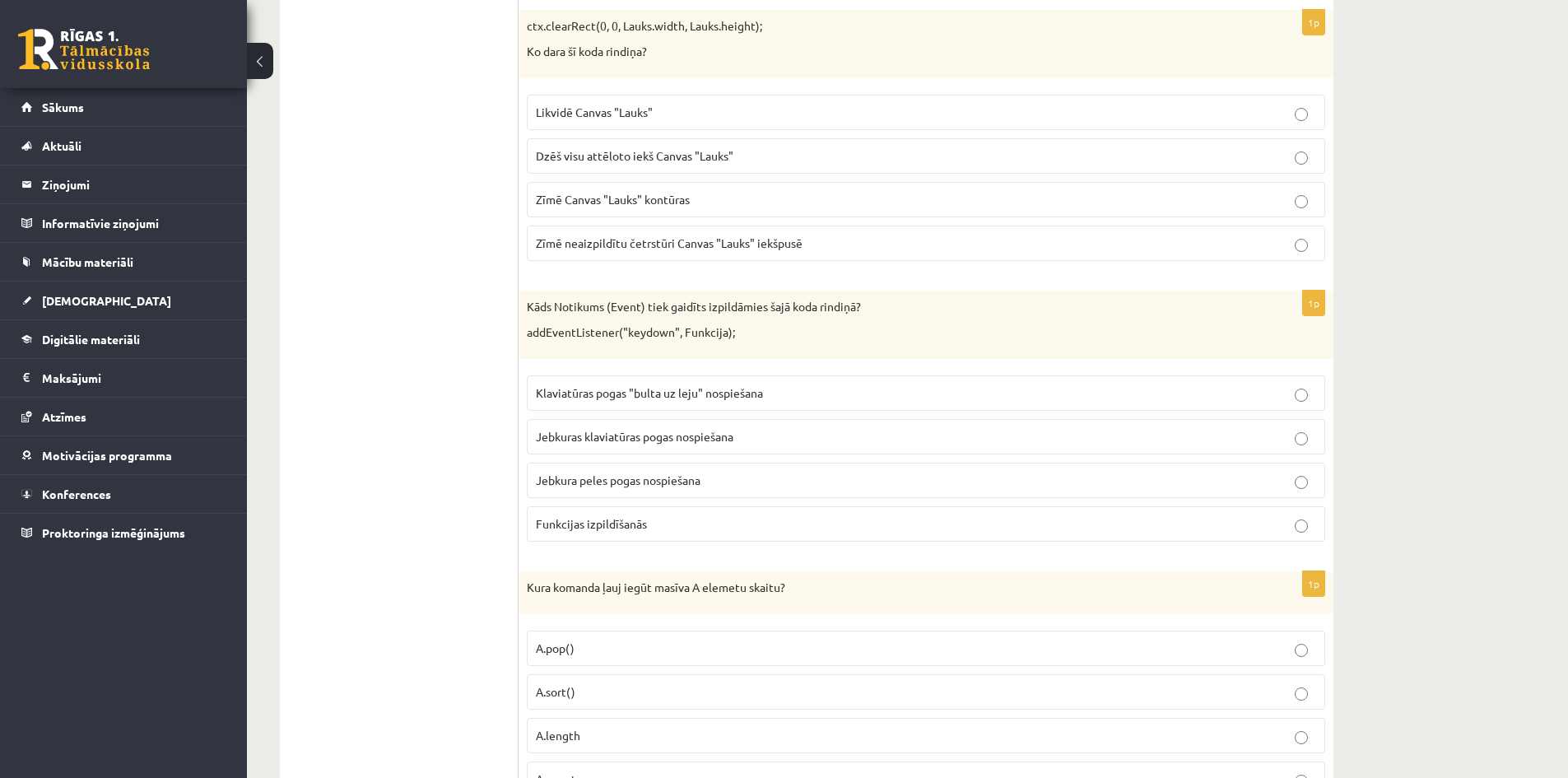
click at [771, 394] on p "Klaviatūras pogas "bulta uz leju" nospiešana" at bounding box center [926, 392] width 781 height 17
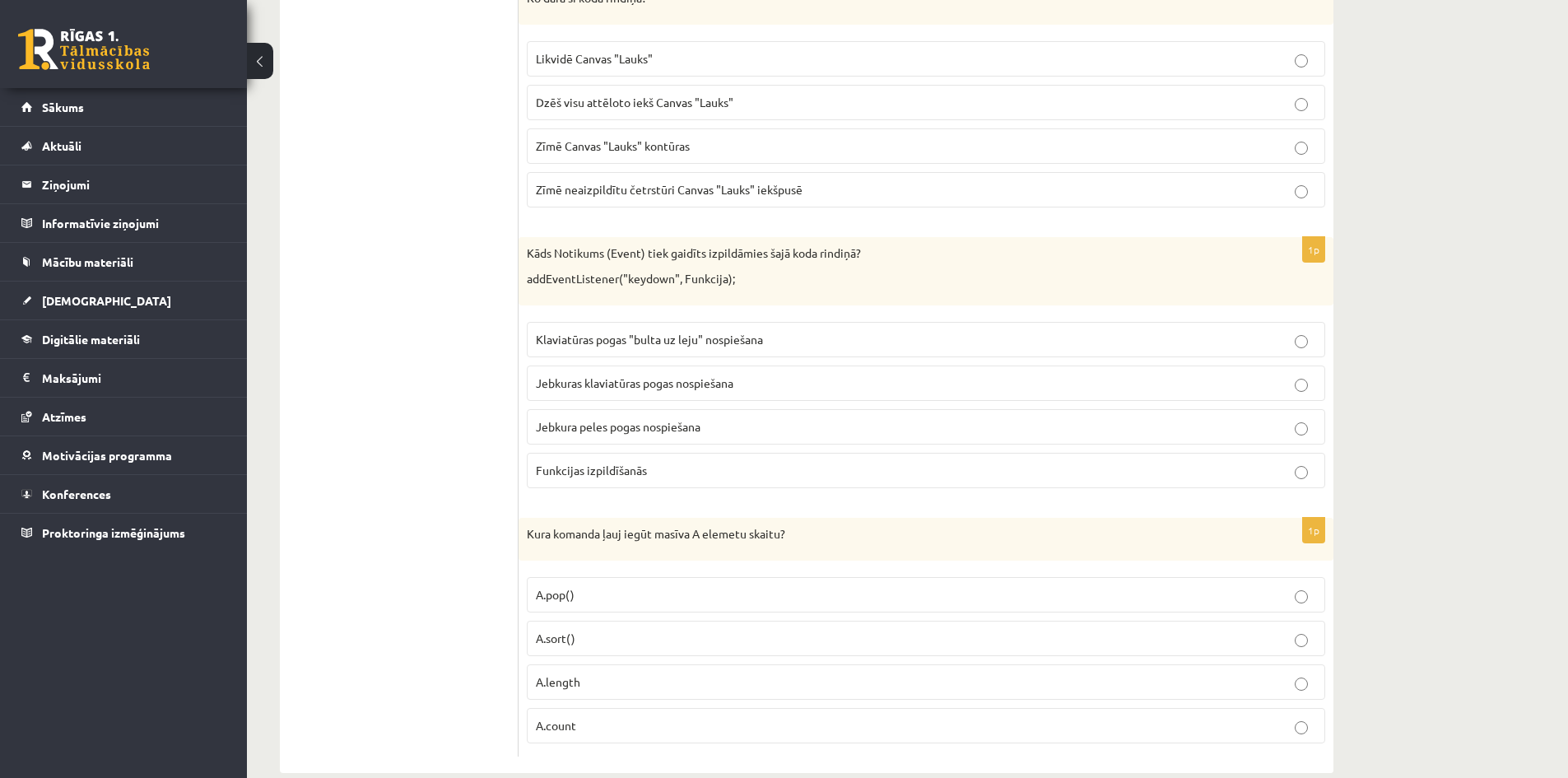
scroll to position [8173, 0]
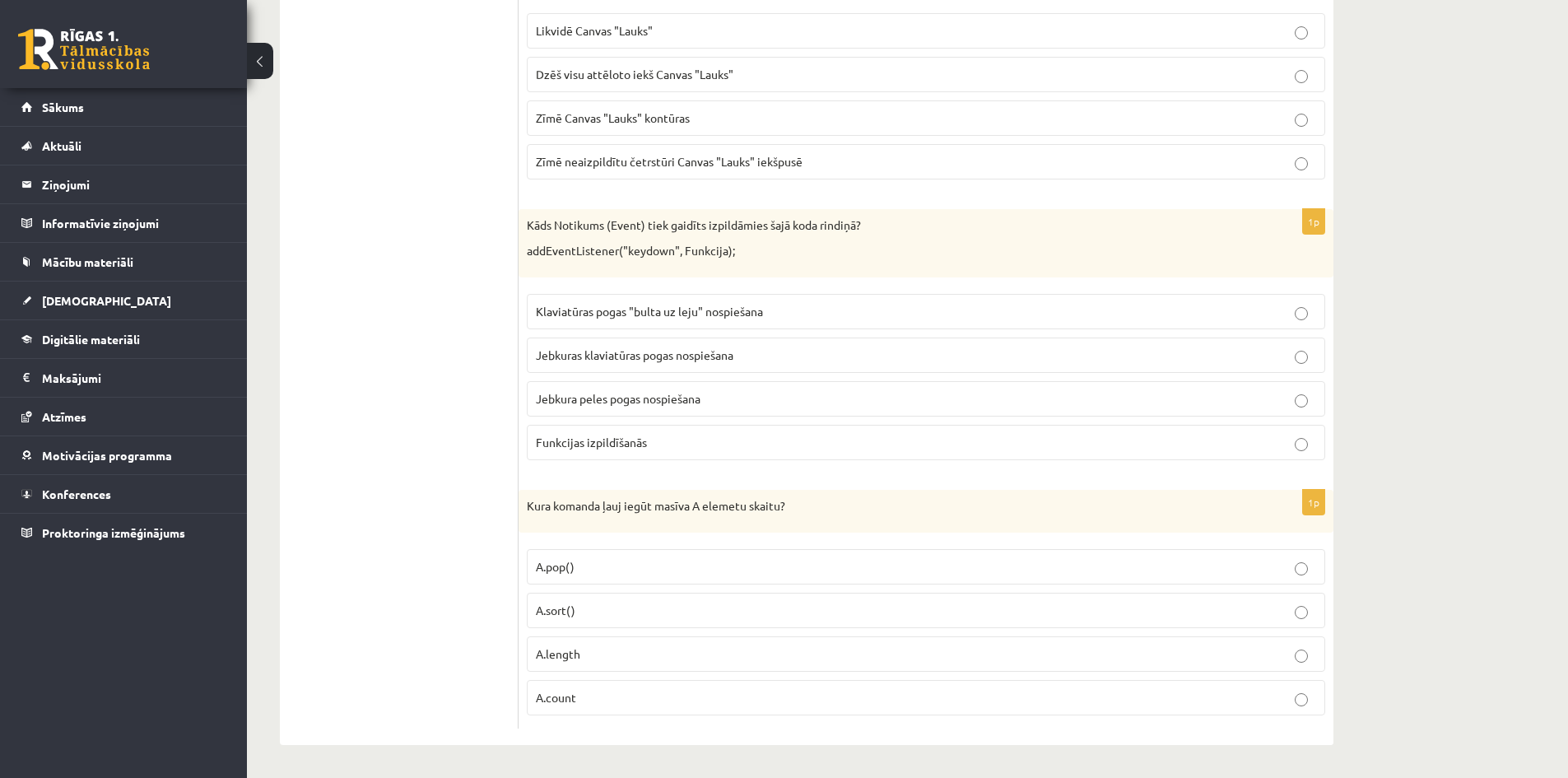
click at [610, 697] on p "A.count" at bounding box center [926, 697] width 781 height 17
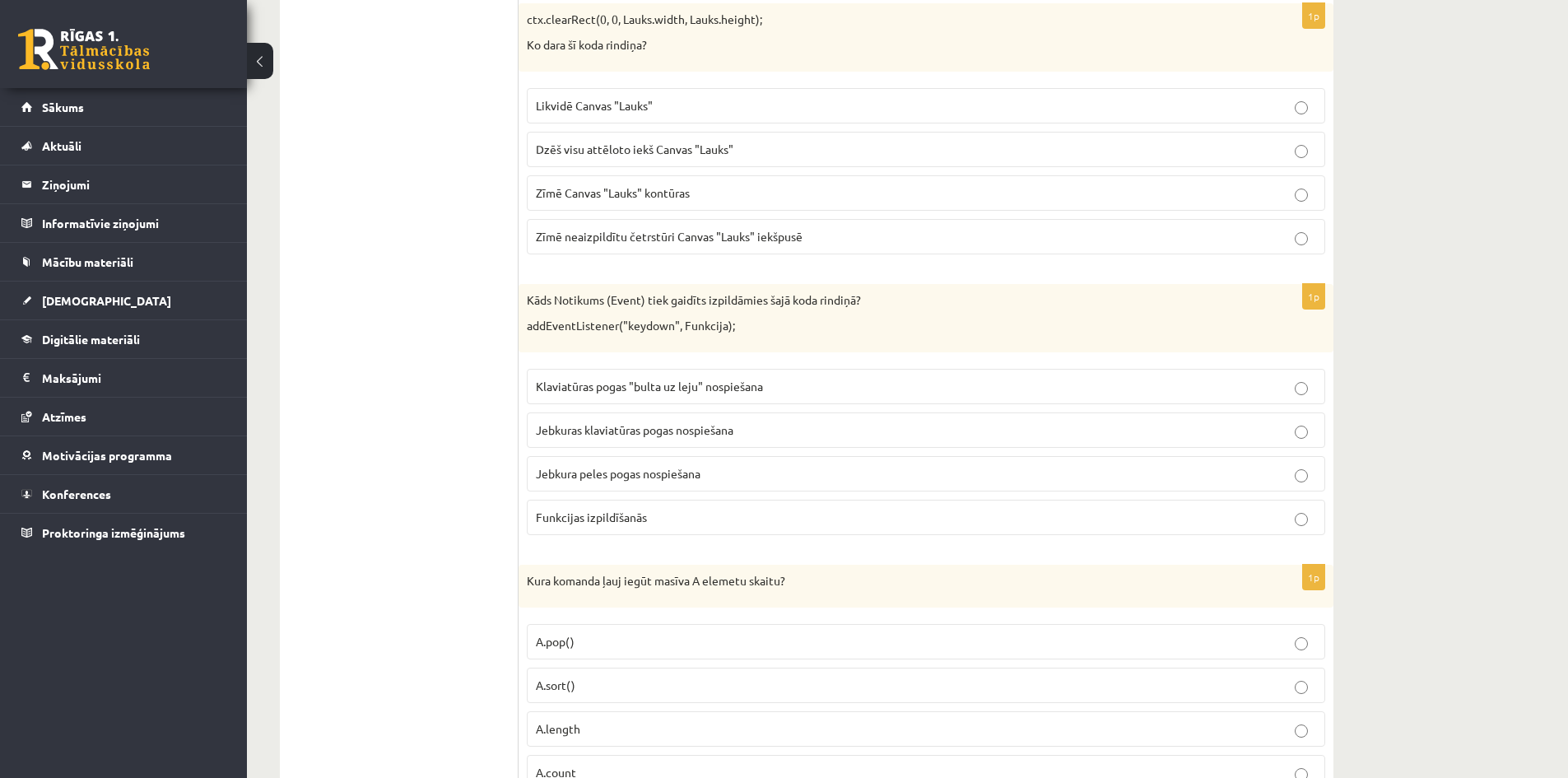
scroll to position [8008, 0]
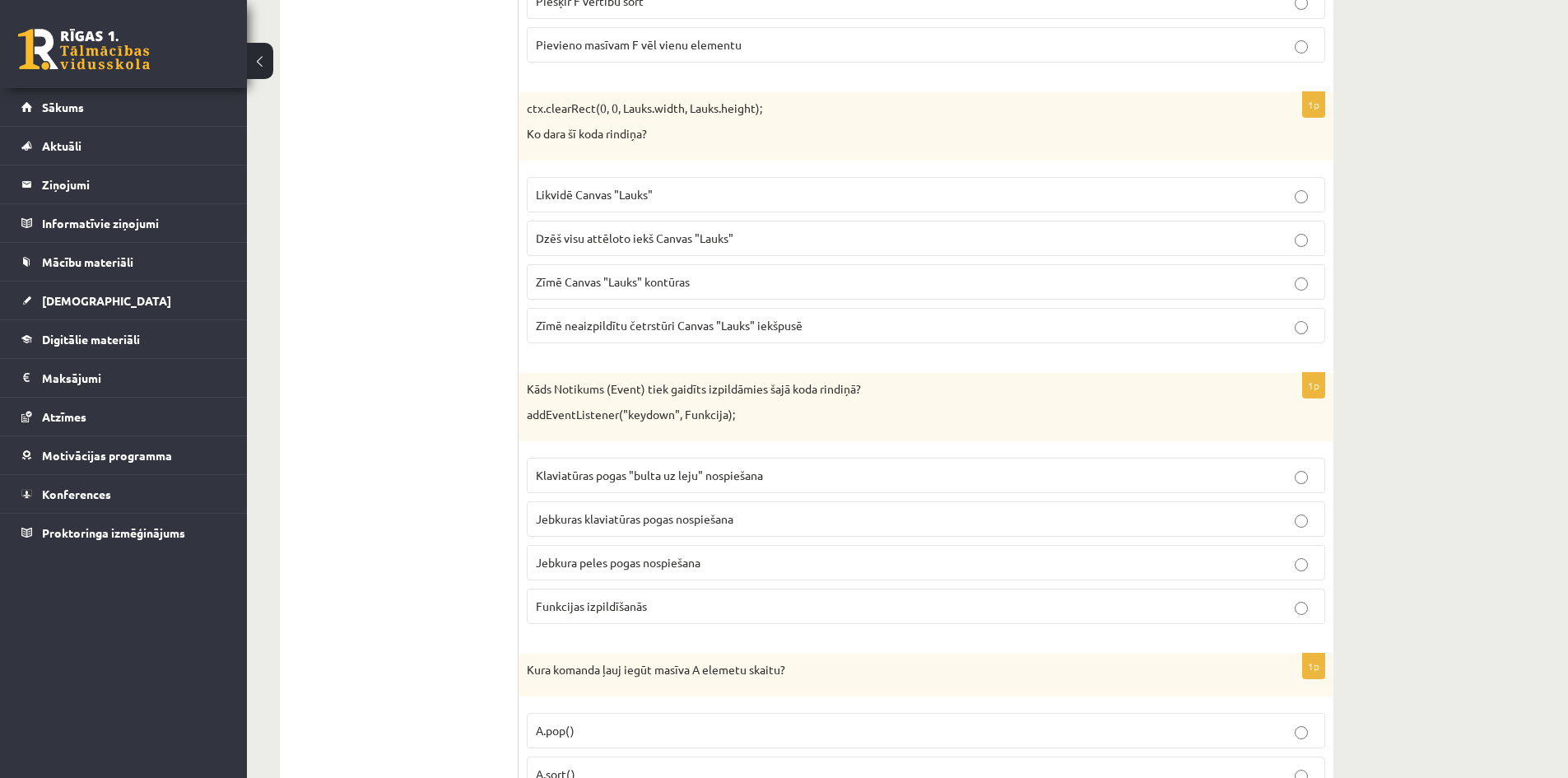
click at [701, 201] on p "Likvidē Canvas "Lauks"" at bounding box center [926, 194] width 781 height 17
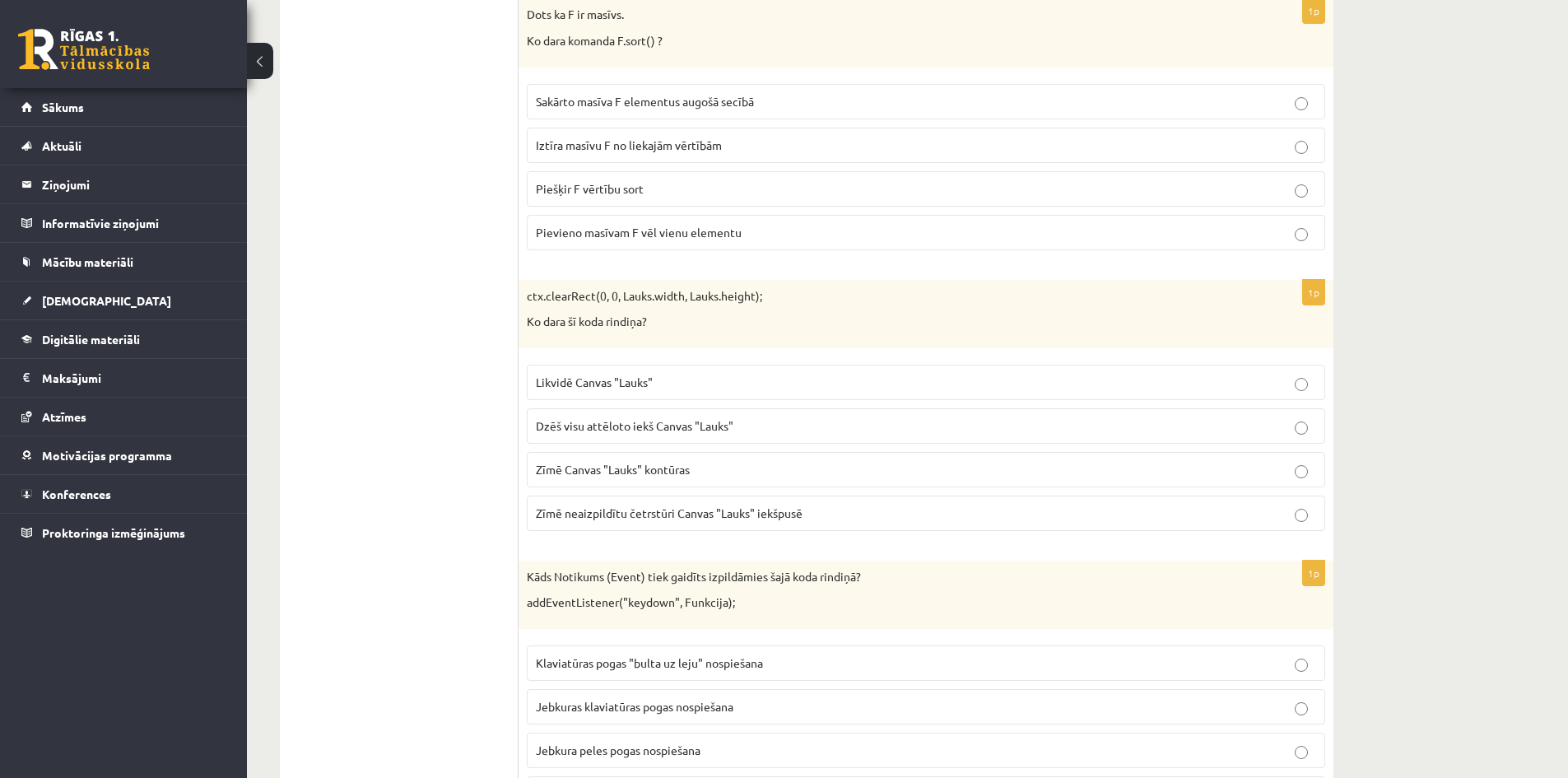
scroll to position [7844, 0]
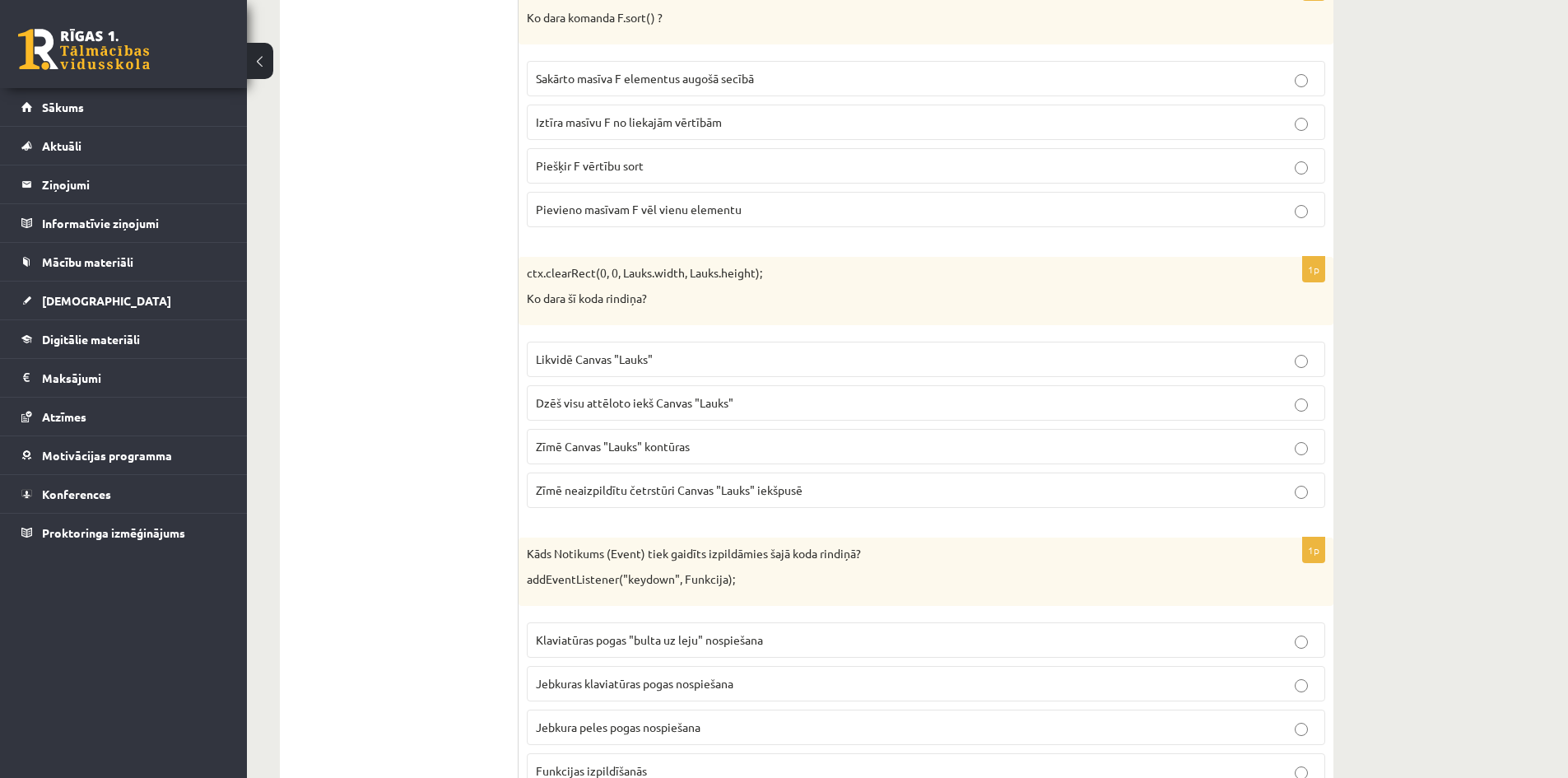
click at [785, 403] on p "Dzēš visu attēloto iekš Canvas "Lauks"" at bounding box center [926, 402] width 781 height 17
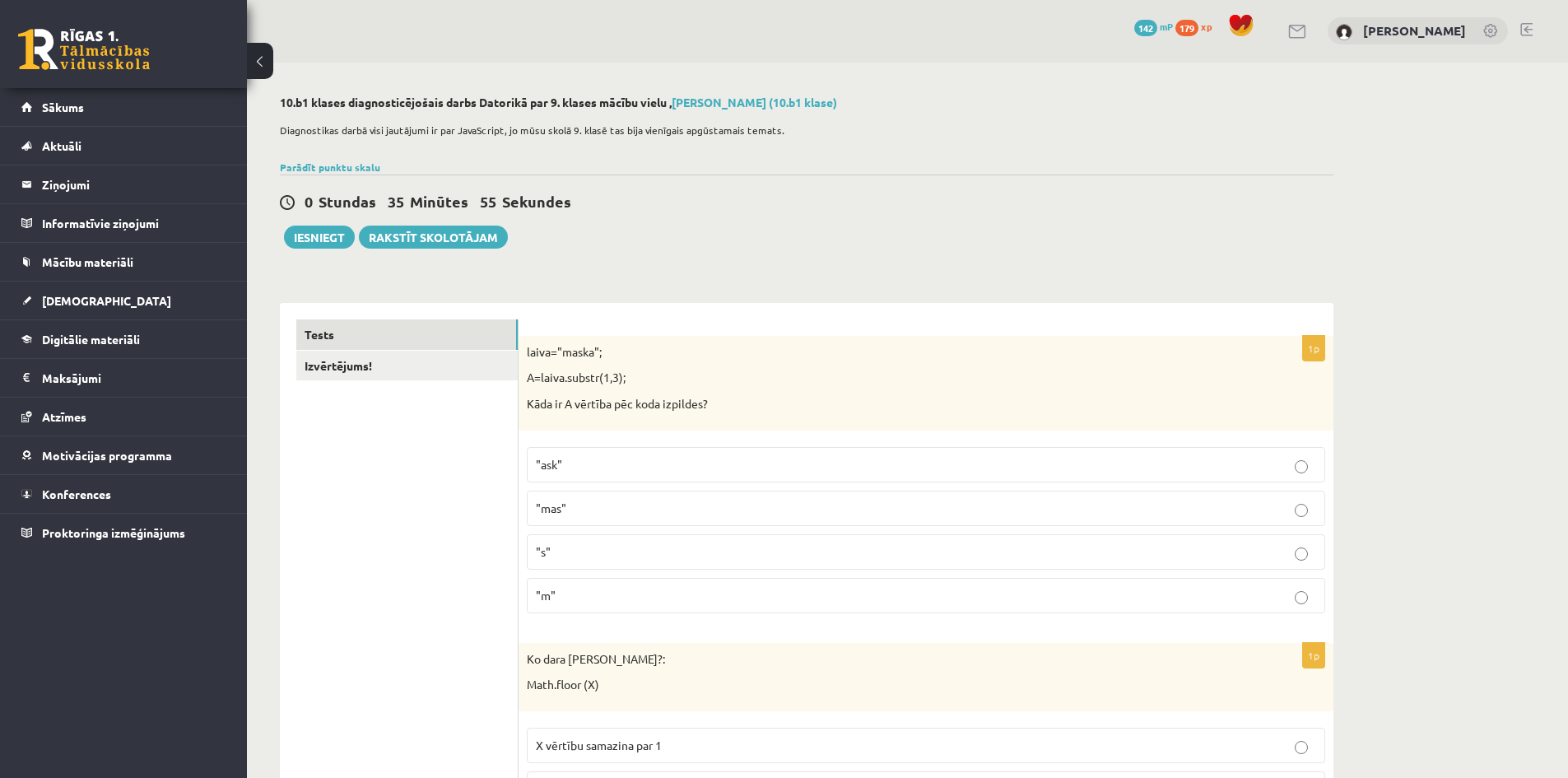
scroll to position [0, 0]
click at [389, 368] on link "Izvērtējums!" at bounding box center [407, 366] width 222 height 31
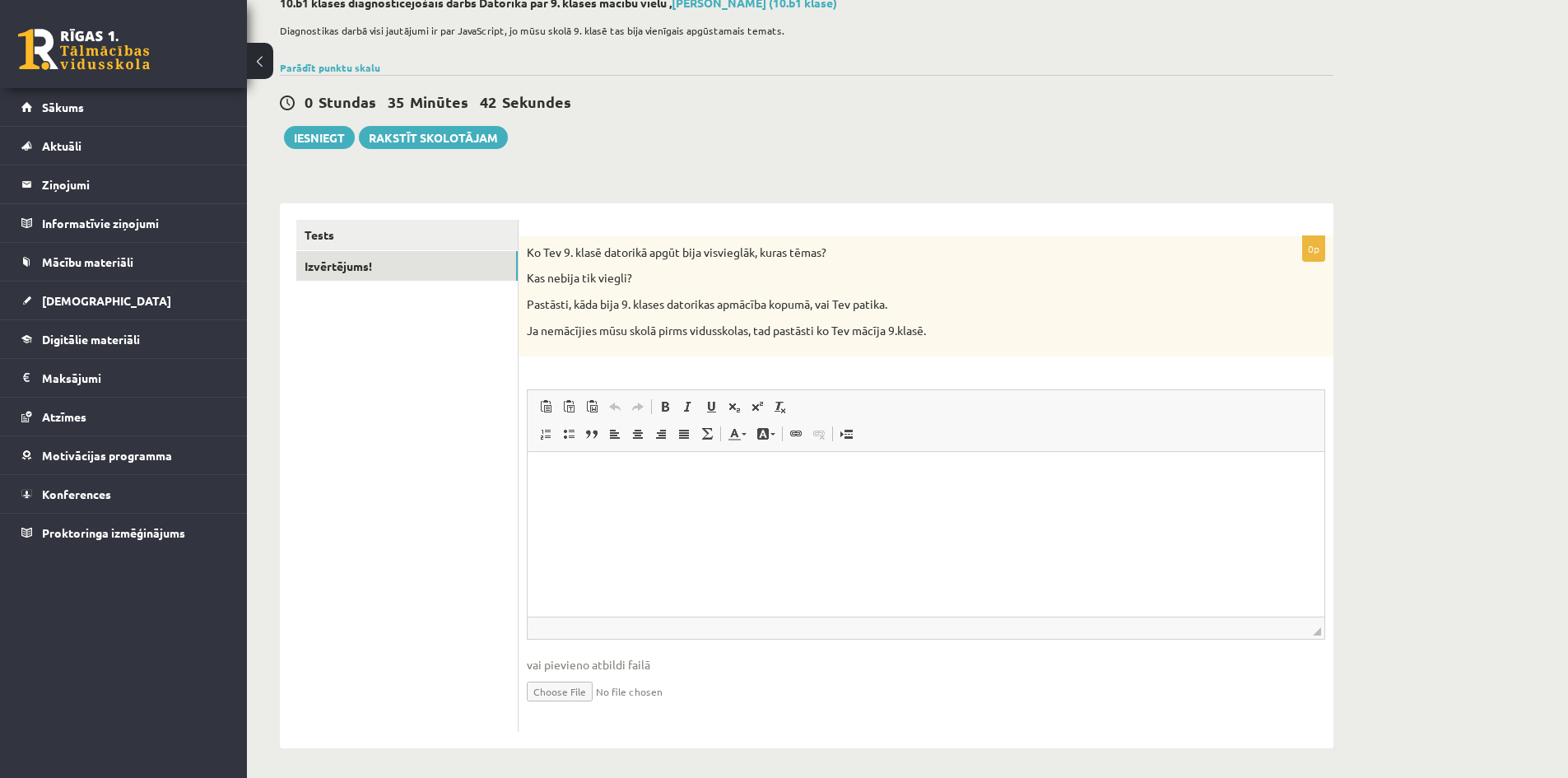
scroll to position [105, 0]
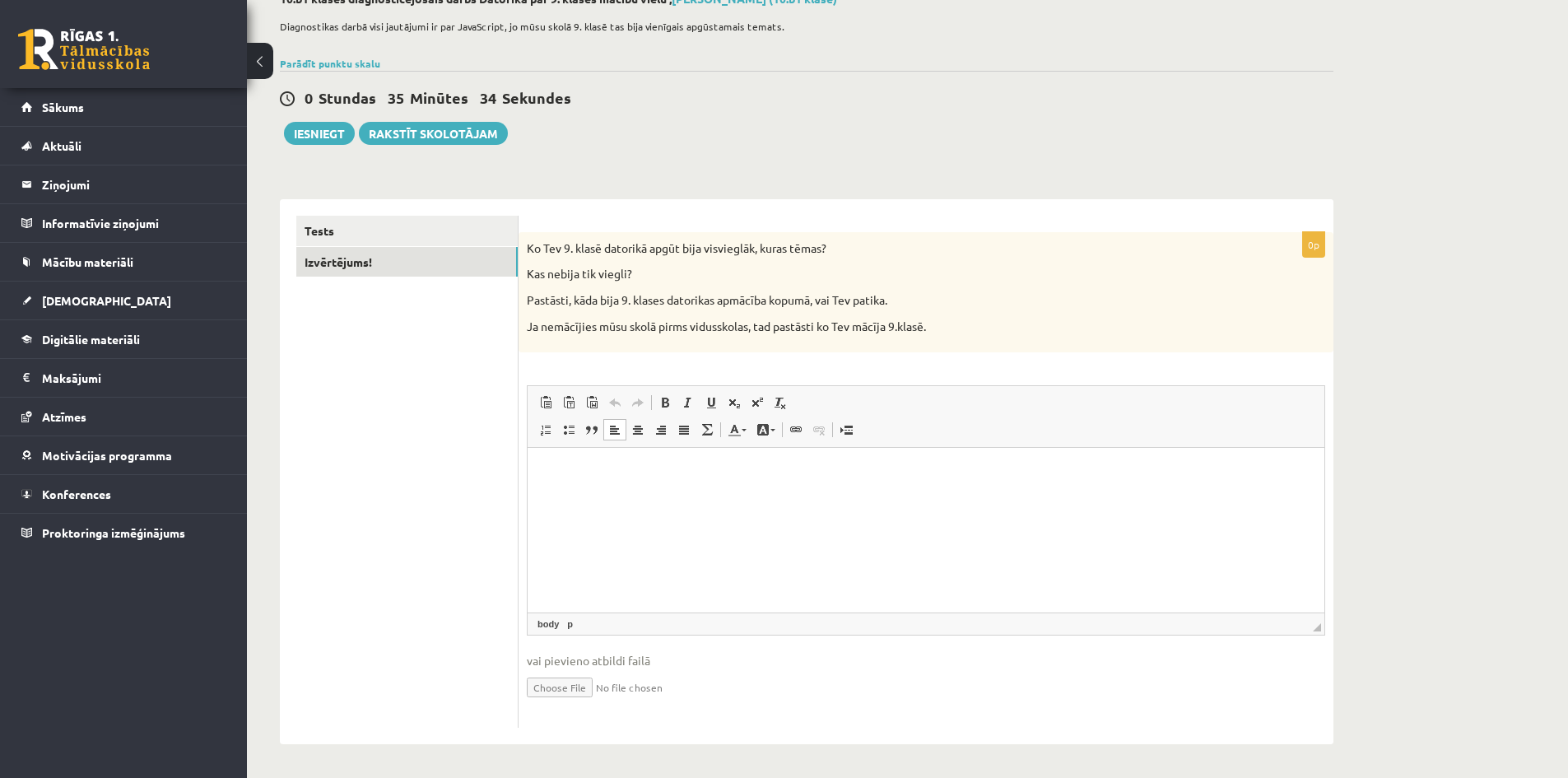
click at [936, 498] on html at bounding box center [925, 473] width 796 height 50
click at [595, 489] on html at bounding box center [925, 473] width 796 height 50
click at [665, 498] on html at bounding box center [925, 473] width 796 height 50
drag, startPoint x: 549, startPoint y: 474, endPoint x: 539, endPoint y: 474, distance: 10.0
click at [539, 474] on html "**********" at bounding box center [925, 473] width 796 height 50
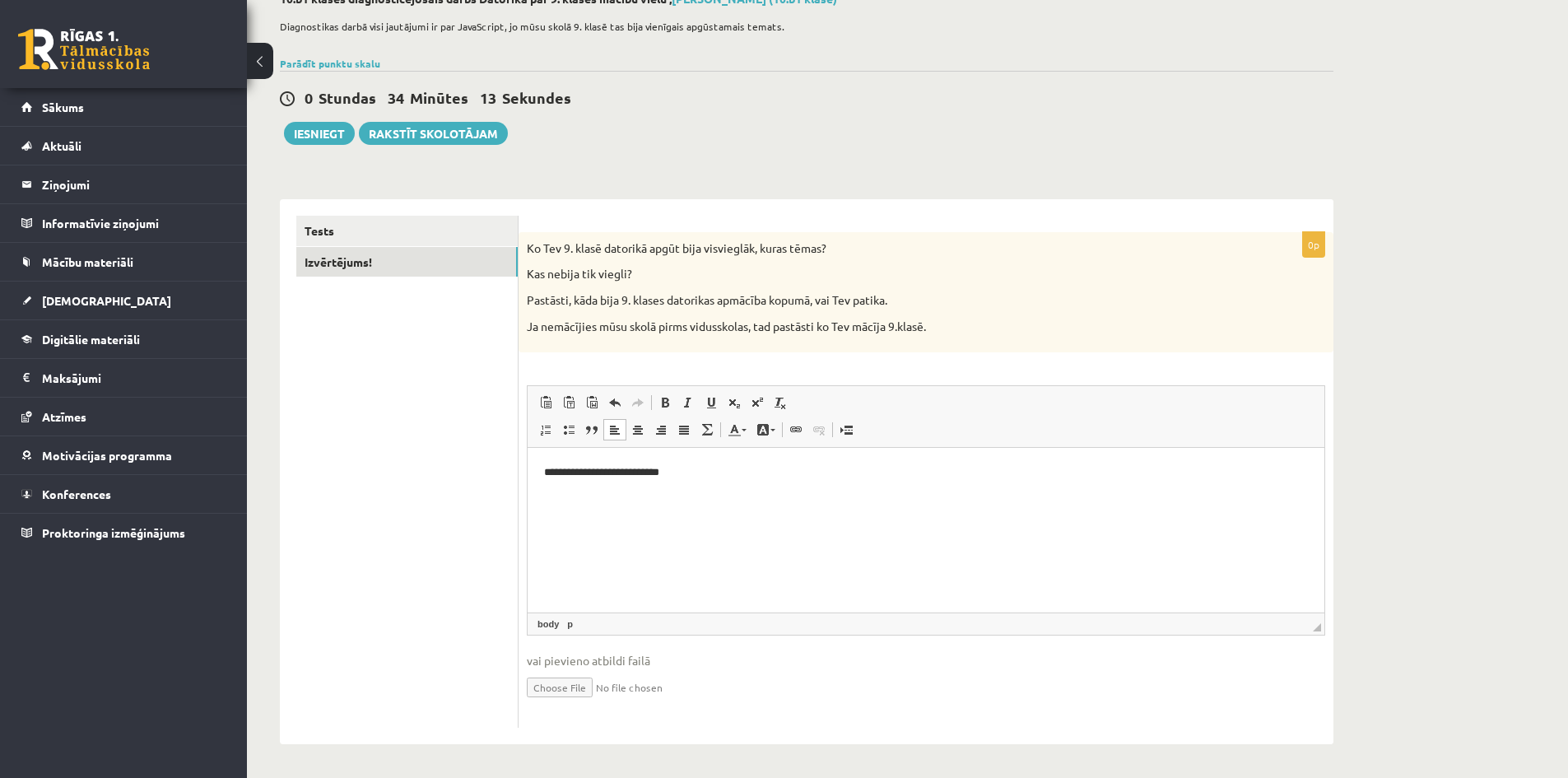
click at [547, 472] on p "**********" at bounding box center [926, 473] width 764 height 17
click at [542, 474] on html "**********" at bounding box center [925, 473] width 796 height 50
click at [549, 472] on p "**********" at bounding box center [926, 473] width 764 height 17
click at [686, 471] on p "**********" at bounding box center [926, 473] width 764 height 17
drag, startPoint x: 712, startPoint y: 471, endPoint x: 684, endPoint y: 479, distance: 29.1
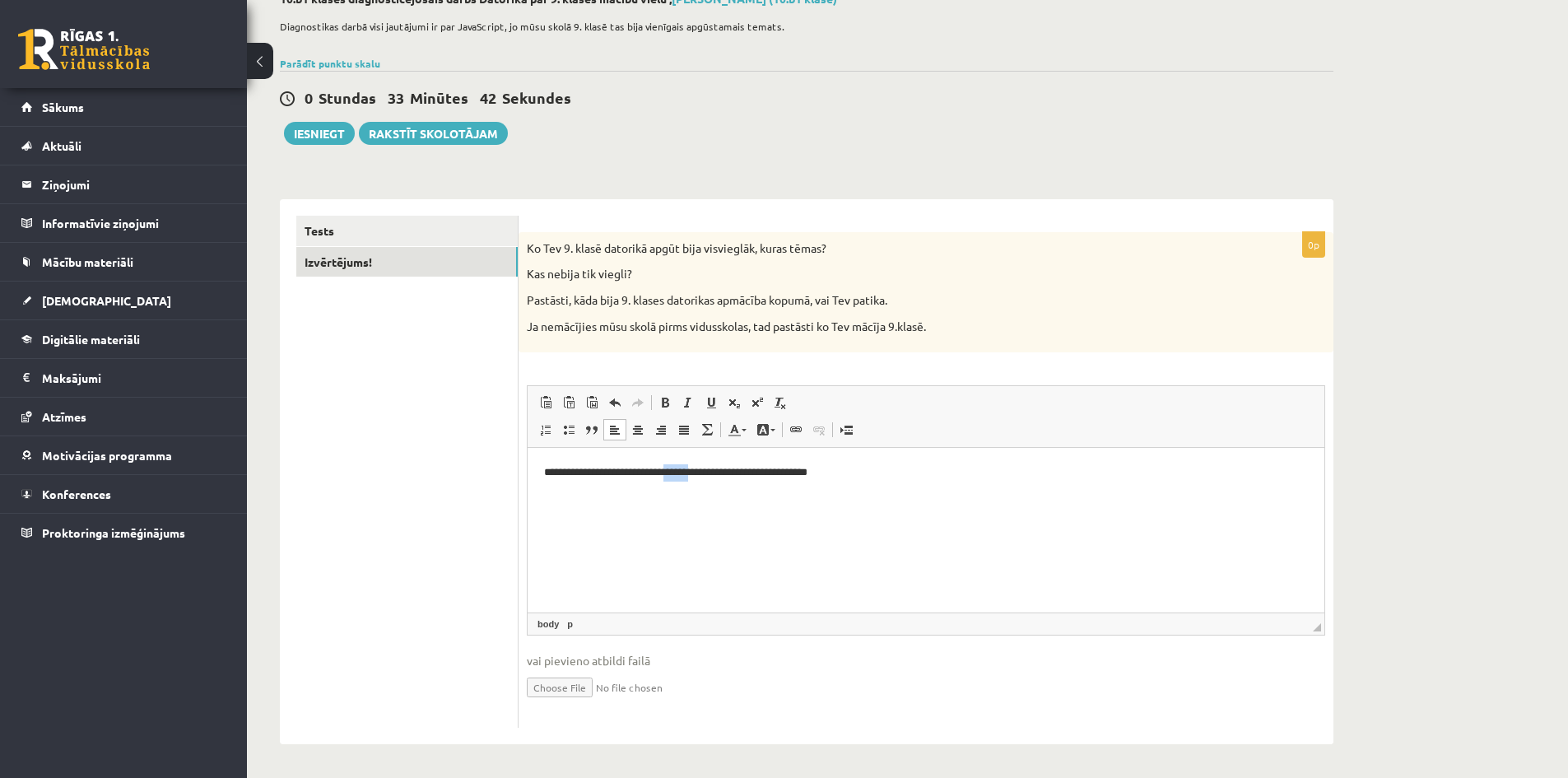
click at [684, 479] on p "**********" at bounding box center [926, 473] width 764 height 17
click at [854, 475] on p "**********" at bounding box center [926, 473] width 764 height 17
click at [773, 477] on p "**********" at bounding box center [926, 473] width 764 height 17
click at [845, 472] on p "**********" at bounding box center [926, 473] width 764 height 17
click at [775, 468] on p "**********" at bounding box center [926, 473] width 764 height 17
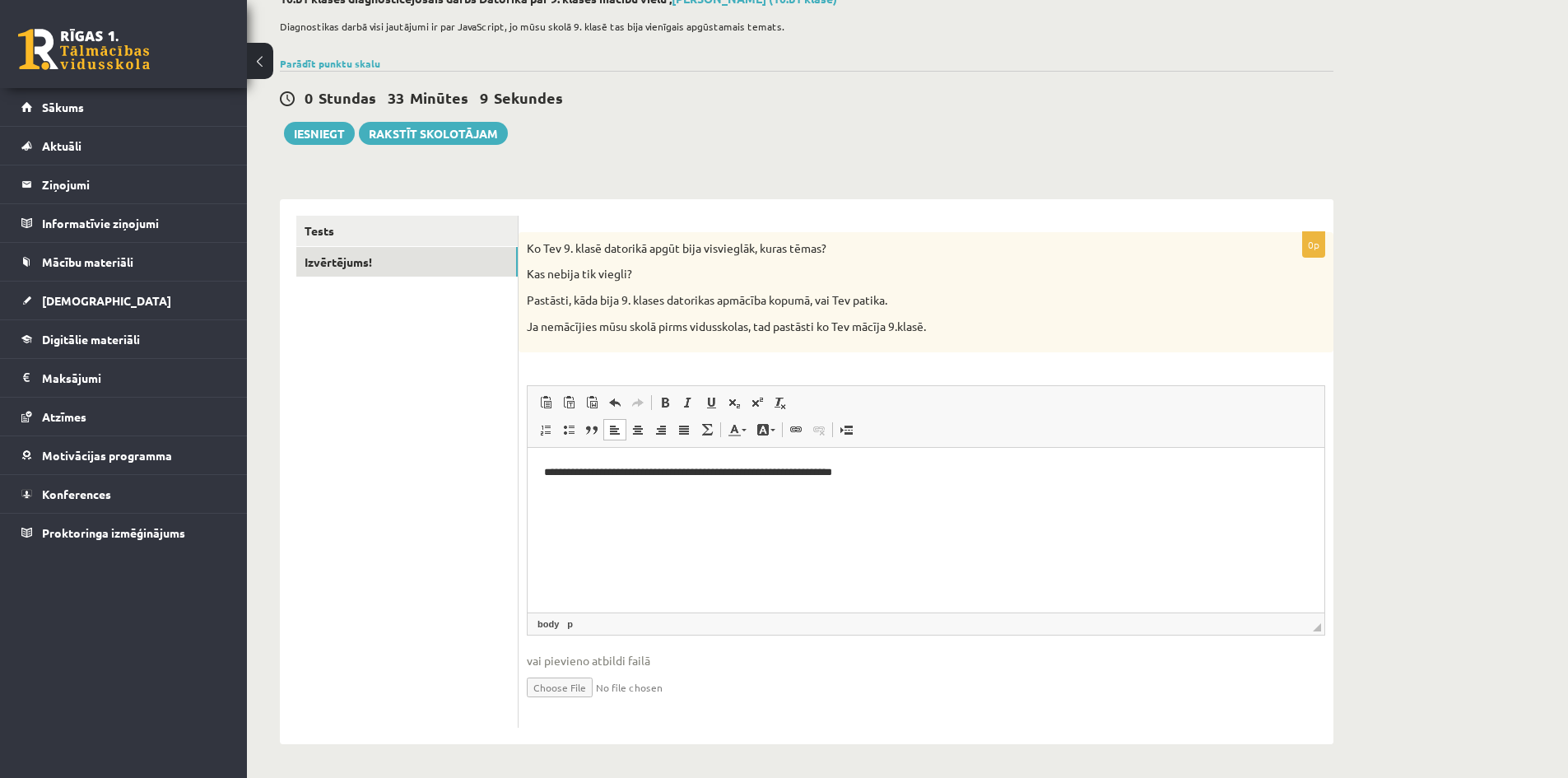
click at [900, 476] on p "**********" at bounding box center [926, 473] width 764 height 17
click at [327, 141] on button "Iesniegt" at bounding box center [319, 132] width 71 height 23
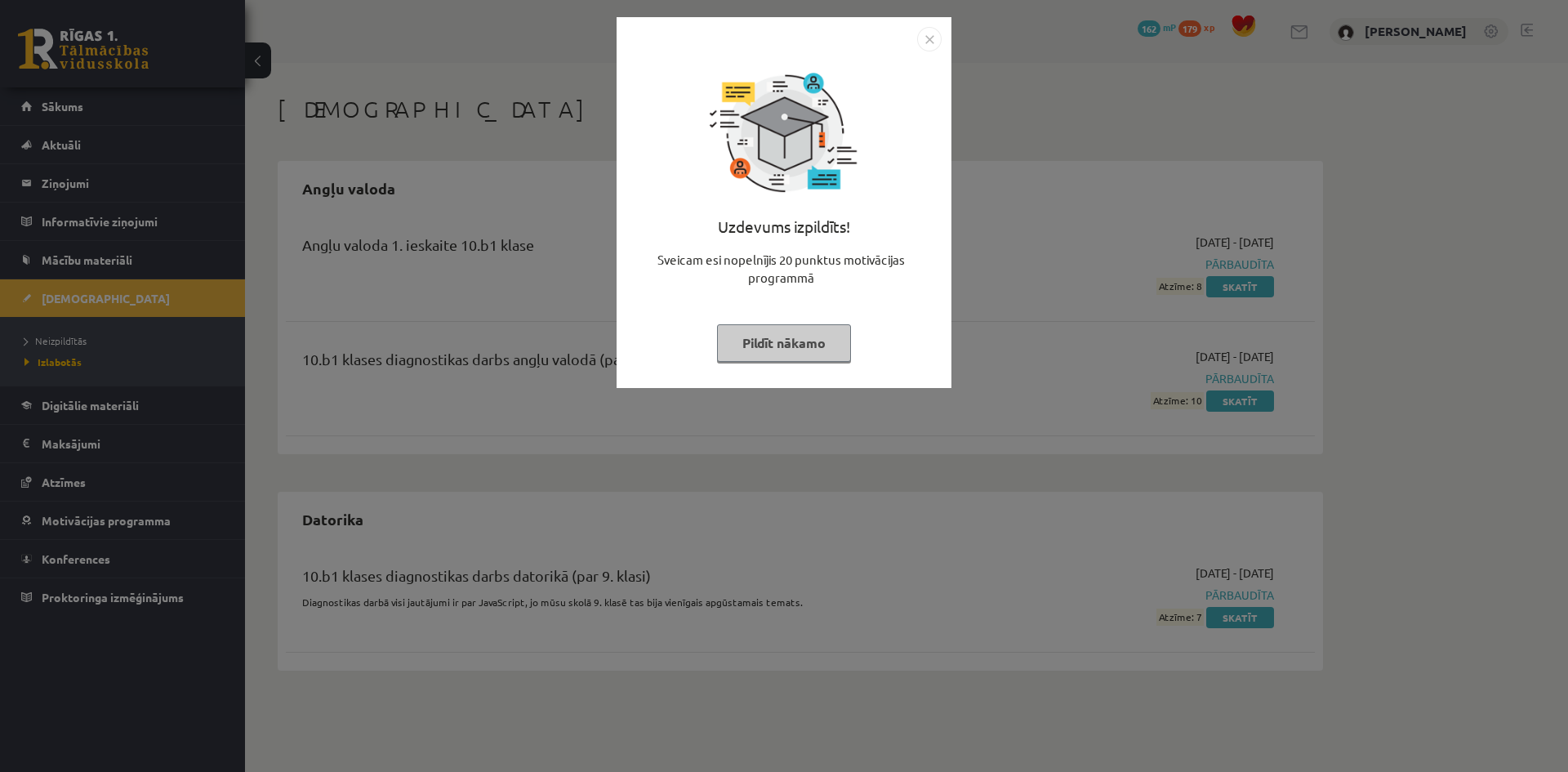
click at [928, 45] on img "Close" at bounding box center [929, 39] width 25 height 25
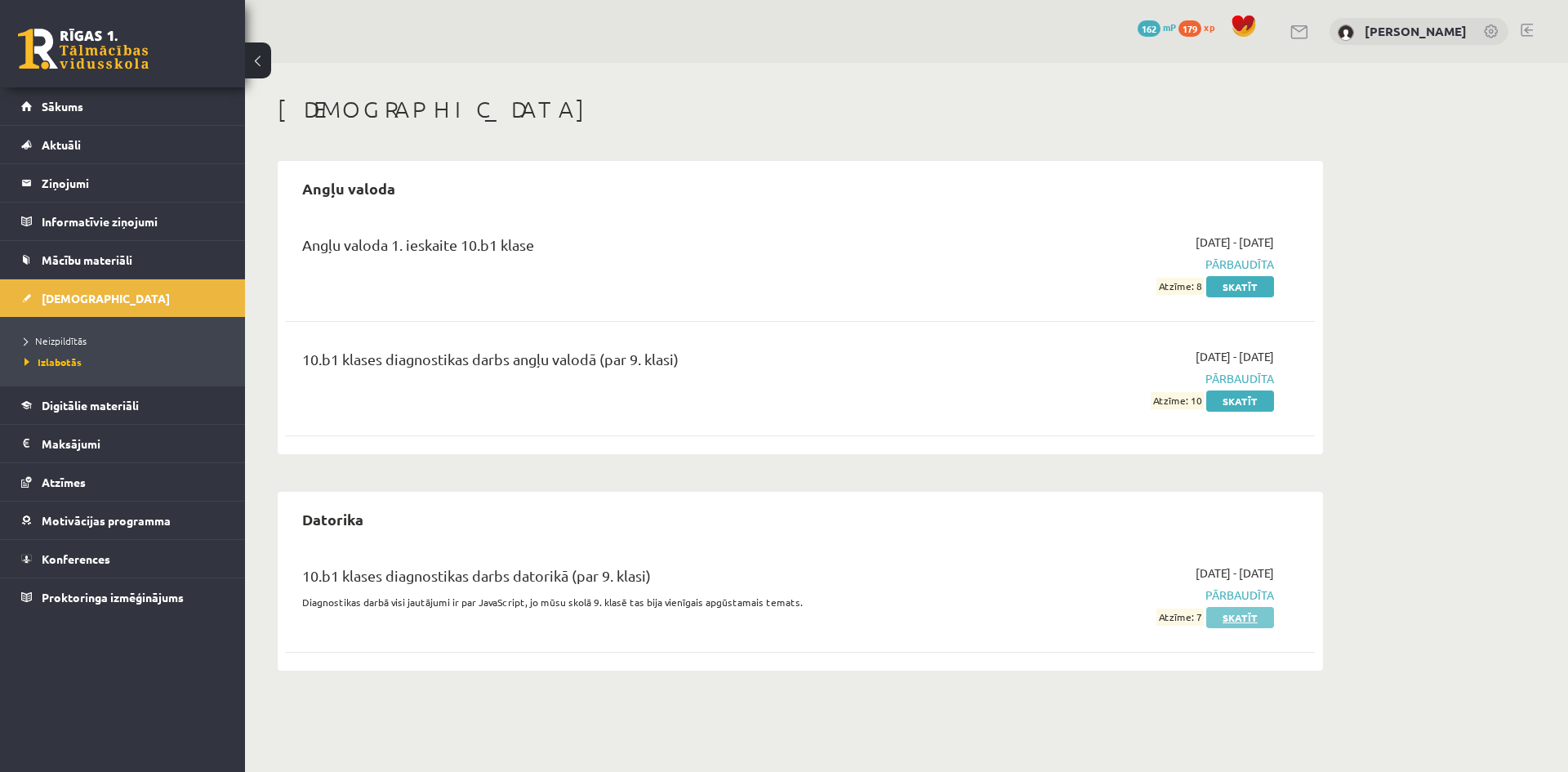
click at [1224, 616] on link "Skatīt" at bounding box center [1239, 618] width 68 height 22
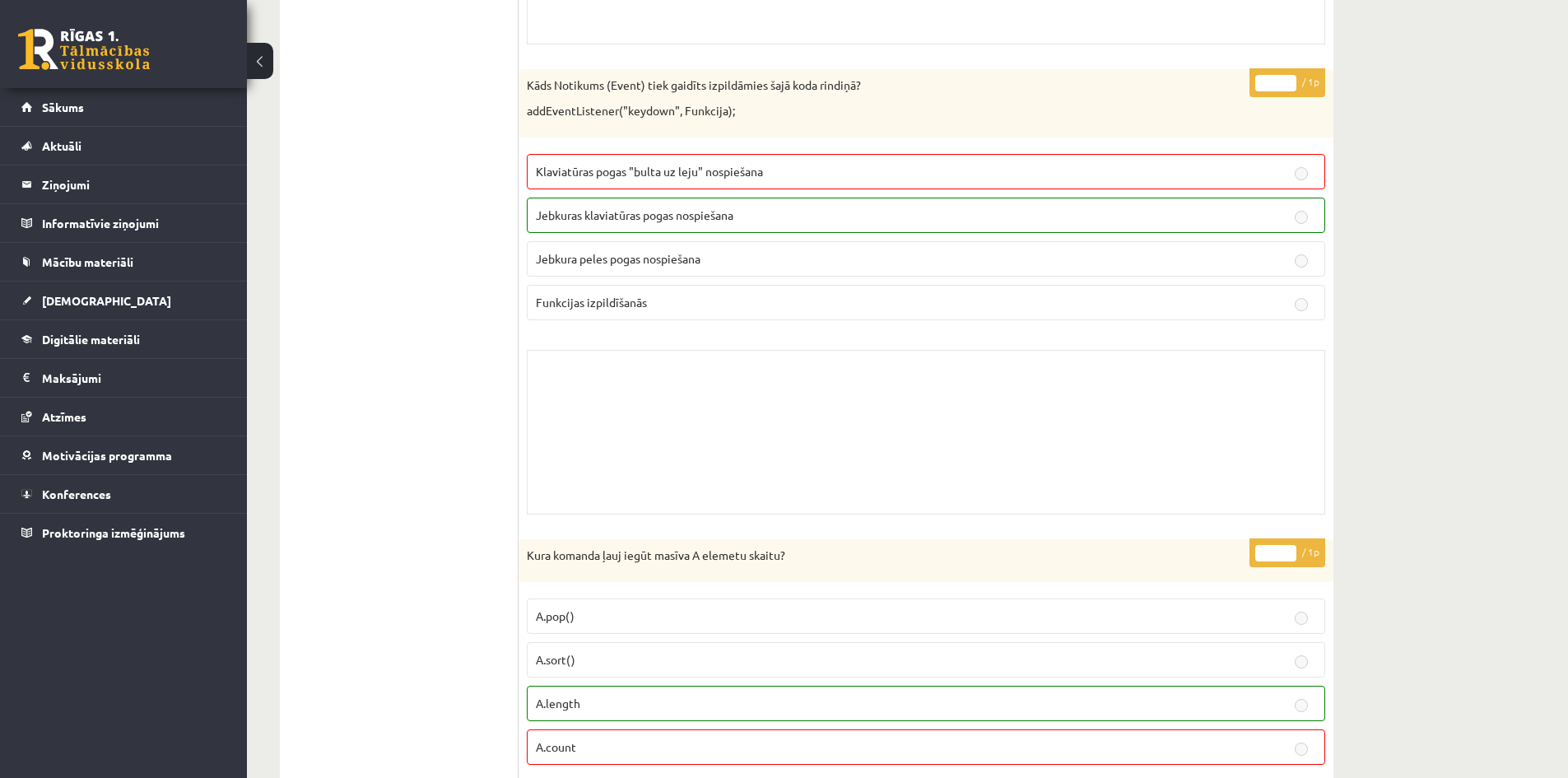
scroll to position [13574, 0]
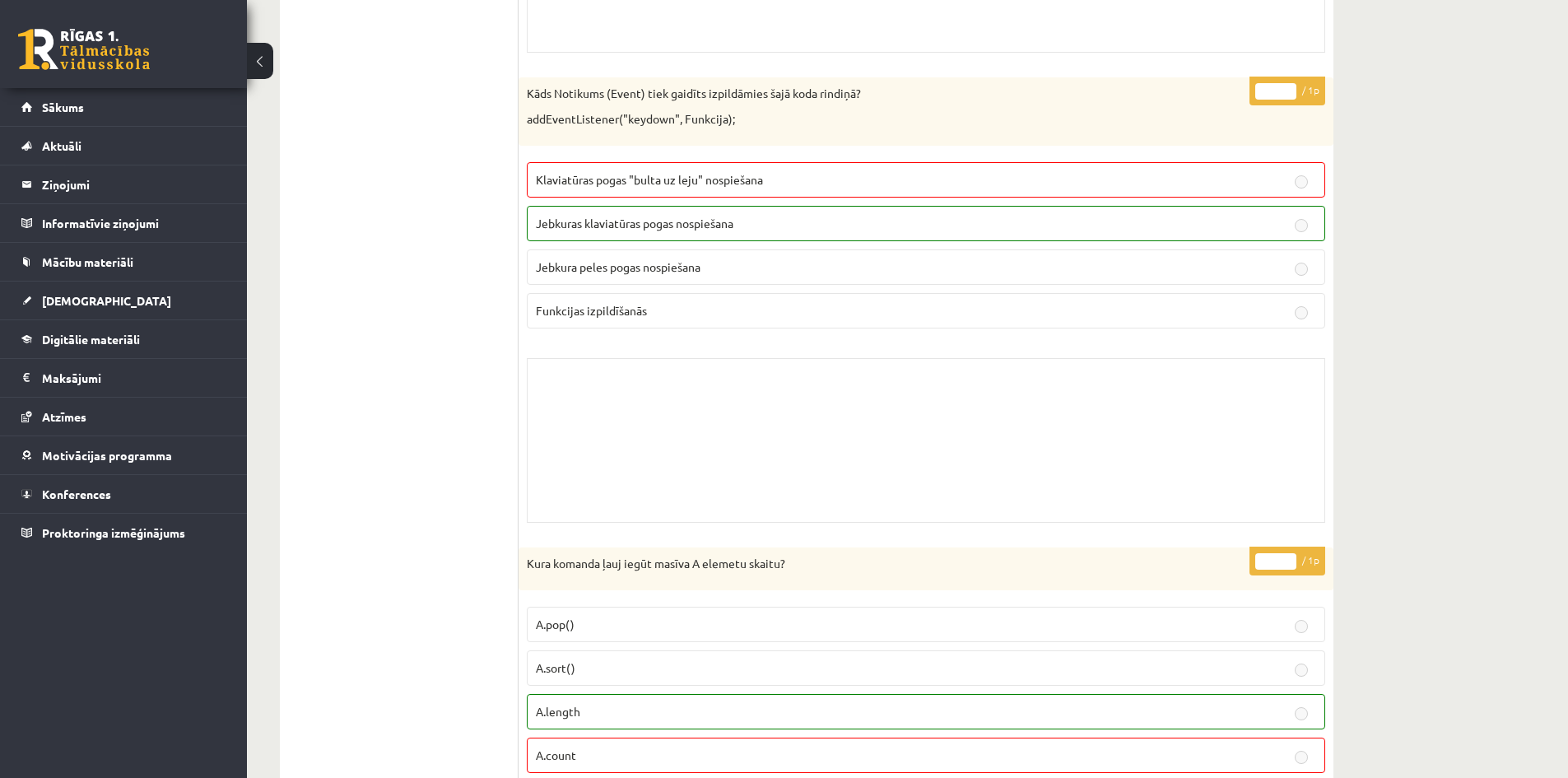
click at [261, 76] on button at bounding box center [260, 61] width 26 height 36
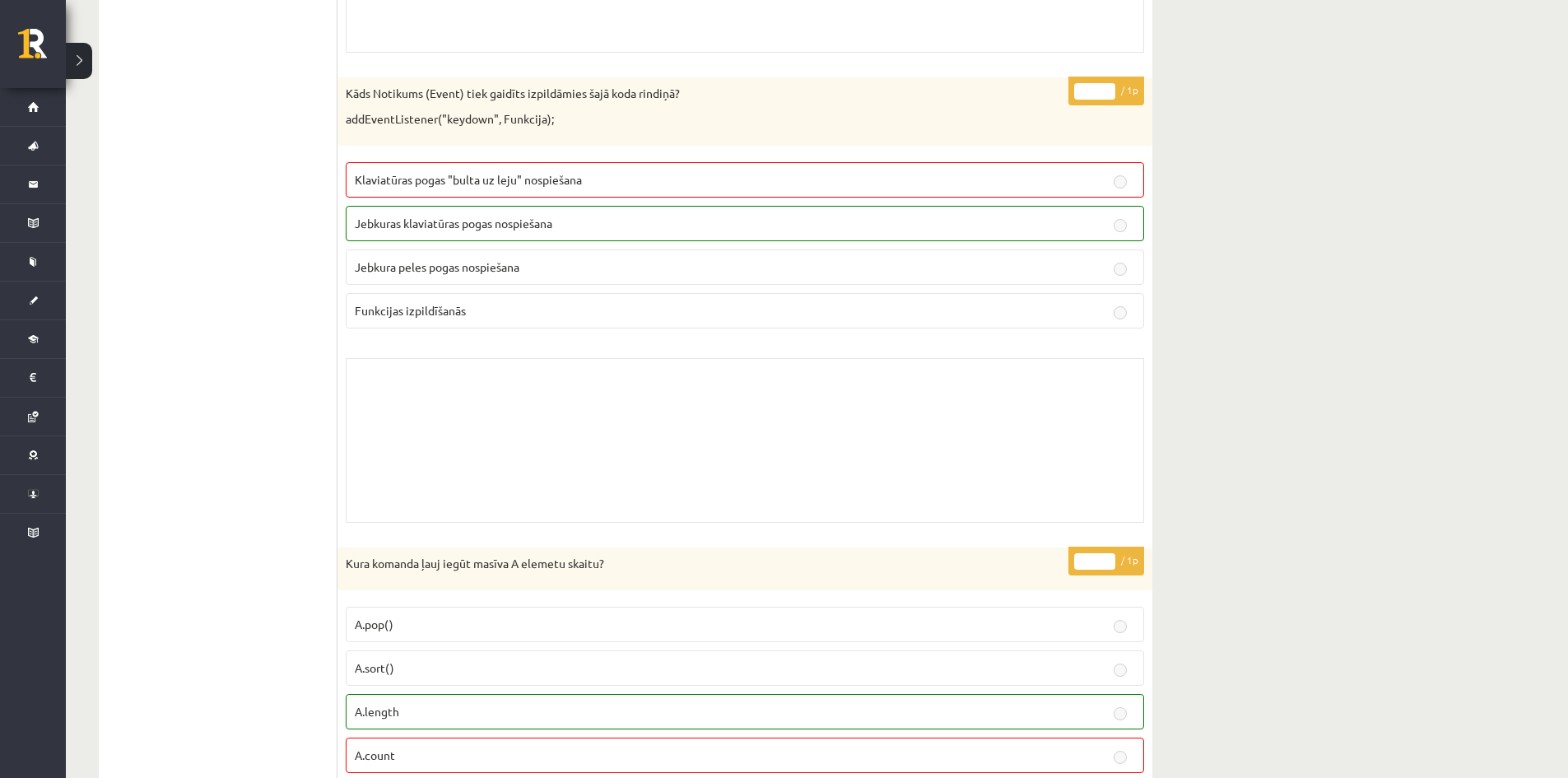
click at [86, 60] on button at bounding box center [79, 61] width 26 height 36
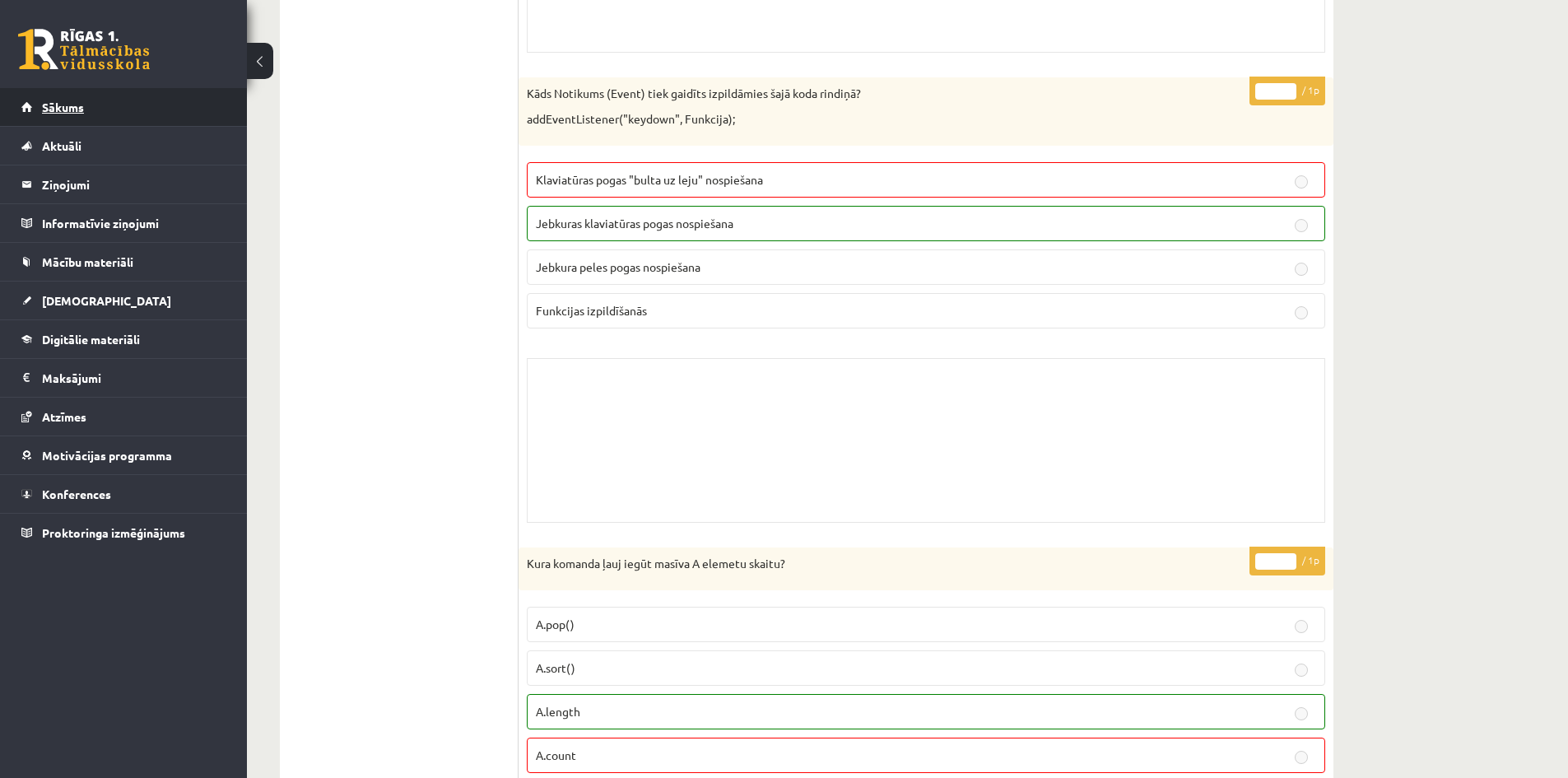
click at [60, 111] on span "Sākums" at bounding box center [63, 106] width 42 height 15
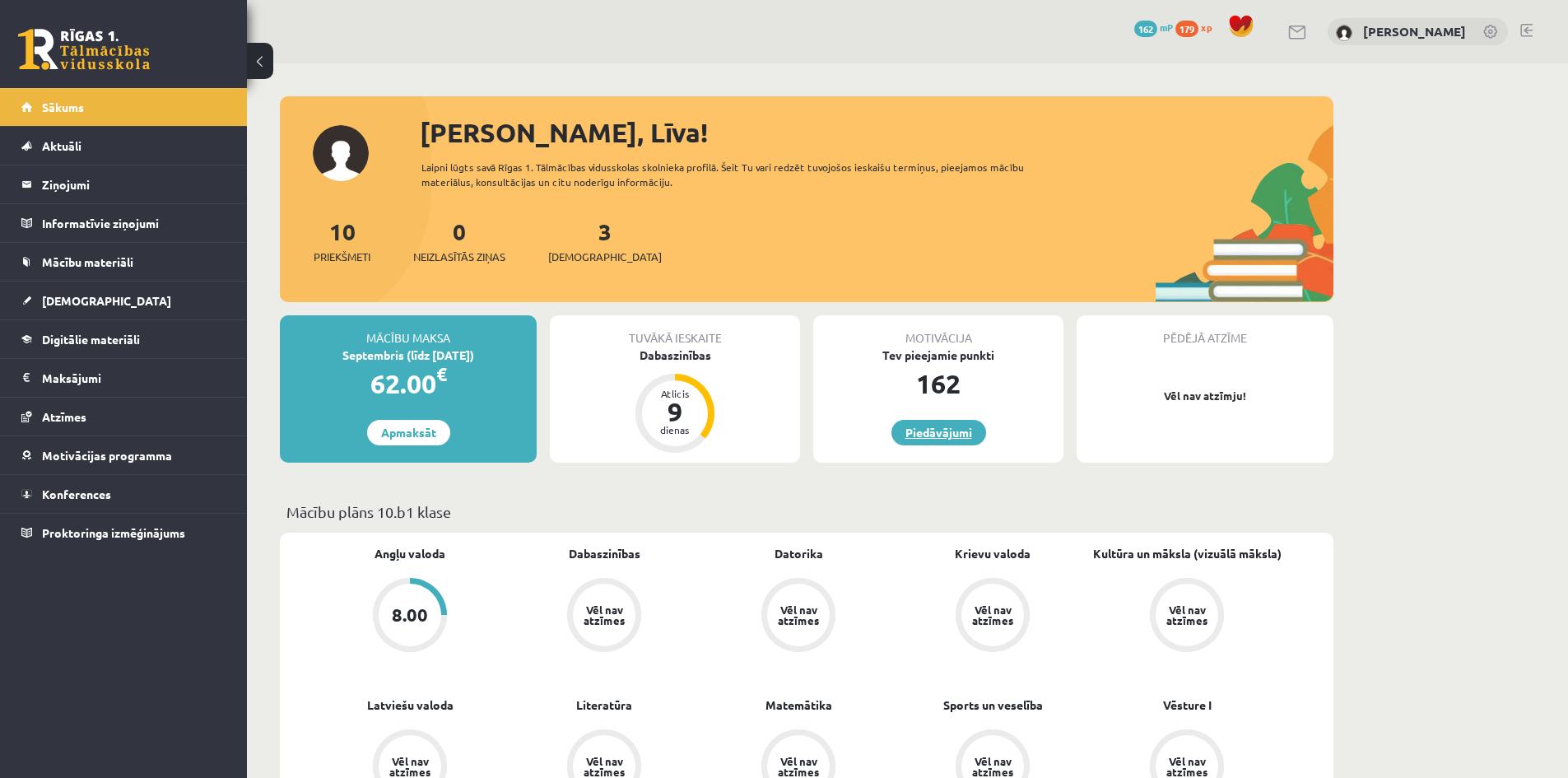
click at [929, 435] on link "Piedāvājumi" at bounding box center [938, 433] width 94 height 26
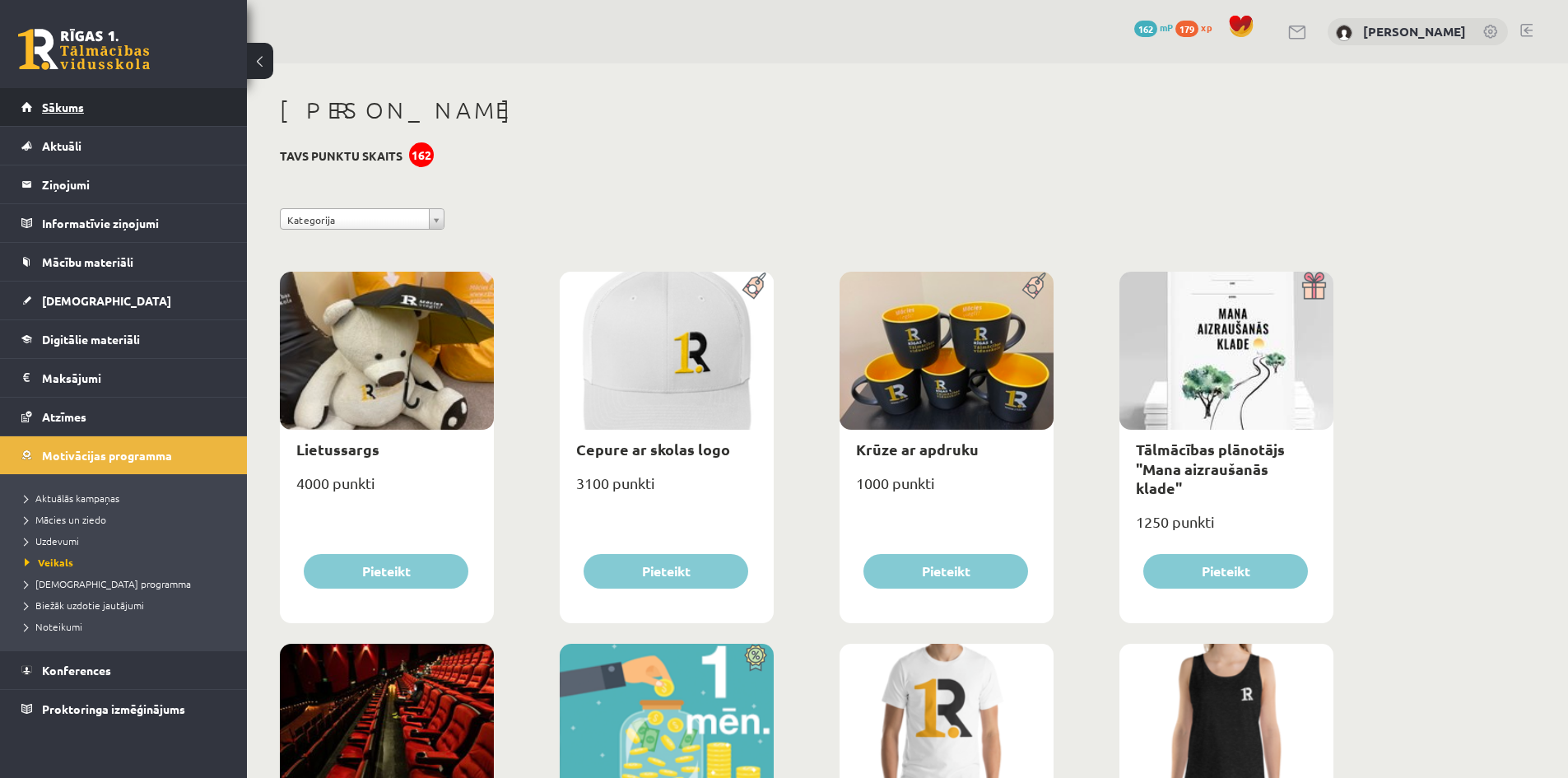
click at [65, 106] on span "Sākums" at bounding box center [63, 106] width 42 height 15
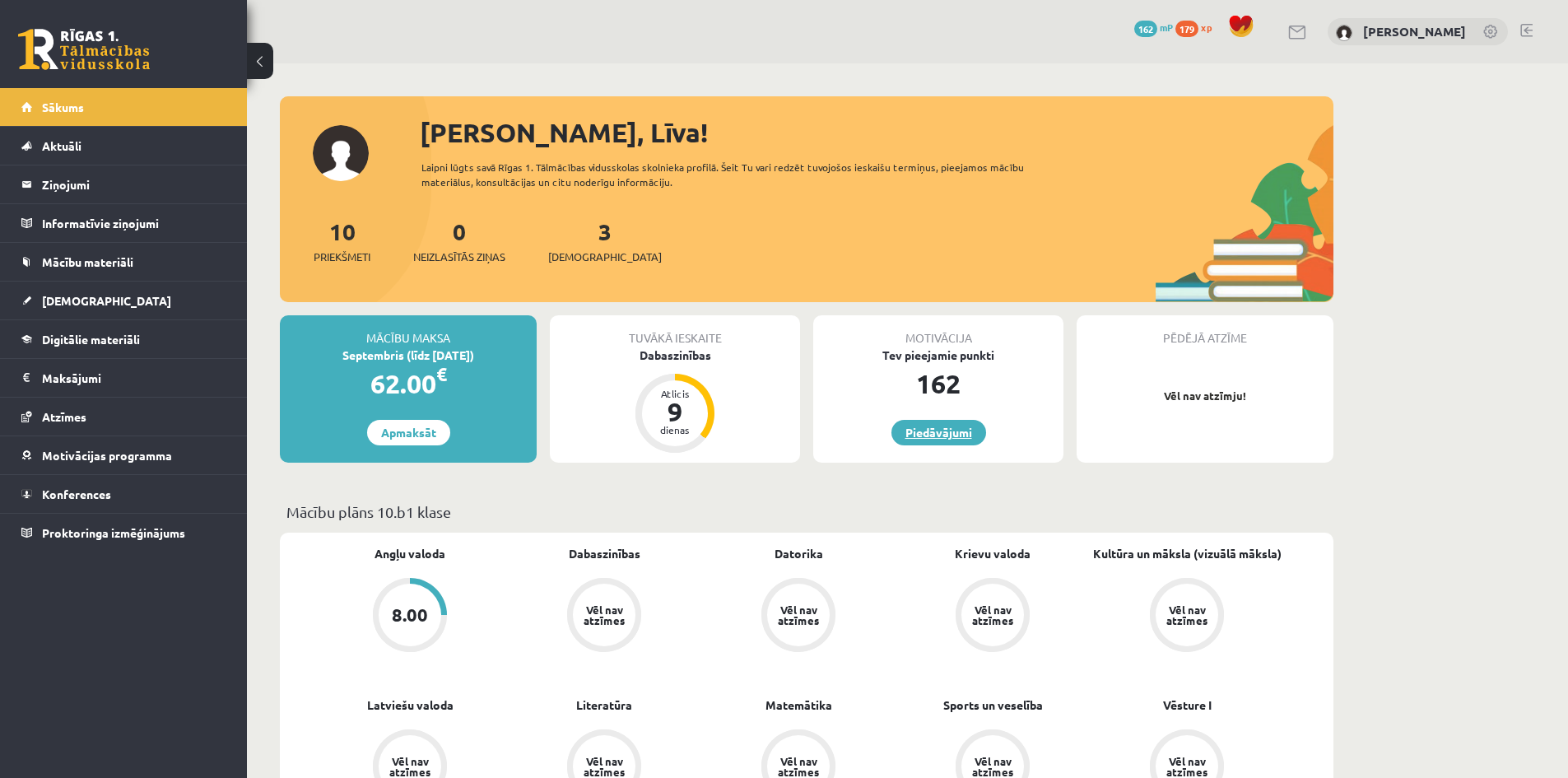
click at [943, 428] on link "Piedāvājumi" at bounding box center [938, 433] width 94 height 26
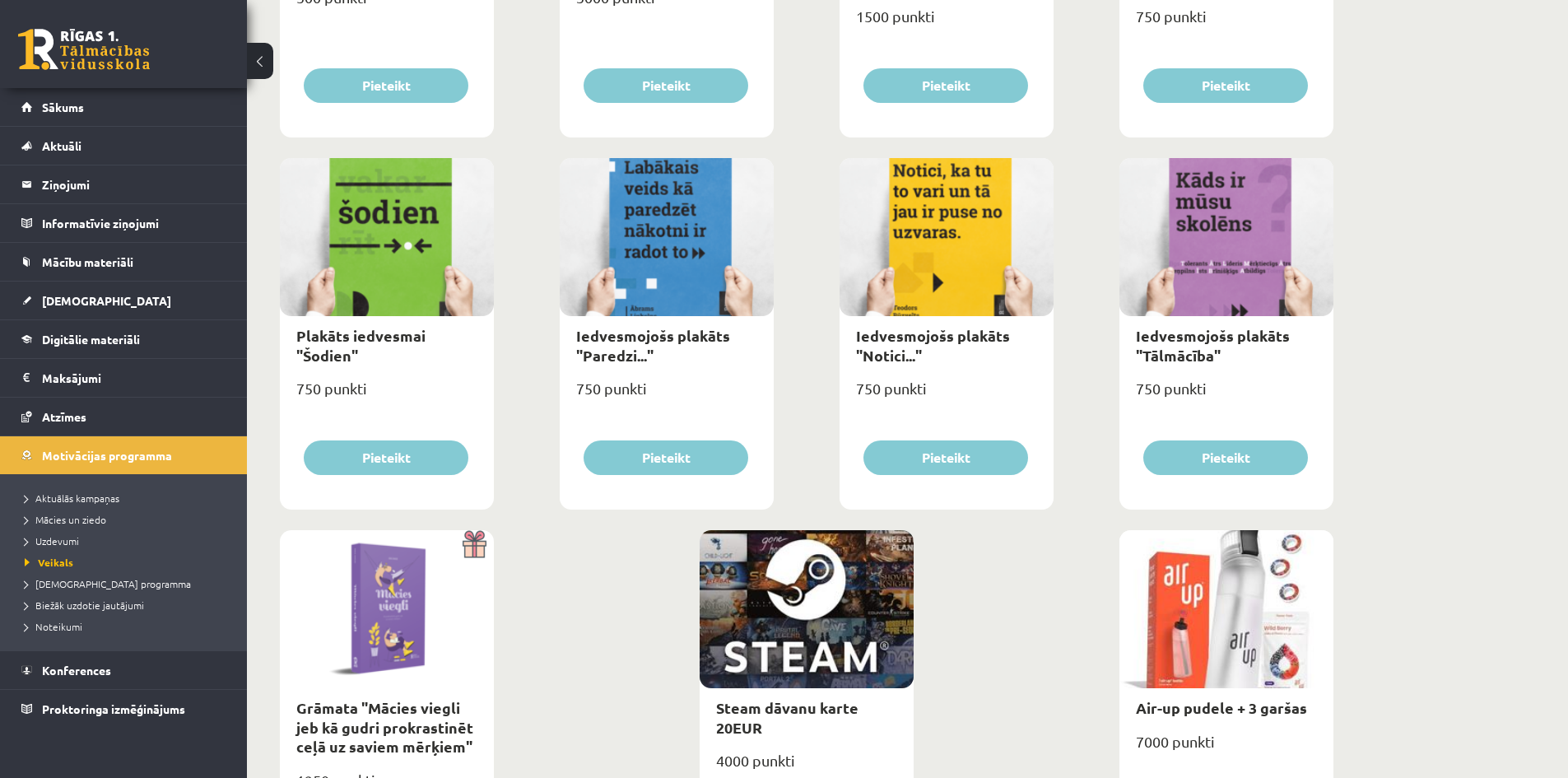
scroll to position [1647, 0]
